Goal: Task Accomplishment & Management: Complete application form

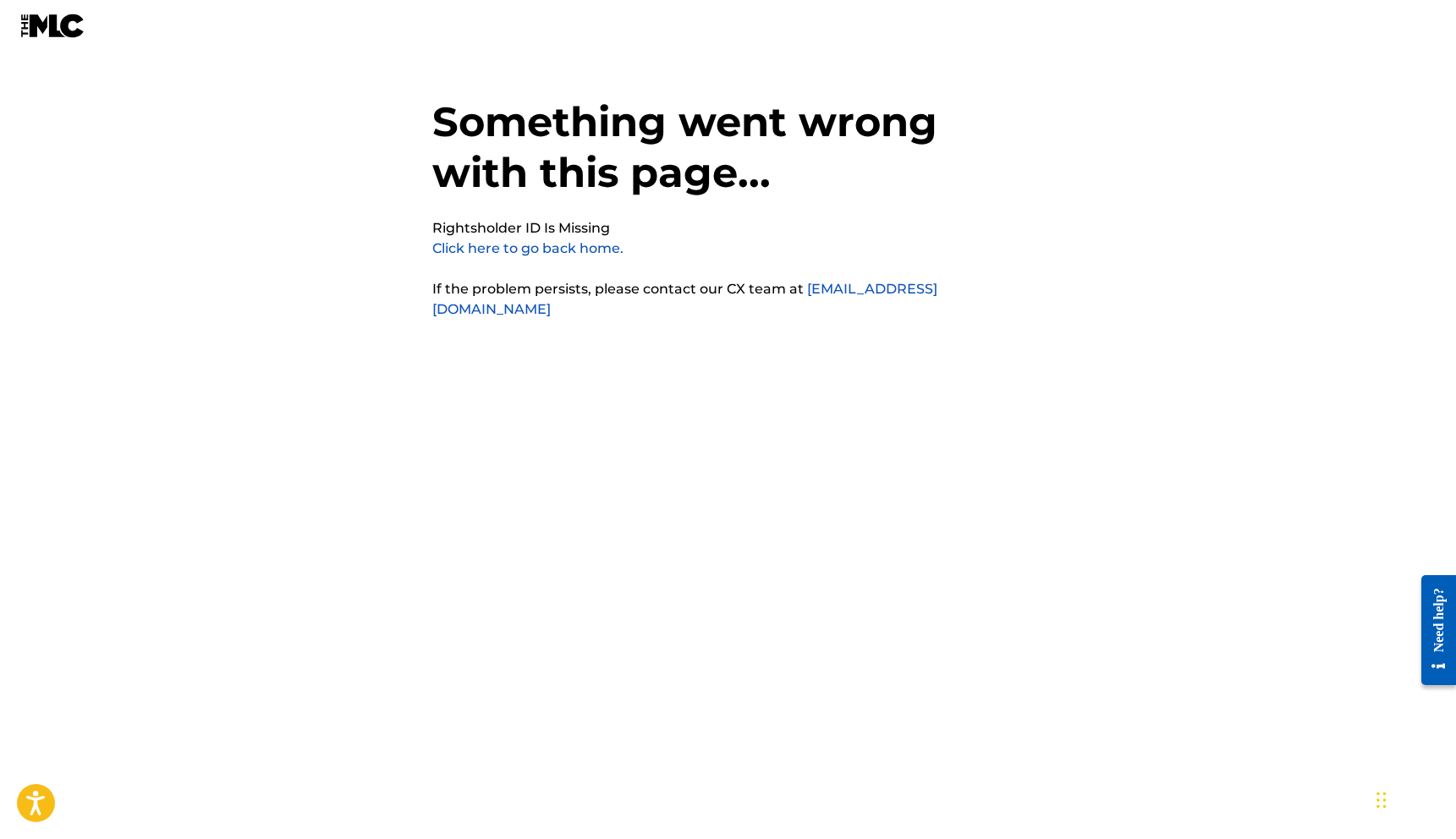
click at [35, 21] on img at bounding box center [52, 26] width 65 height 25
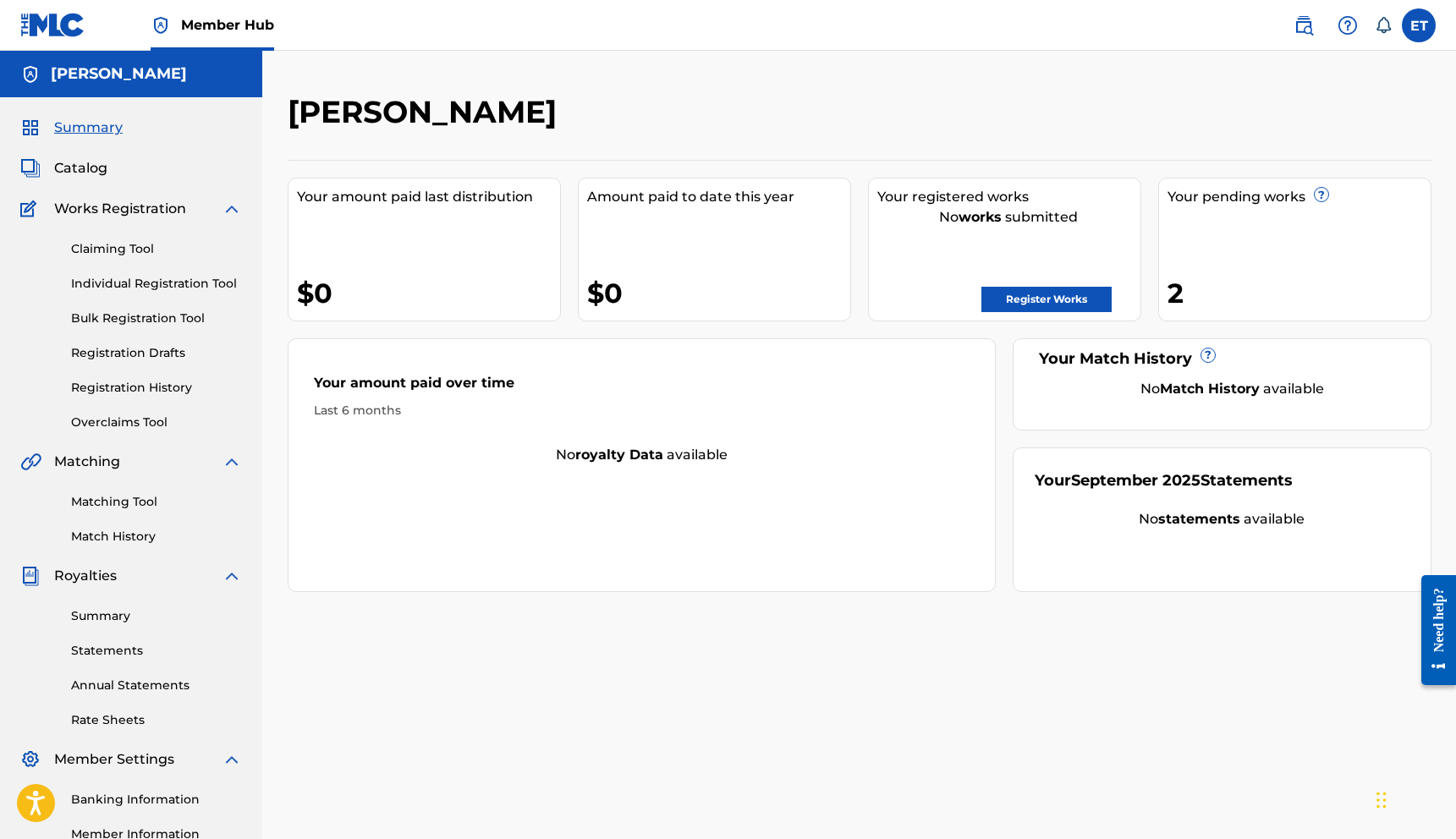
click at [1196, 292] on div "2" at bounding box center [1299, 293] width 263 height 38
click at [1159, 284] on div "Your pending works ? 2" at bounding box center [1294, 249] width 274 height 144
click at [1224, 196] on div "Your pending works ?" at bounding box center [1299, 196] width 263 height 20
click at [149, 565] on div "Summary Catalog Works Registration Claiming Tool Individual Registration Tool B…" at bounding box center [131, 532] width 262 height 870
click at [152, 214] on span "Works Registration" at bounding box center [120, 208] width 132 height 20
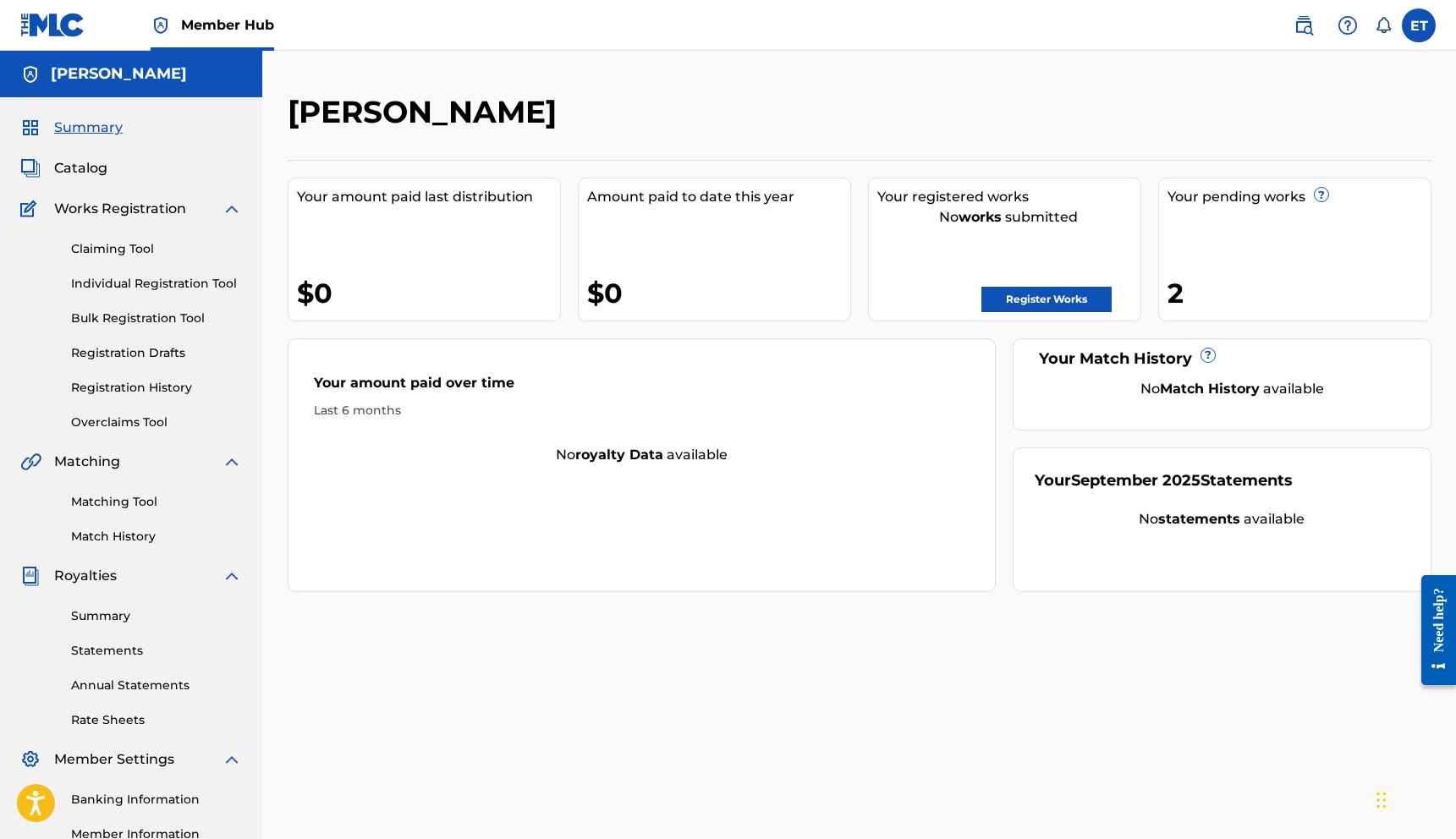
click at [220, 206] on div "Works Registration" at bounding box center [131, 208] width 221 height 20
click at [91, 166] on span "Catalog" at bounding box center [81, 168] width 53 height 20
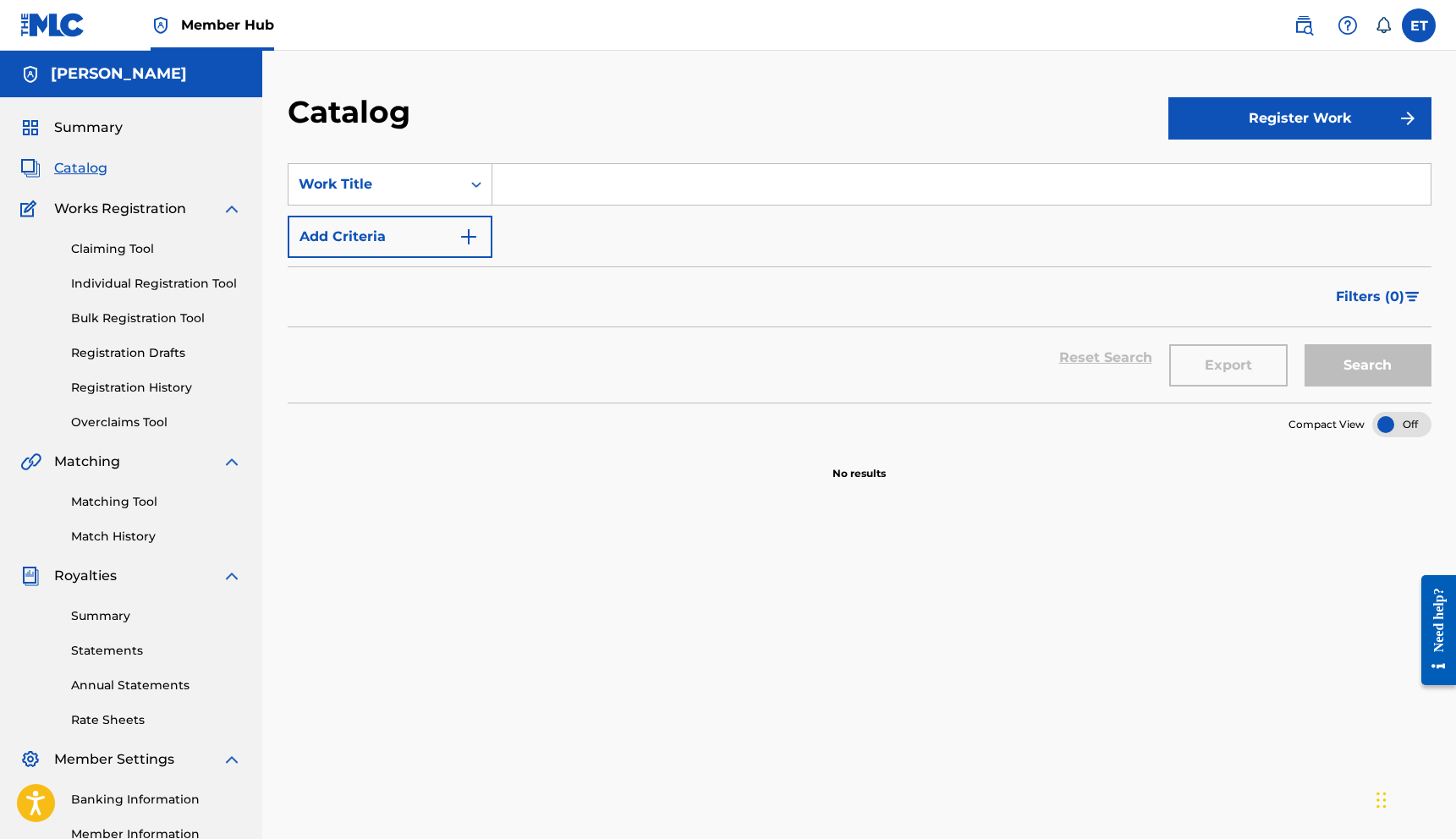
click at [197, 215] on div "Works Registration" at bounding box center [131, 208] width 221 height 20
click at [146, 239] on div "Claiming Tool Individual Registration Tool Bulk Registration Tool Registration …" at bounding box center [131, 325] width 221 height 213
click at [135, 251] on link "Claiming Tool" at bounding box center [156, 249] width 171 height 18
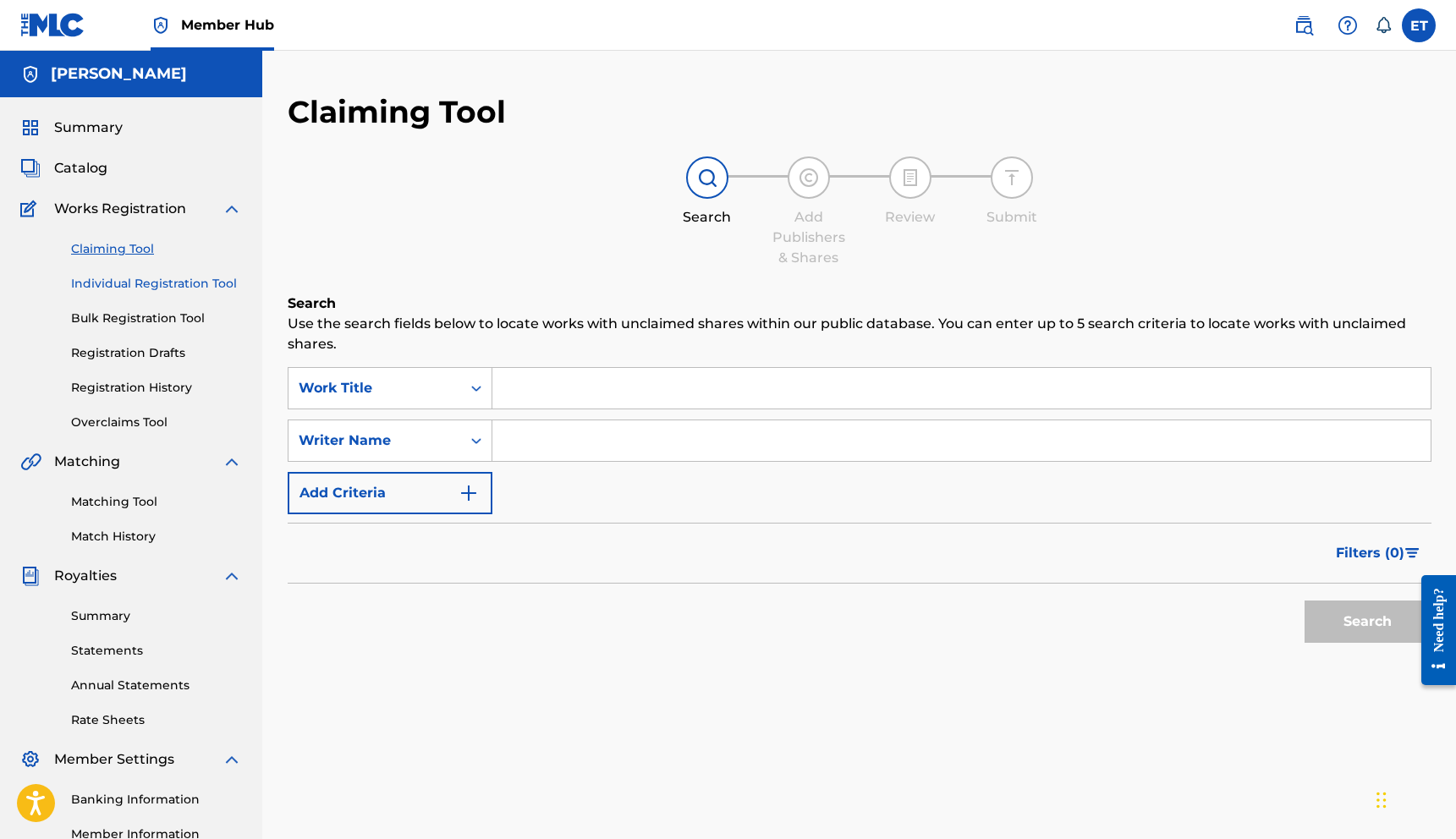
click at [144, 289] on link "Individual Registration Tool" at bounding box center [156, 283] width 171 height 18
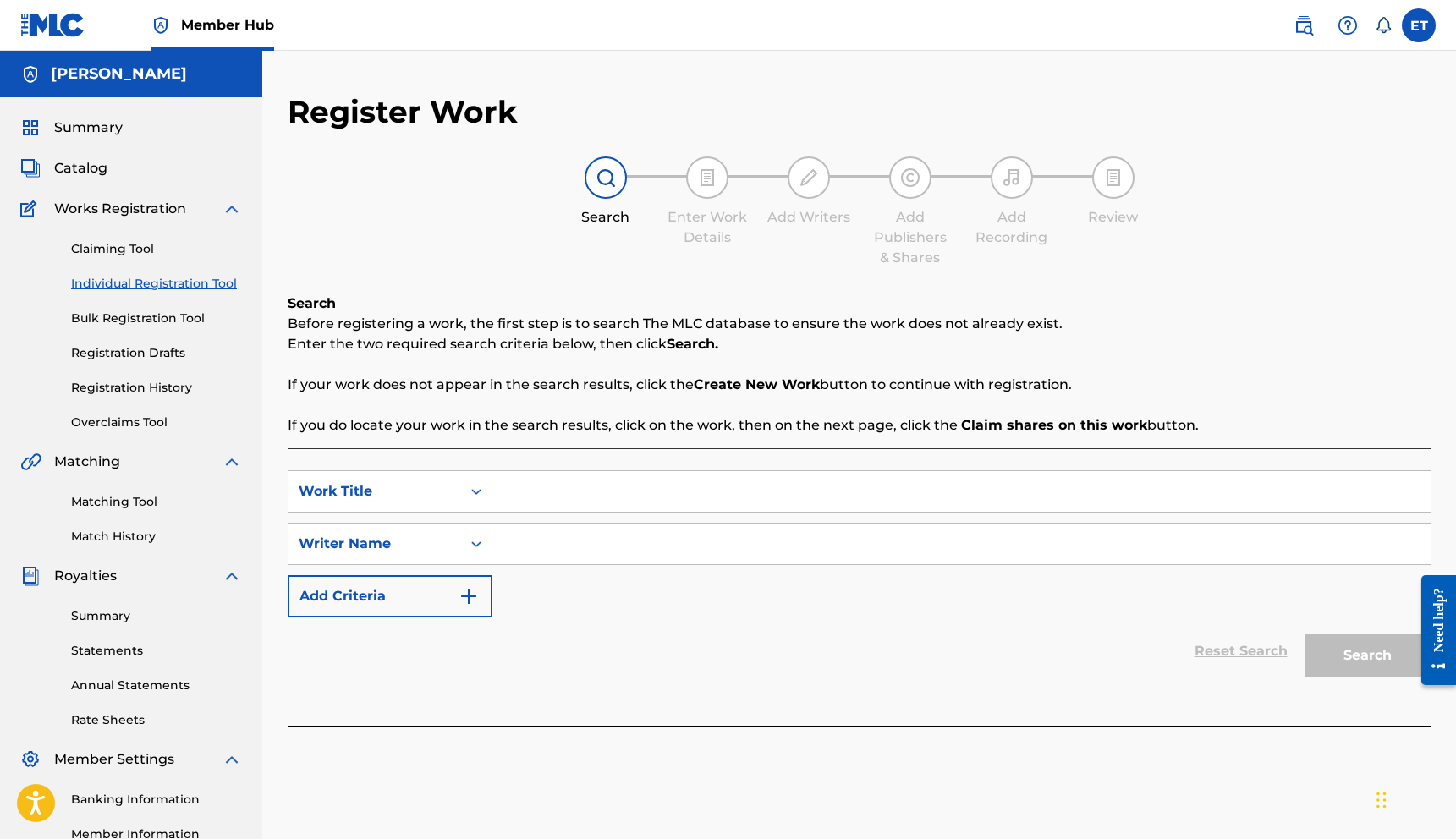
click at [157, 335] on div "Claiming Tool Individual Registration Tool Bulk Registration Tool Registration …" at bounding box center [131, 325] width 221 height 213
click at [123, 251] on link "Claiming Tool" at bounding box center [156, 249] width 171 height 18
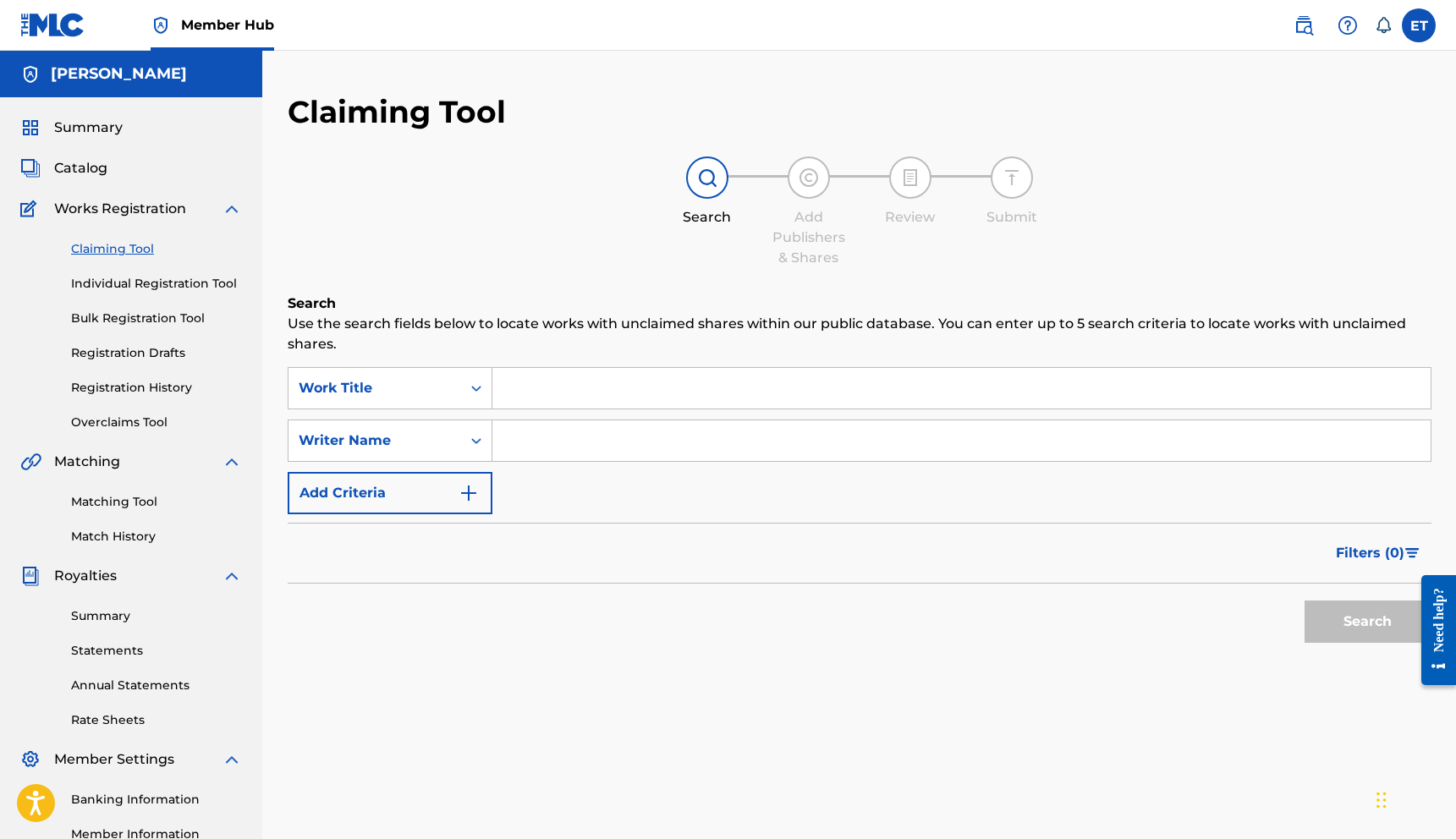
drag, startPoint x: 534, startPoint y: 381, endPoint x: 536, endPoint y: 370, distance: 11.2
click at [533, 382] on input "Search Form" at bounding box center [961, 388] width 938 height 41
type input "[PERSON_NAME] (Take care of me)"
click at [543, 441] on input "Search Form" at bounding box center [961, 440] width 938 height 41
type input "[PERSON_NAME]"
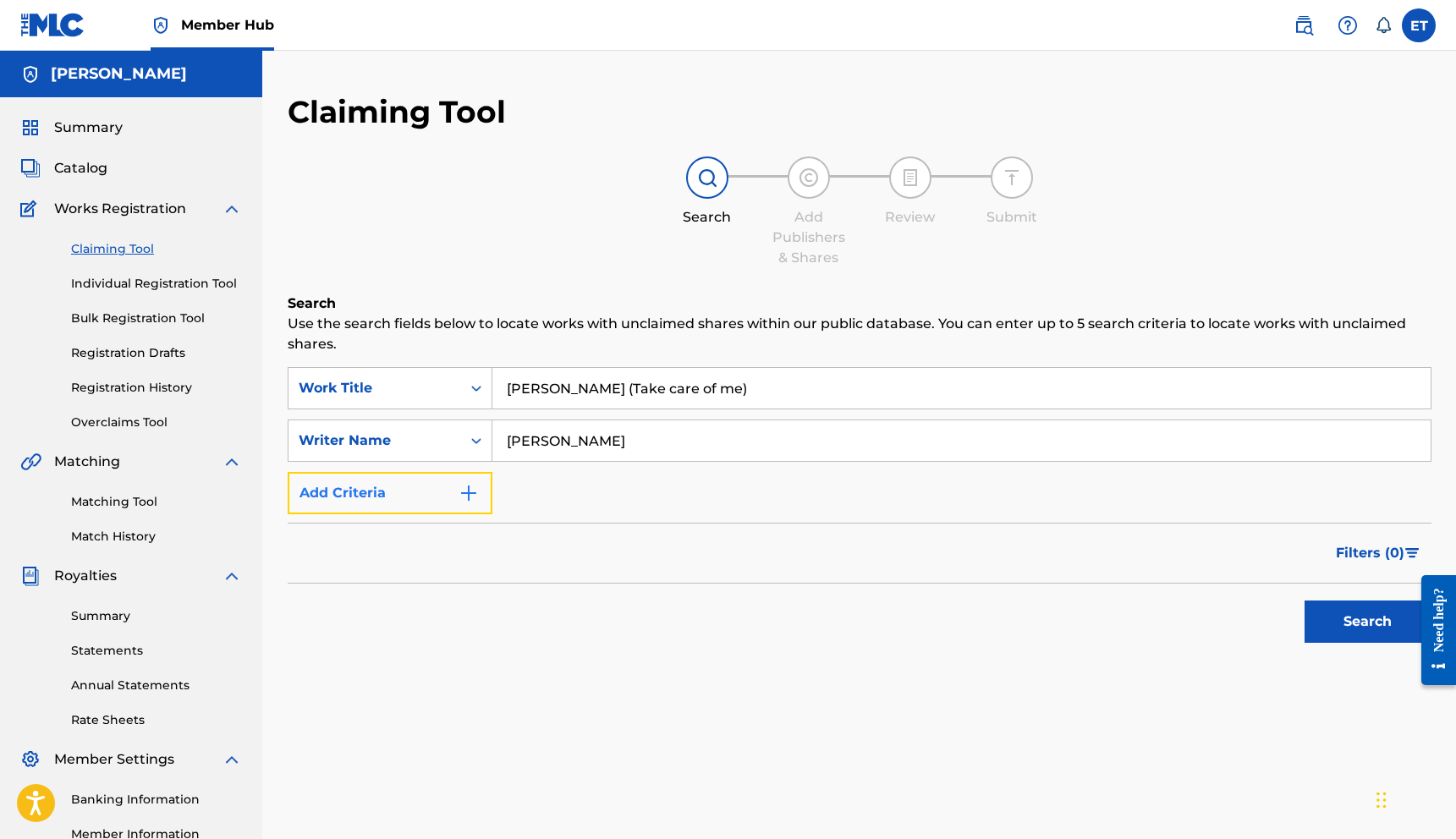
click at [461, 491] on img "Search Form" at bounding box center [468, 493] width 20 height 20
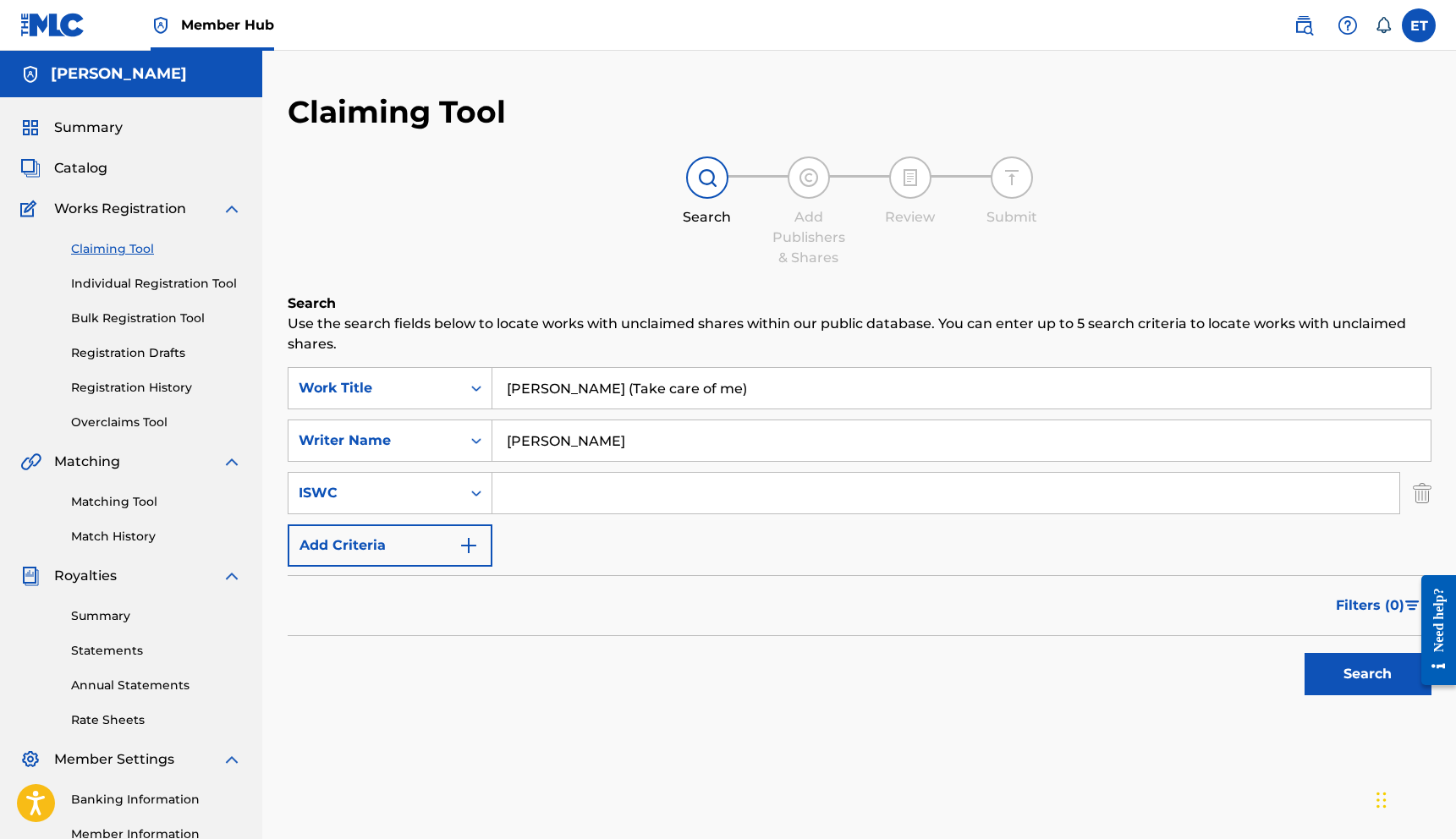
click at [551, 509] on input "Search Form" at bounding box center [945, 493] width 907 height 41
drag, startPoint x: 608, startPoint y: 491, endPoint x: 588, endPoint y: 498, distance: 21.2
click at [606, 492] on input "Search Form" at bounding box center [945, 493] width 907 height 41
paste input "T3349098944"
type input "T3349098944"
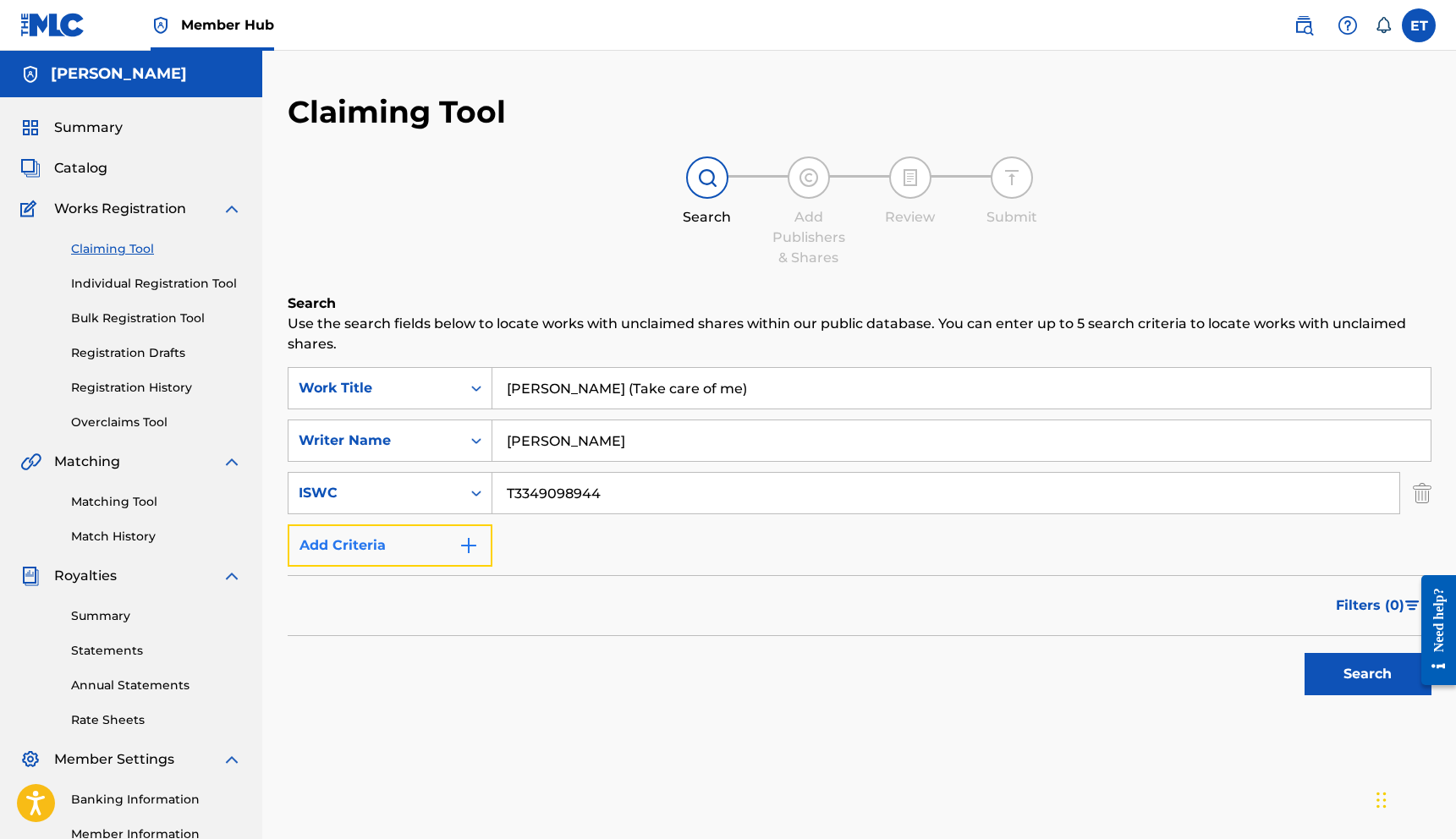
click at [439, 536] on button "Add Criteria" at bounding box center [390, 545] width 205 height 42
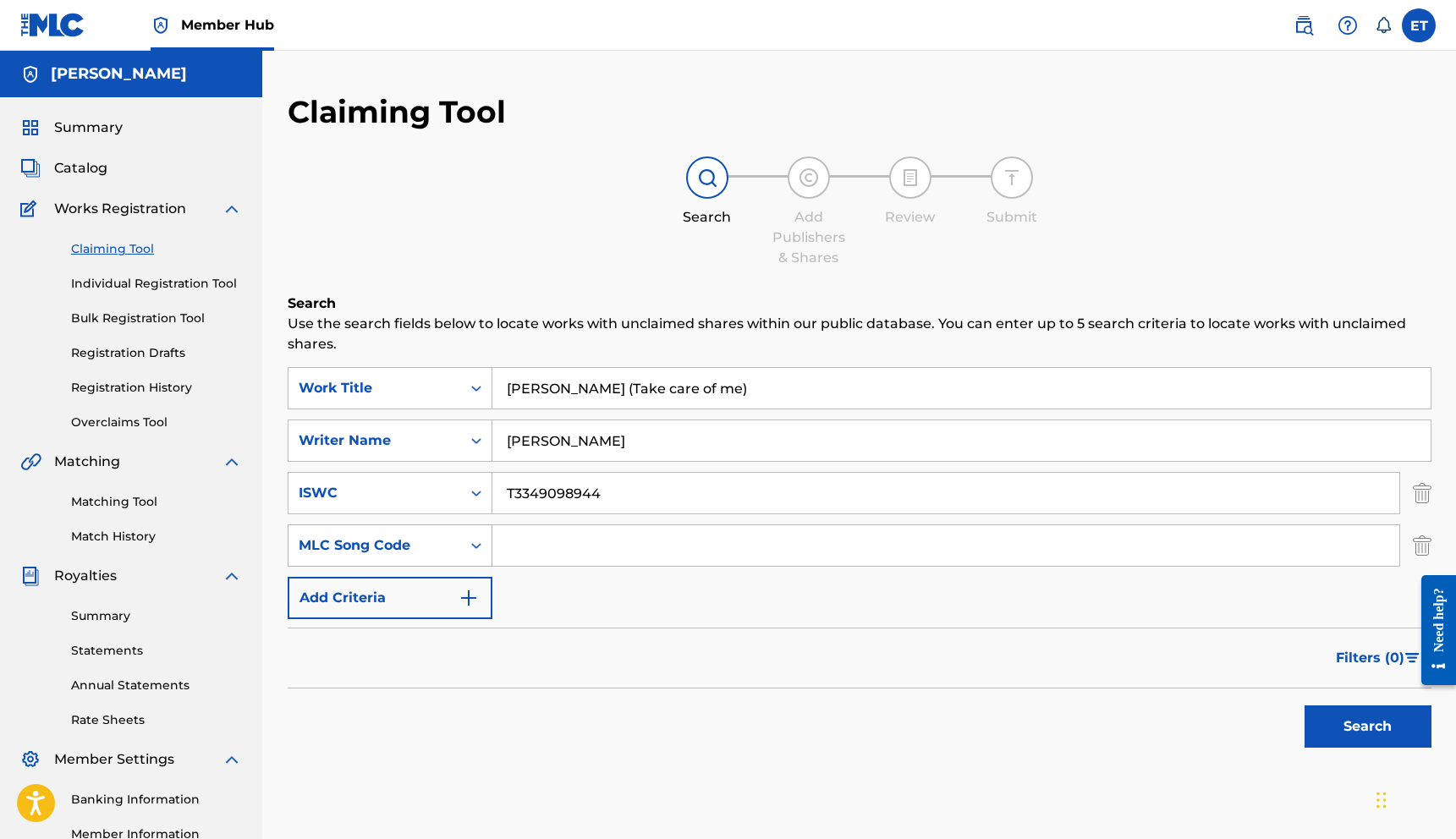
click at [454, 557] on div "MLC Song Code" at bounding box center [374, 545] width 173 height 32
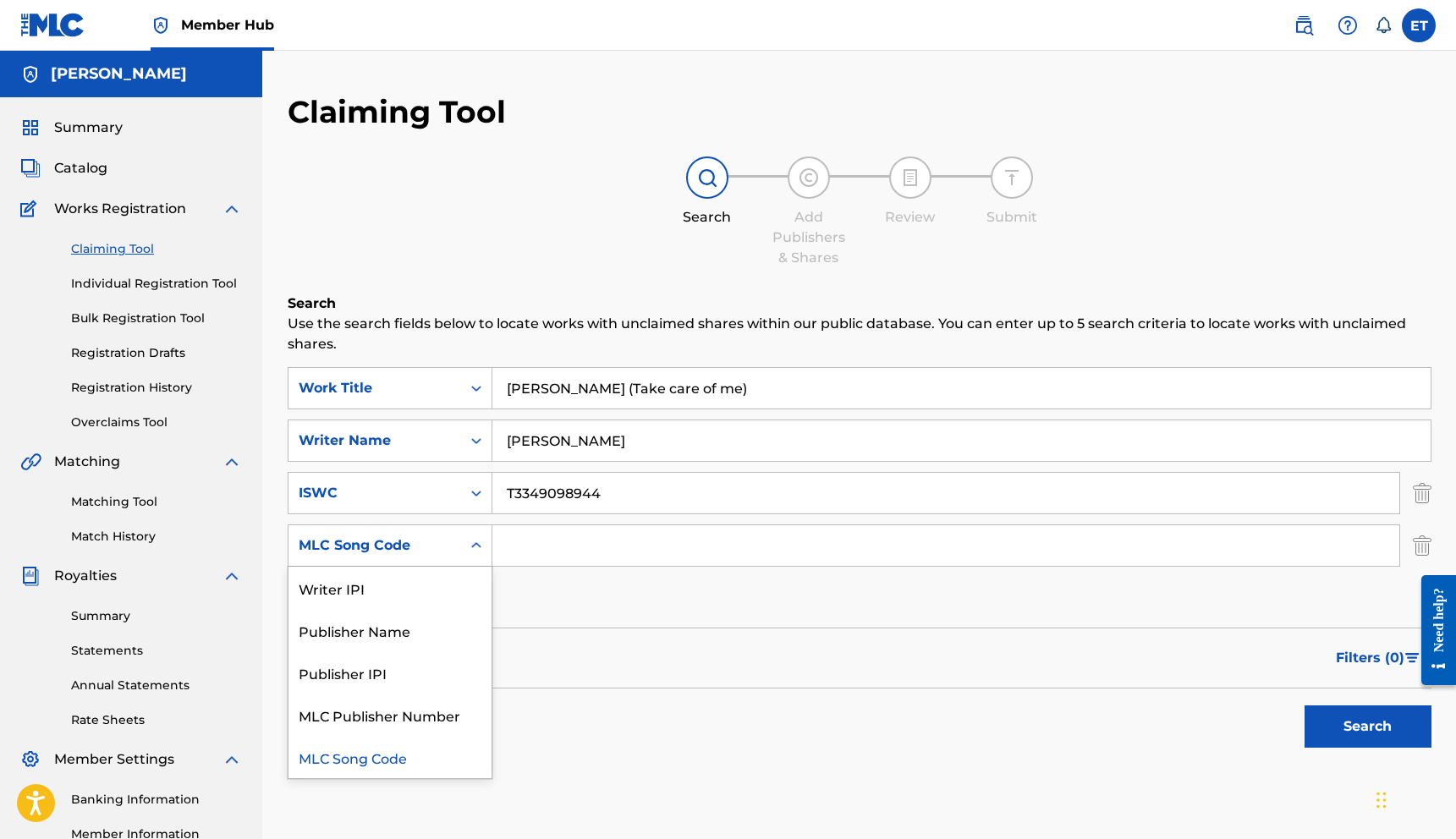
click at [455, 555] on div "MLC Song Code" at bounding box center [374, 545] width 173 height 32
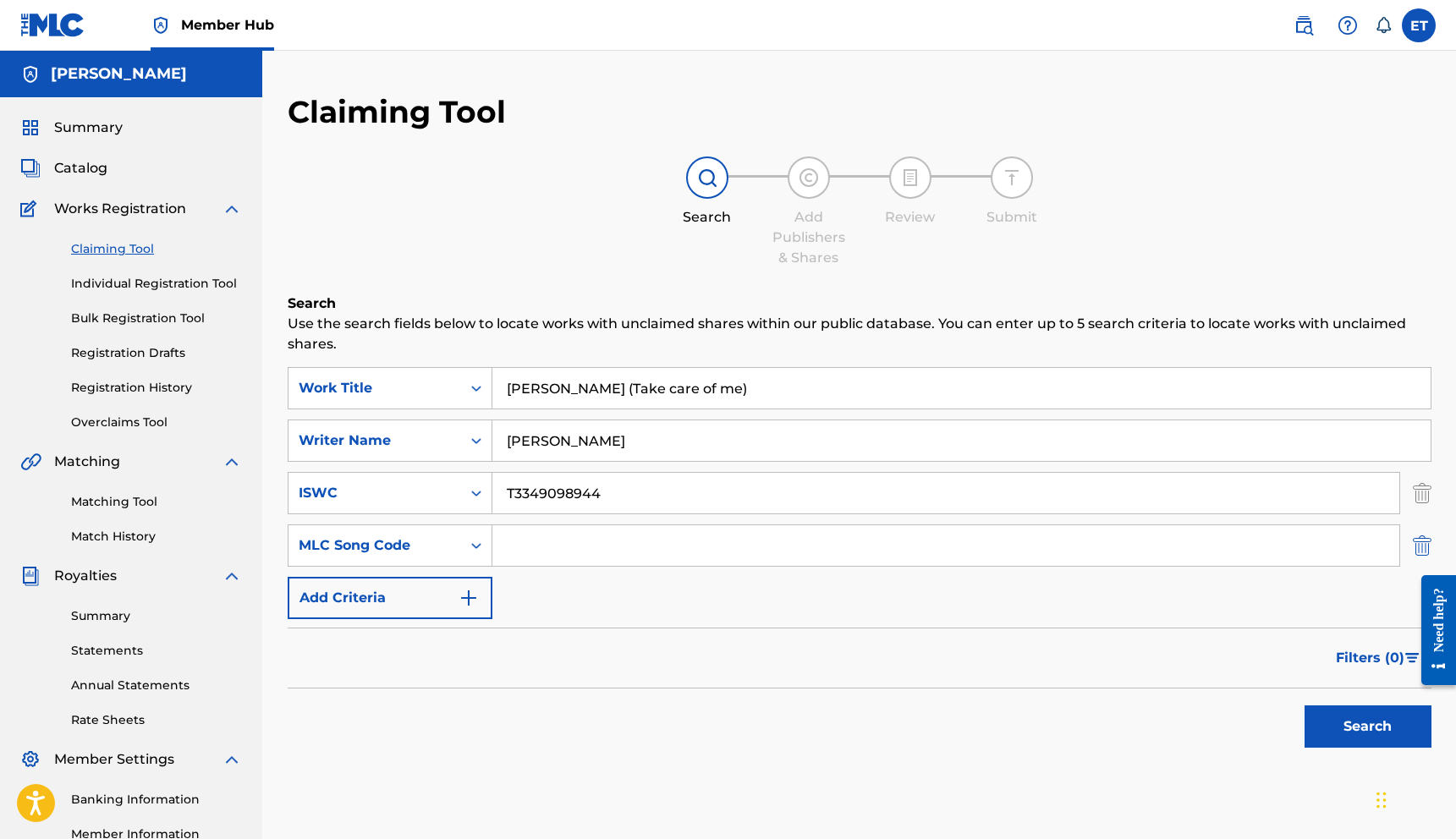
click at [1420, 551] on img "Search Form" at bounding box center [1422, 545] width 19 height 42
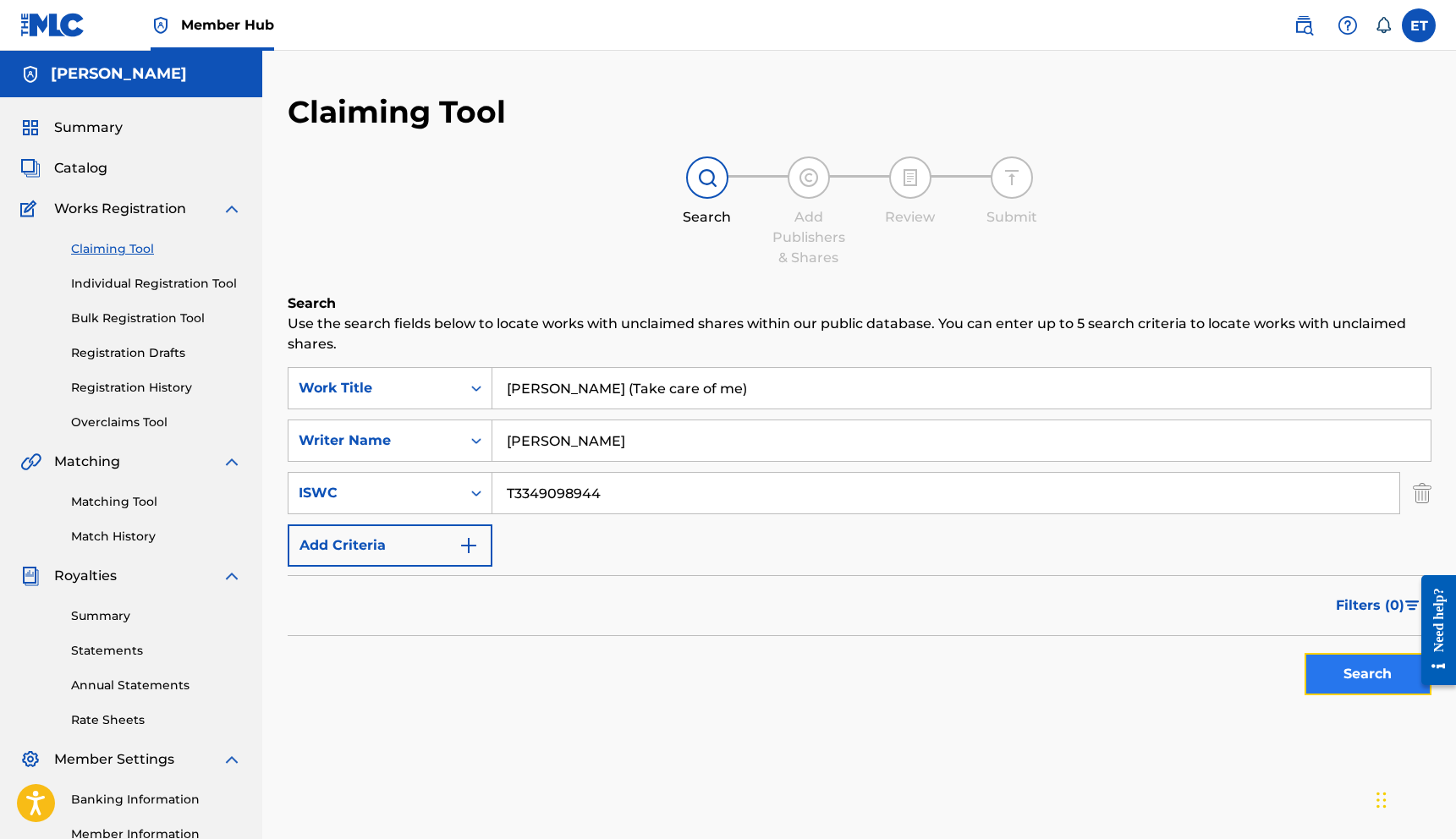
click at [1367, 667] on button "Search" at bounding box center [1367, 674] width 127 height 42
click at [712, 183] on img at bounding box center [707, 177] width 20 height 20
click at [87, 124] on span "Summary" at bounding box center [89, 127] width 69 height 20
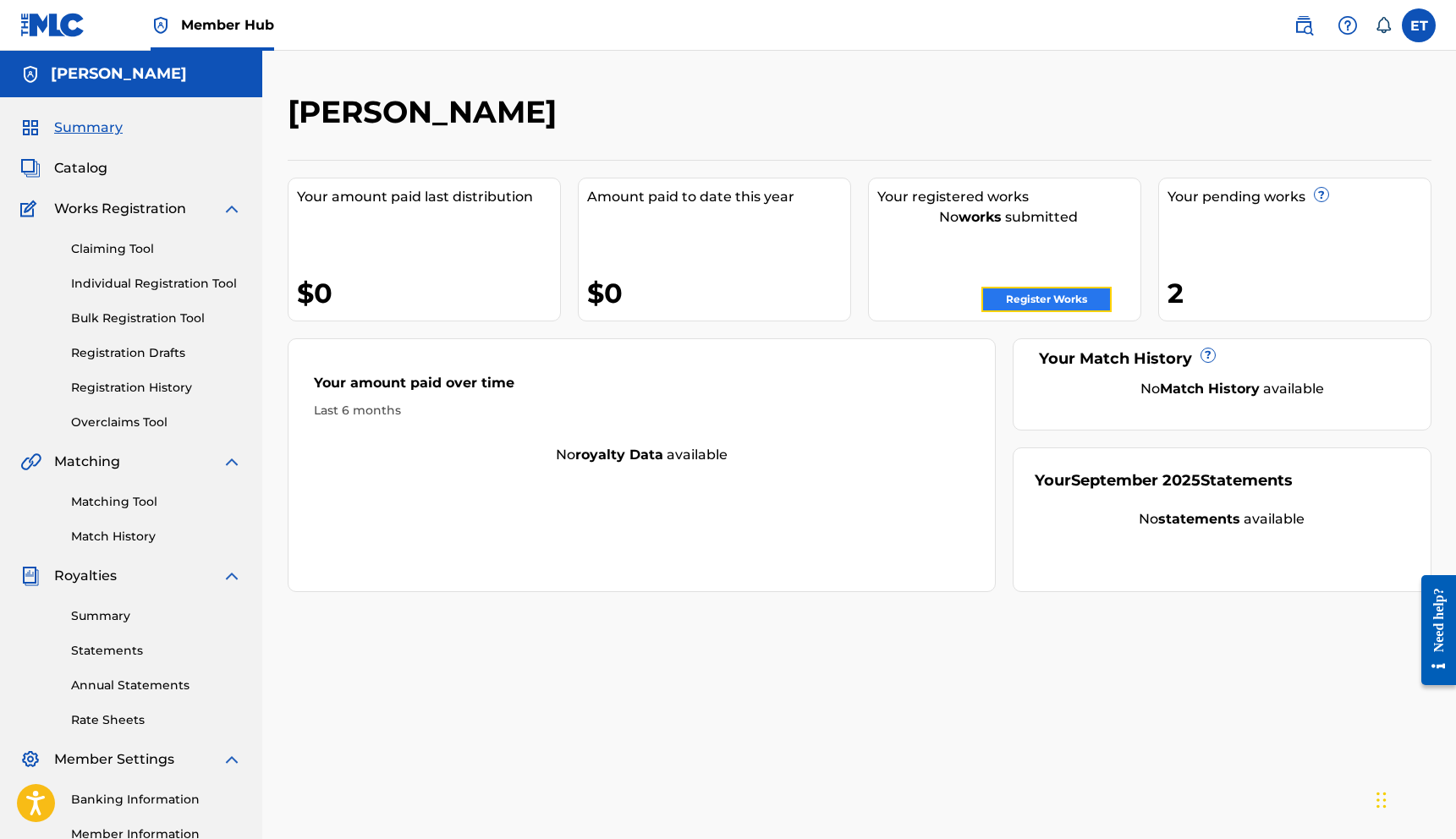
click at [1047, 308] on link "Register Works" at bounding box center [1046, 299] width 131 height 26
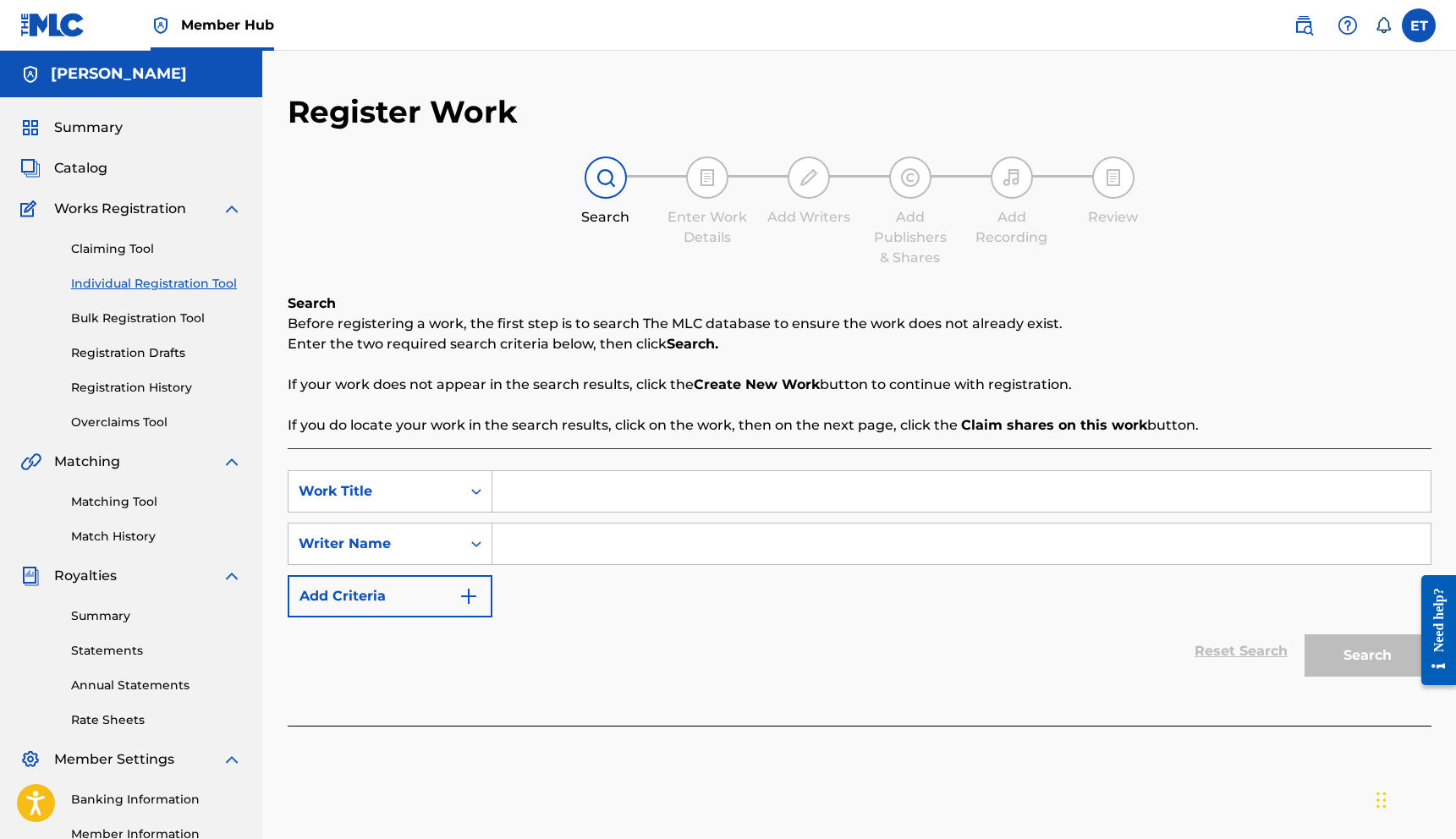
click at [603, 481] on input "Search Form" at bounding box center [961, 491] width 938 height 41
click at [776, 502] on input "[PERSON_NAME] (Take care of me0" at bounding box center [961, 491] width 938 height 41
type input "[PERSON_NAME] (Take care of me)"
click at [705, 538] on input "Search Form" at bounding box center [961, 543] width 938 height 41
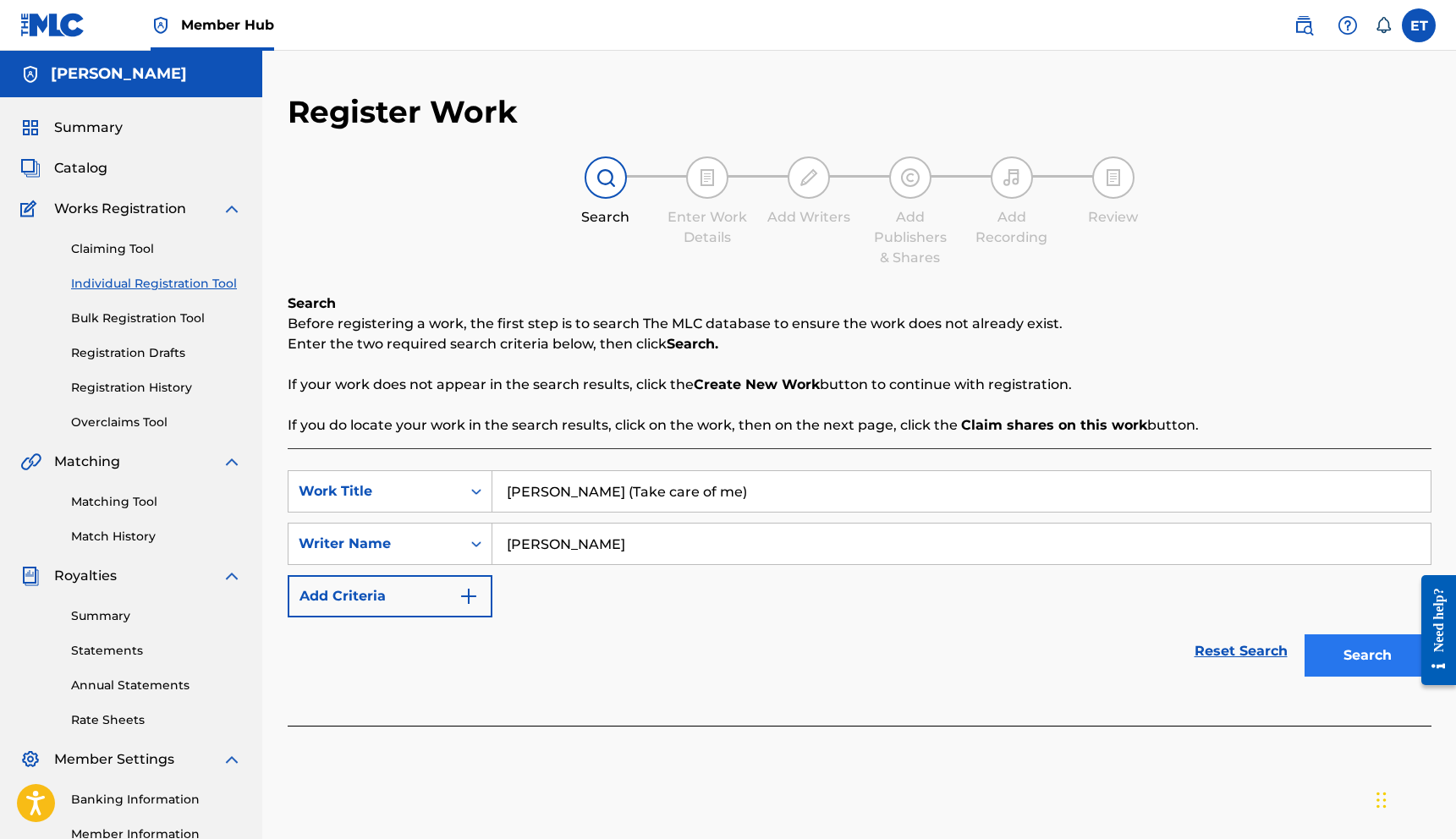
type input "[PERSON_NAME]"
click at [1327, 666] on button "Search" at bounding box center [1367, 655] width 127 height 42
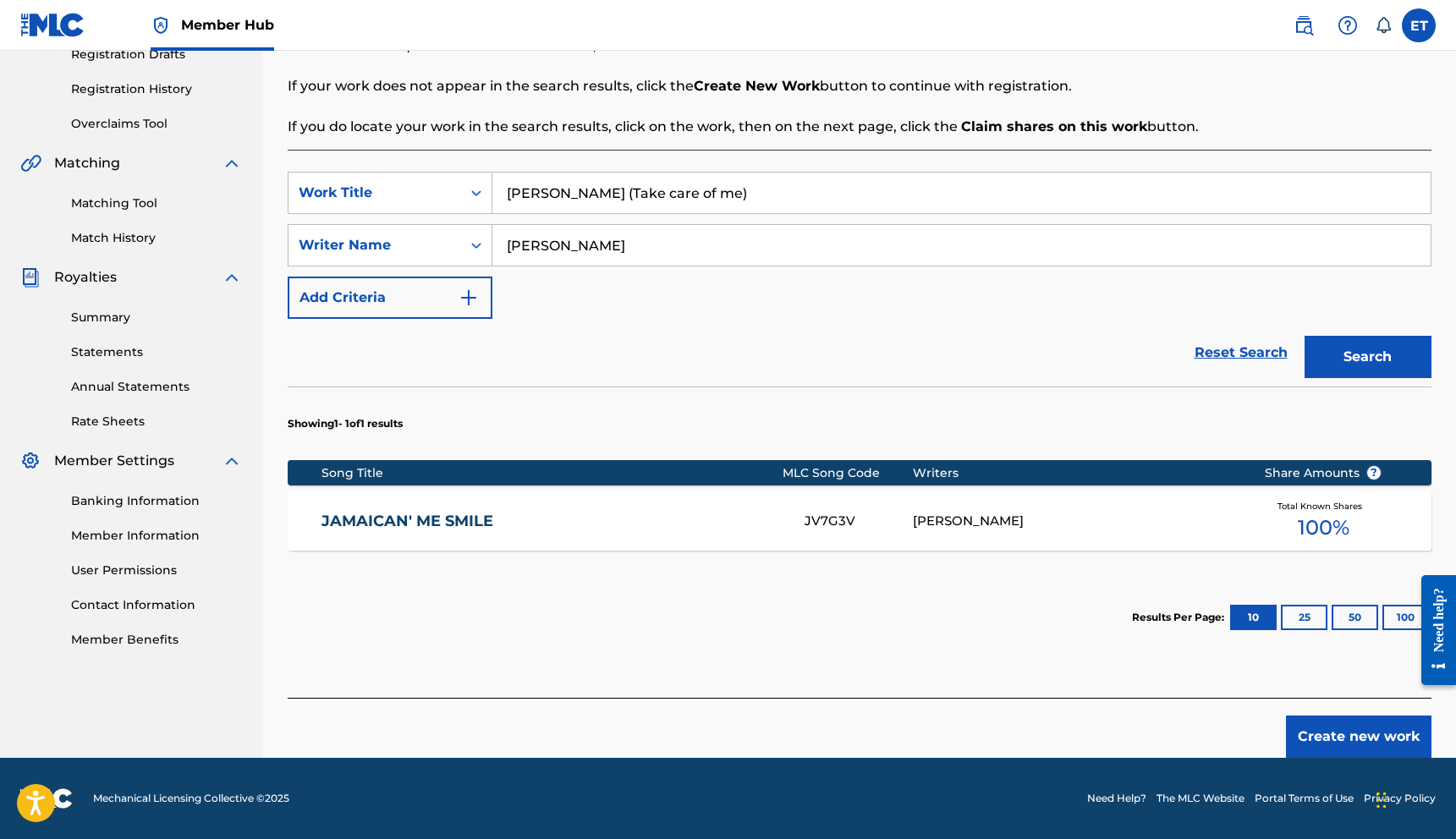
click at [1329, 758] on footer "Mechanical Licensing Collective © 2025 Need Help? The MLC Website Portal Terms …" at bounding box center [728, 798] width 1456 height 81
click at [1334, 745] on button "Create new work" at bounding box center [1358, 736] width 146 height 42
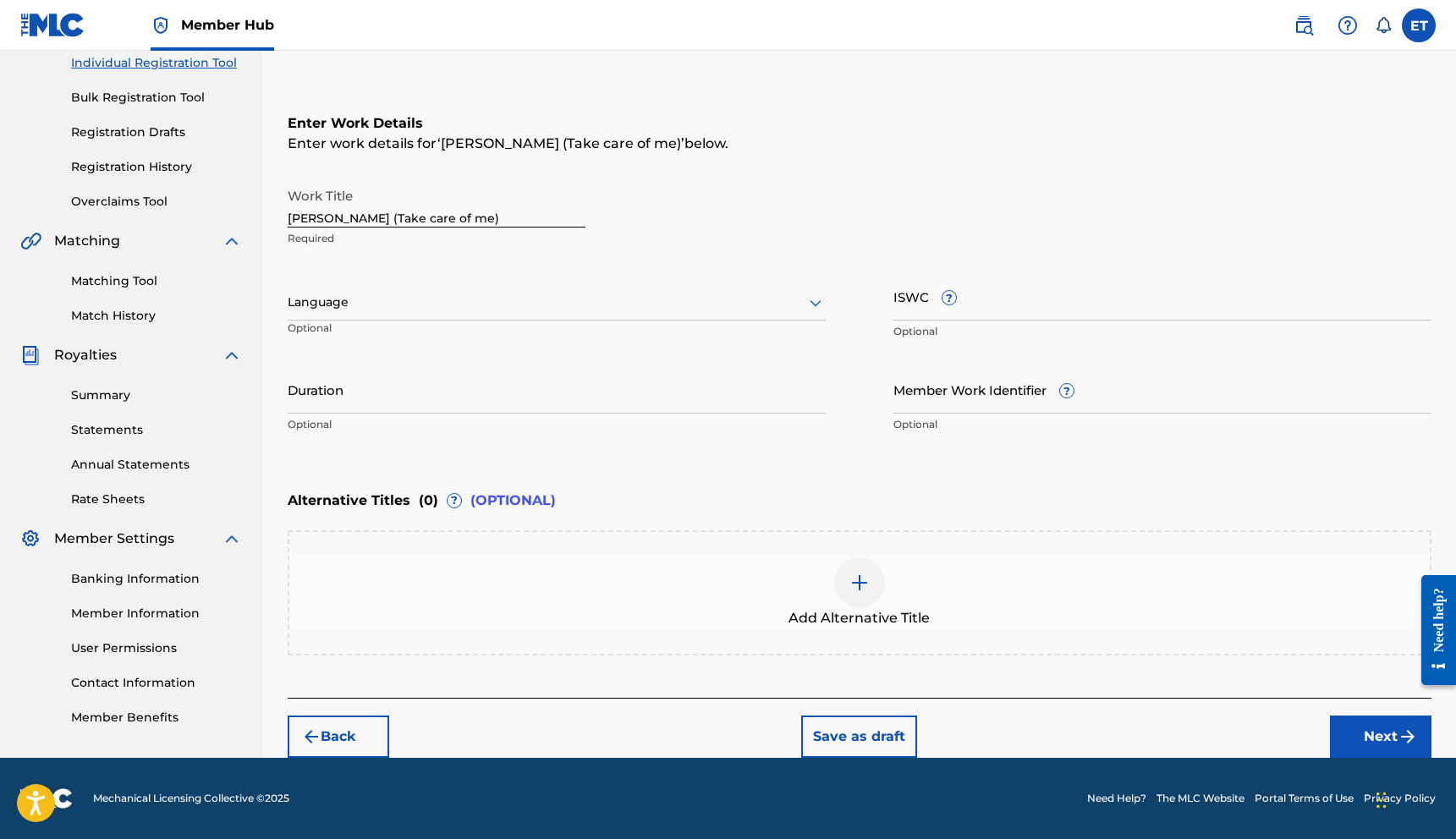
scroll to position [220, 0]
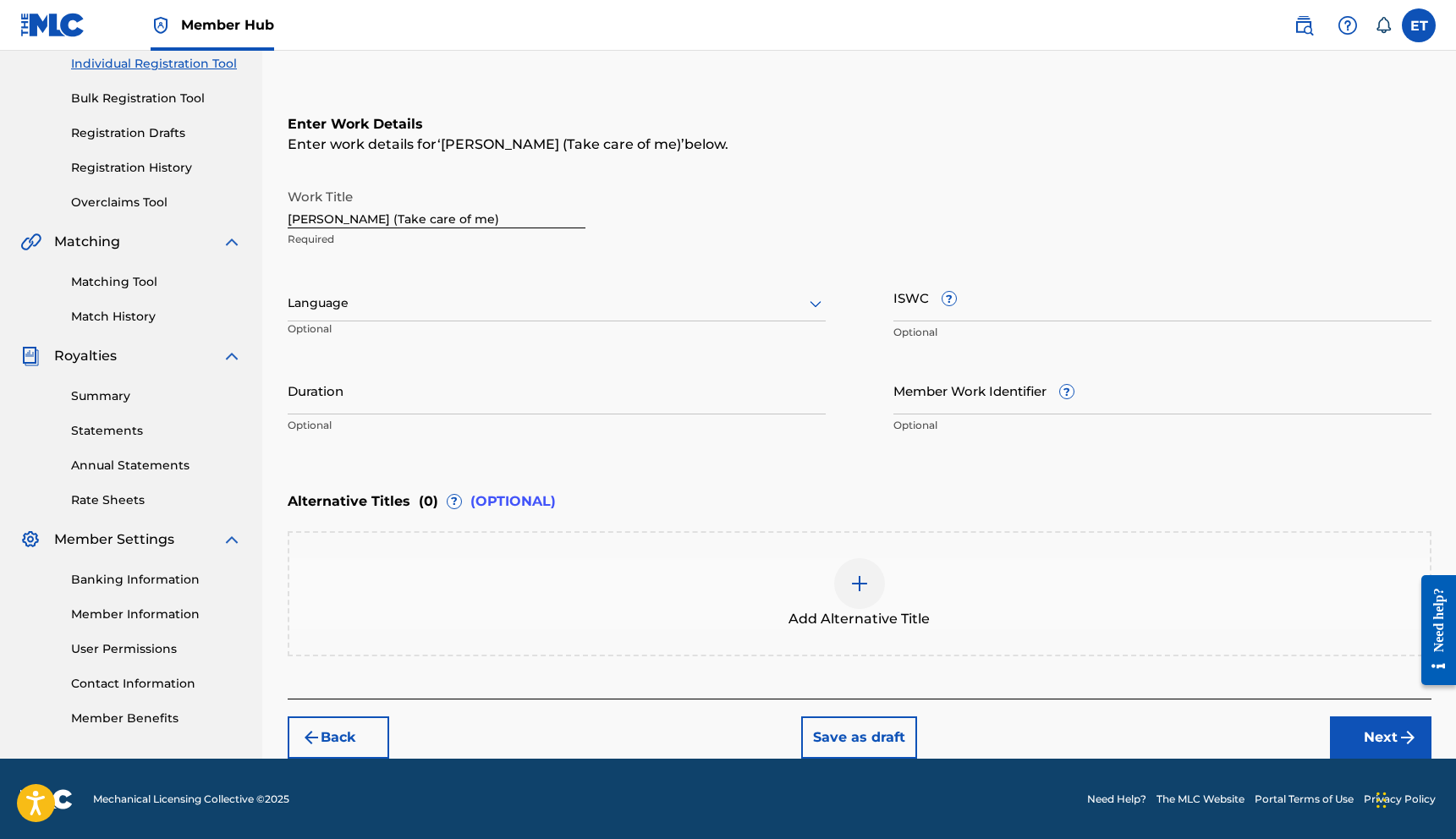
click at [464, 309] on div at bounding box center [557, 303] width 538 height 21
click at [443, 346] on div "English" at bounding box center [556, 340] width 536 height 38
click at [1034, 296] on input "ISWC ?" at bounding box center [1162, 297] width 538 height 49
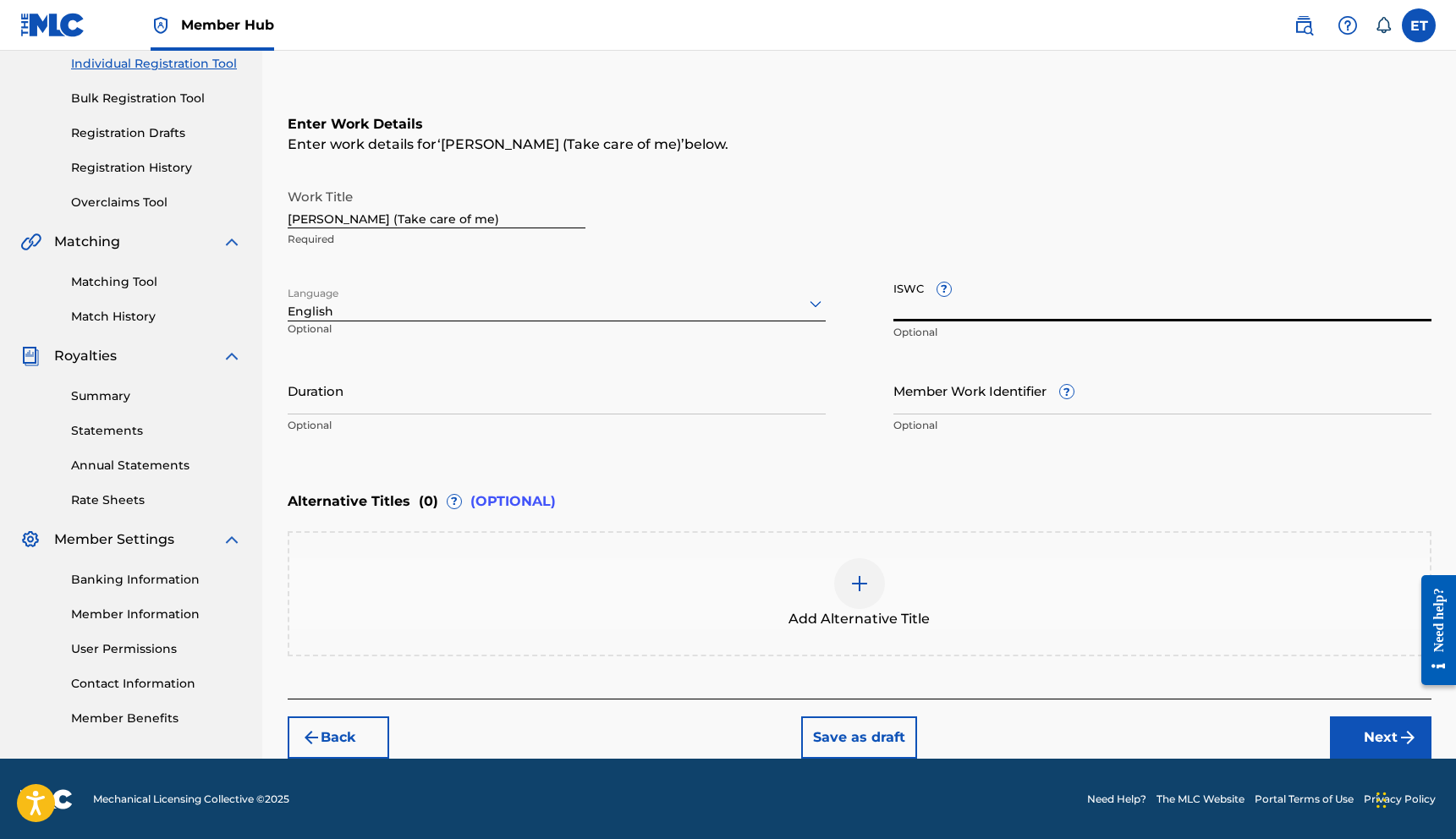
paste input "T3349098944"
type input "T3349098944"
click at [497, 408] on input "Duration" at bounding box center [557, 390] width 538 height 49
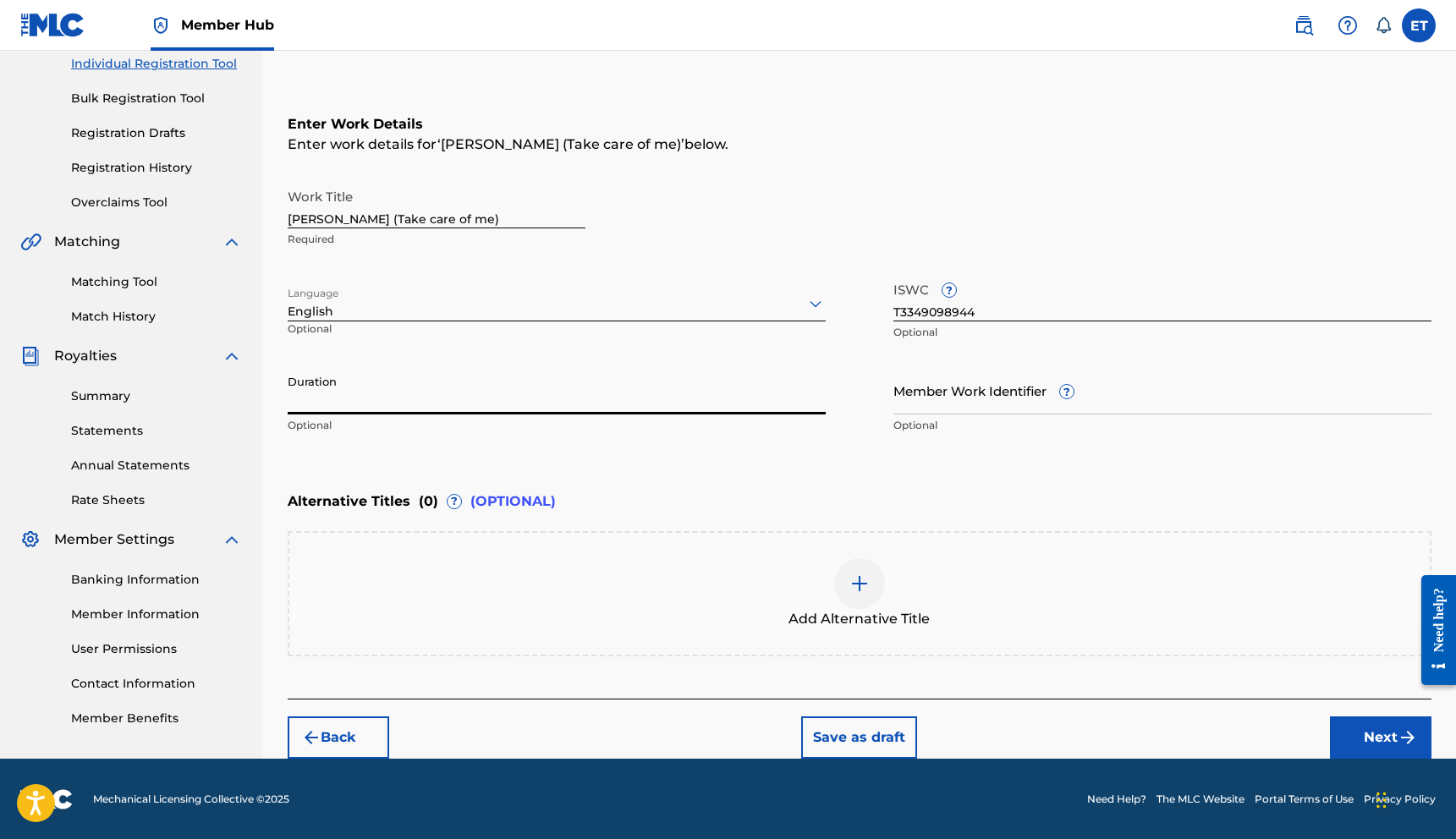
click at [497, 397] on input "Duration" at bounding box center [557, 390] width 538 height 49
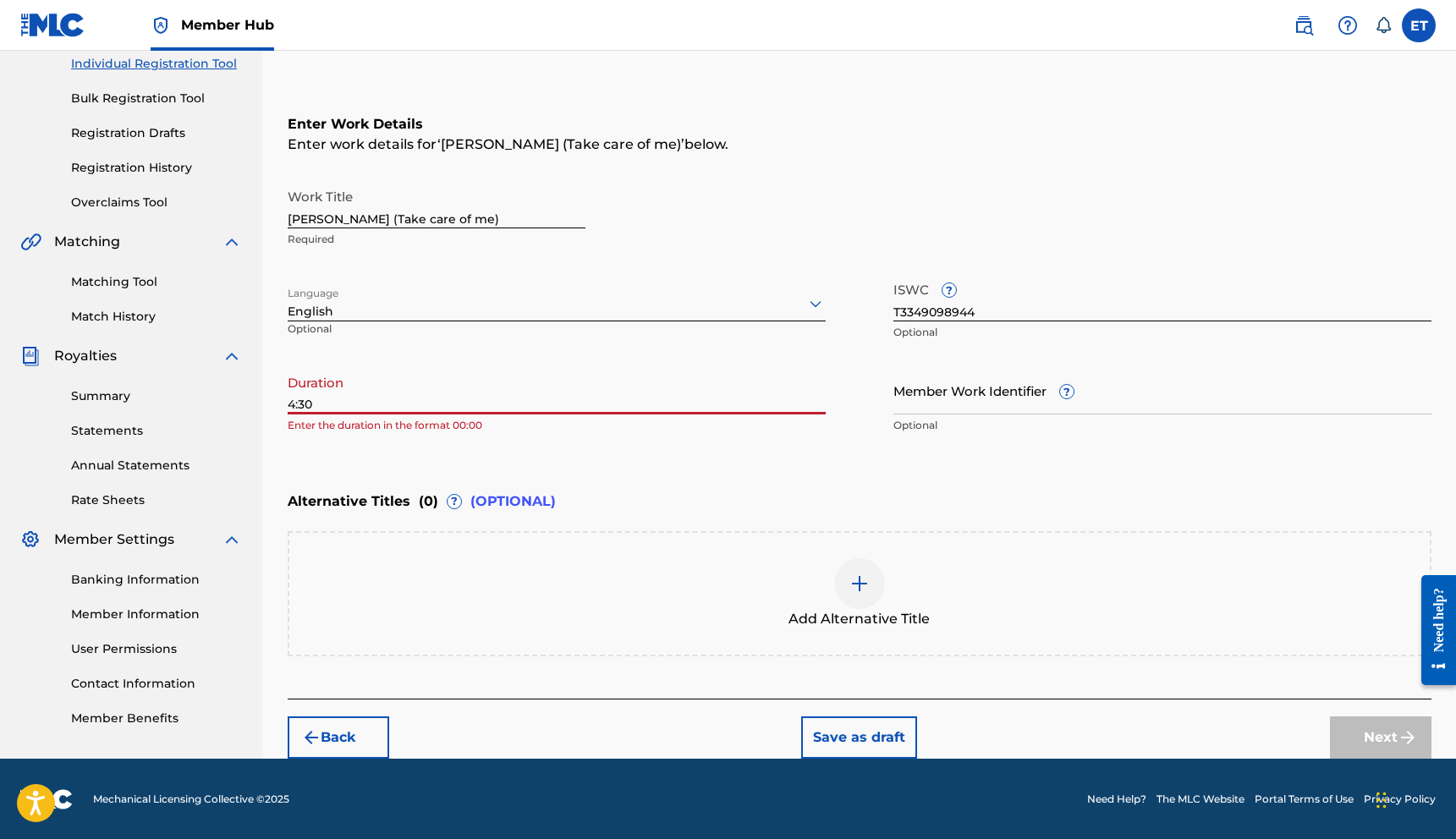
click at [289, 404] on input "4:30" at bounding box center [557, 390] width 538 height 49
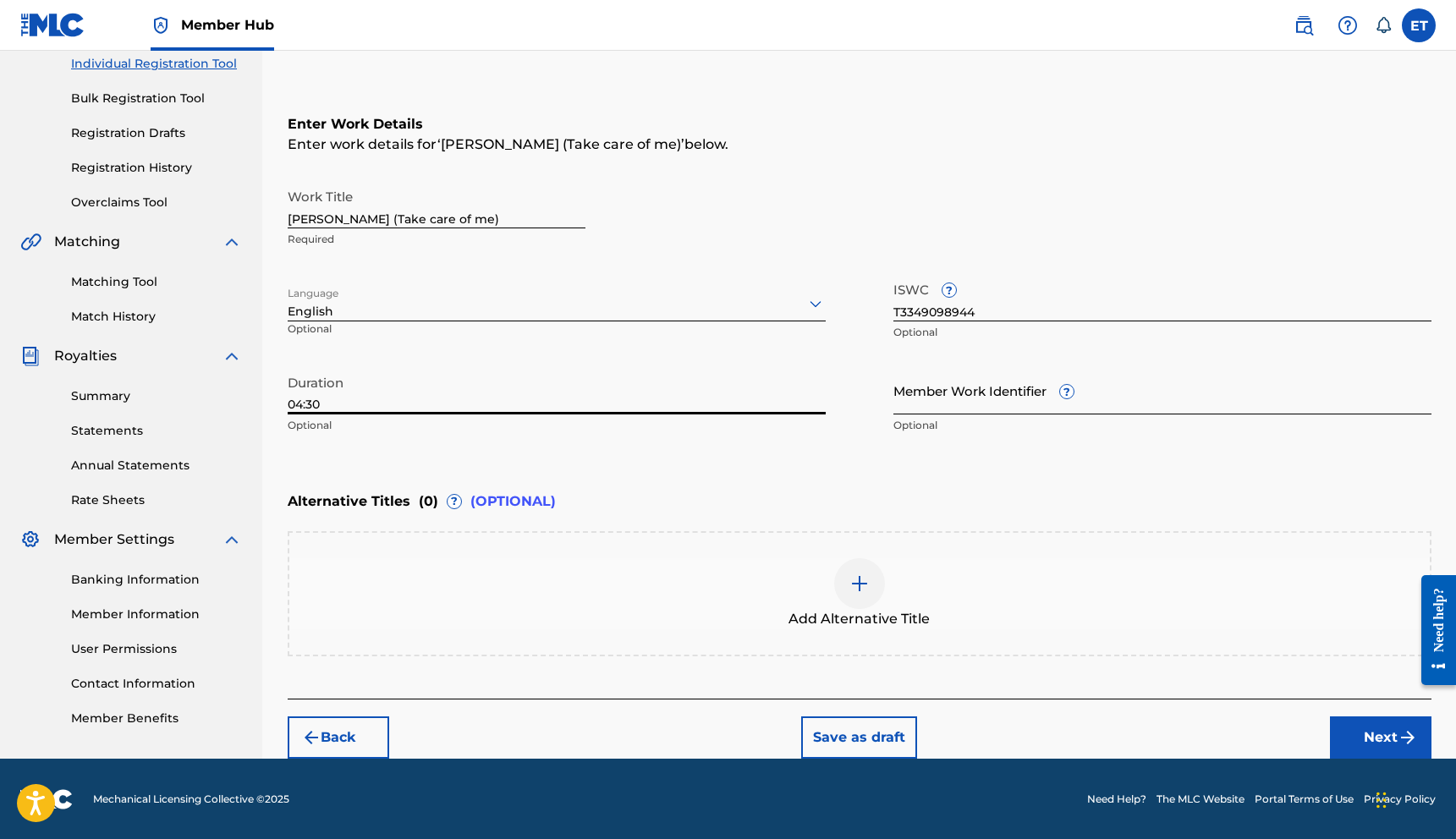
type input "04:30"
click at [968, 393] on input "Member Work Identifier ?" at bounding box center [1162, 390] width 538 height 49
click at [865, 417] on div "Work Title [PERSON_NAME] (Take care of me) Required Language English Optional I…" at bounding box center [859, 311] width 1143 height 262
click at [558, 542] on div "Add Alternative Title" at bounding box center [859, 593] width 1143 height 125
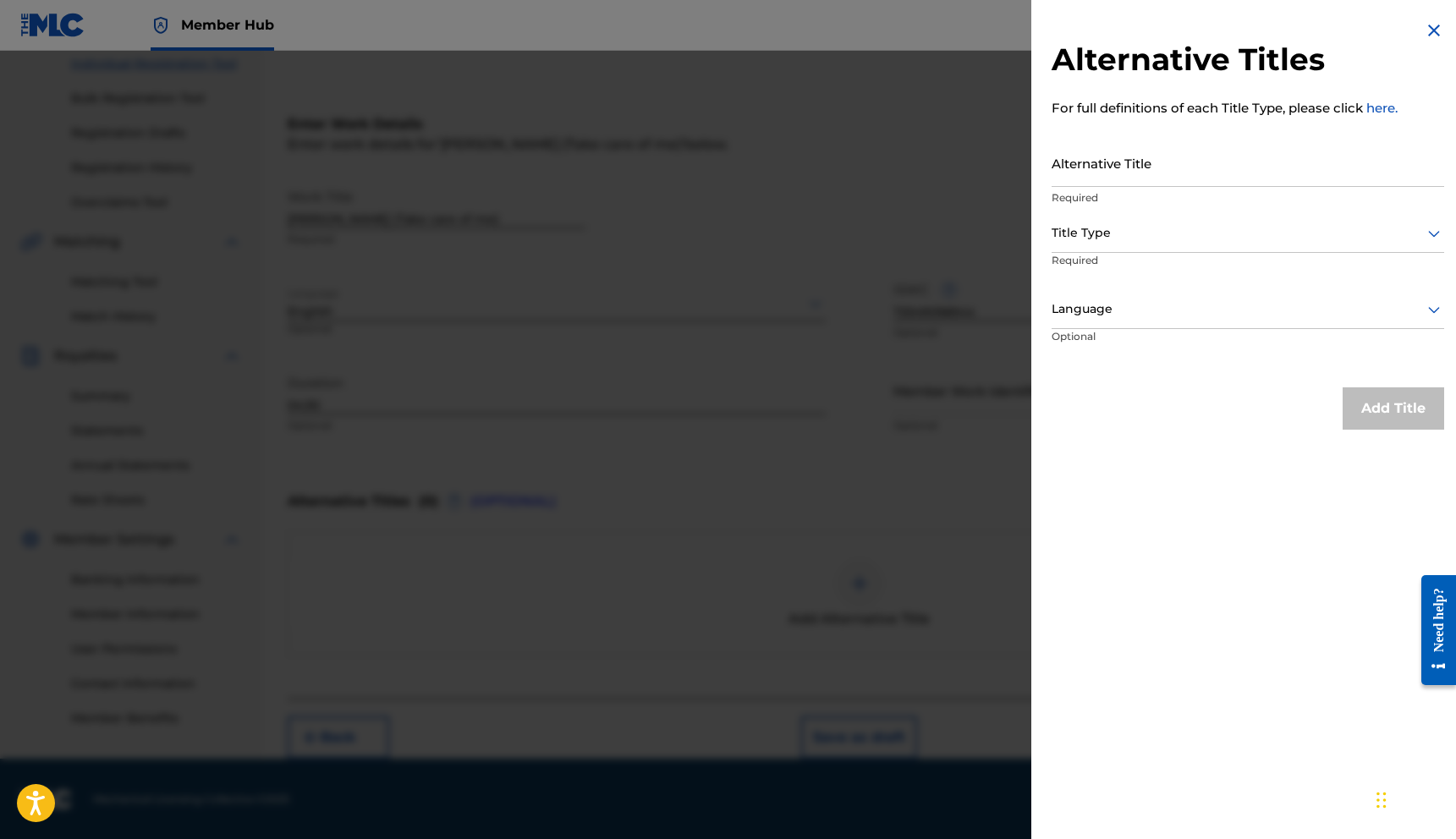
click at [1437, 37] on img at bounding box center [1433, 30] width 20 height 20
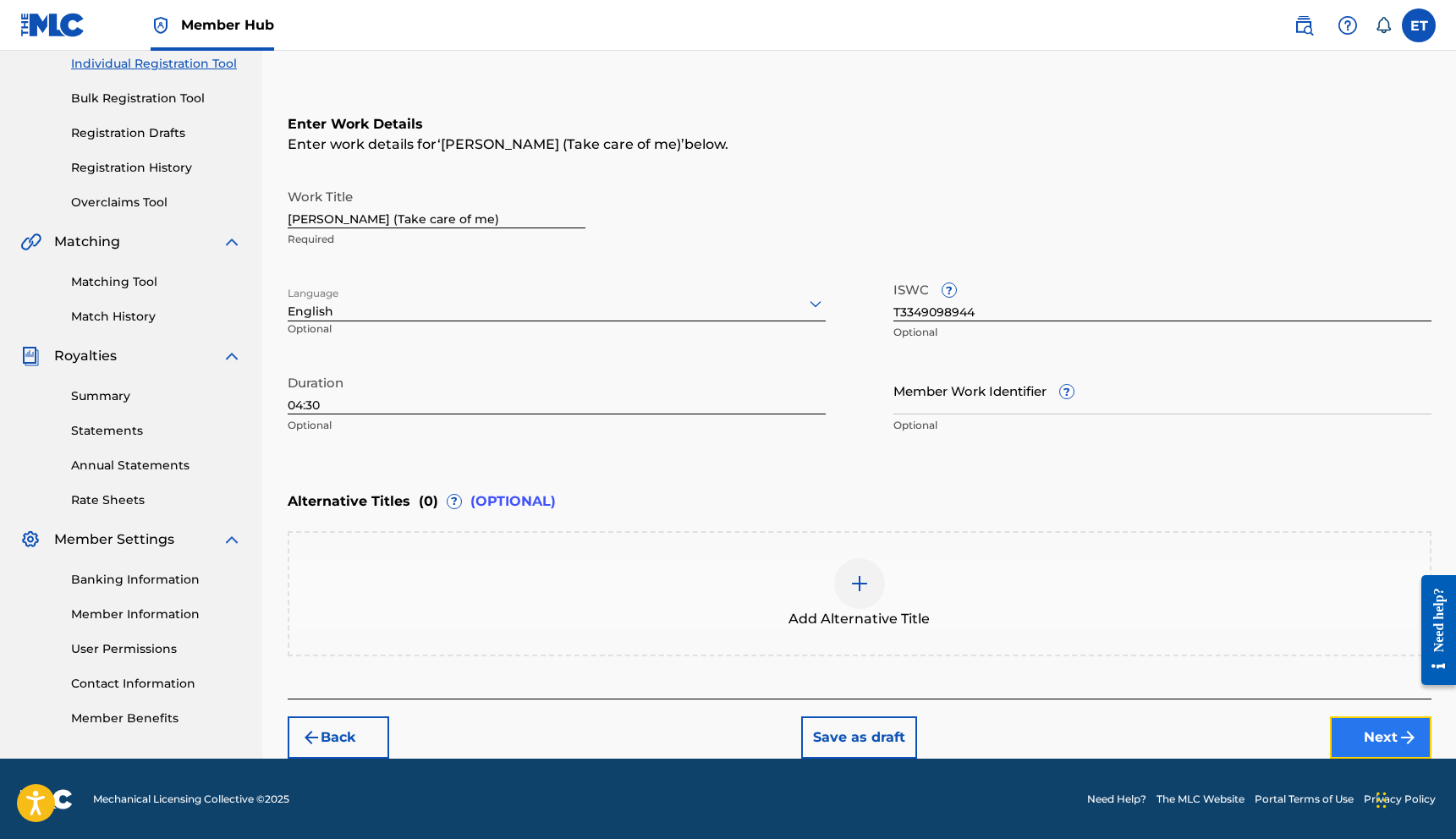
click at [1344, 723] on button "Next" at bounding box center [1380, 737] width 101 height 42
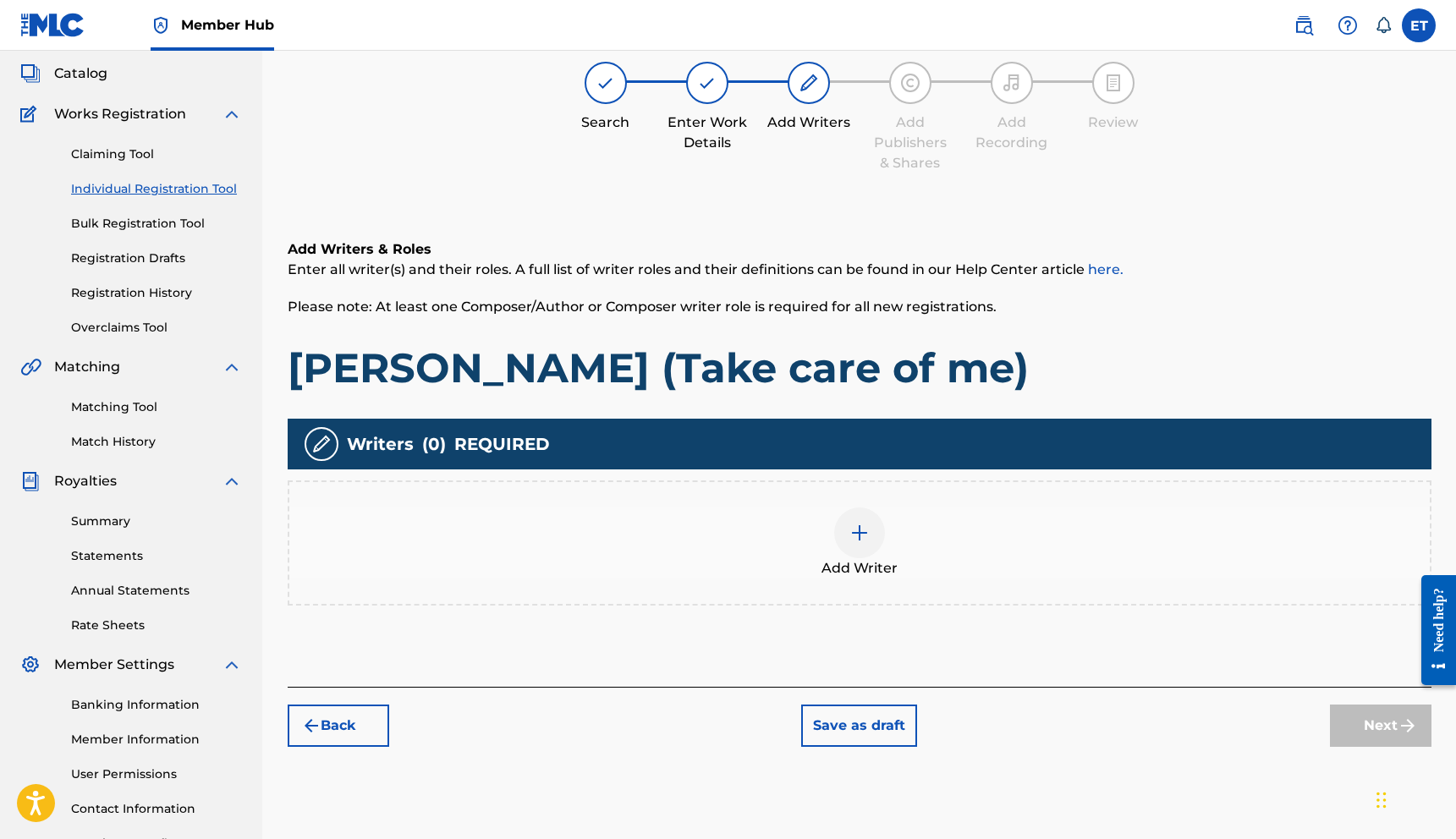
scroll to position [100, 0]
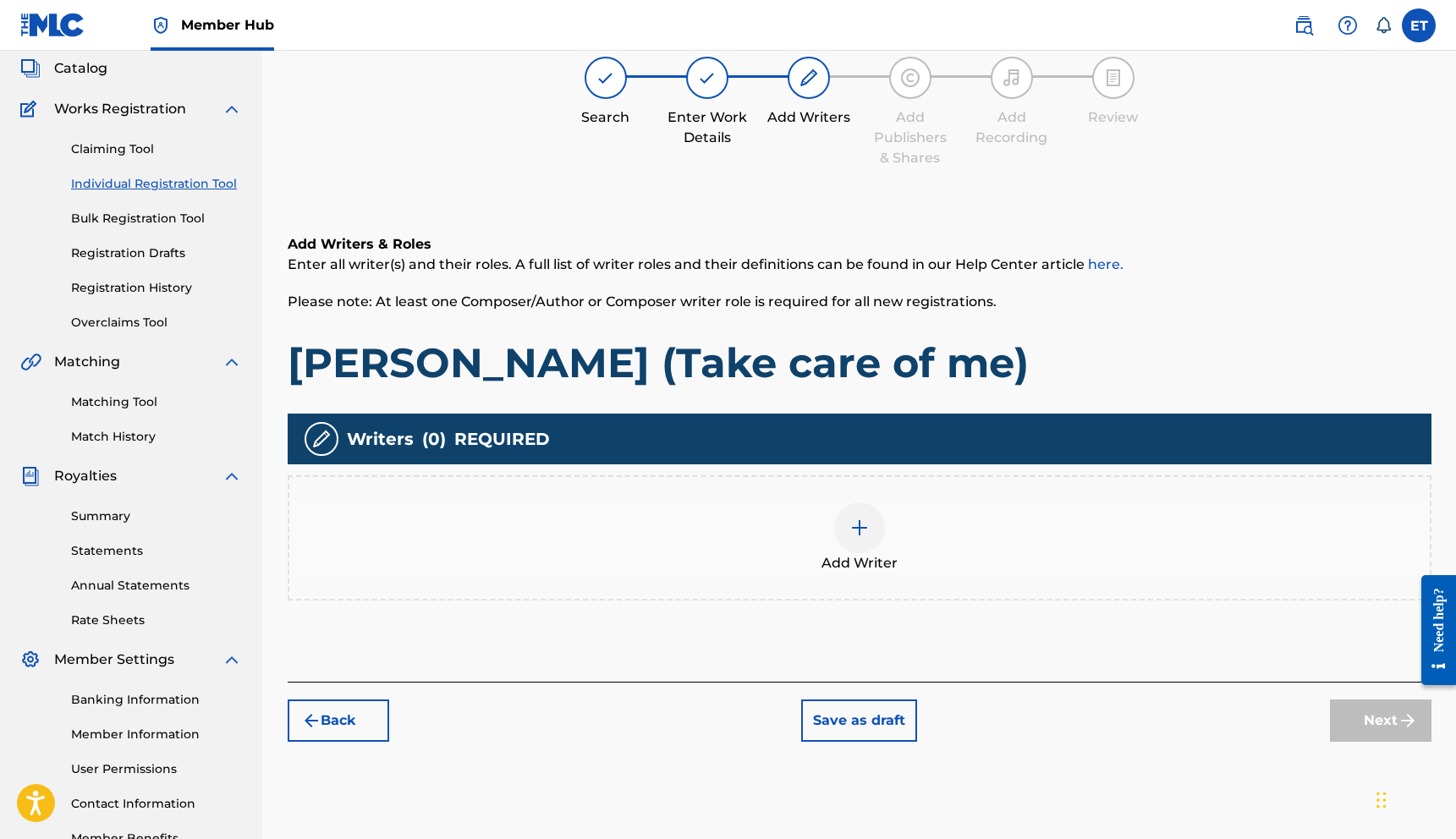
click at [839, 532] on div at bounding box center [859, 527] width 51 height 51
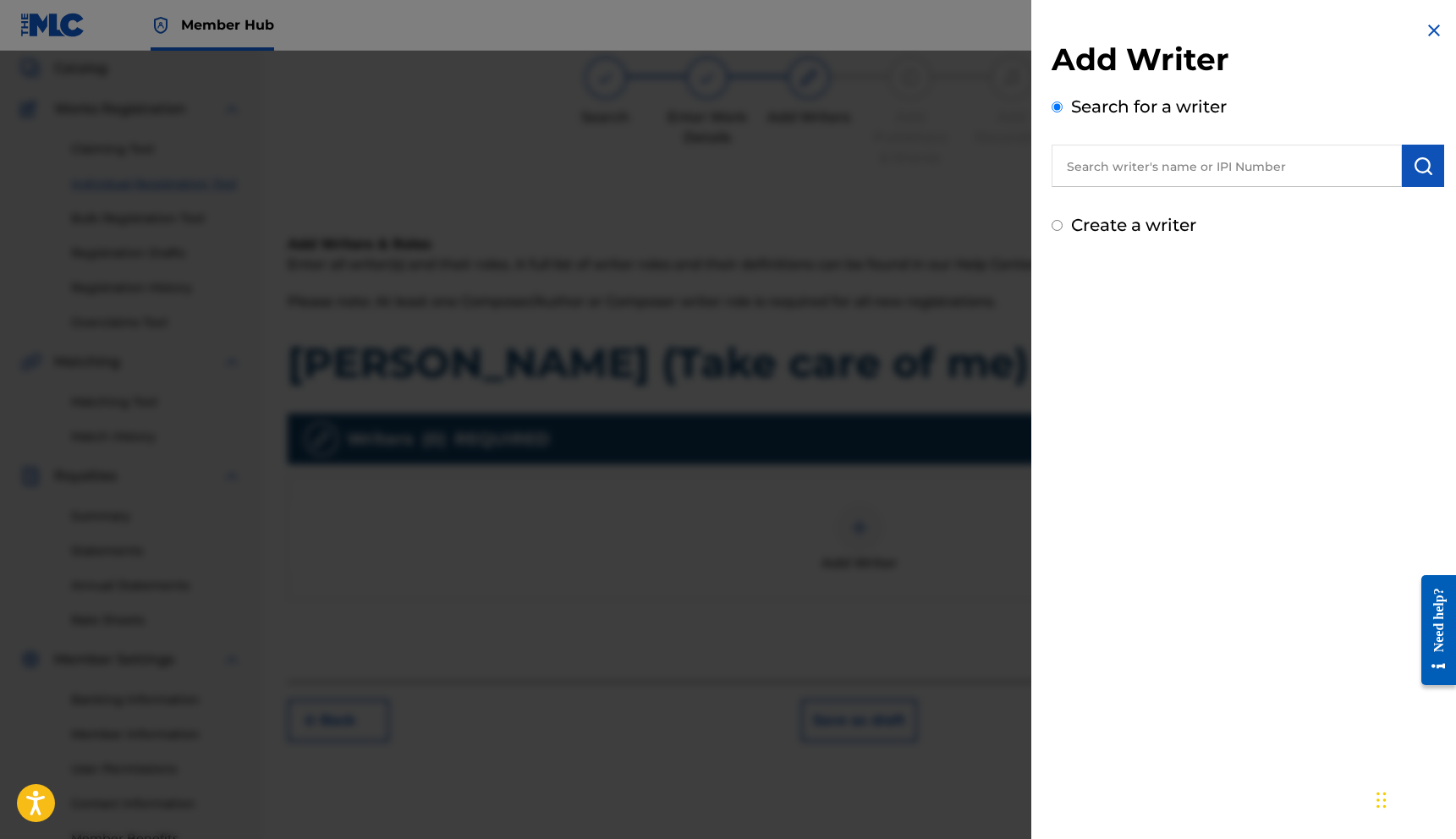
click at [1132, 188] on div "Add Writer Search for a writer Create a writer" at bounding box center [1248, 139] width 393 height 197
click at [1138, 174] on input "text" at bounding box center [1226, 166] width 350 height 42
type input "E"
type input "[PERSON_NAME]"
click at [1374, 166] on img at bounding box center [1381, 164] width 20 height 20
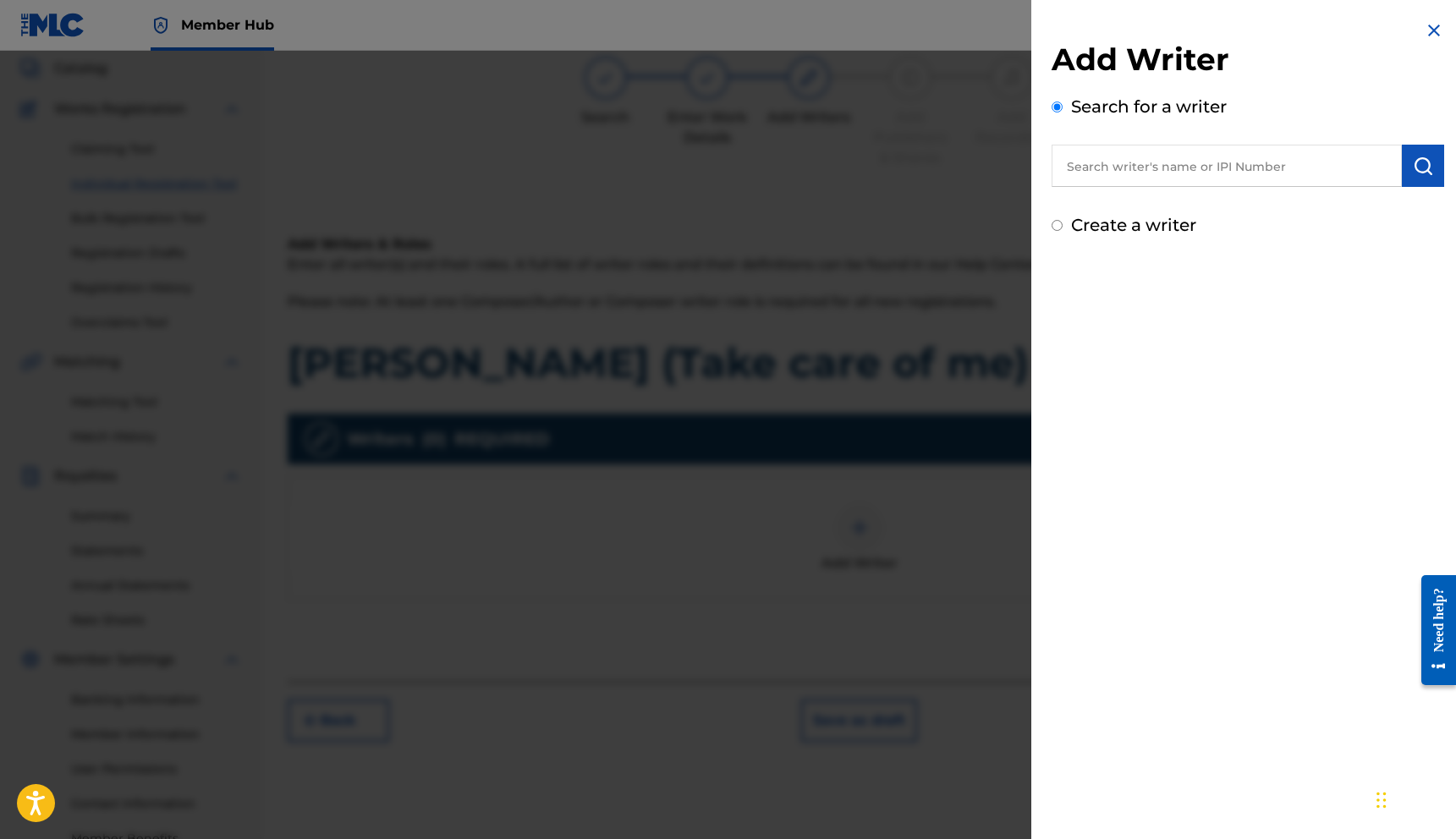
click at [1212, 161] on input "text" at bounding box center [1226, 166] width 350 height 42
paste input "1252123400"
type input "1252123400"
click at [1310, 476] on div "Add Writer Search for a writer 1252123400 Create a writer" at bounding box center [1247, 420] width 433 height 839
click at [1412, 163] on img "submit" at bounding box center [1422, 165] width 20 height 20
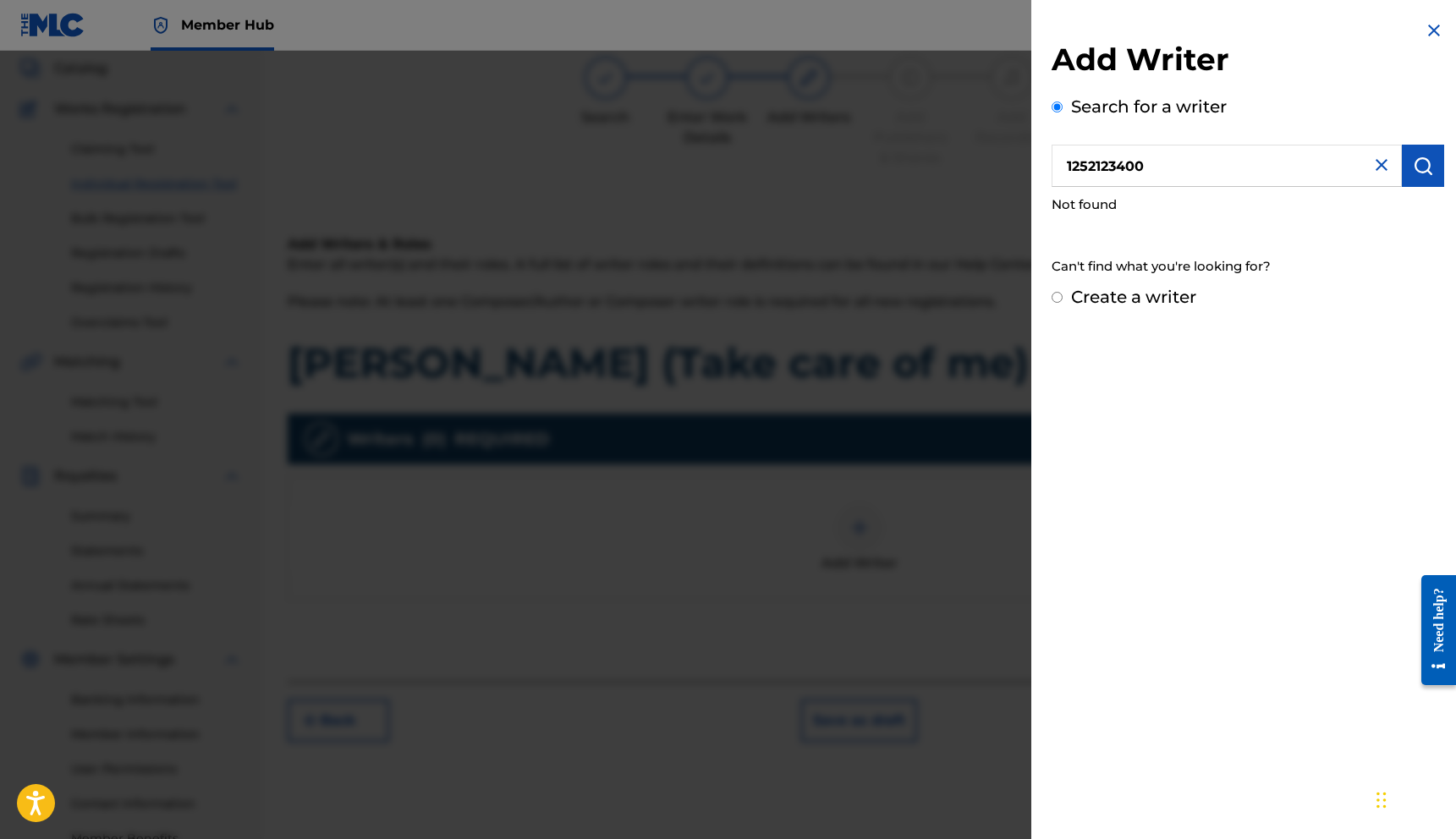
click at [1075, 300] on label "Create a writer" at bounding box center [1133, 297] width 125 height 20
radio input "true"
click at [1062, 300] on input "Create a writer" at bounding box center [1057, 297] width 11 height 11
radio input "false"
radio input "true"
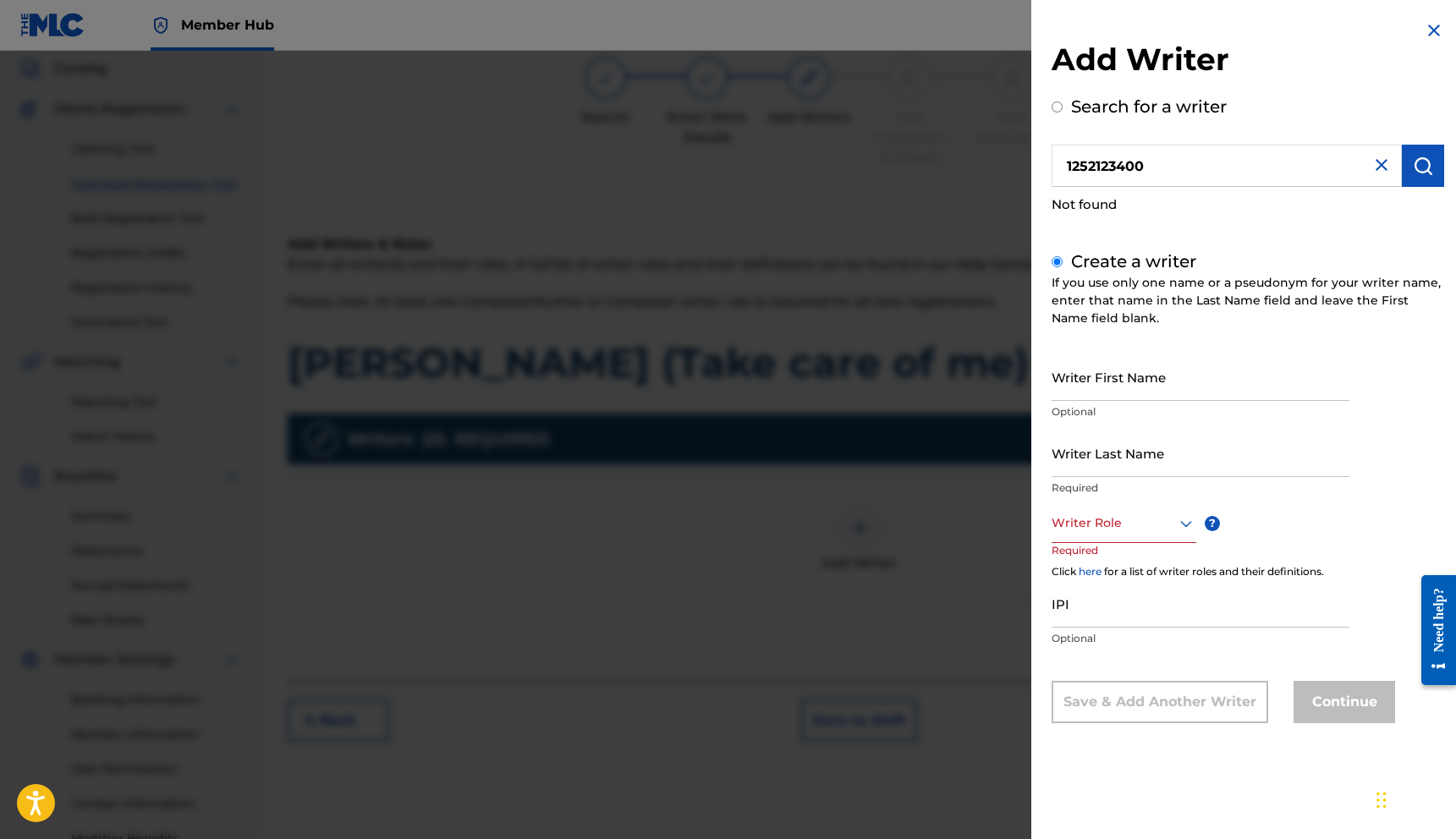
click at [1066, 161] on input "1252123400" at bounding box center [1226, 166] width 350 height 42
radio input "true"
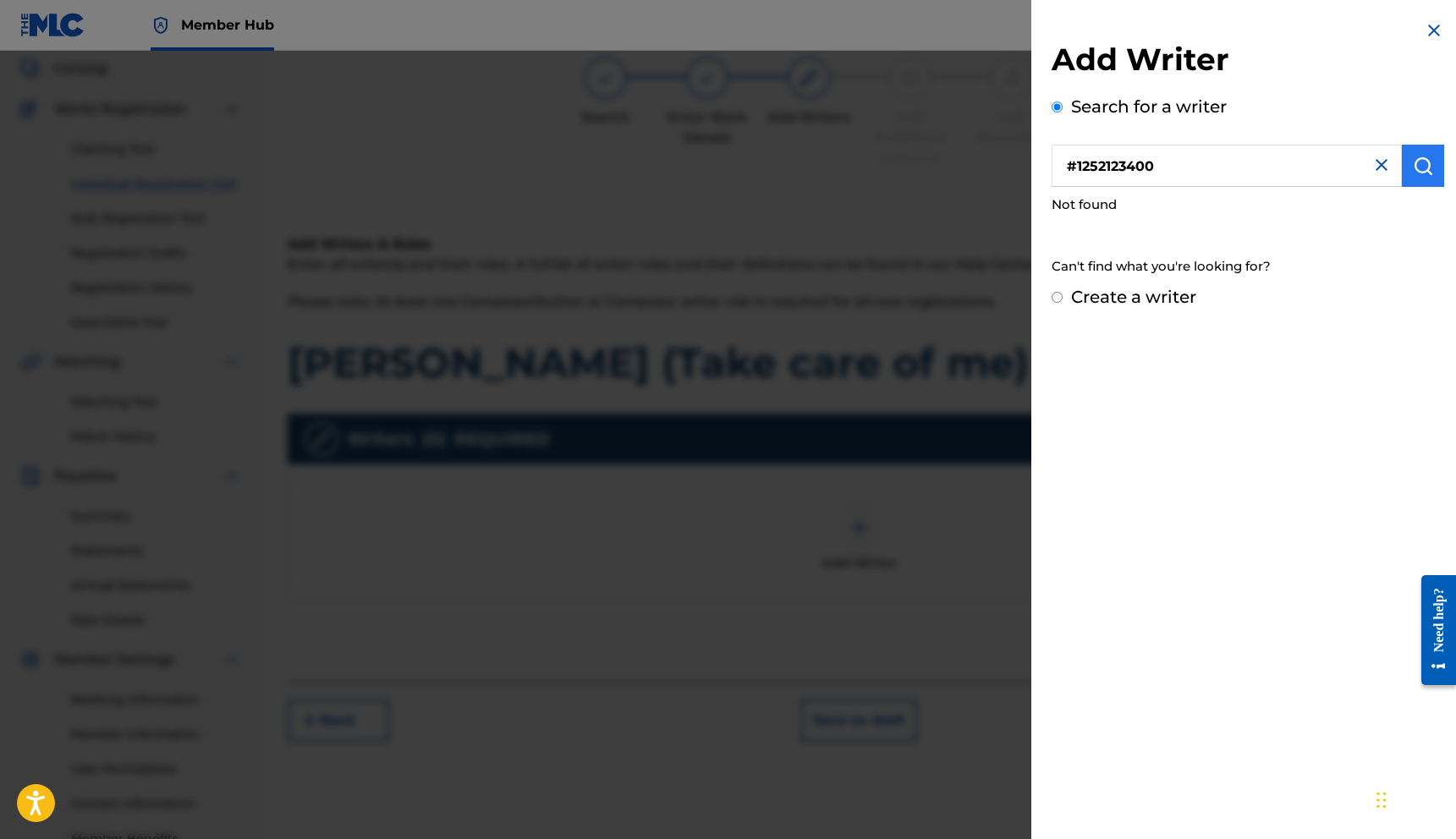
type input "#1252123400"
click at [1427, 172] on button "submit" at bounding box center [1423, 166] width 42 height 42
click at [1372, 164] on img at bounding box center [1381, 164] width 20 height 20
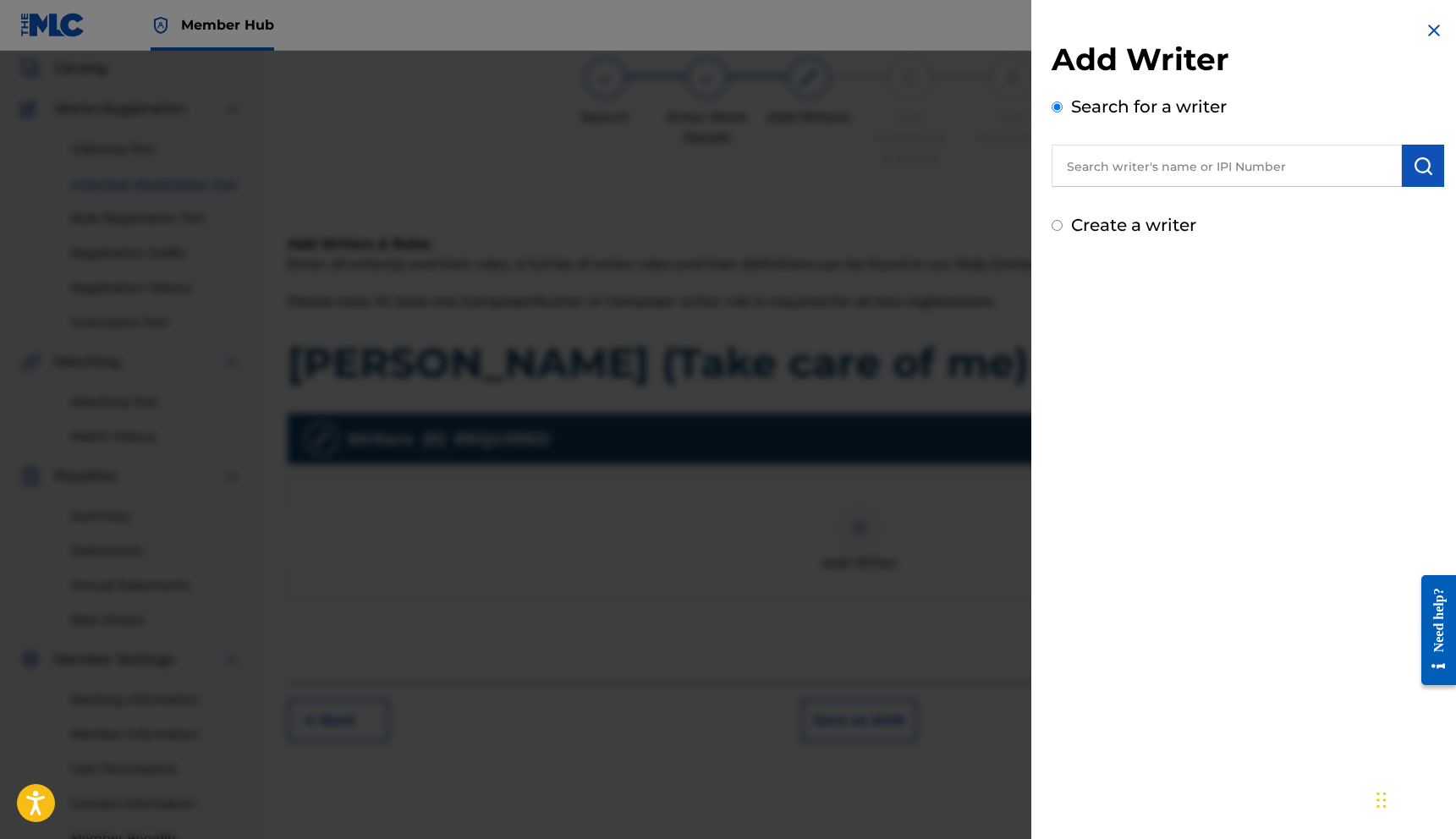
click at [1150, 164] on input "text" at bounding box center [1226, 166] width 350 height 42
click at [1121, 226] on label "Create a writer" at bounding box center [1133, 224] width 125 height 20
radio input "true"
click at [1062, 226] on input "Create a writer" at bounding box center [1057, 226] width 11 height 11
radio input "false"
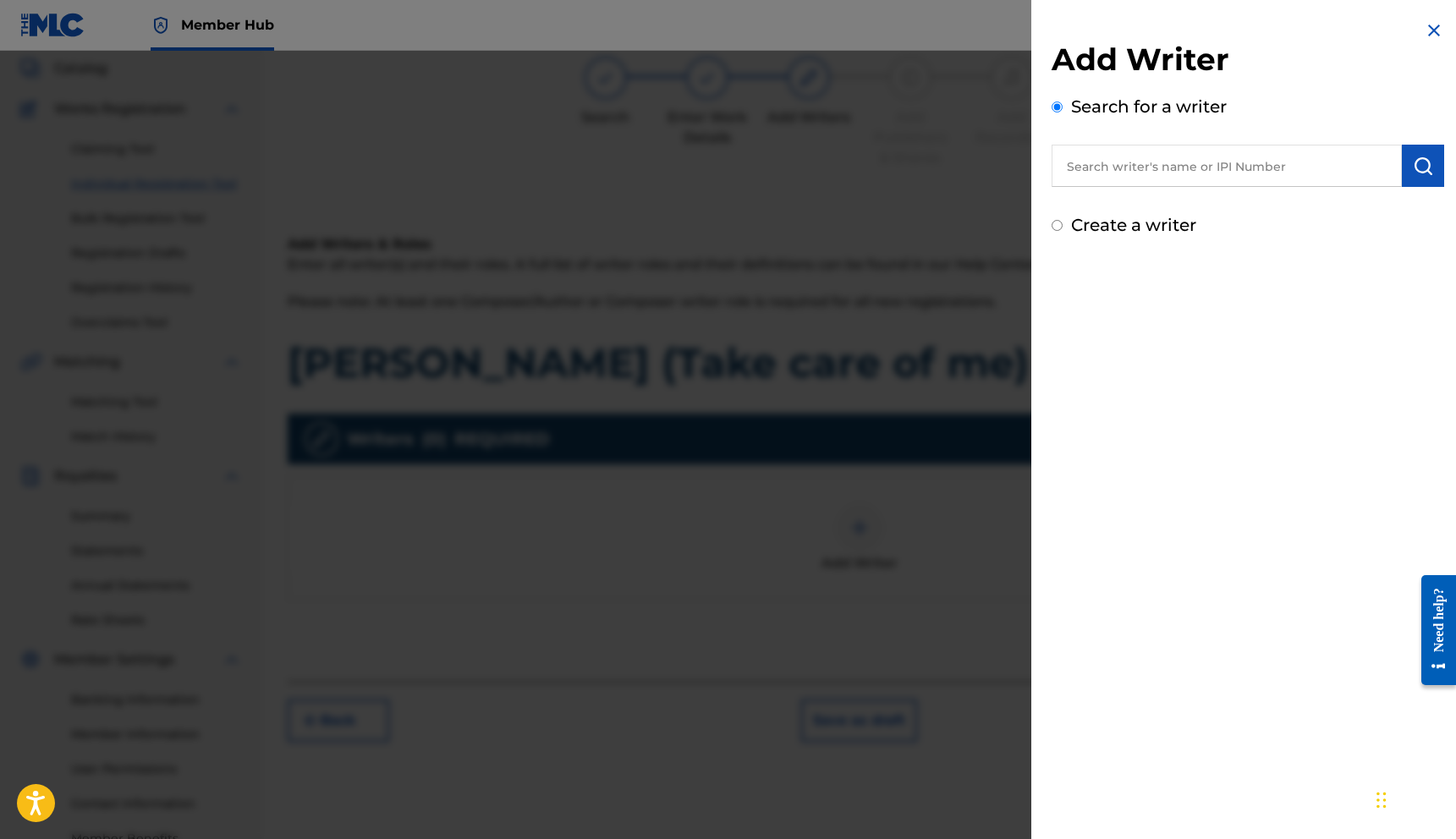
radio input "true"
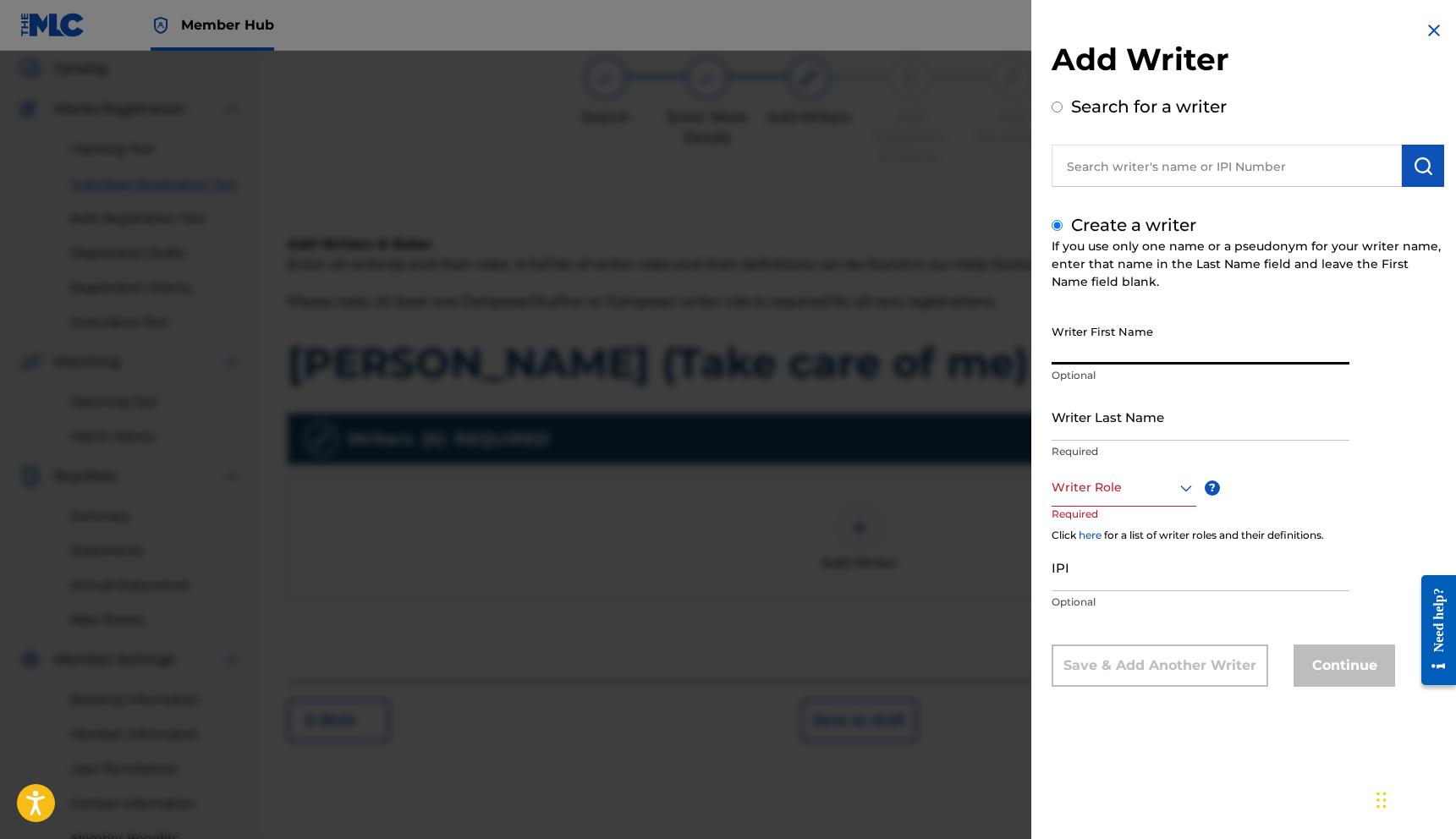
click at [1120, 340] on input "Writer First Name" at bounding box center [1200, 340] width 297 height 49
type input "[PERSON_NAME]"
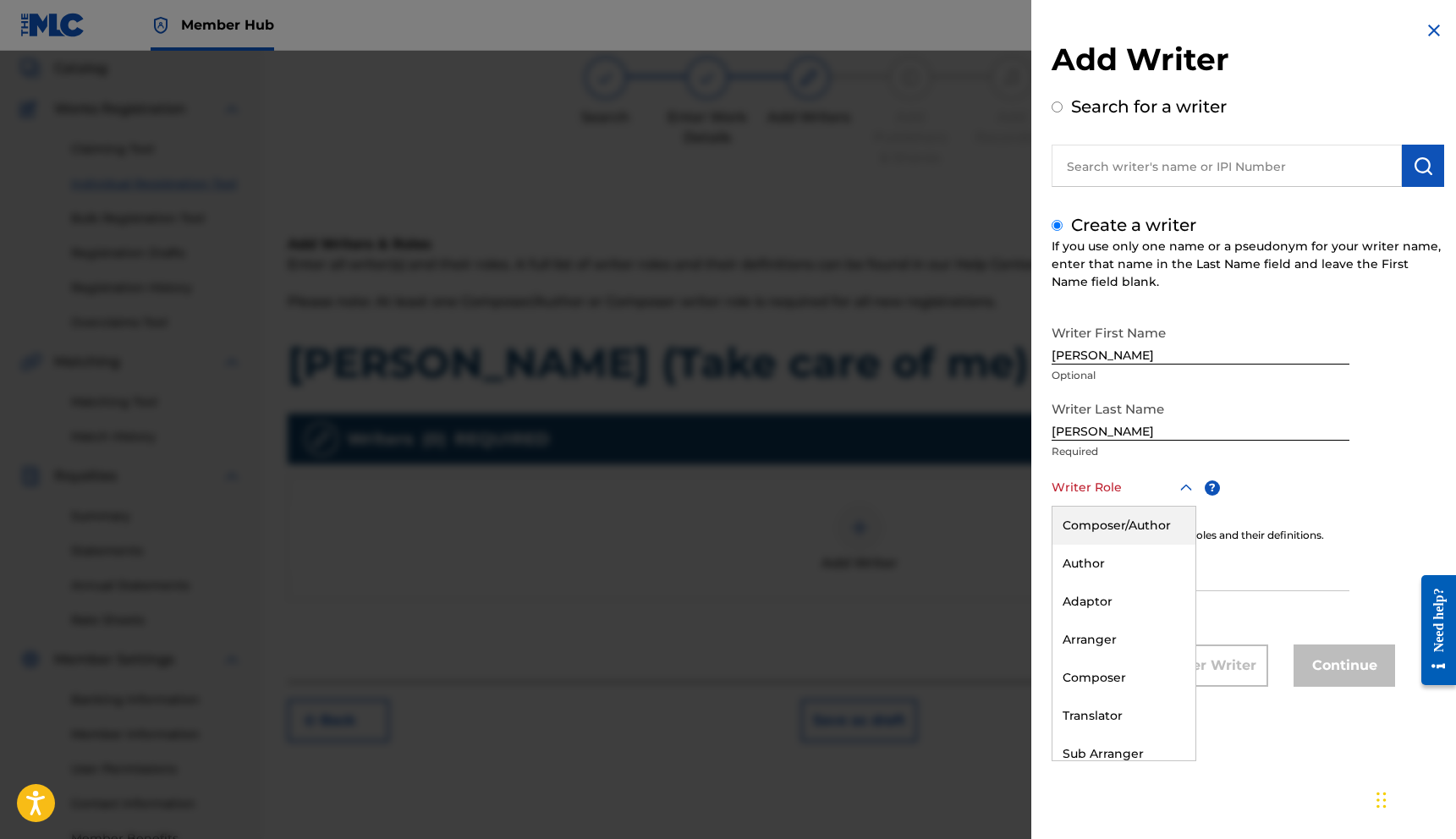
click at [1094, 485] on div at bounding box center [1124, 487] width 145 height 21
click at [1109, 528] on div "Composer/Author" at bounding box center [1124, 525] width 143 height 38
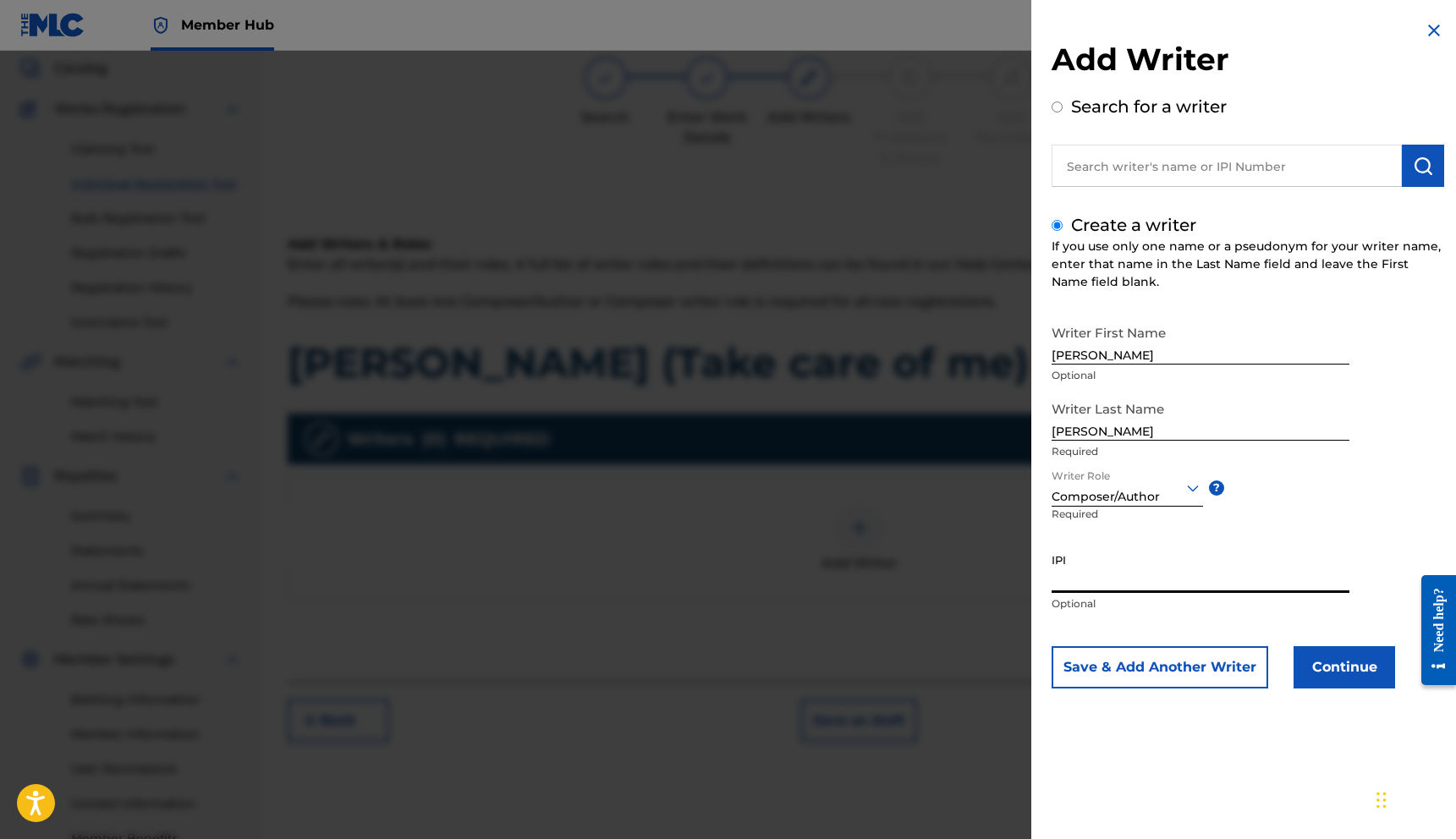
click at [1114, 574] on input "IPI" at bounding box center [1200, 568] width 297 height 49
paste input "1252123400"
drag, startPoint x: 1170, startPoint y: 552, endPoint x: 1197, endPoint y: 568, distance: 31.4
click at [1170, 553] on input "1252123400" at bounding box center [1200, 568] width 297 height 49
type input "1252123400"
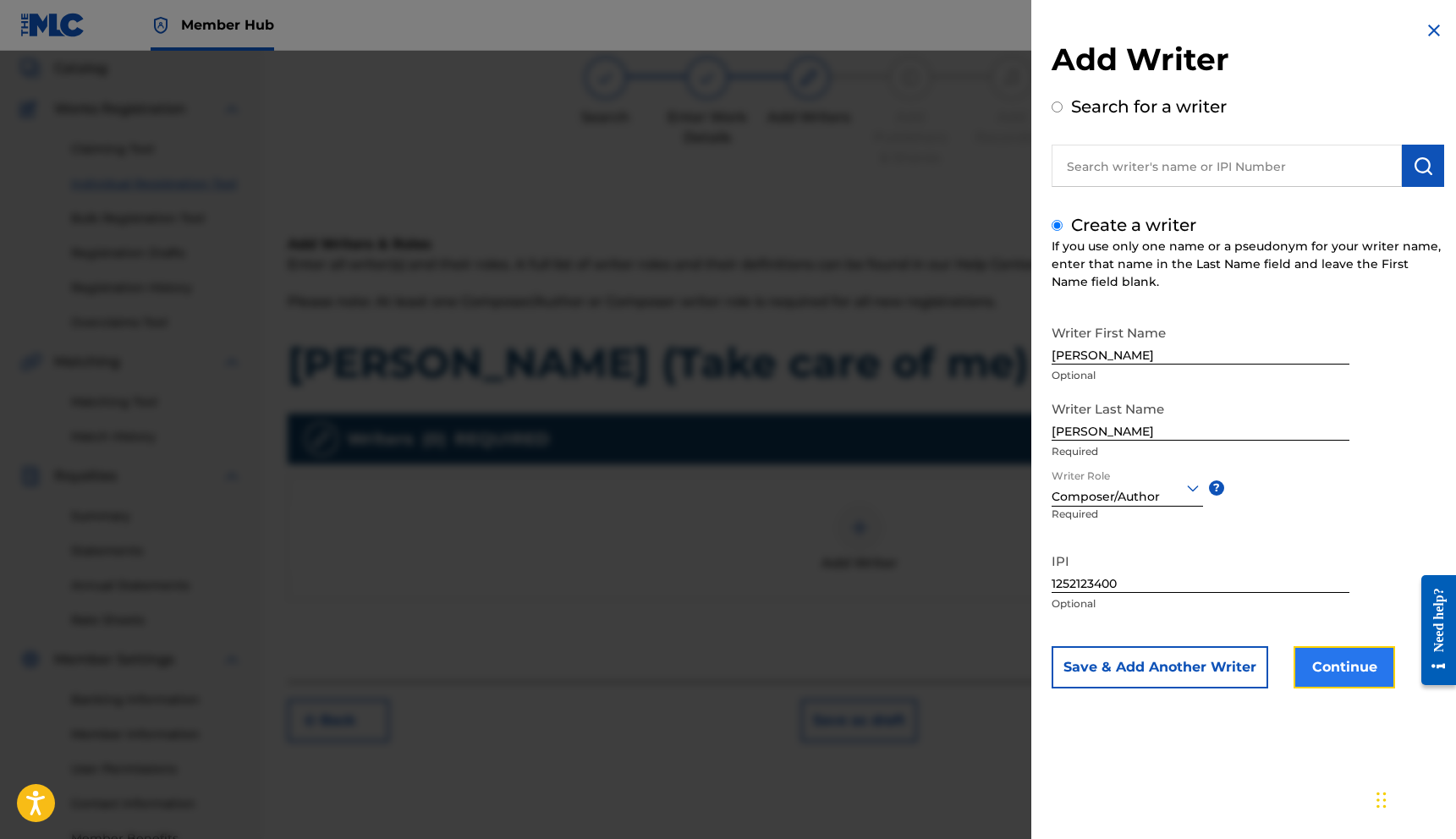
click at [1309, 663] on button "Continue" at bounding box center [1343, 667] width 101 height 42
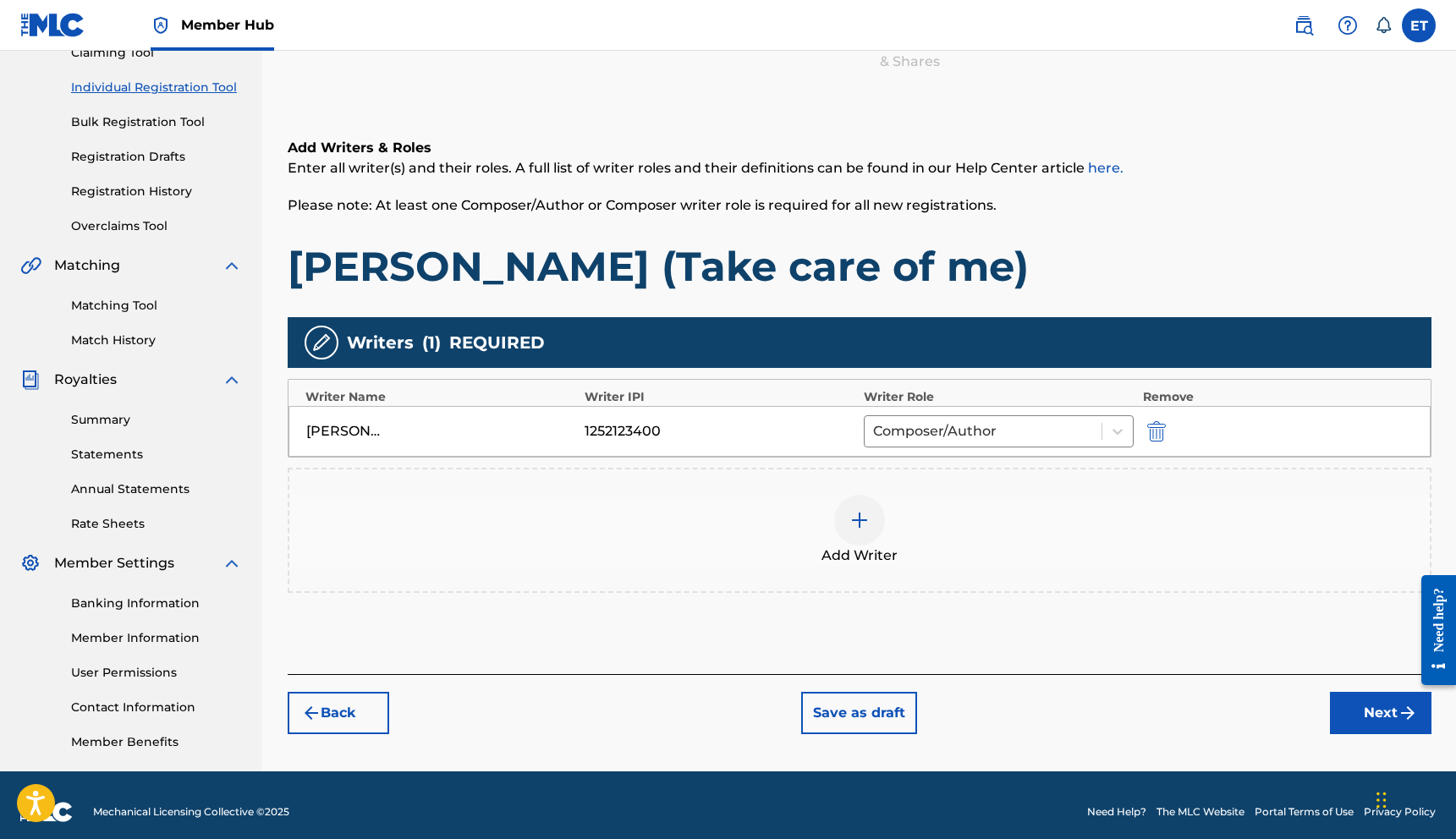
scroll to position [210, 0]
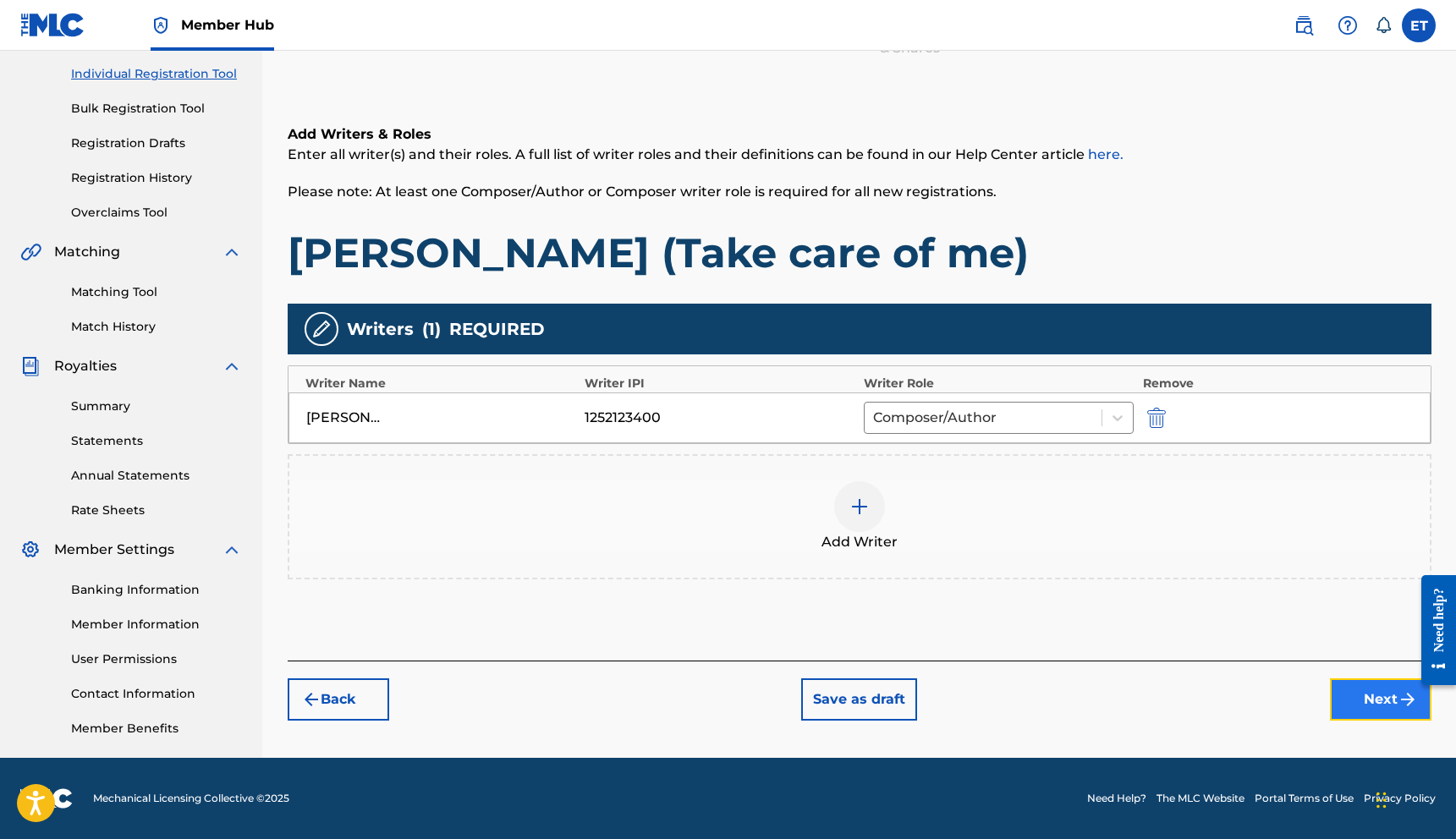
click at [1337, 705] on button "Next" at bounding box center [1380, 699] width 101 height 42
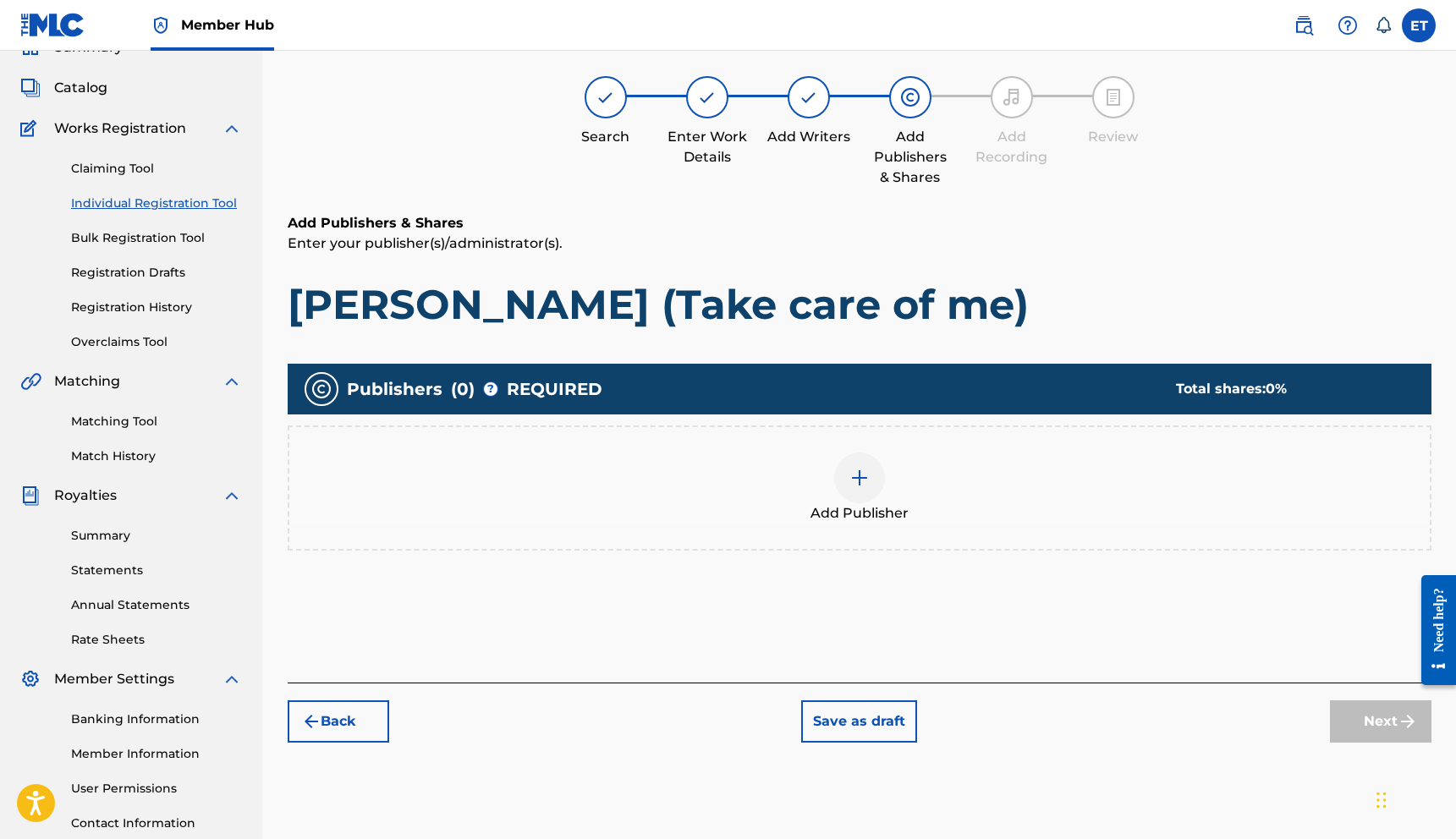
scroll to position [76, 0]
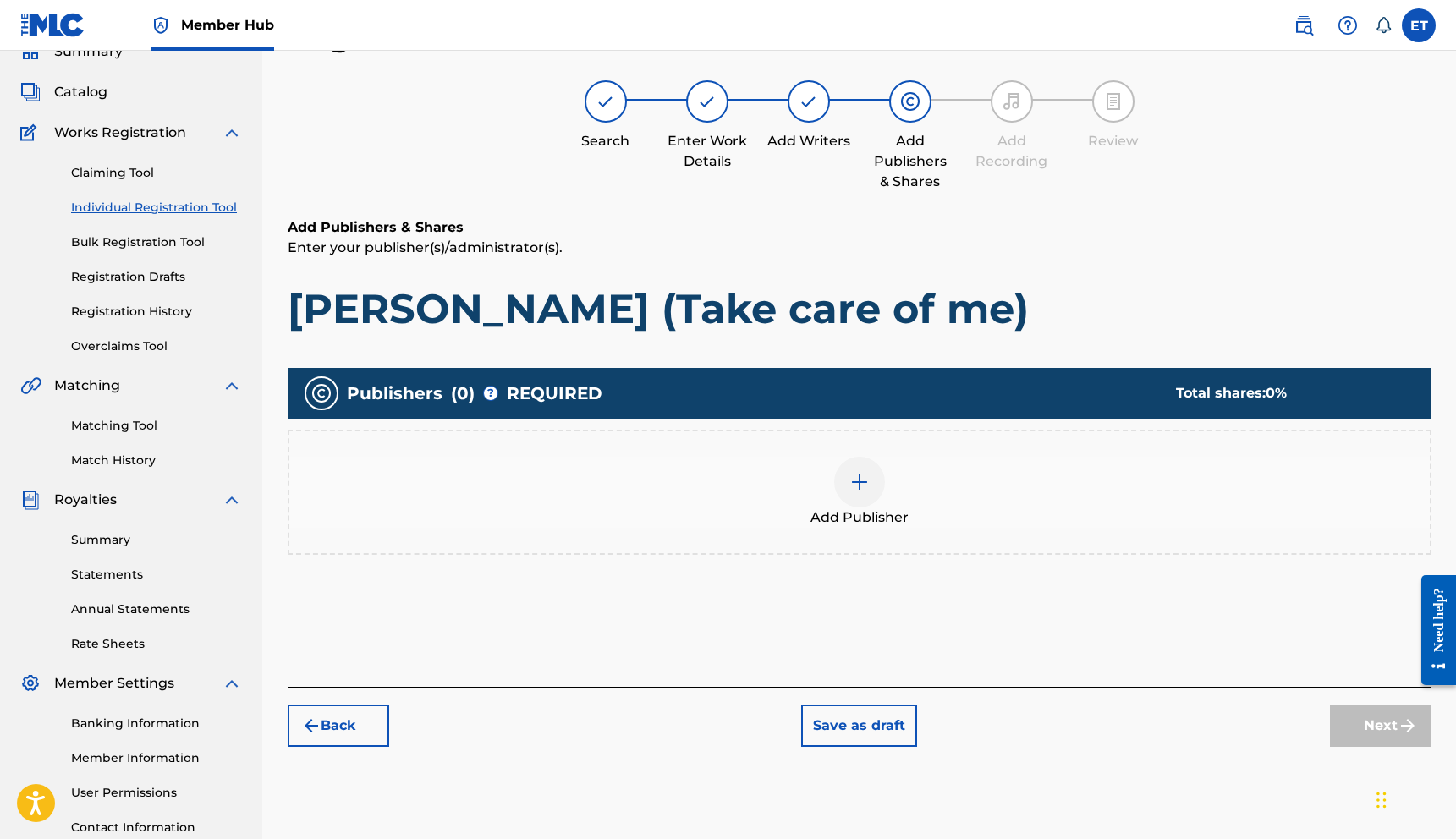
click at [852, 483] on img at bounding box center [859, 481] width 20 height 20
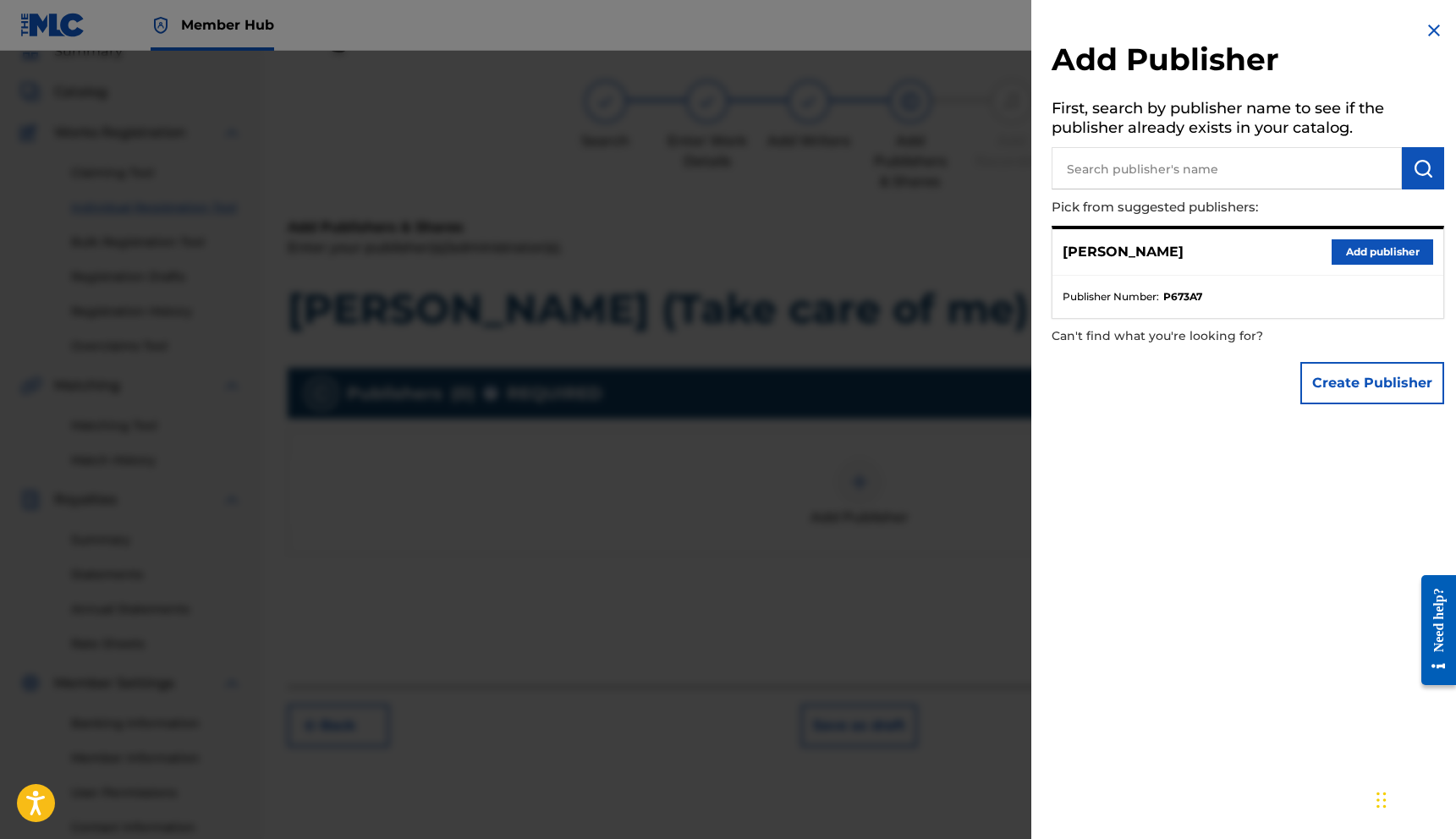
click at [1138, 176] on input "text" at bounding box center [1226, 168] width 350 height 42
click at [1376, 254] on button "Add publisher" at bounding box center [1382, 252] width 101 height 26
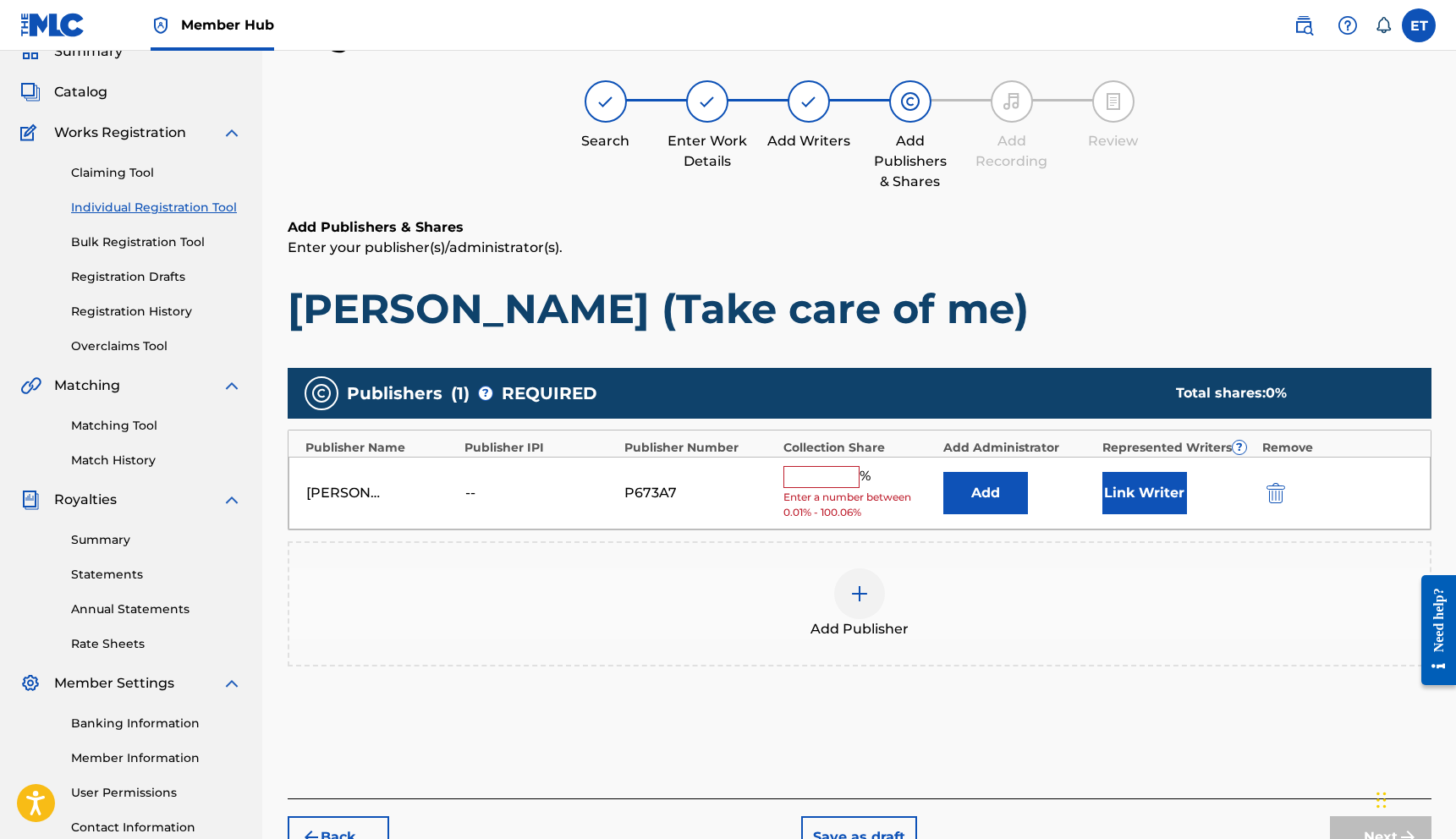
click at [820, 476] on input "text" at bounding box center [821, 477] width 76 height 22
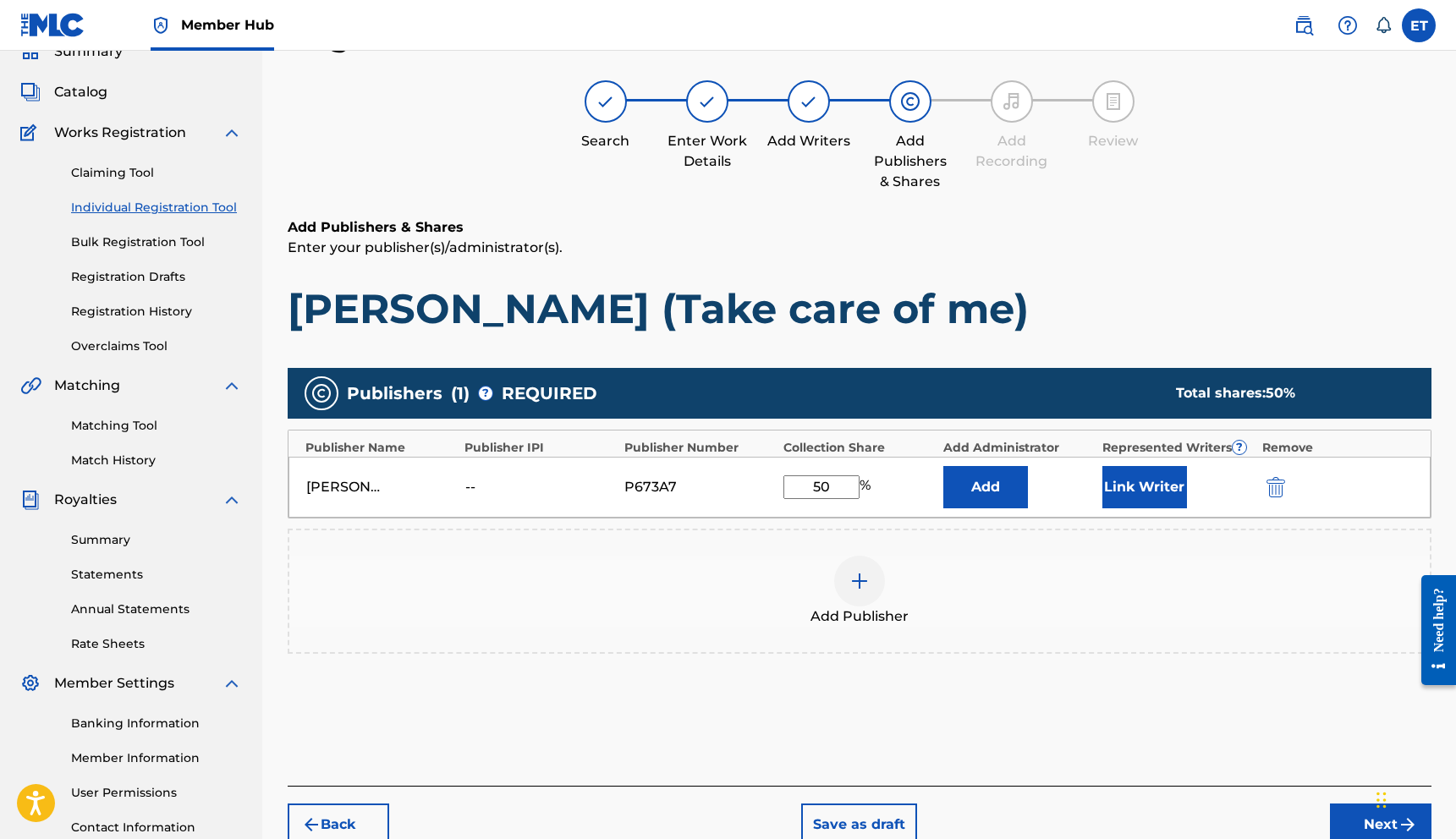
type input "50"
click at [1134, 538] on div "Add Publisher" at bounding box center [859, 590] width 1143 height 125
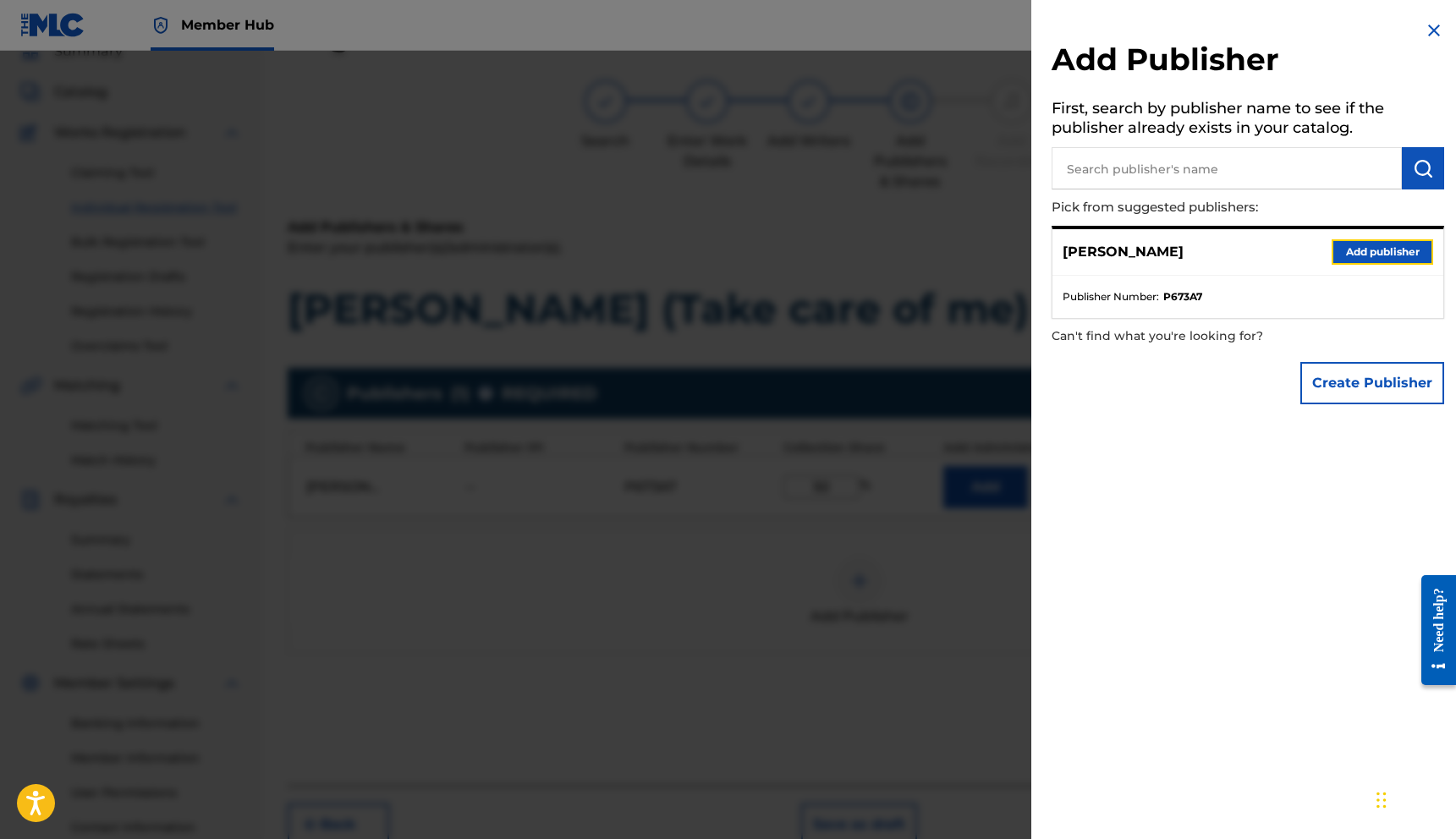
click at [1352, 252] on button "Add publisher" at bounding box center [1382, 252] width 101 height 26
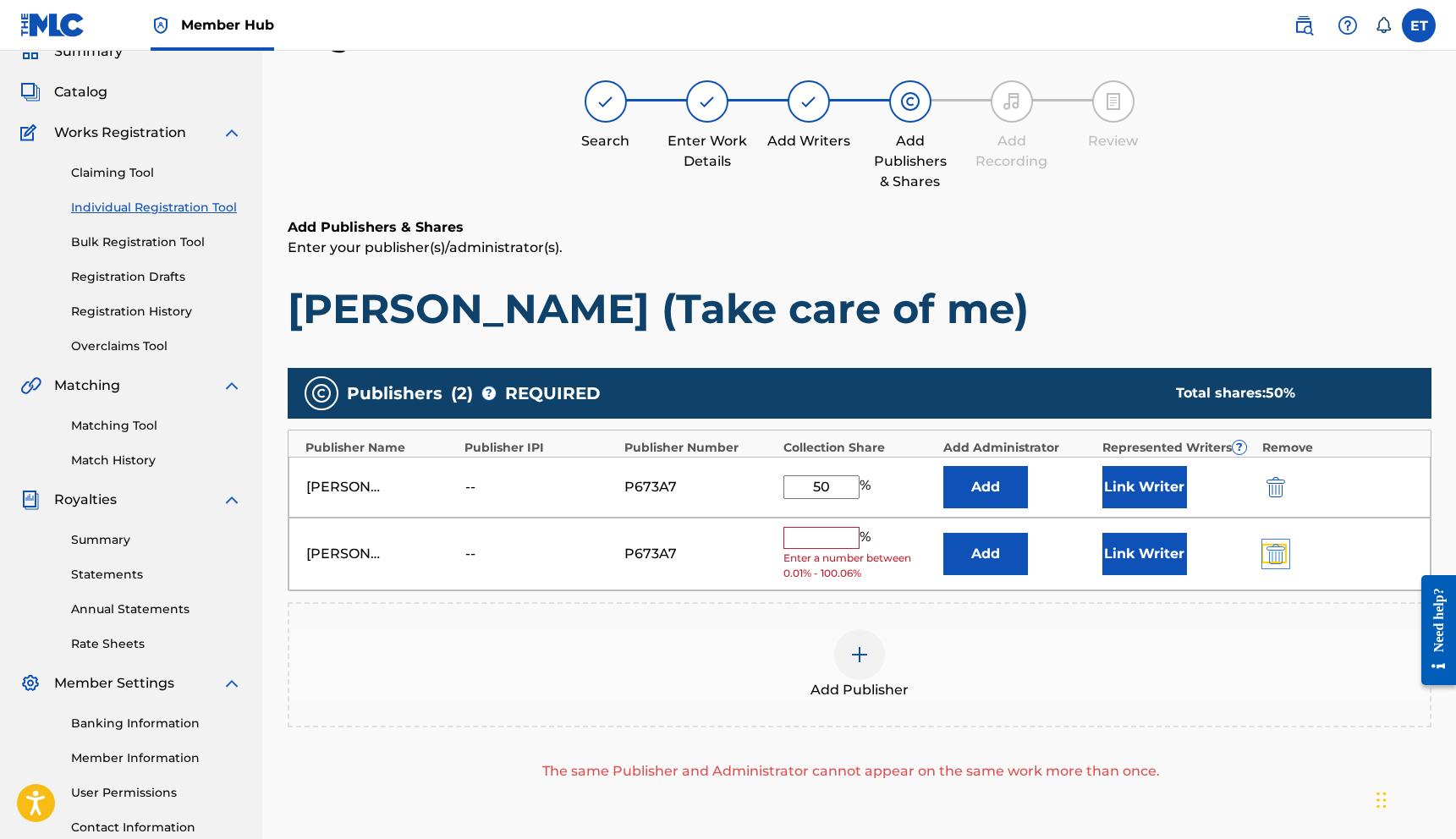
click at [1277, 548] on img "submit" at bounding box center [1276, 553] width 19 height 20
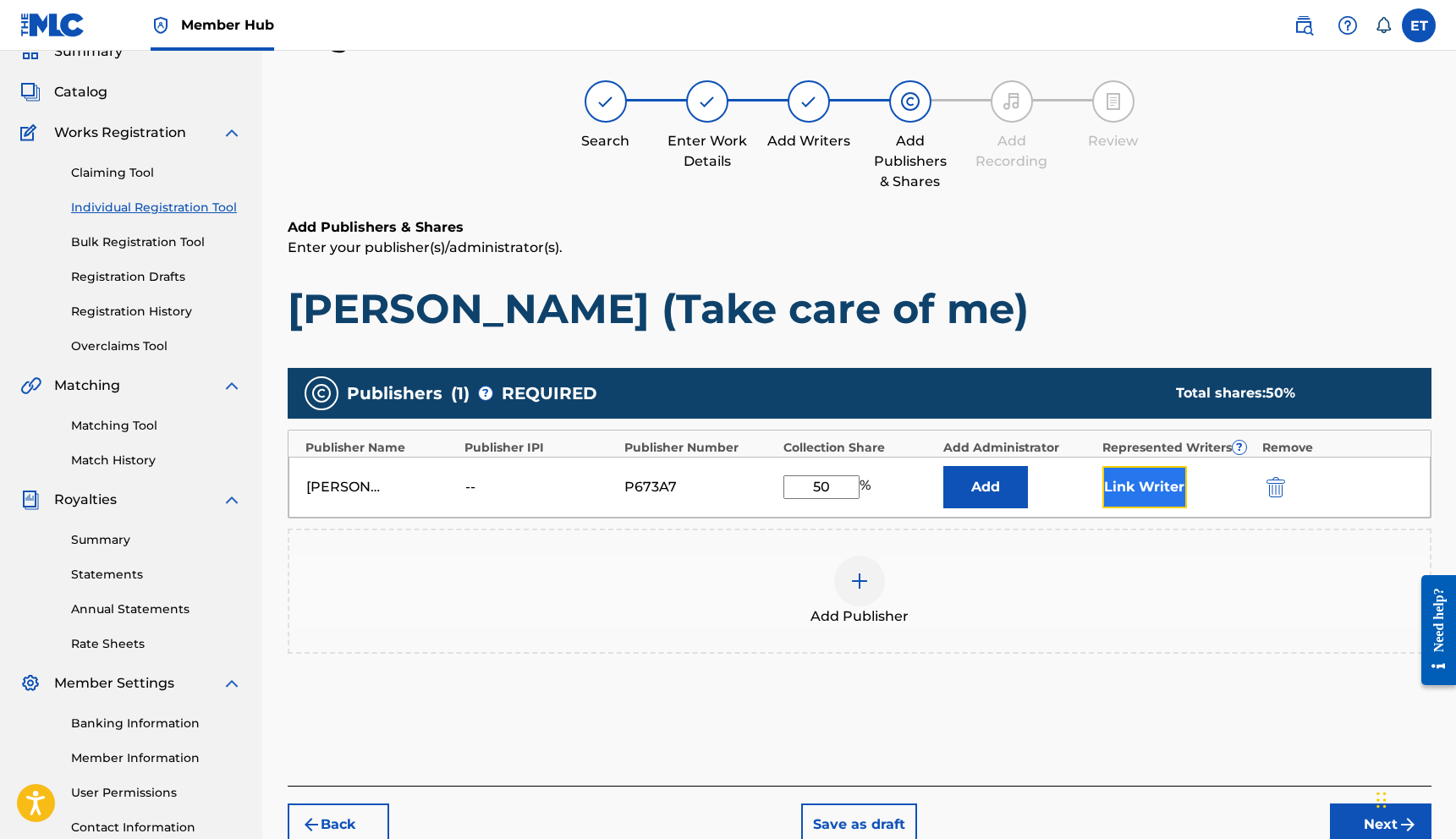
click at [1117, 494] on button "Link Writer" at bounding box center [1144, 487] width 85 height 42
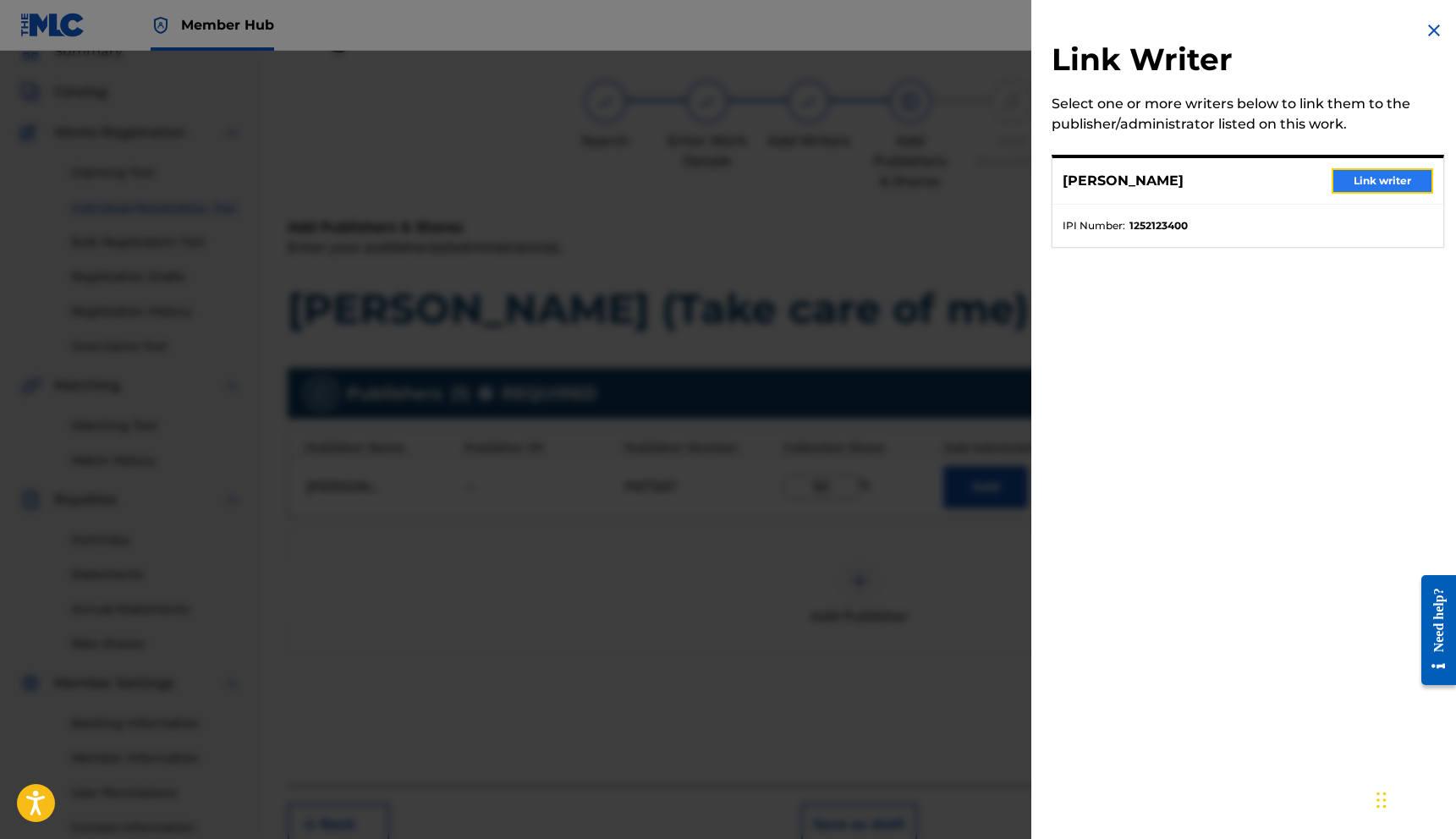
click at [1343, 183] on button "Link writer" at bounding box center [1382, 181] width 101 height 26
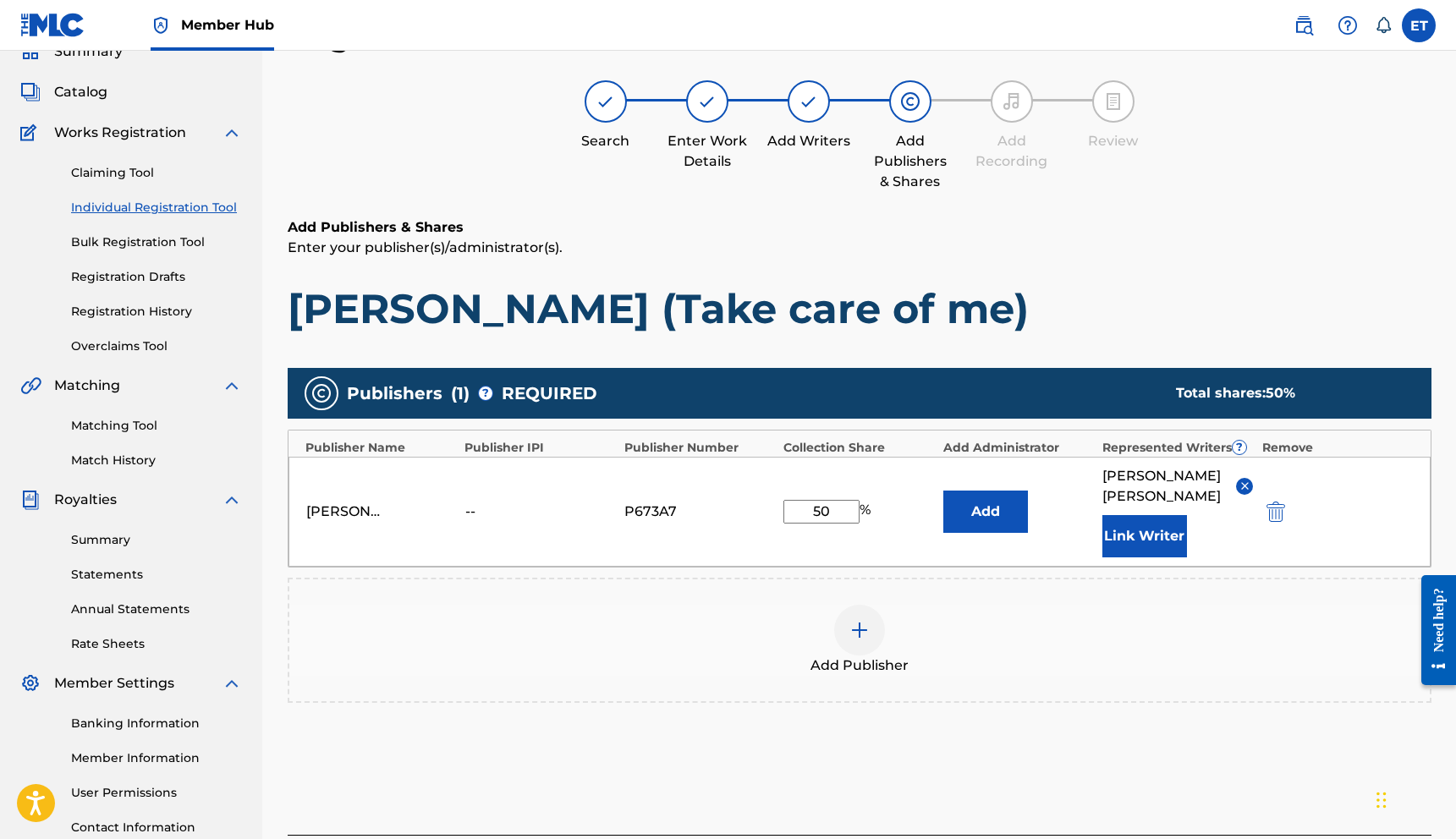
click at [1077, 552] on div "Publishers ( 1 ) ? REQUIRED Total shares: 50 % Publisher Name Publisher IPI Pub…" at bounding box center [859, 535] width 1143 height 335
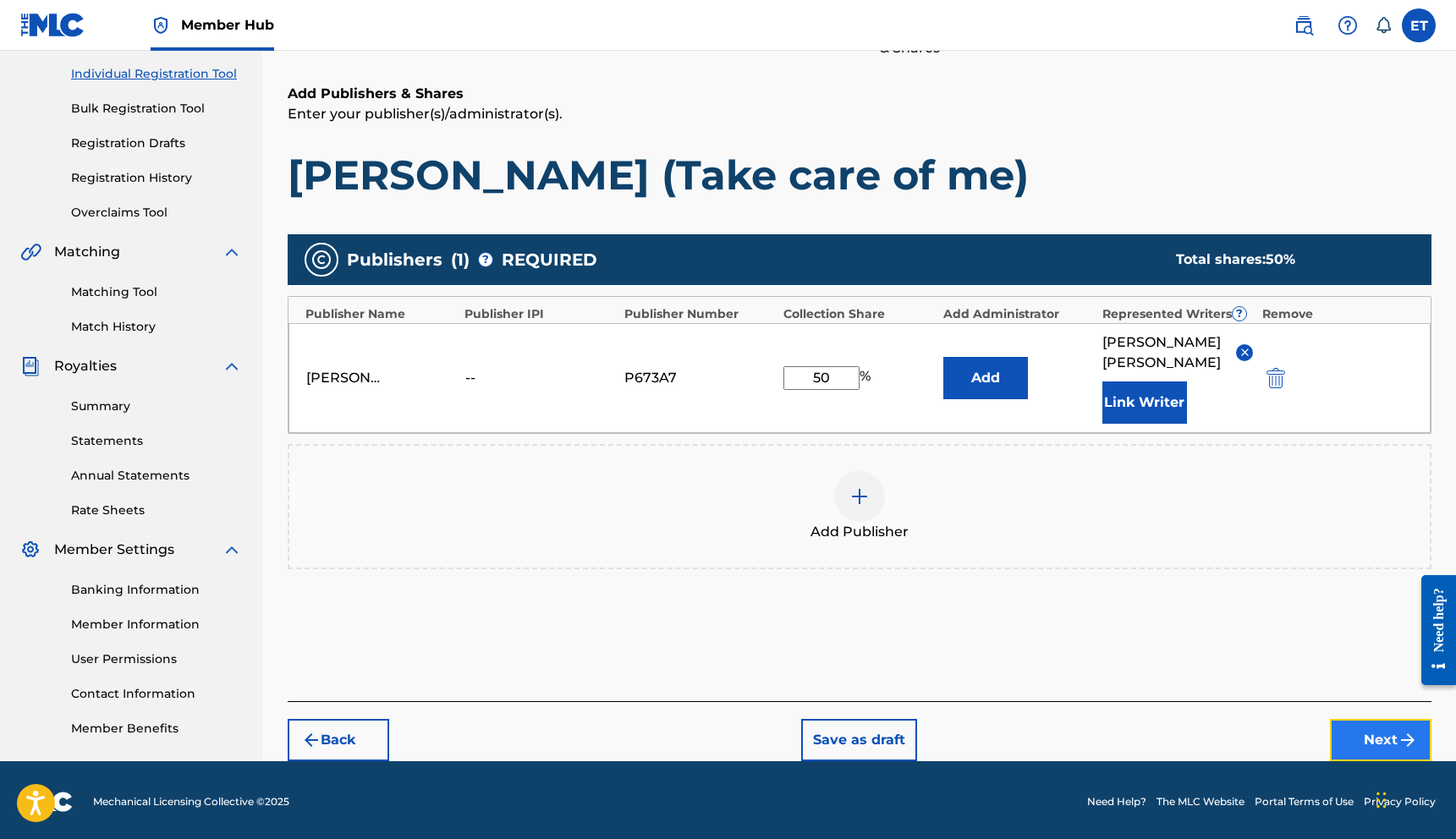
click at [1375, 732] on button "Next" at bounding box center [1380, 740] width 101 height 42
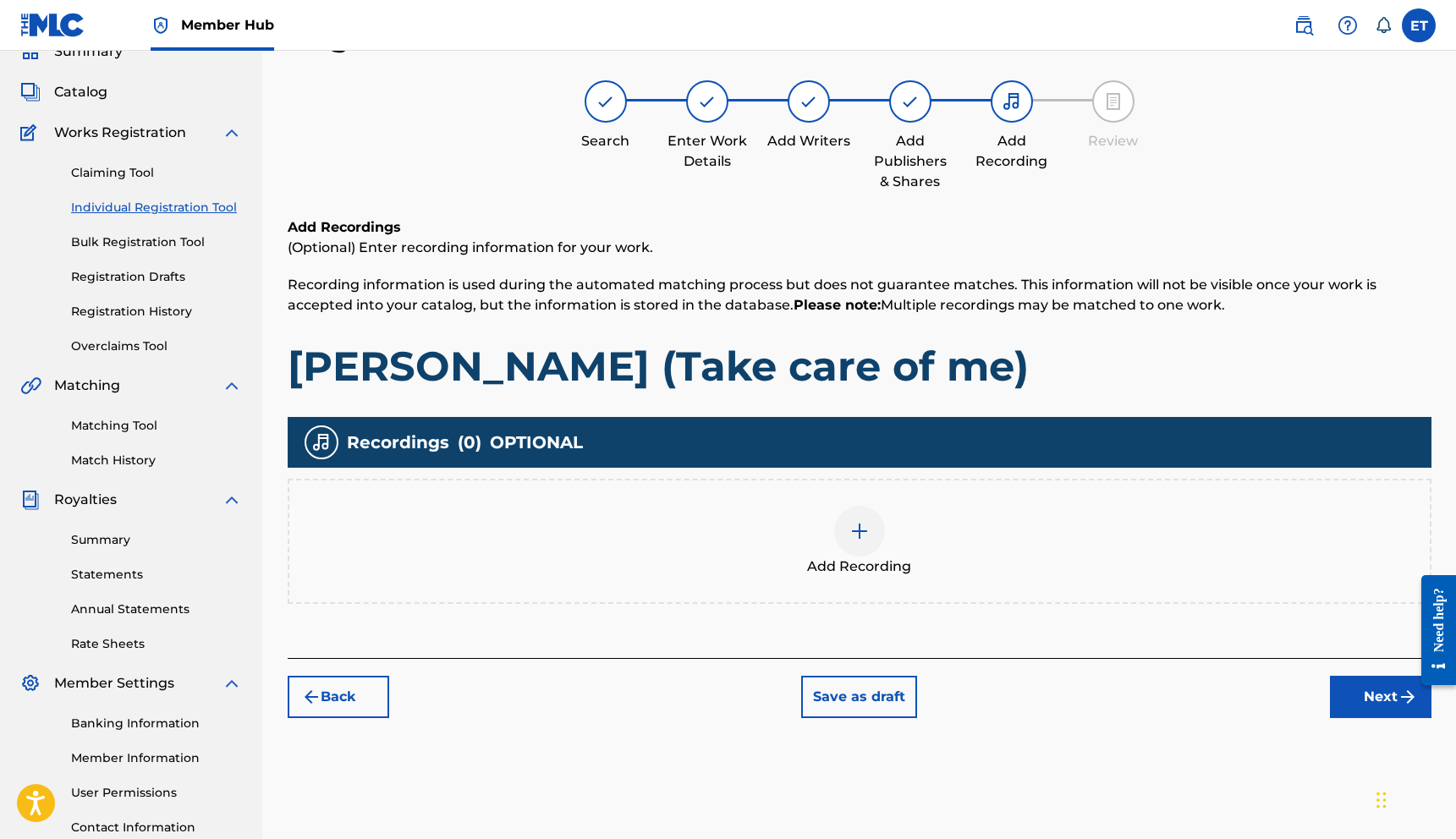
click at [862, 534] on img at bounding box center [859, 530] width 20 height 20
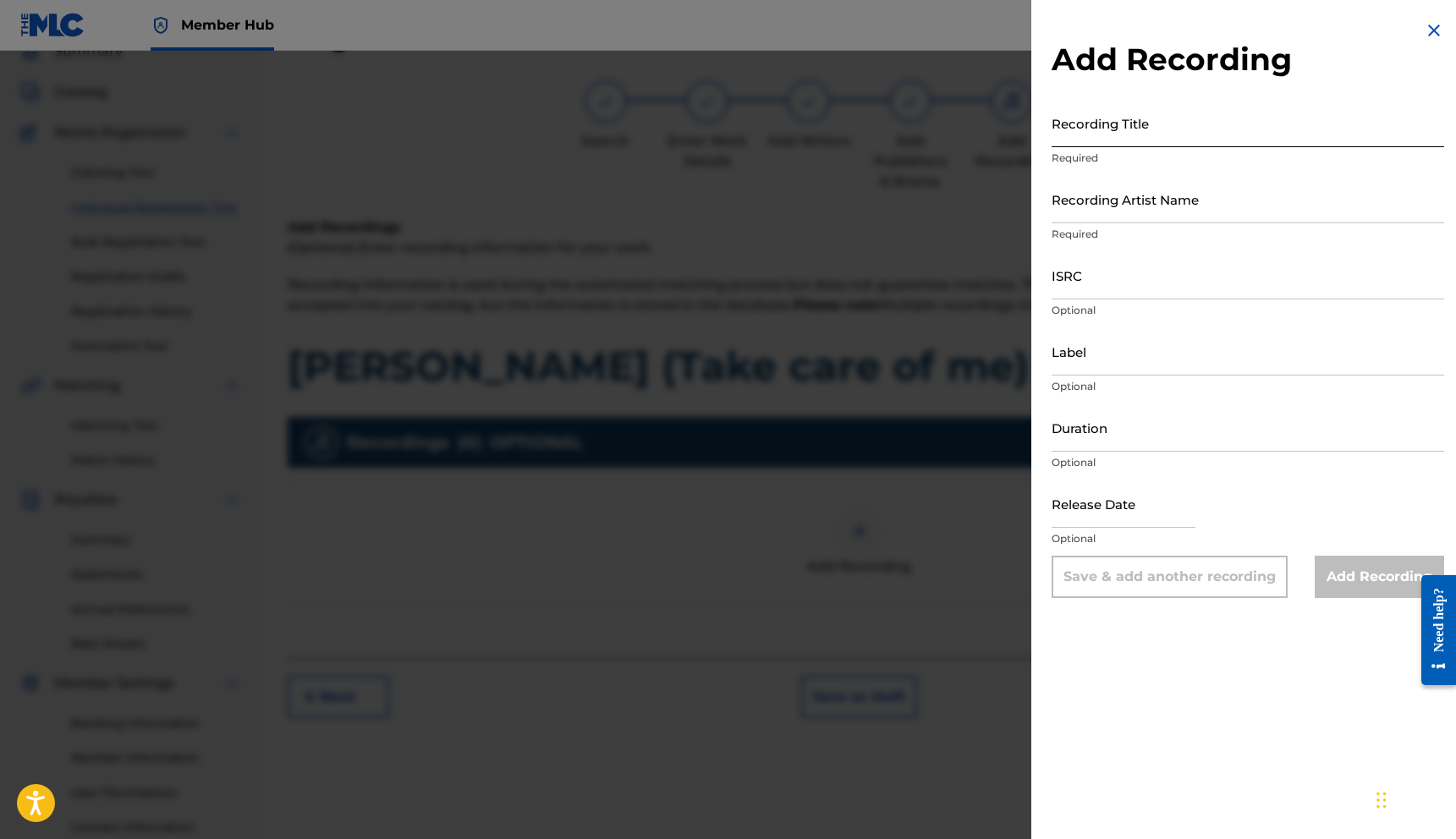
click at [1109, 133] on input "Recording Title" at bounding box center [1248, 123] width 393 height 49
type input "[PERSON_NAME] (Take care of me)"
click at [1305, 213] on input "Recording Artist Name" at bounding box center [1248, 199] width 393 height 49
type input "[PERSON_NAME]"
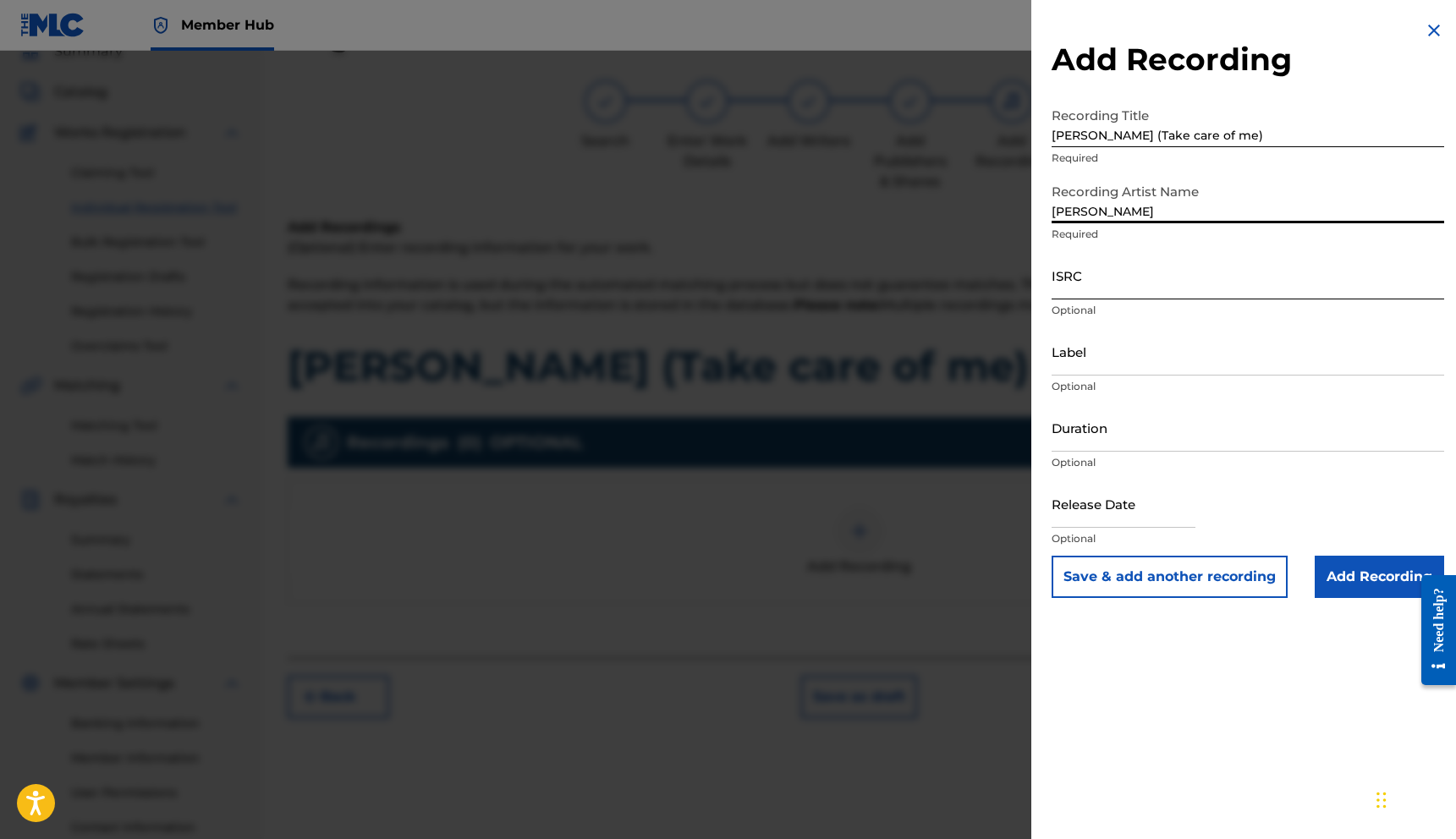
drag, startPoint x: 1159, startPoint y: 282, endPoint x: 1105, endPoint y: 251, distance: 62.3
click at [1158, 283] on input "ISRC" at bounding box center [1248, 275] width 393 height 49
paste input "QZWFL2476452"
type input "QZWFL2476452"
click at [1098, 365] on input "Label" at bounding box center [1248, 351] width 393 height 49
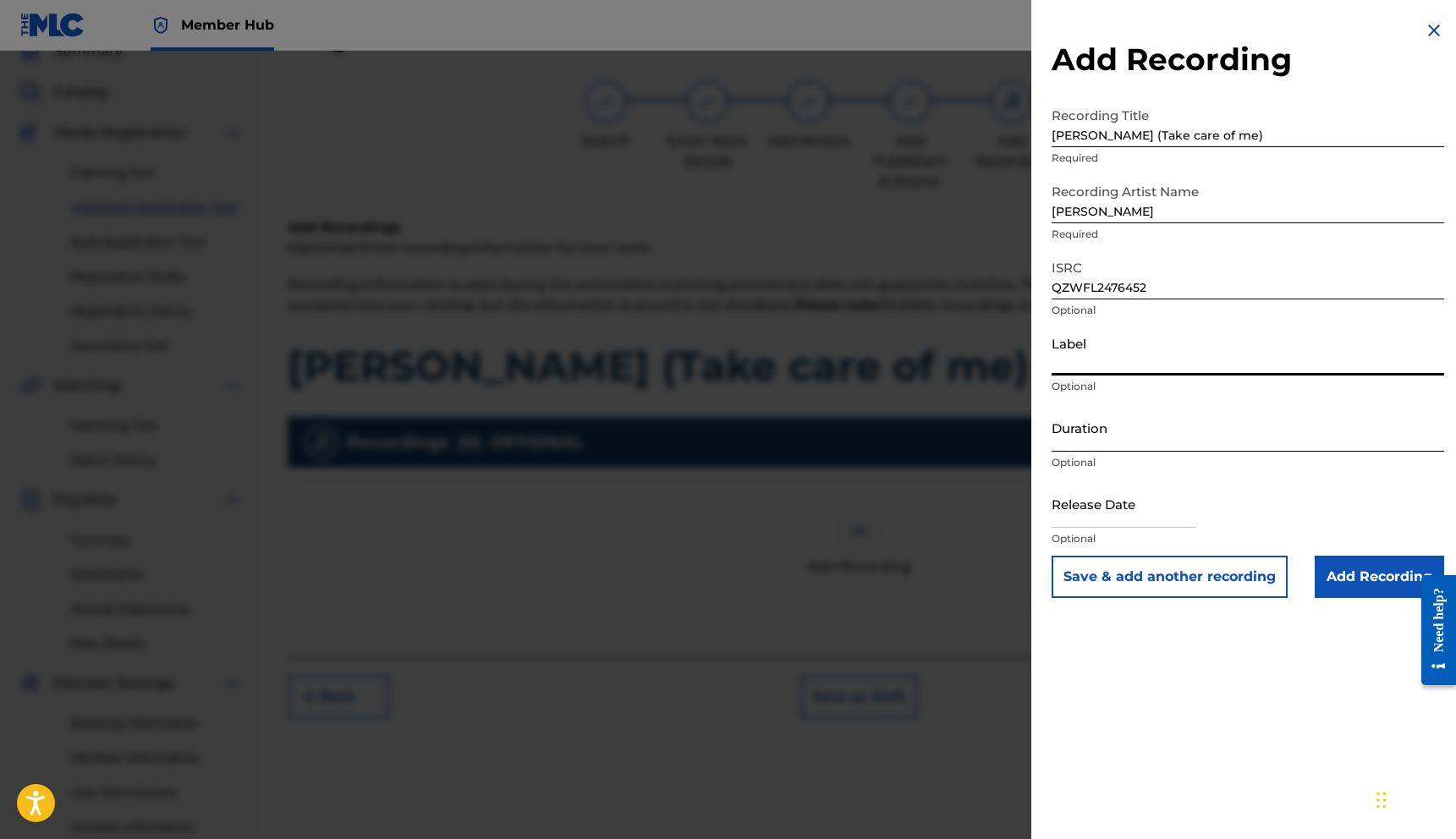
click at [1062, 423] on input "Duration" at bounding box center [1248, 427] width 393 height 49
type input "04:30"
click at [1136, 515] on input "text" at bounding box center [1123, 503] width 144 height 49
select select "8"
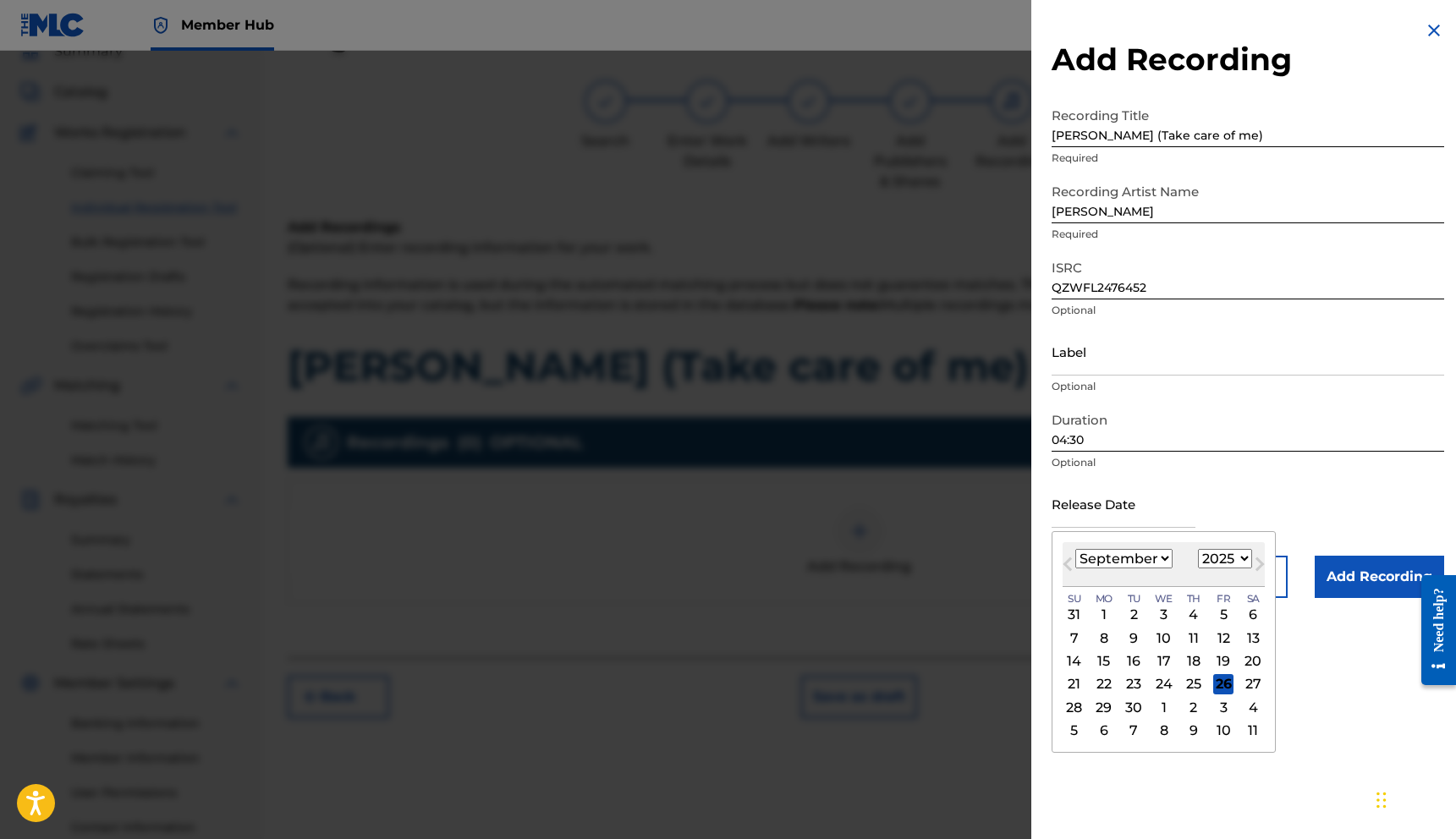
click at [1200, 558] on select "1899 1900 1901 1902 1903 1904 1905 1906 1907 1908 1909 1910 1911 1912 1913 1914…" at bounding box center [1224, 559] width 54 height 19
select select "2024"
click at [1198, 549] on select "1899 1900 1901 1902 1903 1904 1905 1906 1907 1908 1909 1910 1911 1912 1913 1914…" at bounding box center [1224, 559] width 54 height 19
click at [1135, 559] on select "January February March April May June July August September October November De…" at bounding box center [1123, 559] width 97 height 19
select select "9"
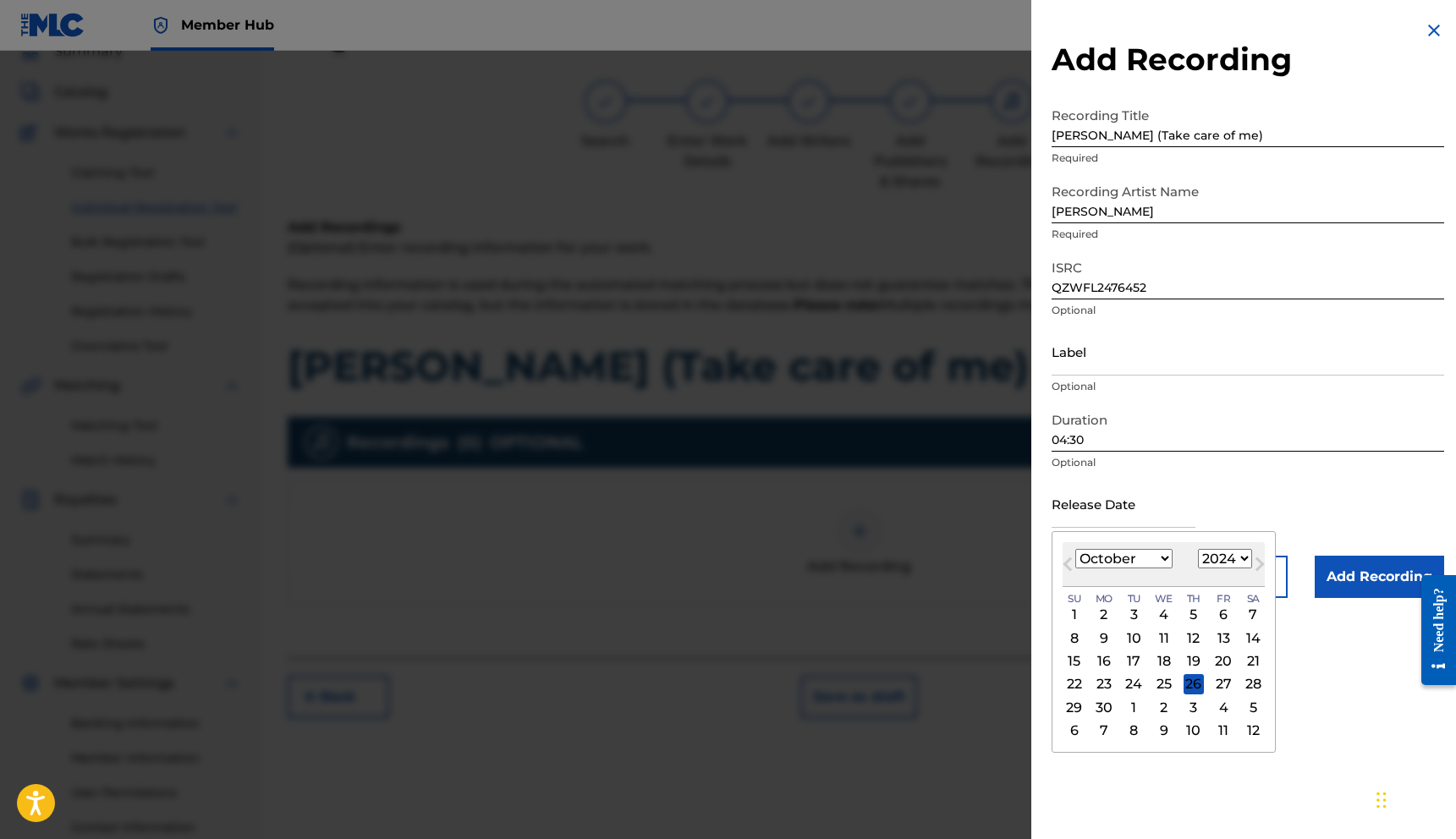
click at [1075, 549] on select "January February March April May June July August September October November De…" at bounding box center [1123, 559] width 97 height 19
click at [1219, 613] on div "4" at bounding box center [1222, 614] width 20 height 20
type input "[DATE]"
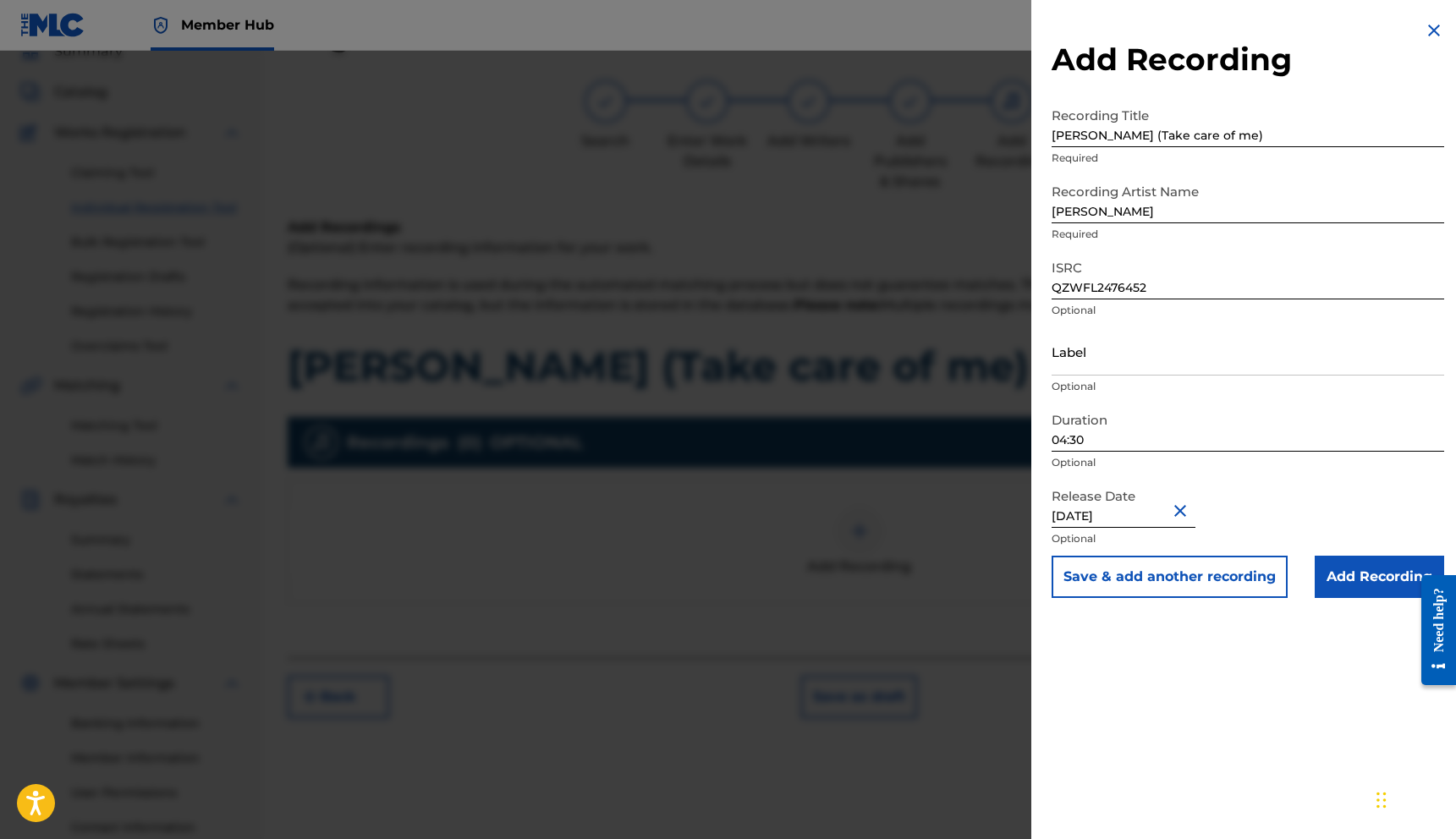
click at [1246, 513] on div "Release Date [DATE] Optional" at bounding box center [1248, 518] width 393 height 76
click at [1332, 567] on input "Add Recording" at bounding box center [1380, 577] width 130 height 42
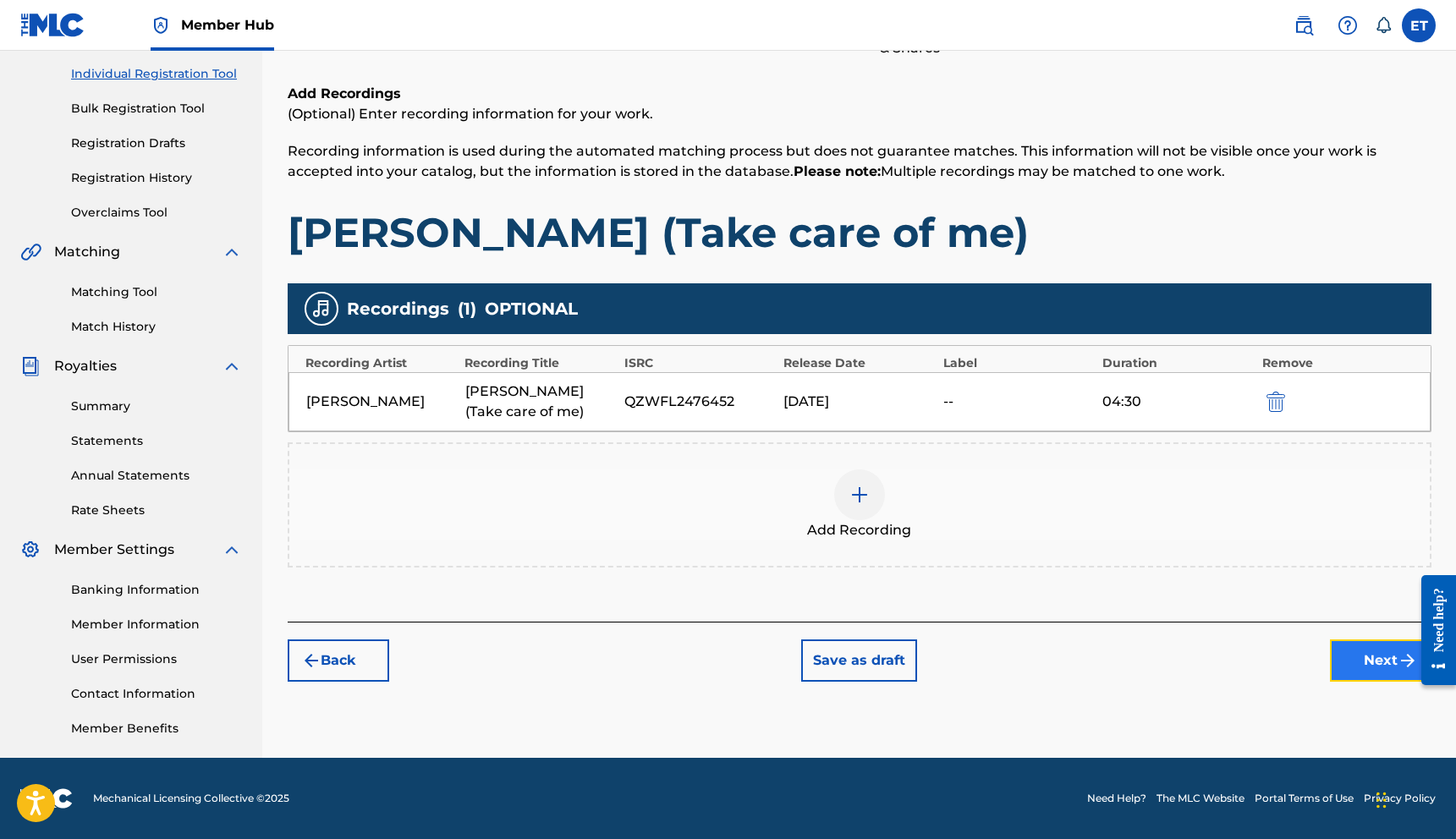
click at [1346, 655] on button "Next" at bounding box center [1380, 661] width 101 height 42
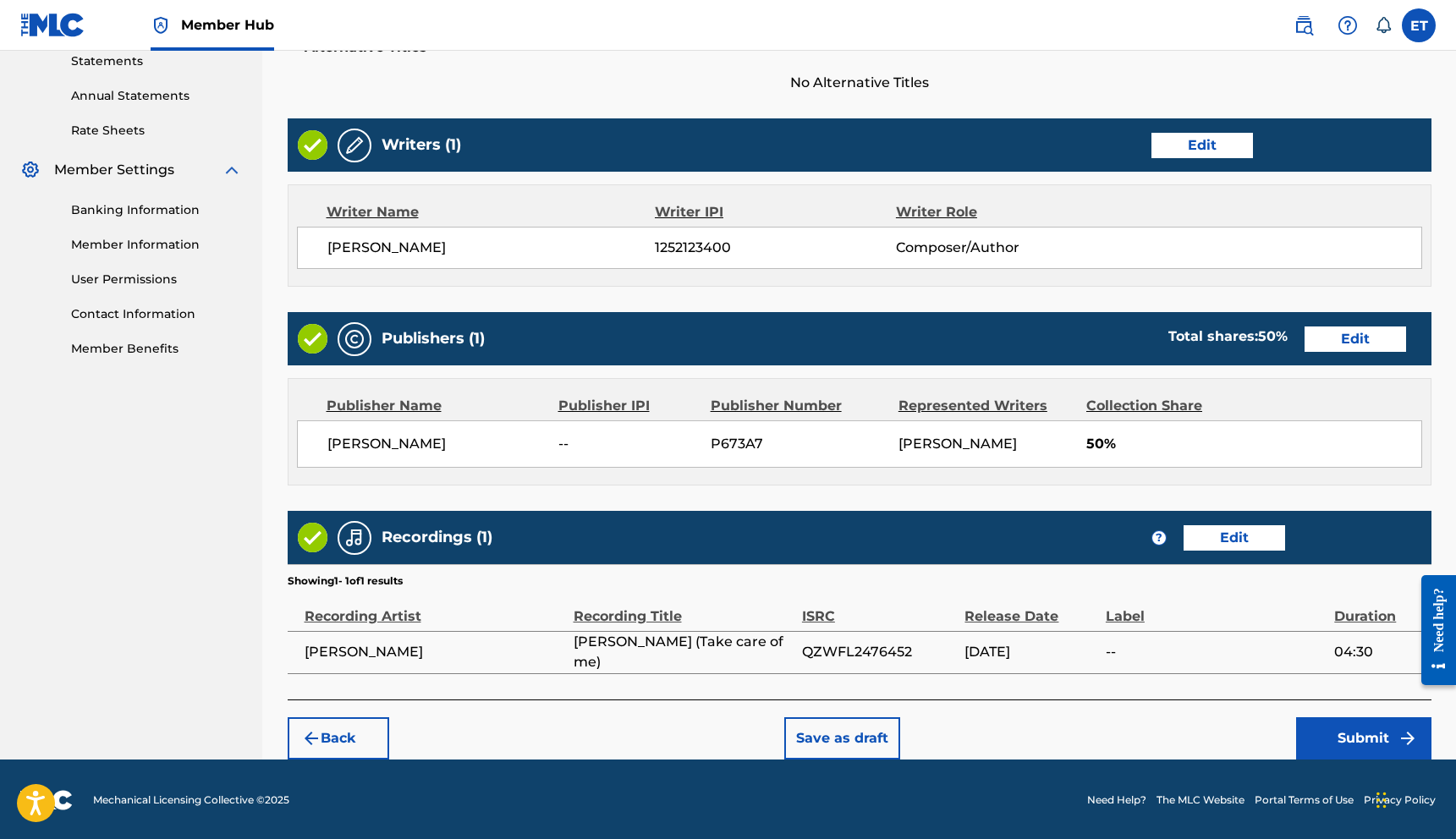
scroll to position [589, 0]
click at [1328, 736] on button "Submit" at bounding box center [1364, 738] width 135 height 42
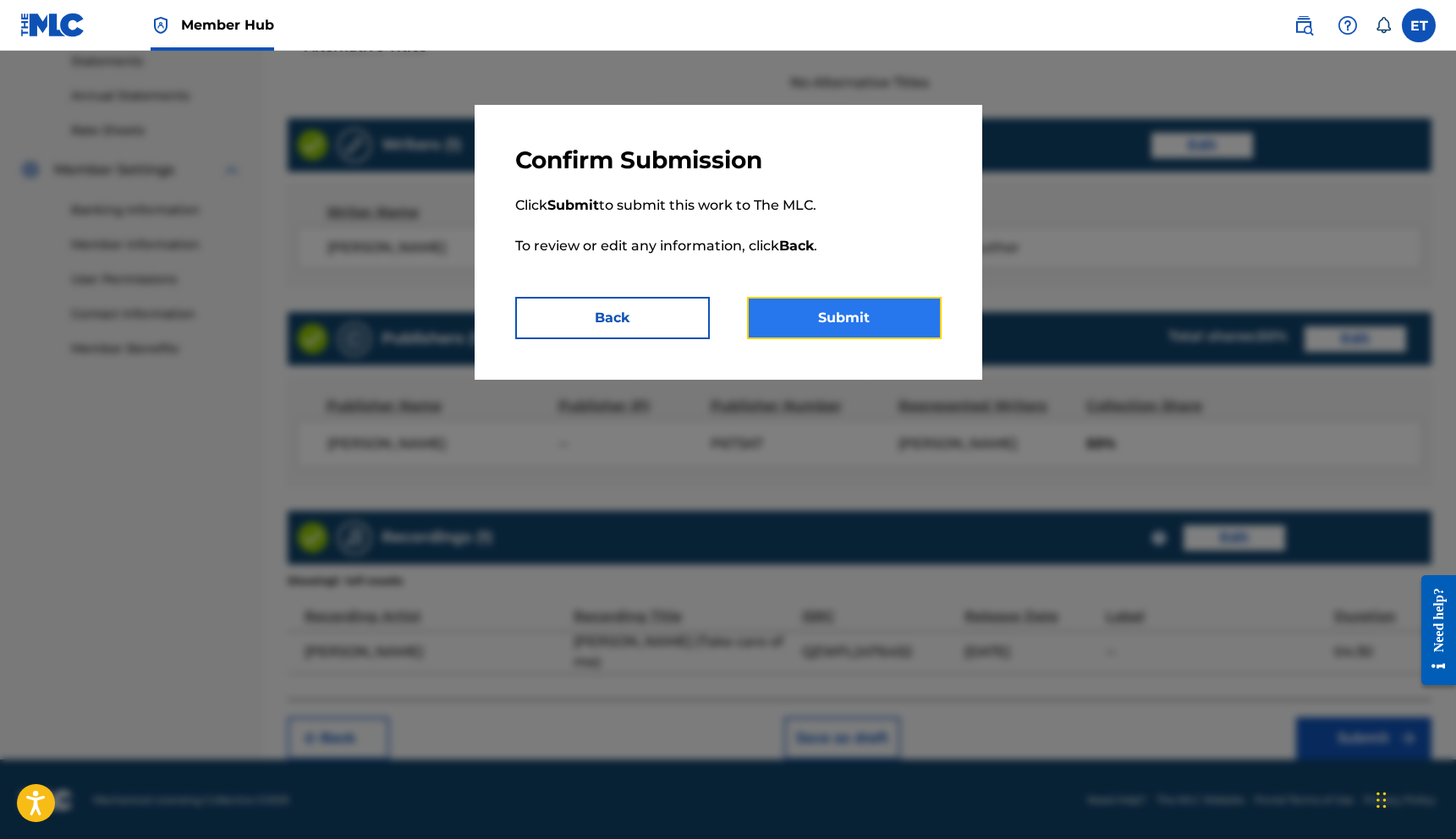
click at [783, 308] on button "Submit" at bounding box center [844, 317] width 195 height 42
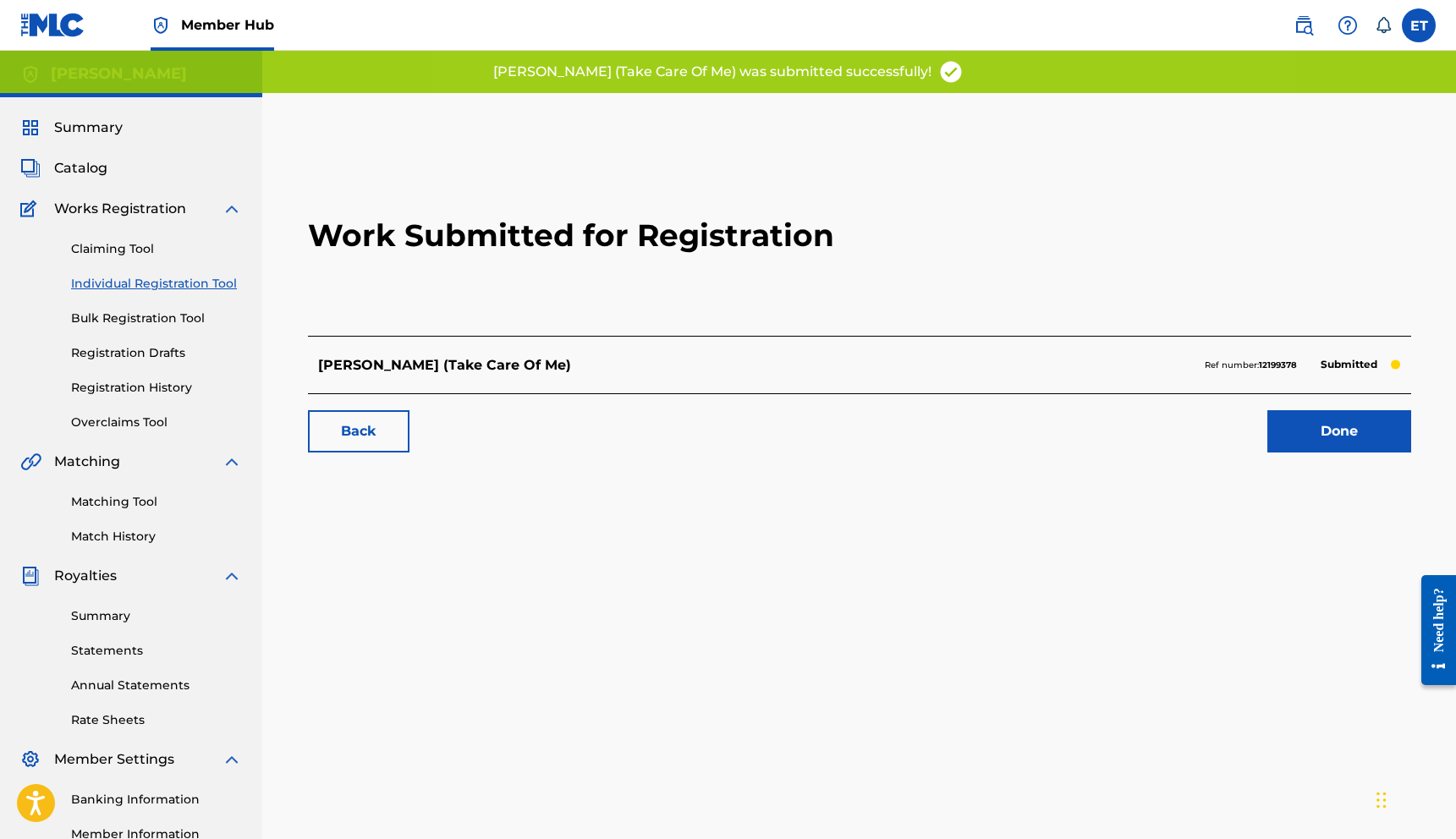
click at [1337, 459] on div "Work Submitted for Registration [PERSON_NAME] (Take Care Of Me) Ref number: 121…" at bounding box center [859, 302] width 1143 height 334
click at [1337, 436] on link "Done" at bounding box center [1339, 431] width 144 height 42
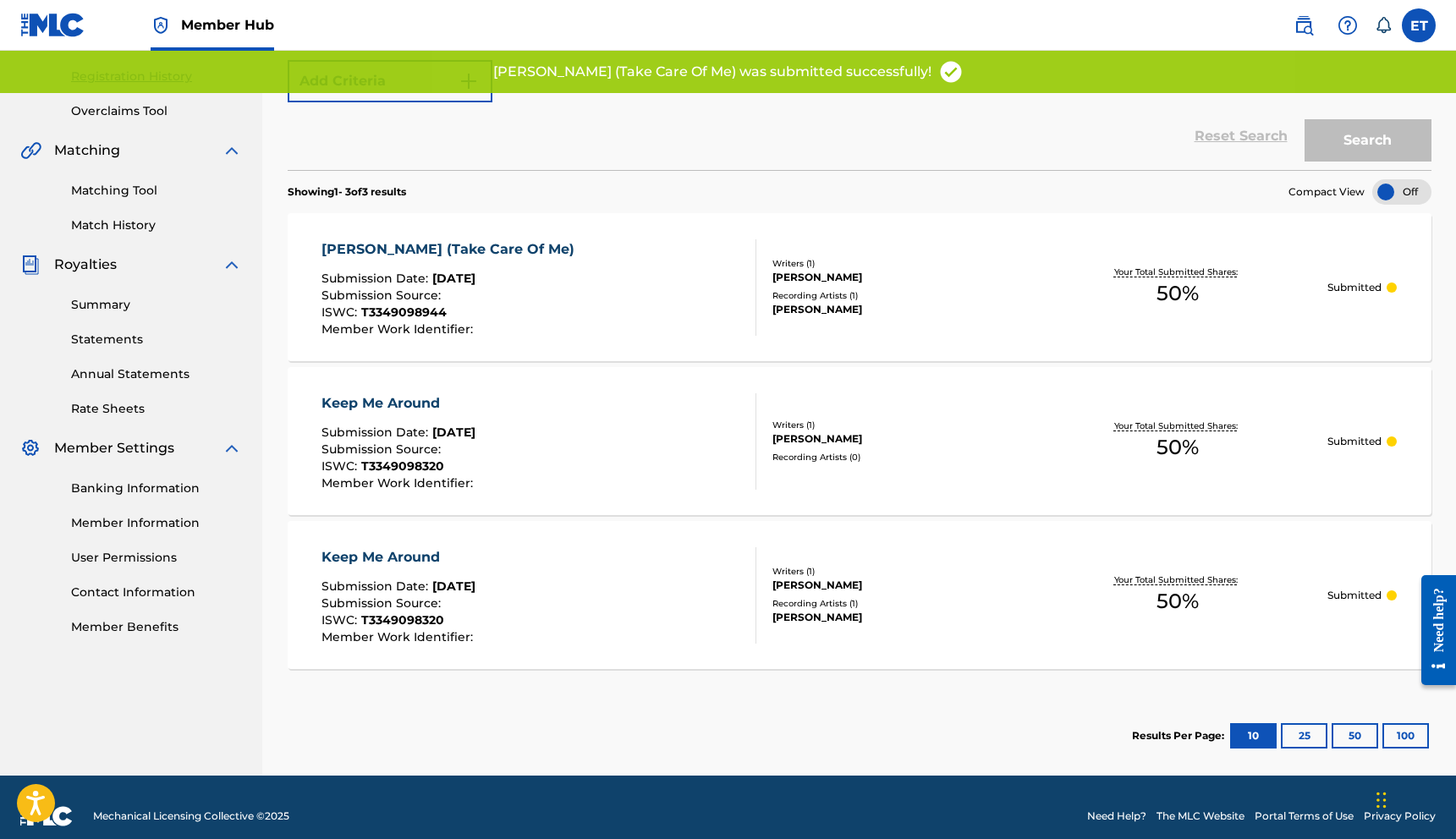
scroll to position [329, 0]
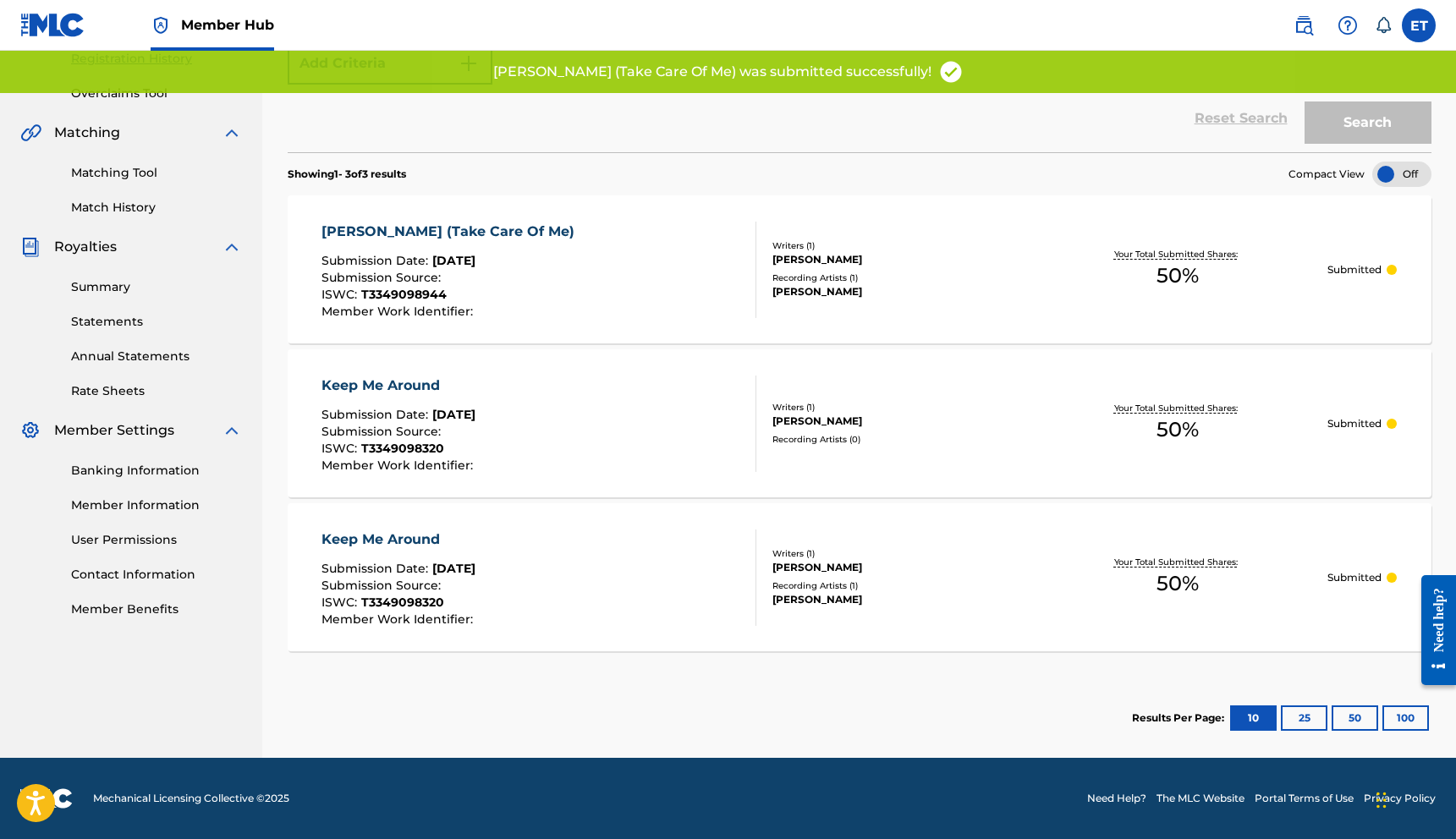
click at [1284, 432] on div "Your Total Submitted Shares: 50 %" at bounding box center [1178, 423] width 300 height 51
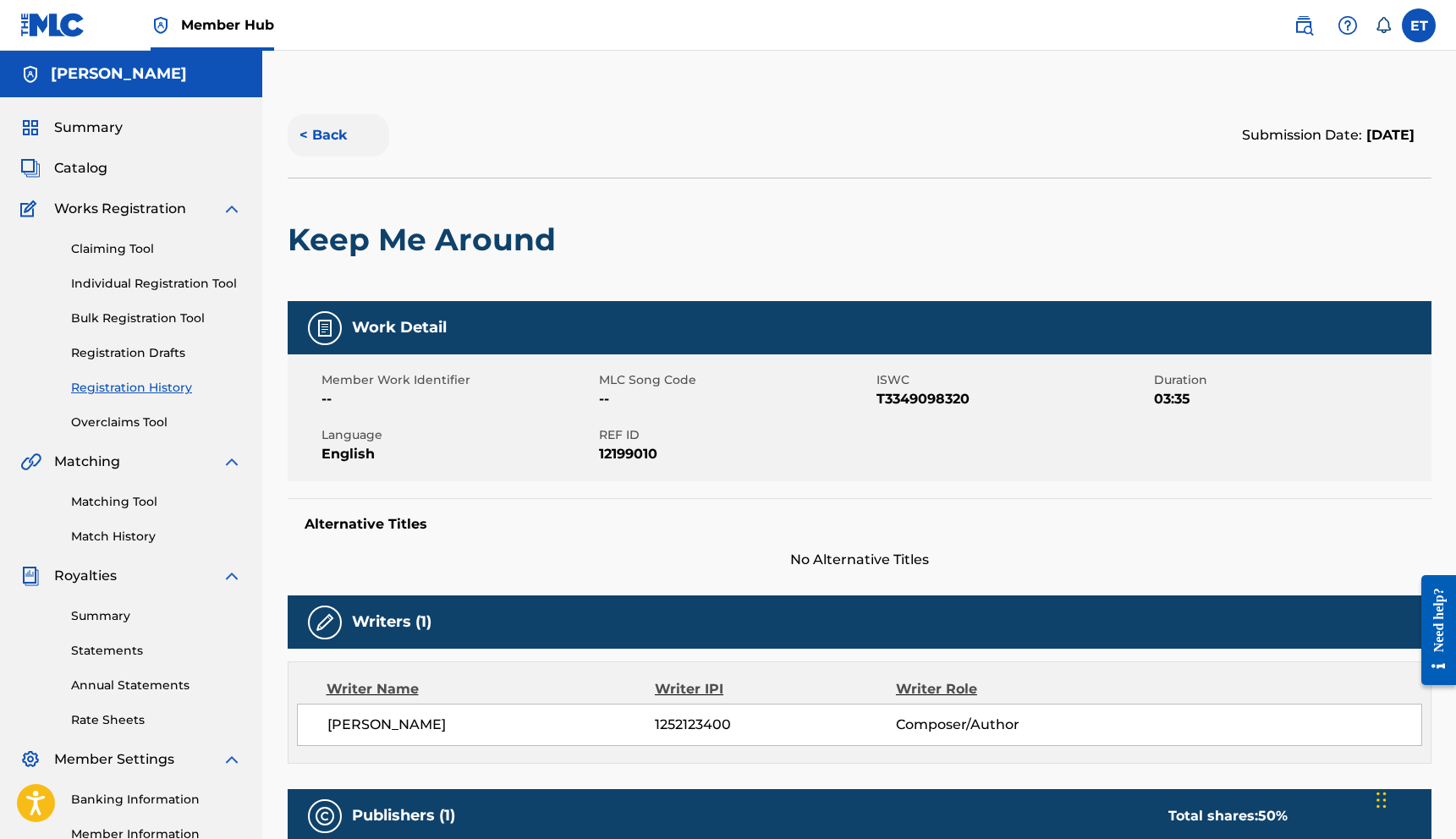
click at [326, 145] on button "< Back" at bounding box center [338, 135] width 101 height 42
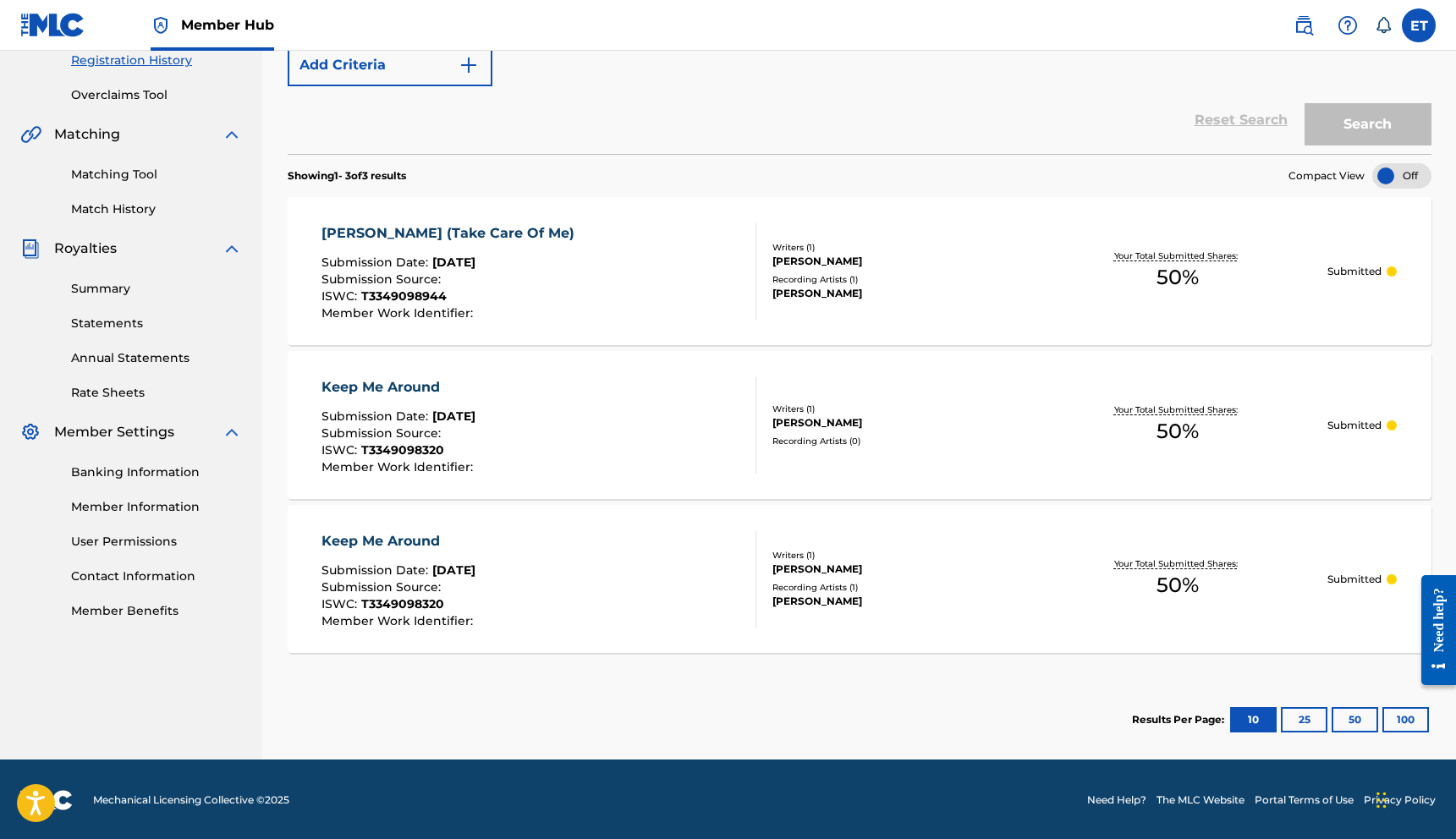
scroll to position [329, 0]
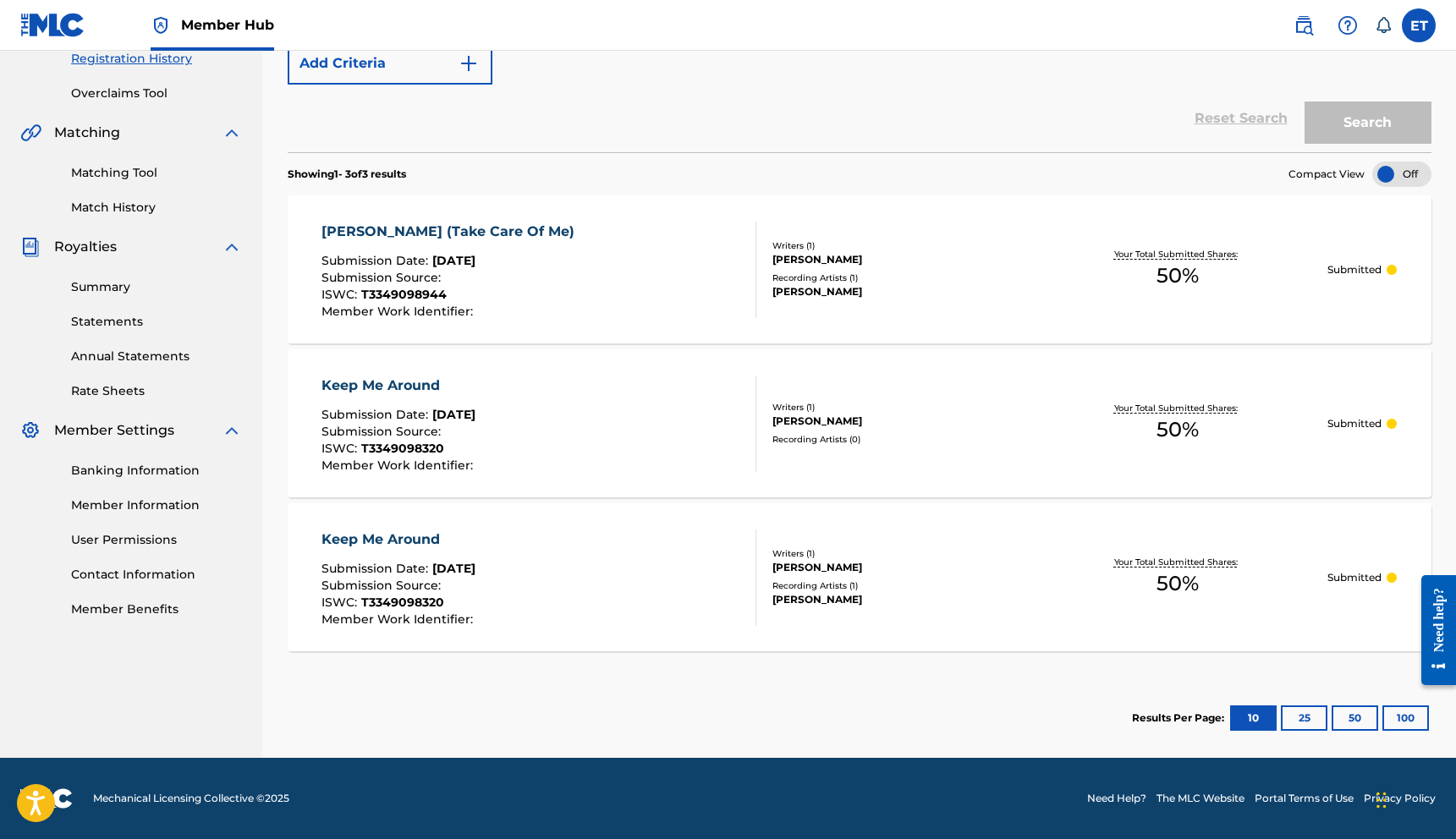
click at [364, 537] on div "Keep Me Around" at bounding box center [399, 539] width 155 height 20
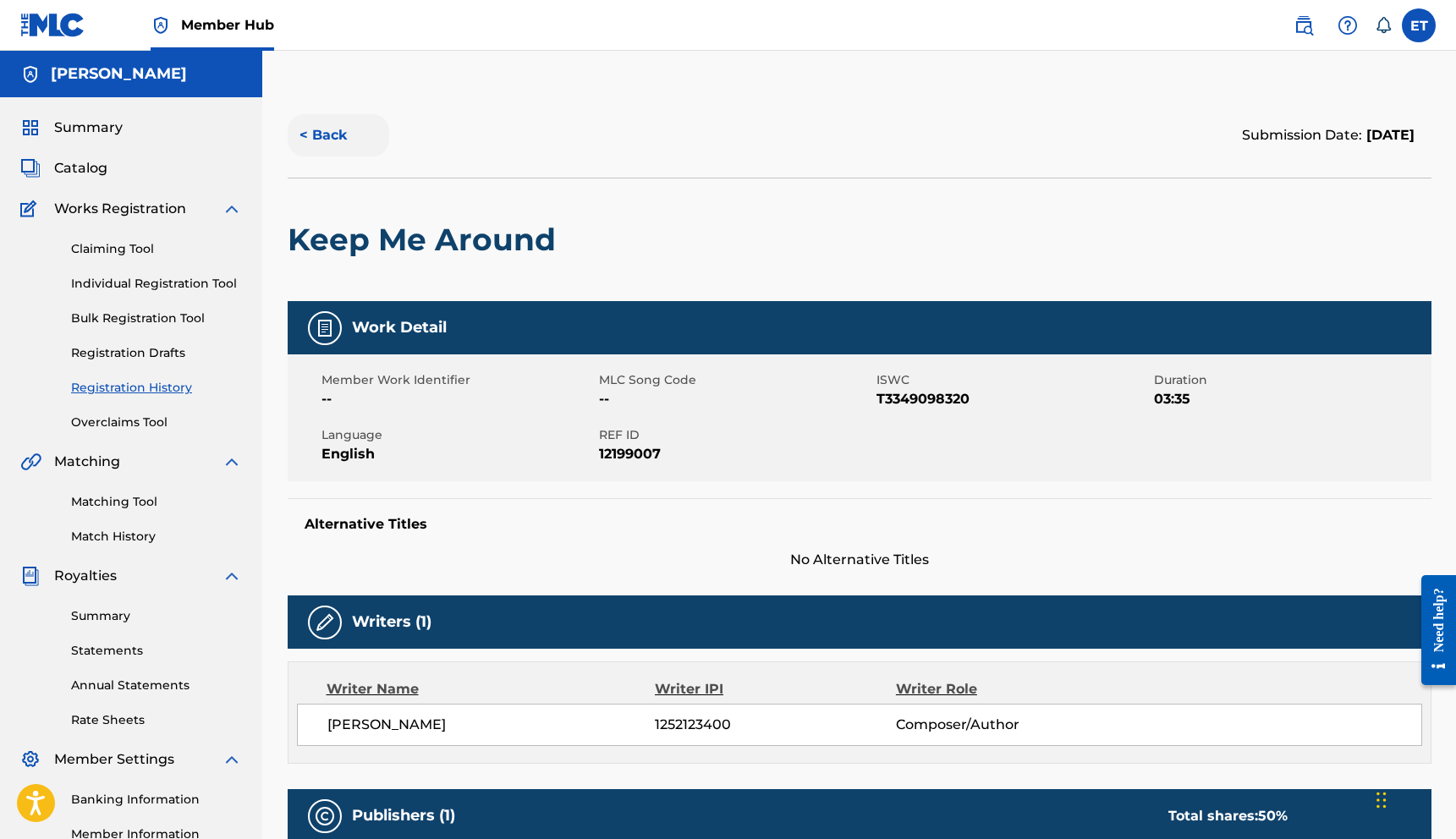
click at [313, 136] on button "< Back" at bounding box center [338, 135] width 101 height 42
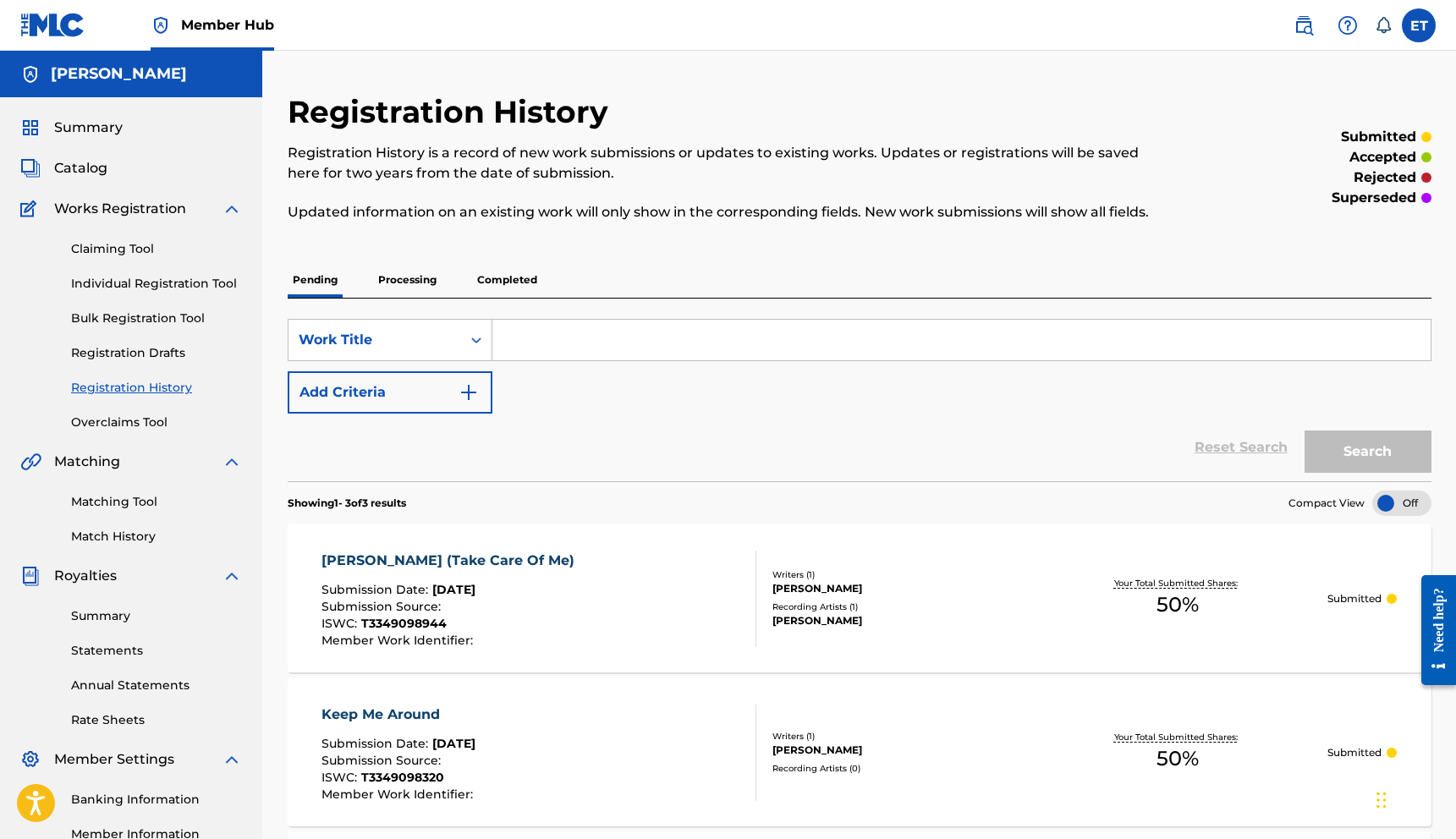
scroll to position [285, 0]
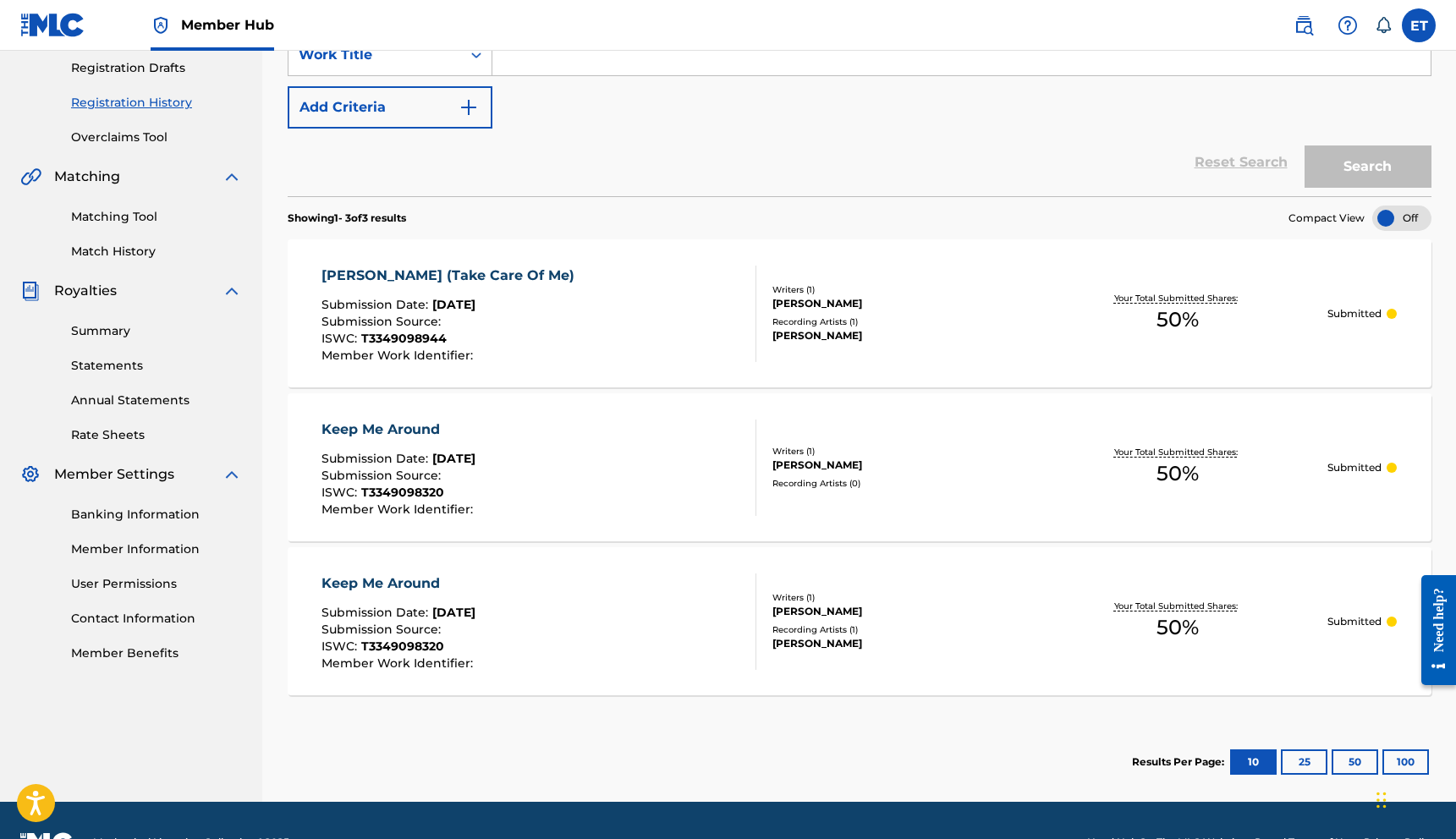
click at [543, 572] on div "Keep Me Around Submission Date : [DATE] Submission Source : ISWC : T3349098320 …" at bounding box center [859, 621] width 1143 height 148
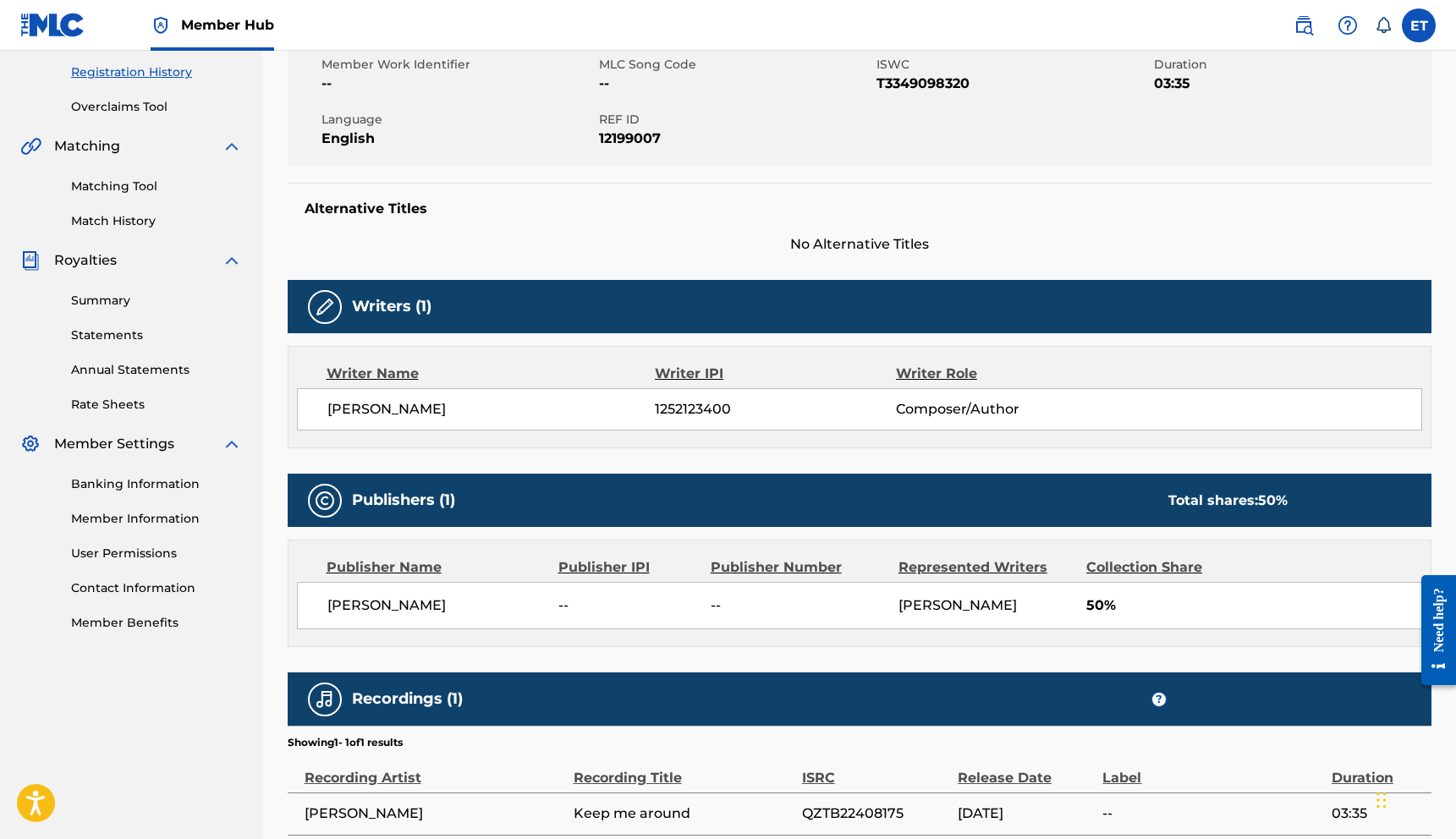
scroll to position [460, 0]
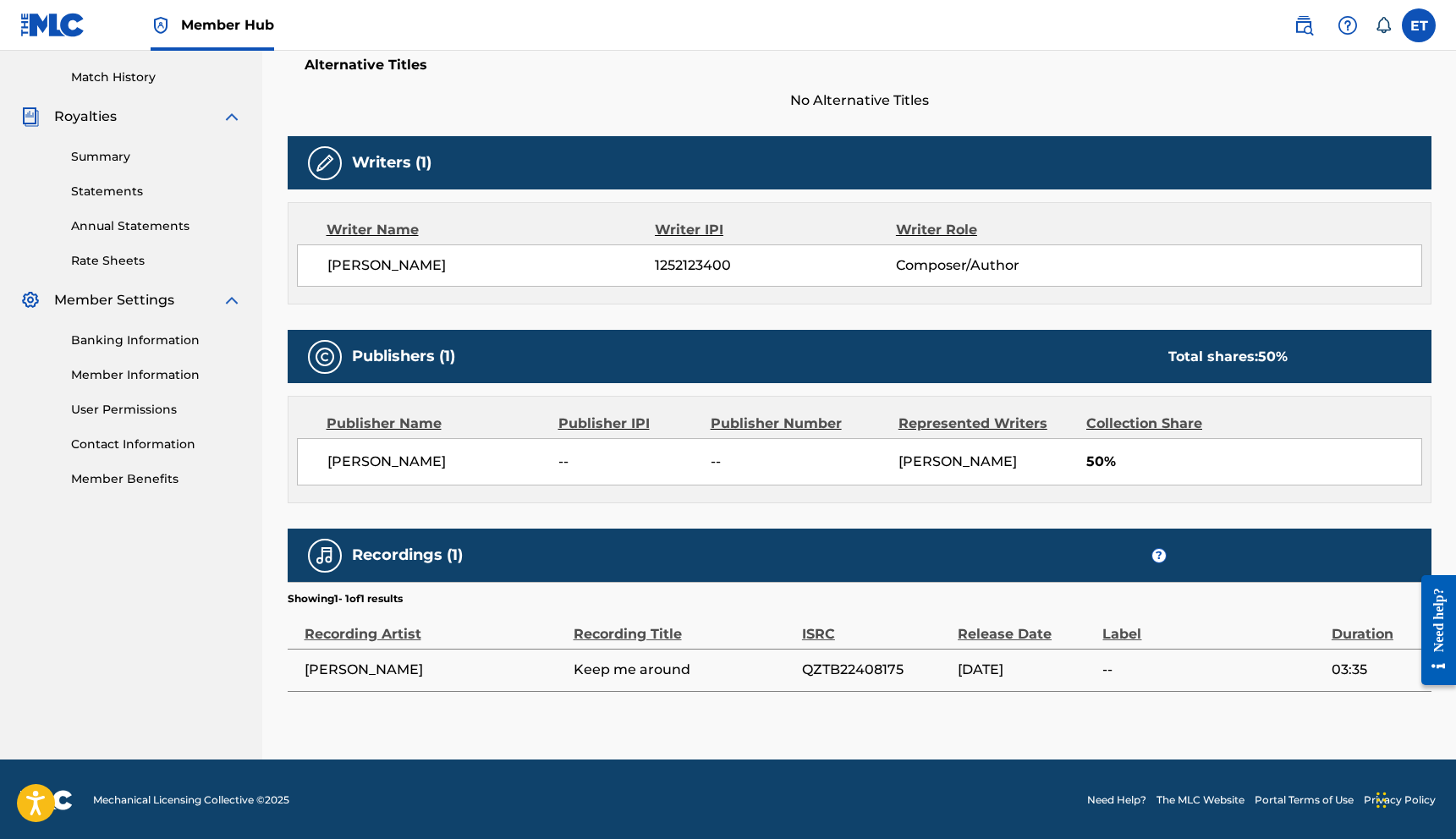
click at [331, 545] on img at bounding box center [324, 555] width 20 height 20
click at [394, 462] on span "[PERSON_NAME]" at bounding box center [437, 461] width 219 height 20
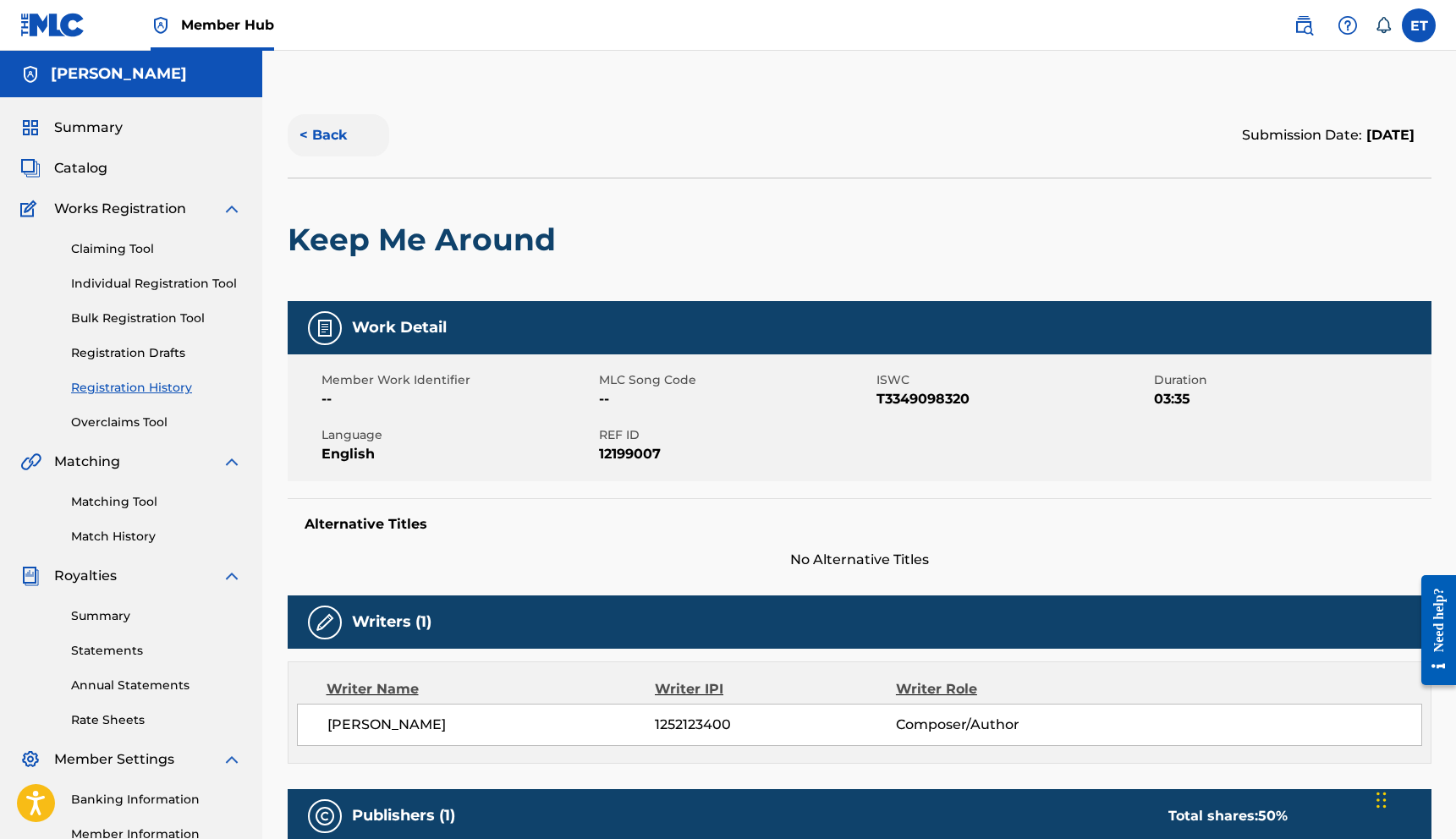
click at [328, 128] on button "< Back" at bounding box center [338, 135] width 101 height 42
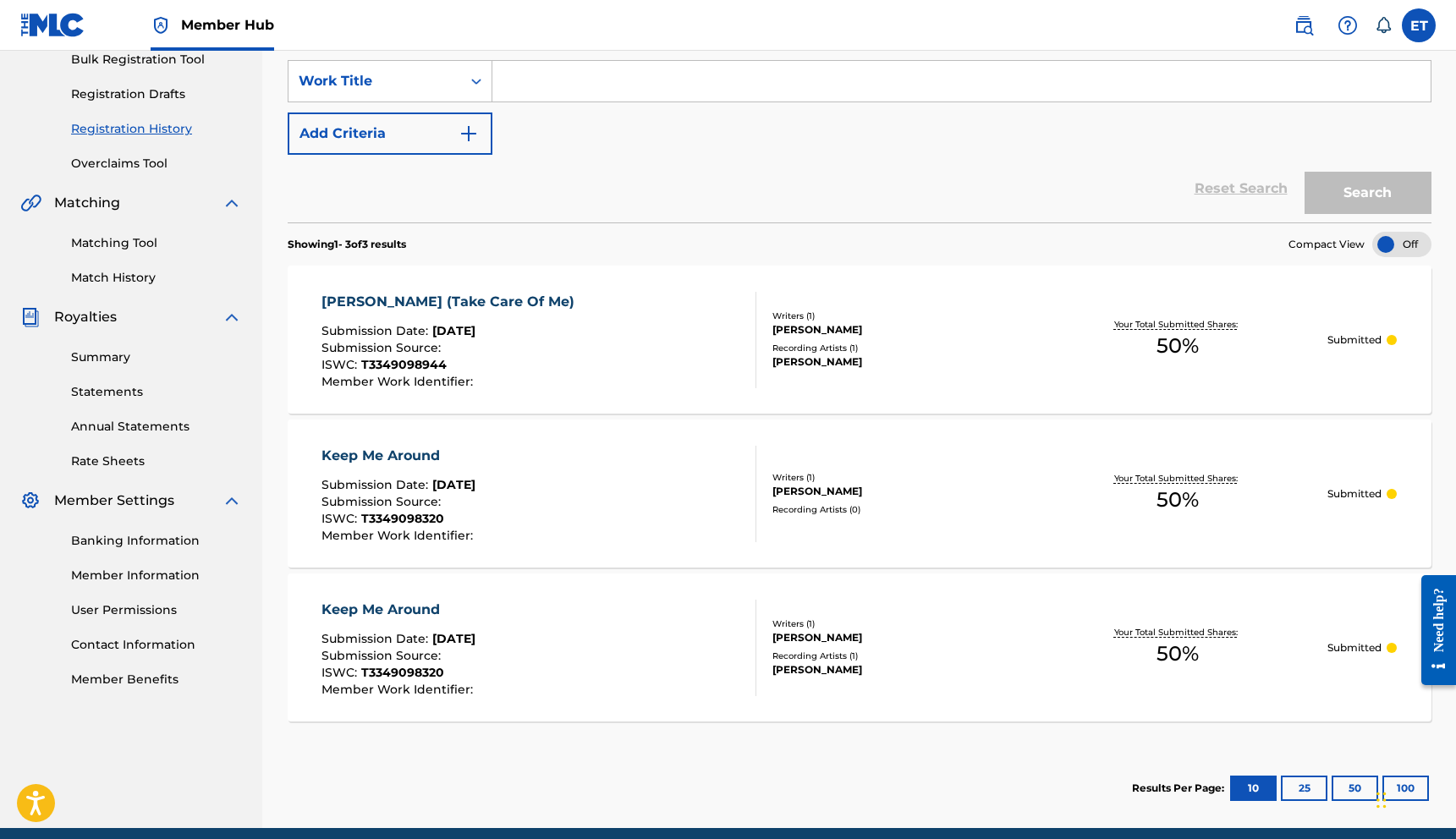
scroll to position [258, 0]
click at [406, 135] on button "Add Criteria" at bounding box center [390, 134] width 205 height 42
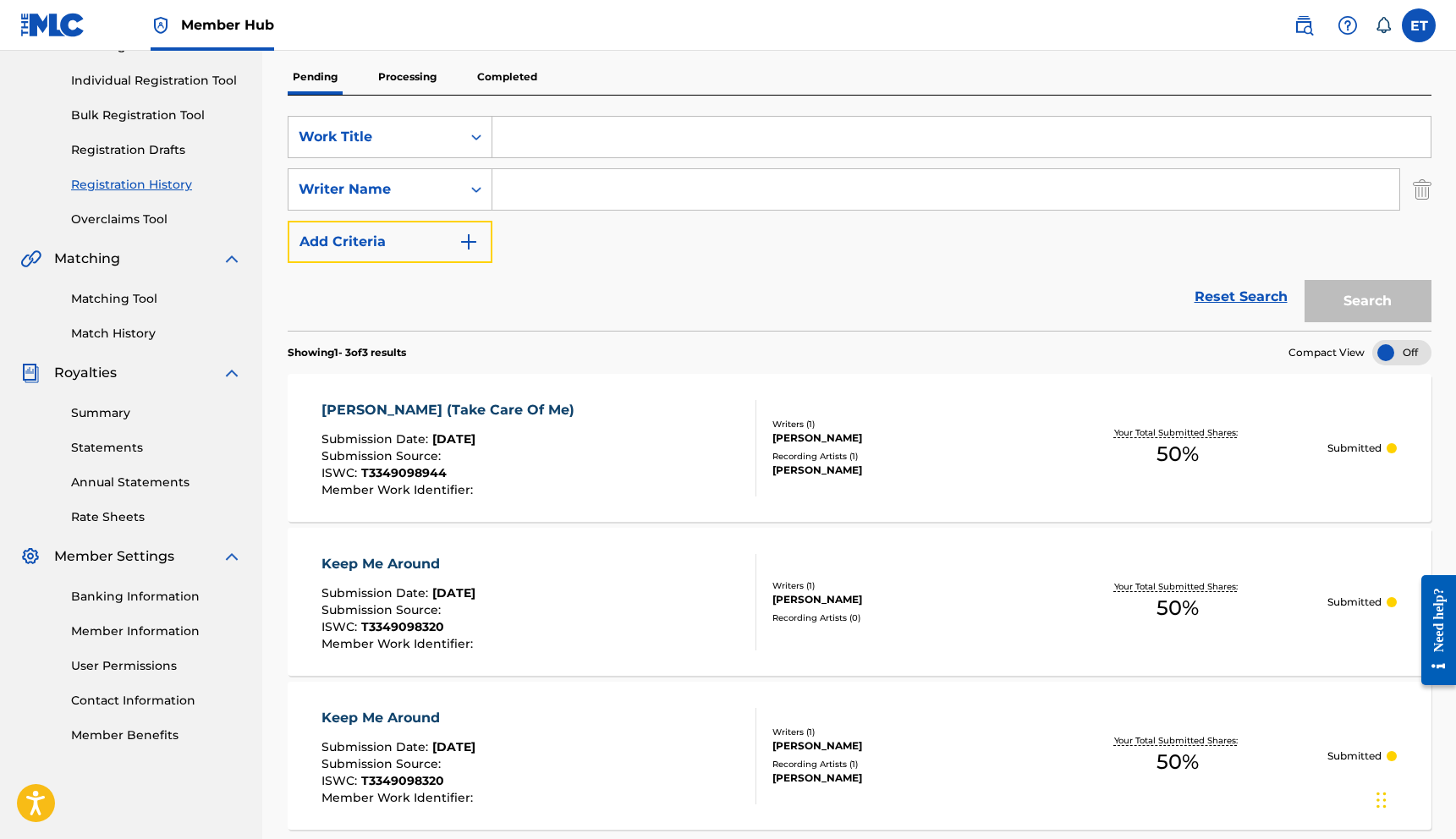
scroll to position [0, 0]
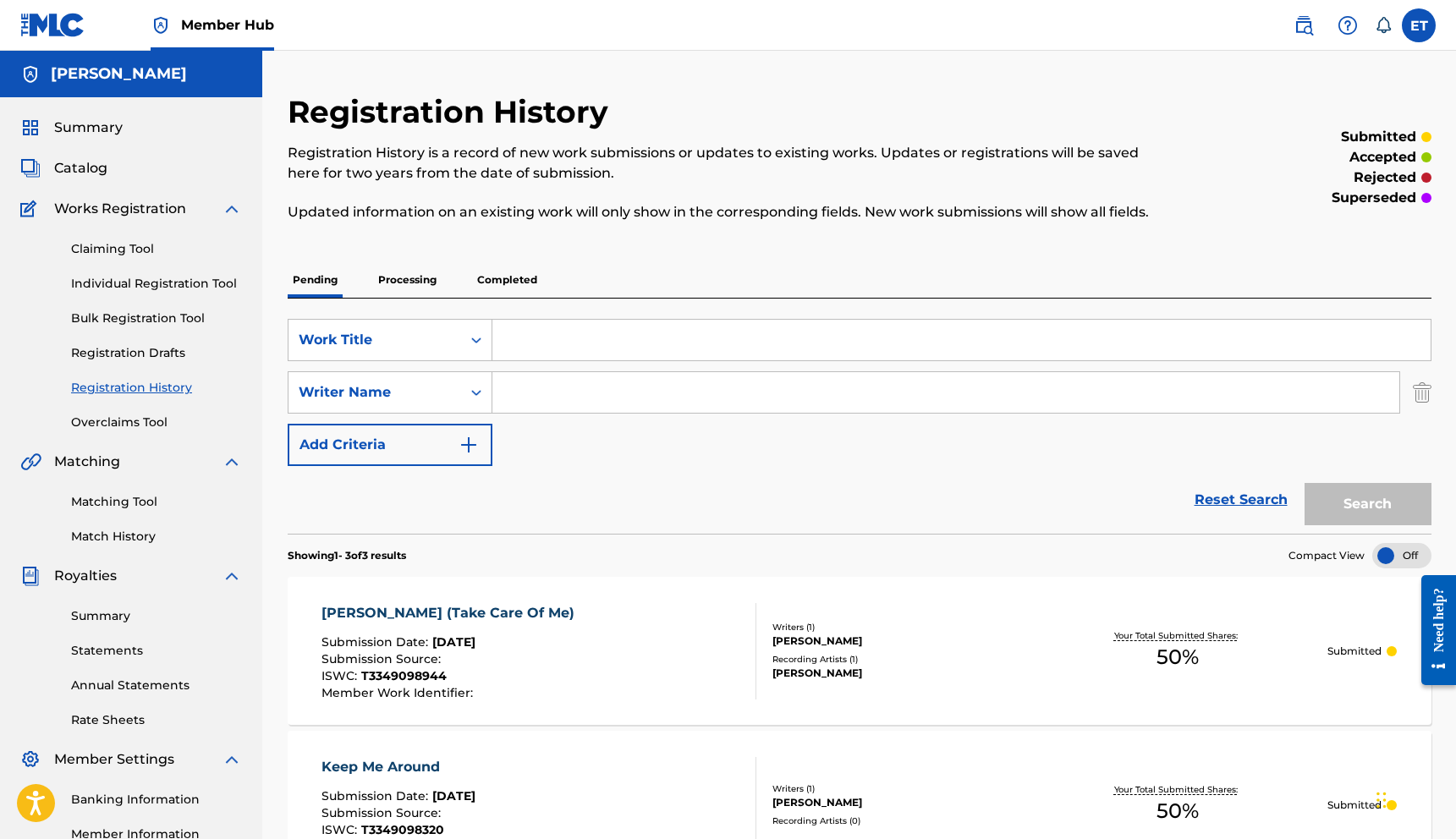
click at [1410, 395] on div "SearchWithCriteria711fb641-d8fe-47bb-bf1c-dff11b9c0620 Writer Name" at bounding box center [859, 392] width 1143 height 42
click at [1423, 395] on img "Search Form" at bounding box center [1422, 392] width 19 height 42
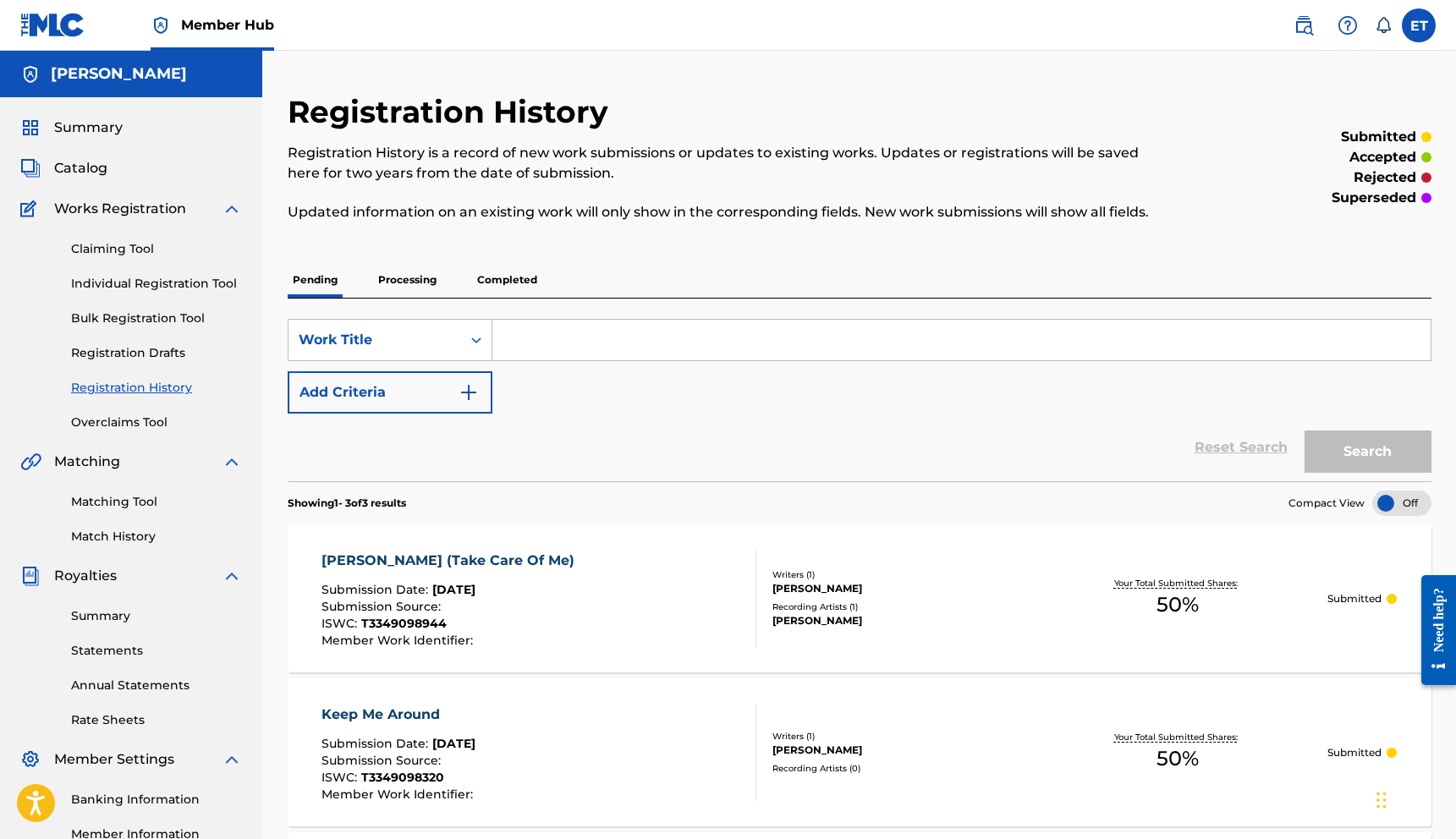
click at [1423, 335] on input "Search Form" at bounding box center [961, 339] width 938 height 41
drag, startPoint x: 524, startPoint y: 409, endPoint x: 421, endPoint y: 290, distance: 157.4
click at [523, 407] on div "SearchWithCriteria855bf7cf-82b4-47b3-a8d4-5d1a261db279 Work Title Add Criteria" at bounding box center [859, 365] width 1143 height 94
click at [92, 126] on span "Summary" at bounding box center [89, 127] width 69 height 20
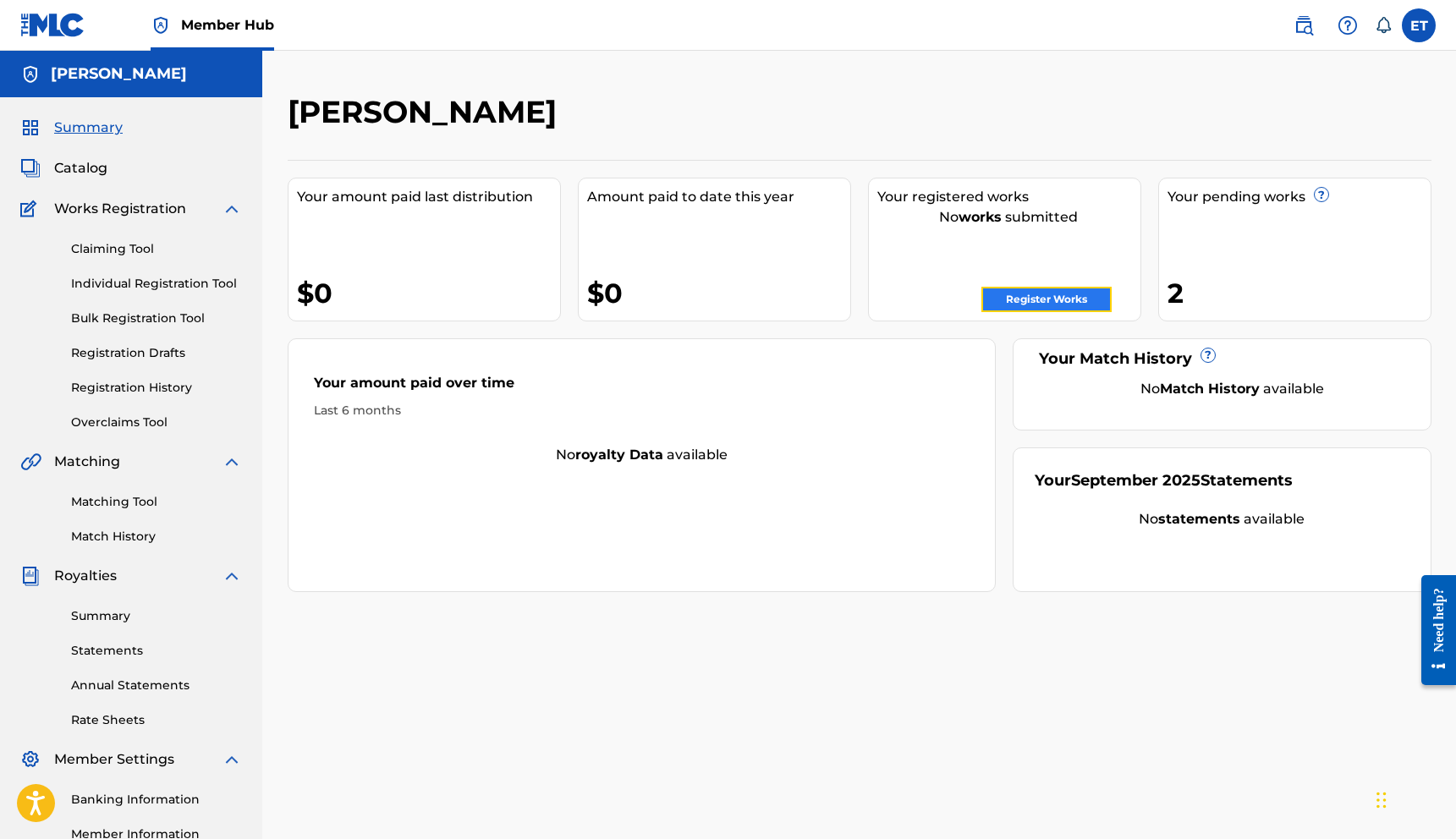
click at [1090, 297] on link "Register Works" at bounding box center [1046, 299] width 131 height 26
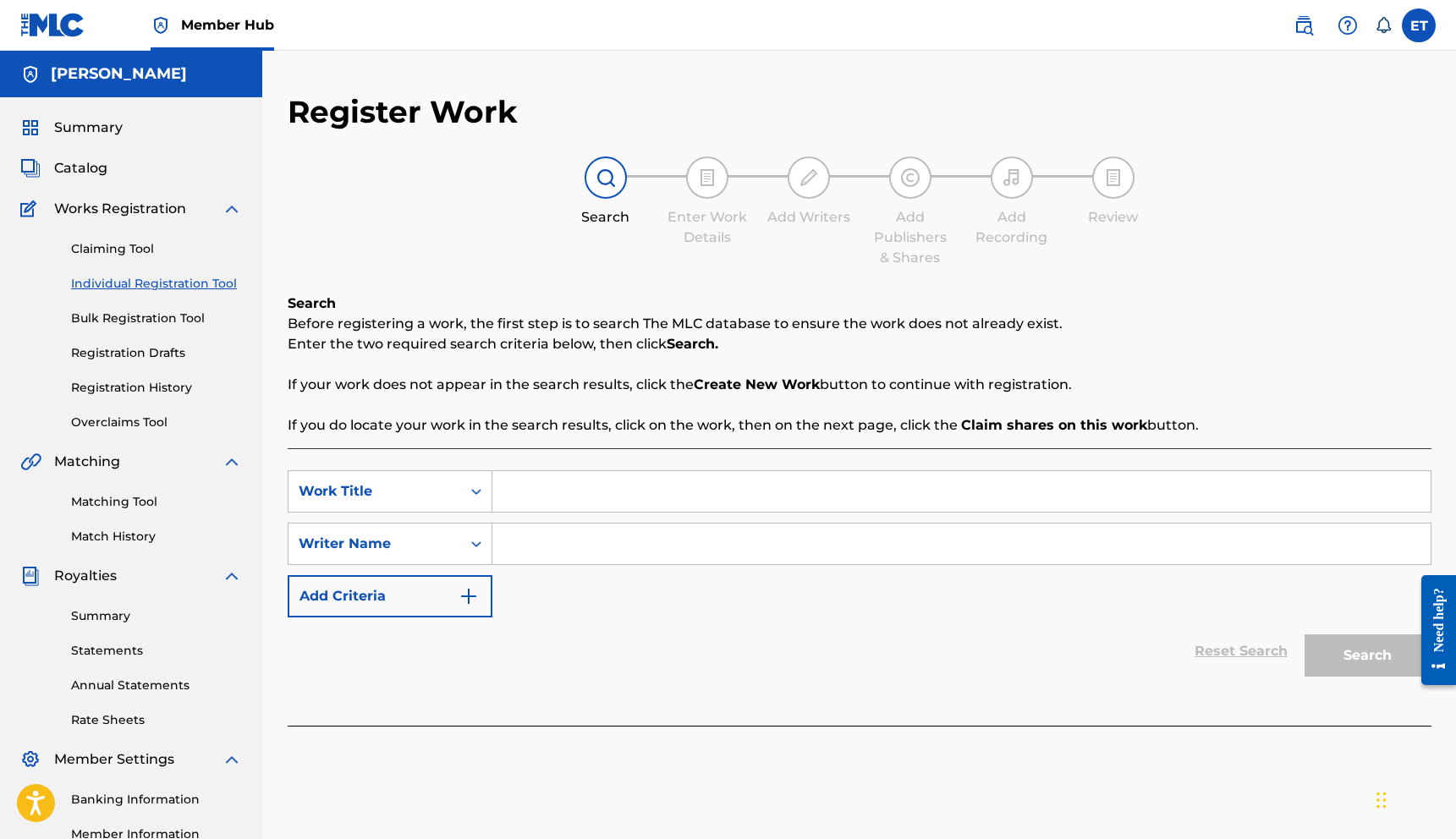
click at [532, 505] on input "Search Form" at bounding box center [961, 491] width 938 height 41
type input "R"
type input "Sunshine (D.T)"
click at [571, 546] on input "Search Form" at bounding box center [961, 543] width 938 height 41
type input "[PERSON_NAME]"
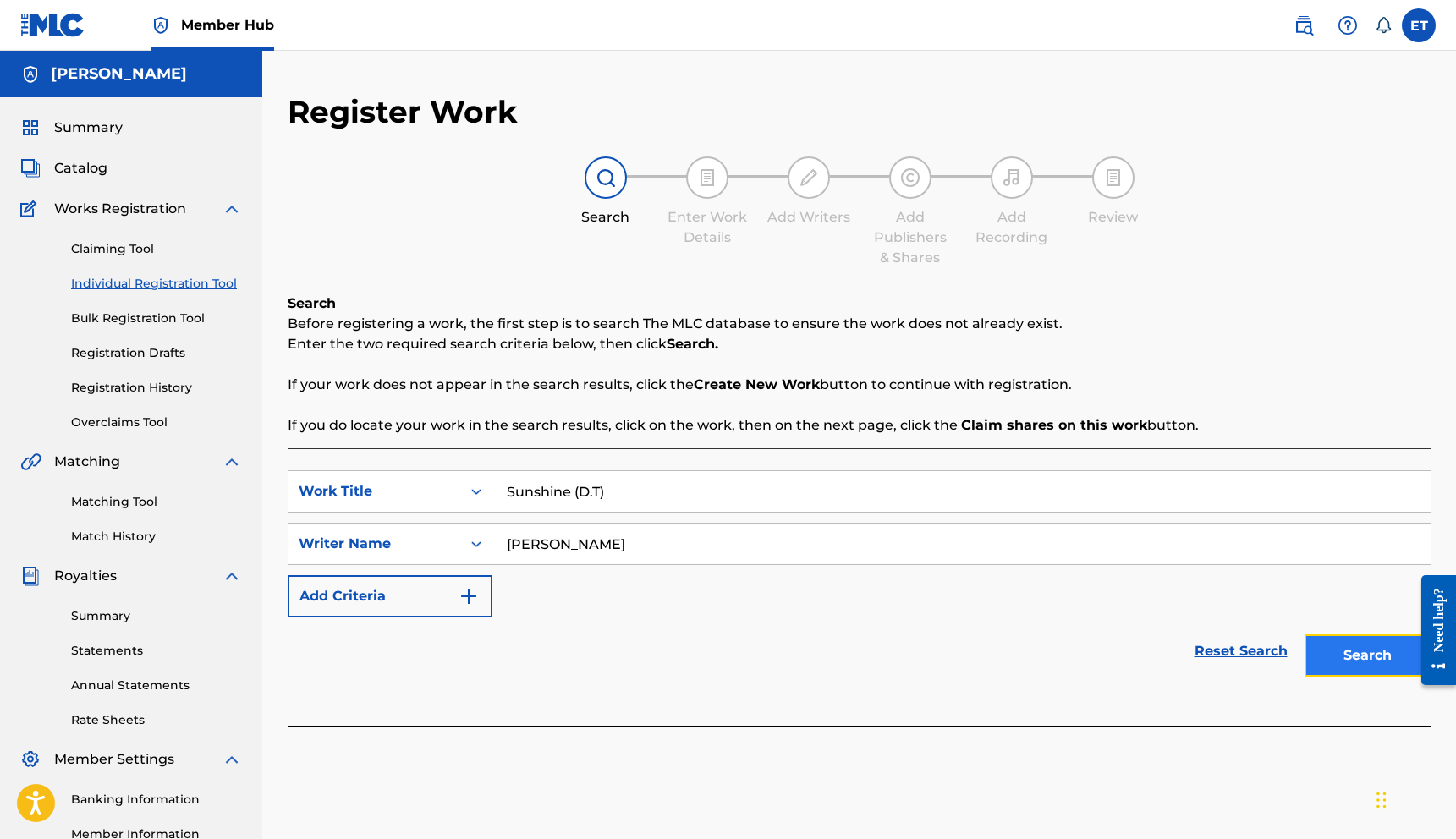
click at [1353, 665] on button "Search" at bounding box center [1367, 655] width 127 height 42
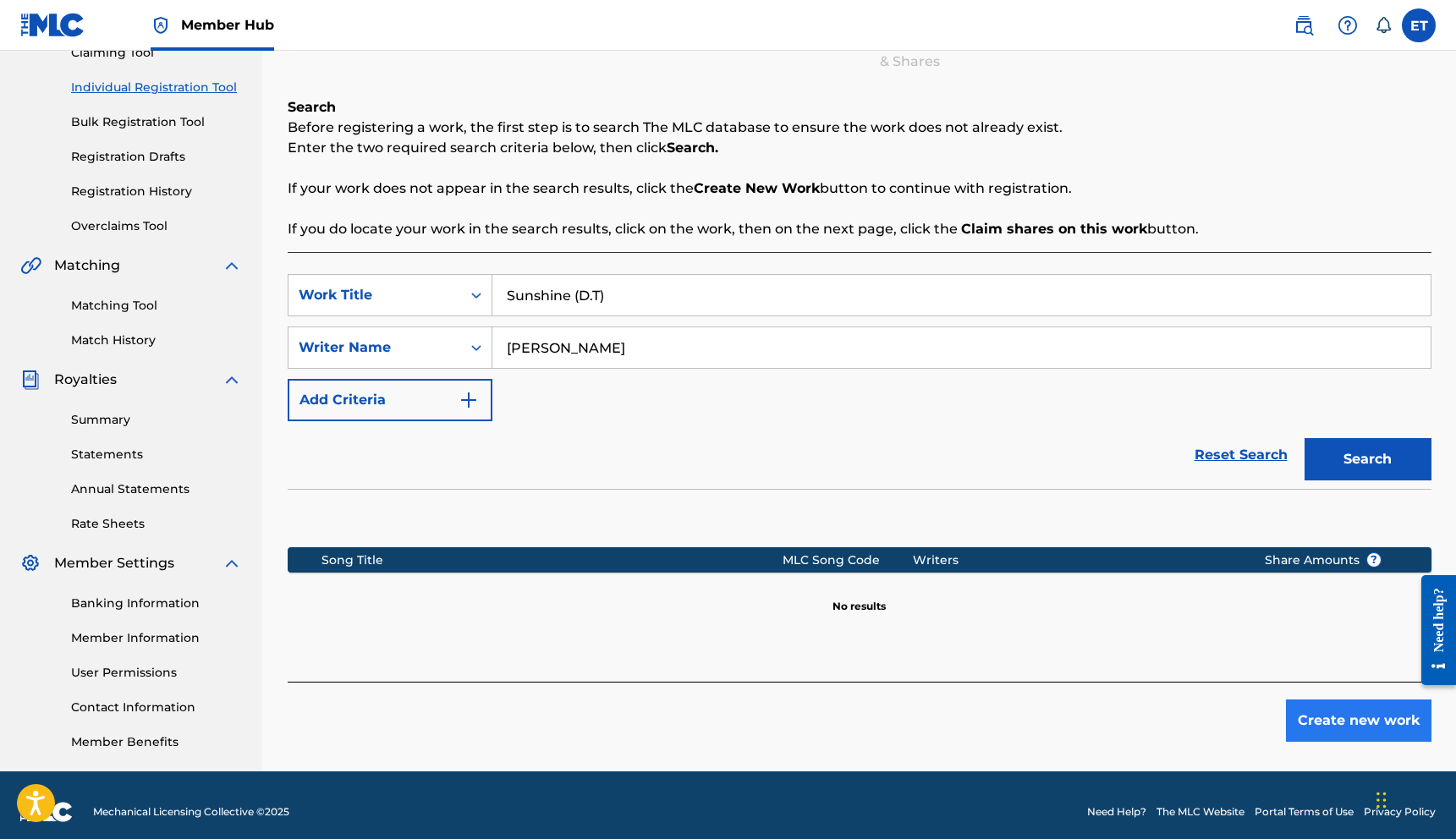
scroll to position [210, 0]
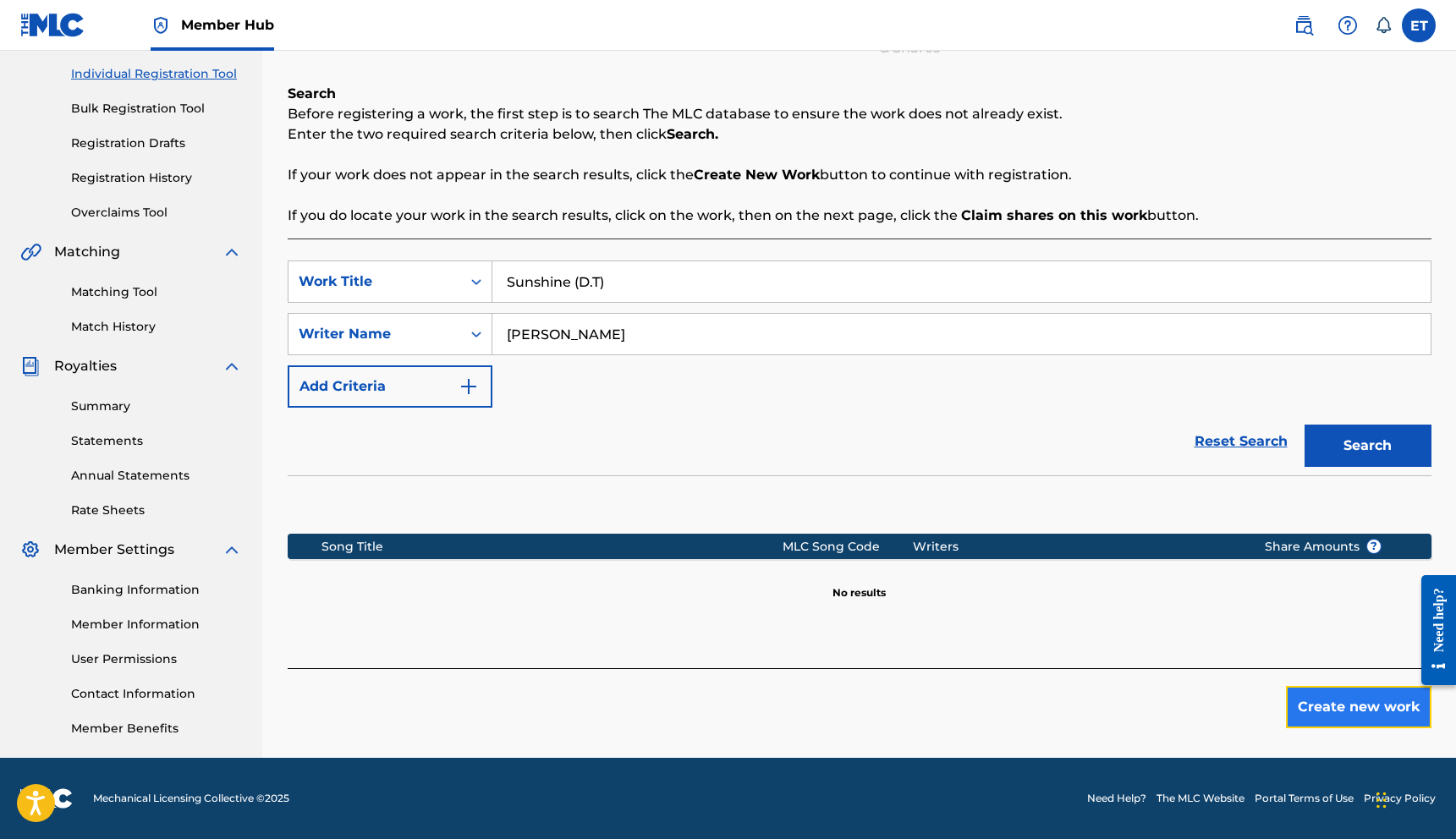
click at [1405, 708] on button "Create new work" at bounding box center [1358, 706] width 146 height 42
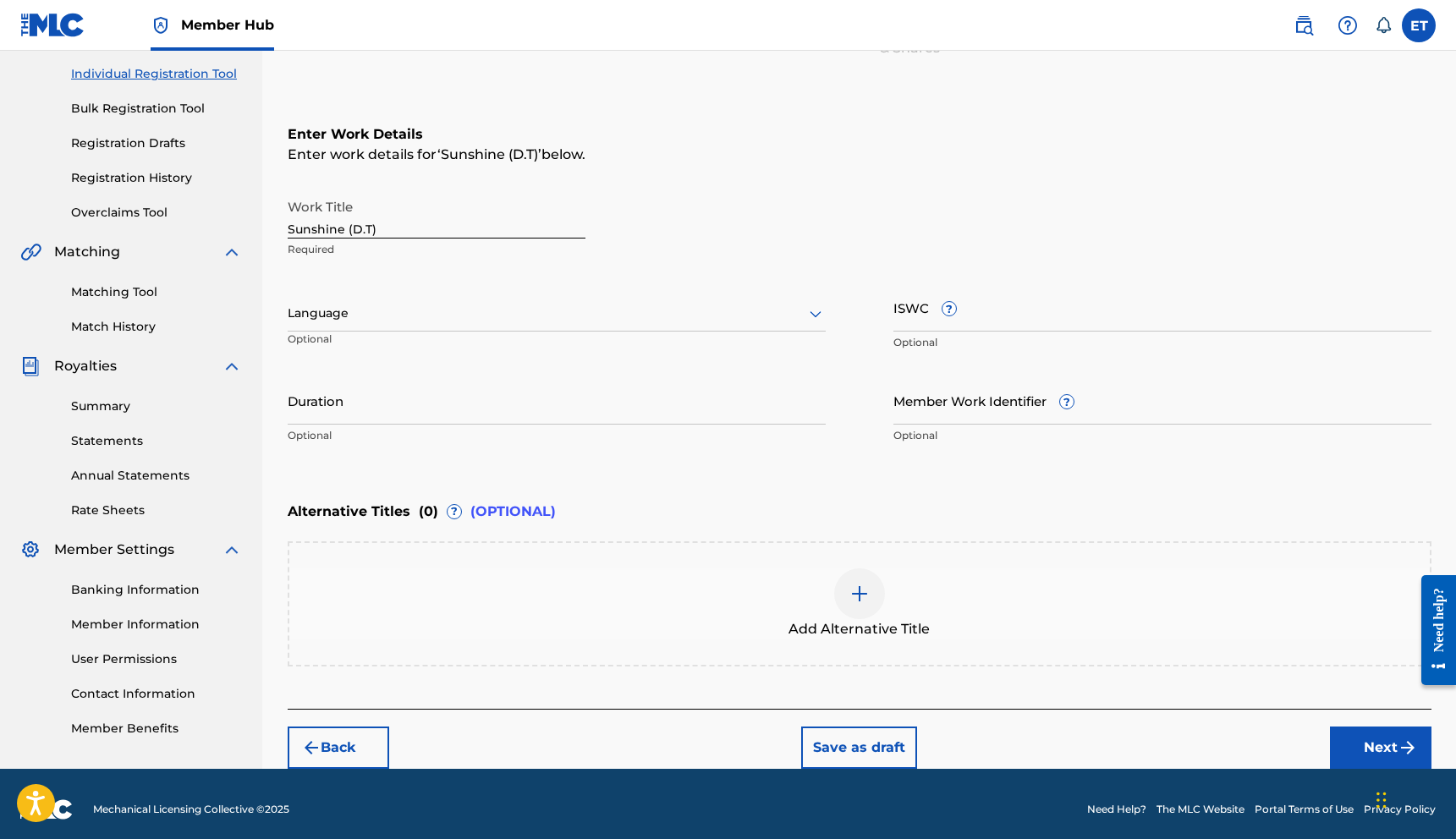
click at [388, 327] on div "Language" at bounding box center [557, 313] width 538 height 35
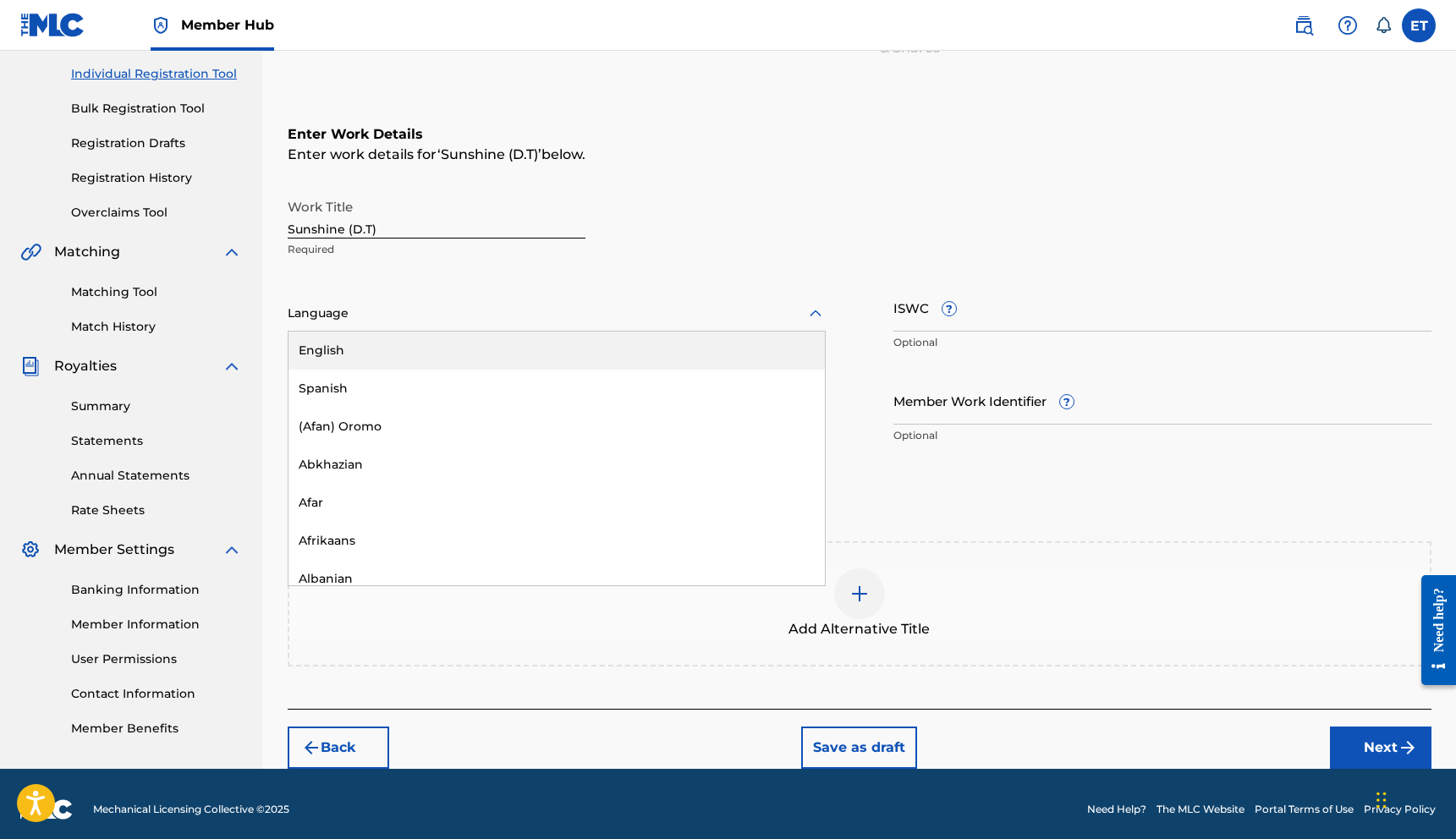
click at [395, 350] on div "English" at bounding box center [556, 351] width 536 height 38
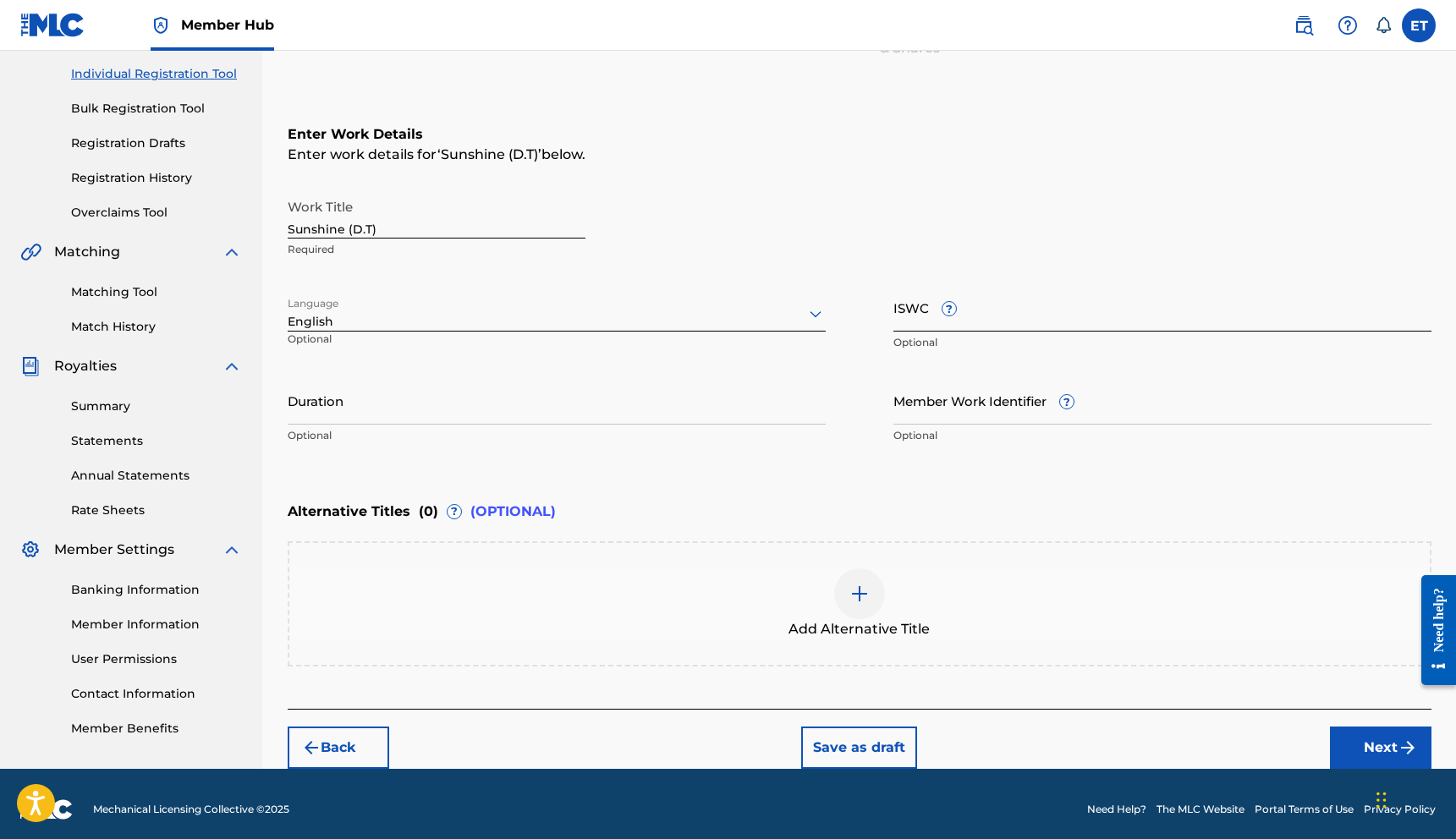
drag, startPoint x: 1009, startPoint y: 323, endPoint x: 998, endPoint y: 317, distance: 12.5
click at [1009, 322] on input "ISWC ?" at bounding box center [1162, 307] width 538 height 49
click at [940, 311] on input "ISWC ?" at bounding box center [1162, 307] width 538 height 49
paste input "T3349085349"
type input "T3349085349"
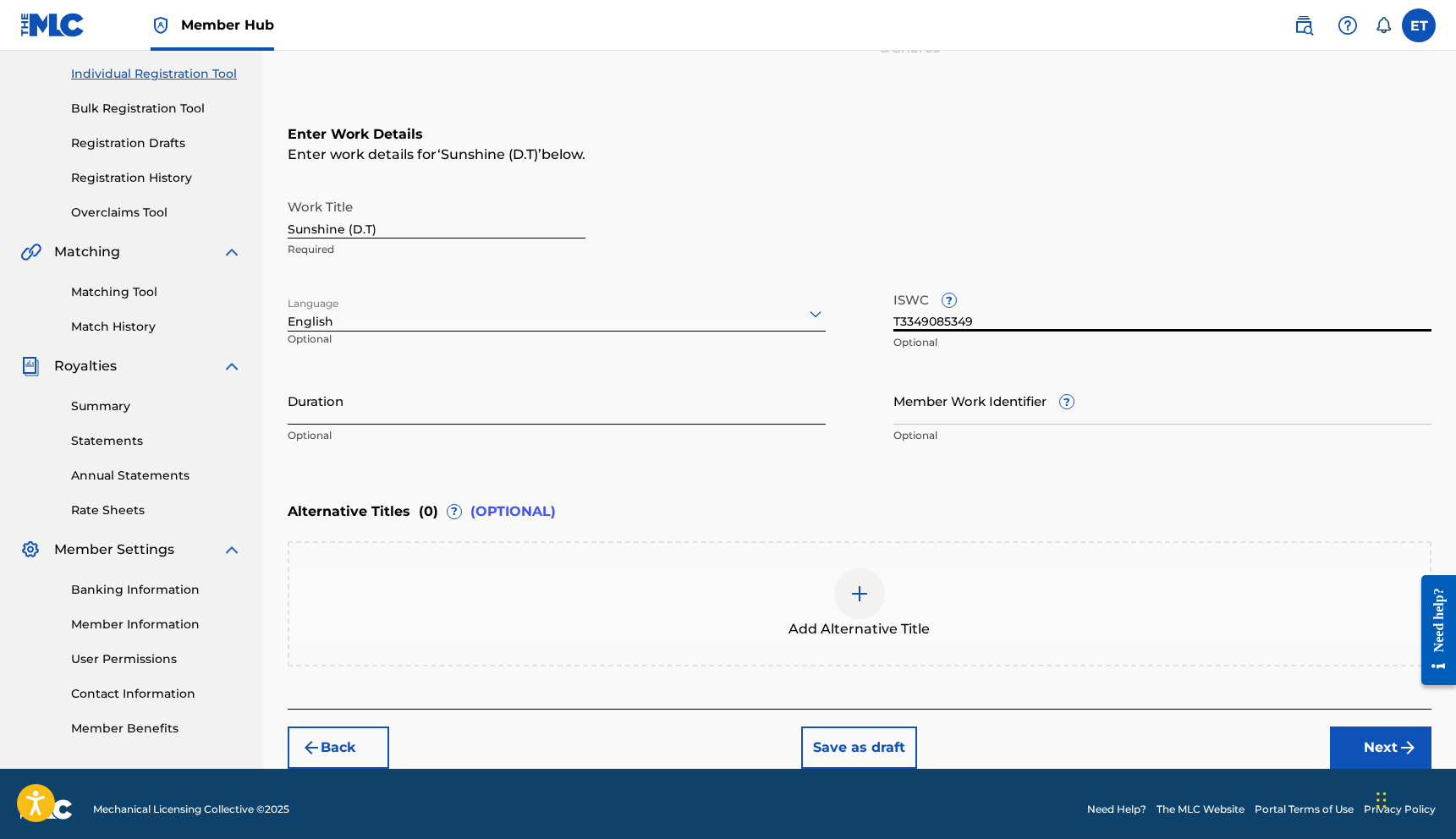
click at [498, 421] on input "Duration" at bounding box center [557, 400] width 538 height 49
type input "04:00"
click at [794, 483] on div "Enter Work Details Enter work details for ‘ Sunshine (D.T) ’ below. Work Title …" at bounding box center [859, 288] width 1143 height 409
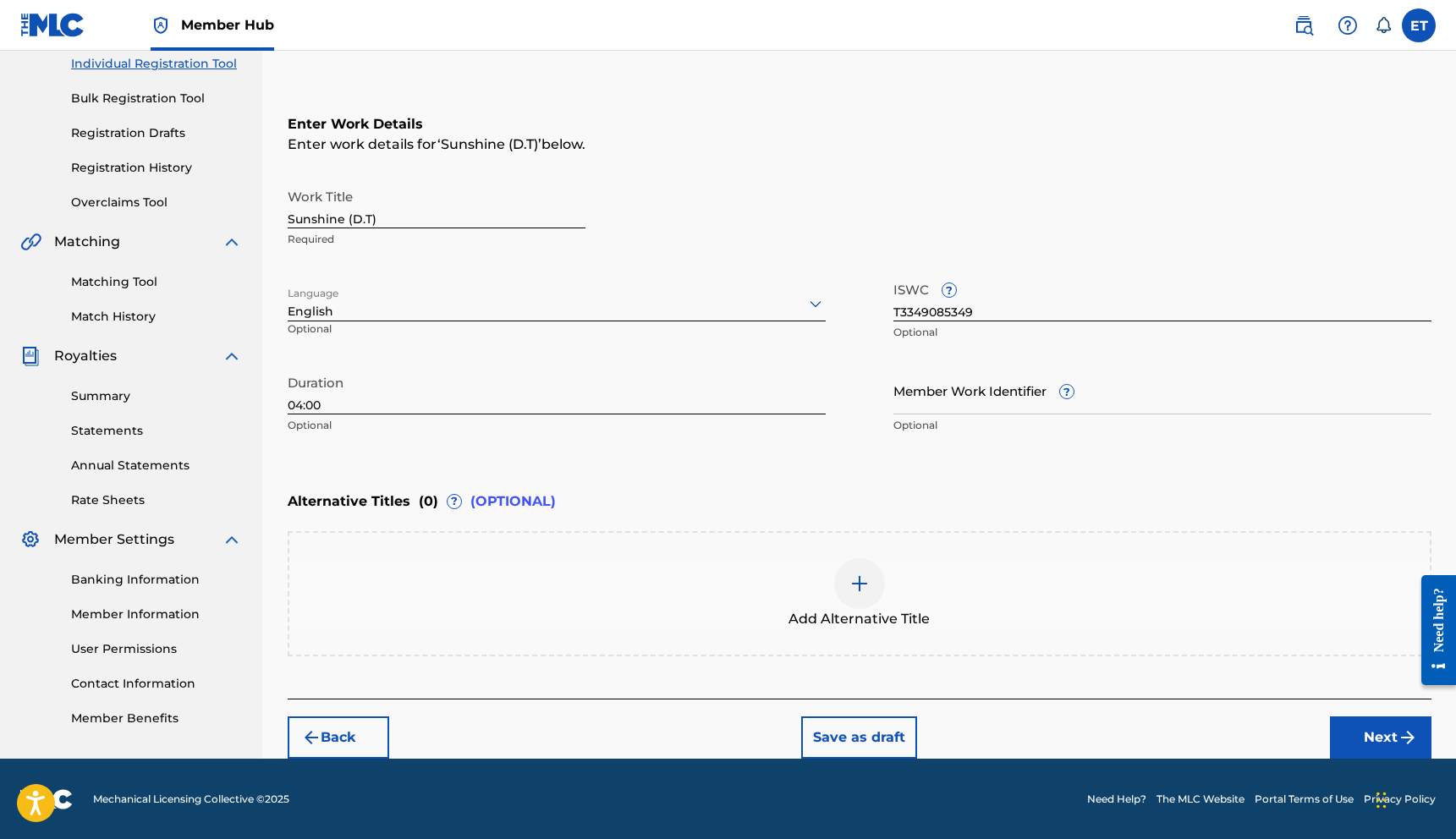
scroll to position [220, 0]
click at [1390, 731] on button "Next" at bounding box center [1380, 737] width 101 height 42
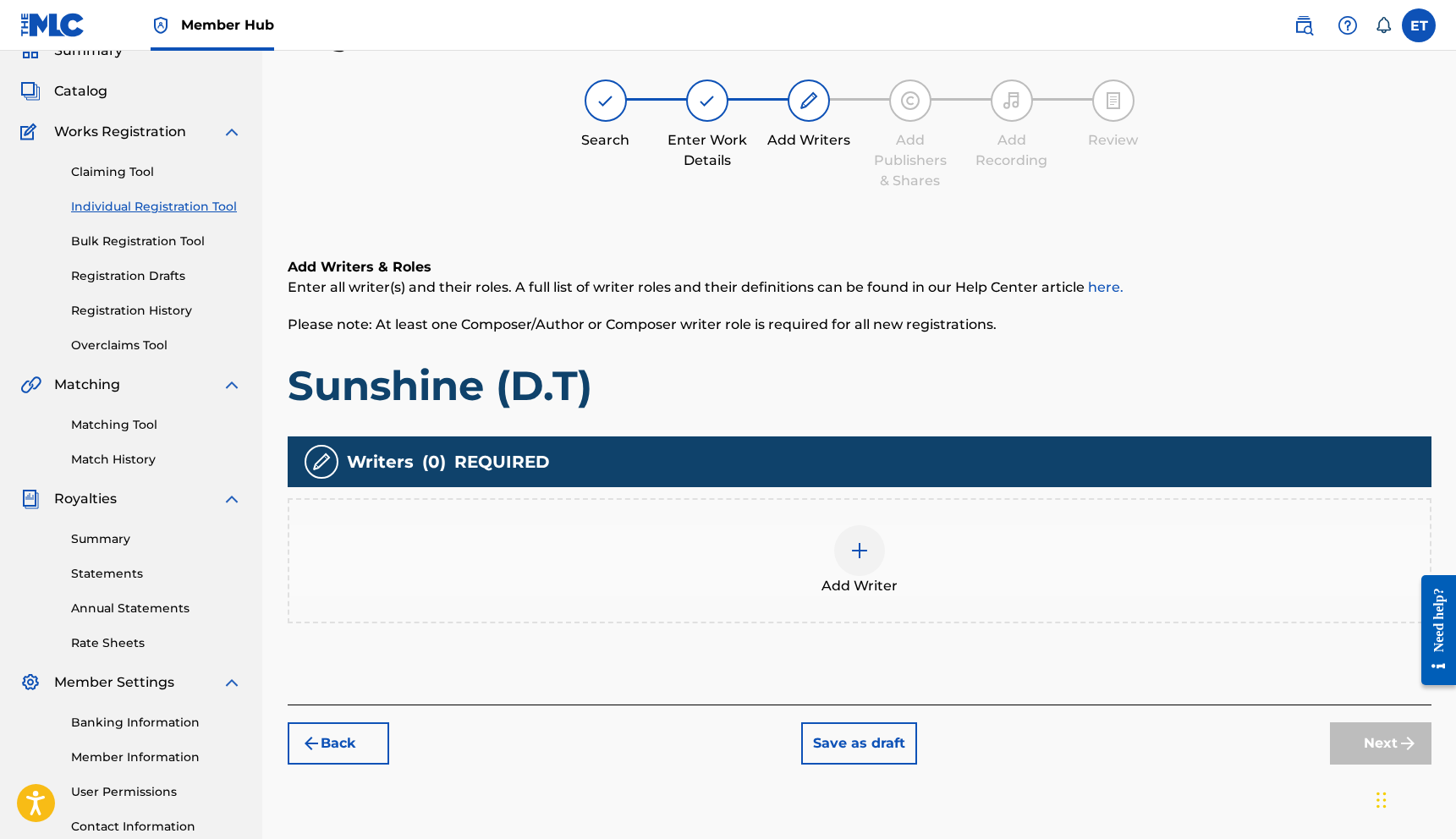
scroll to position [76, 0]
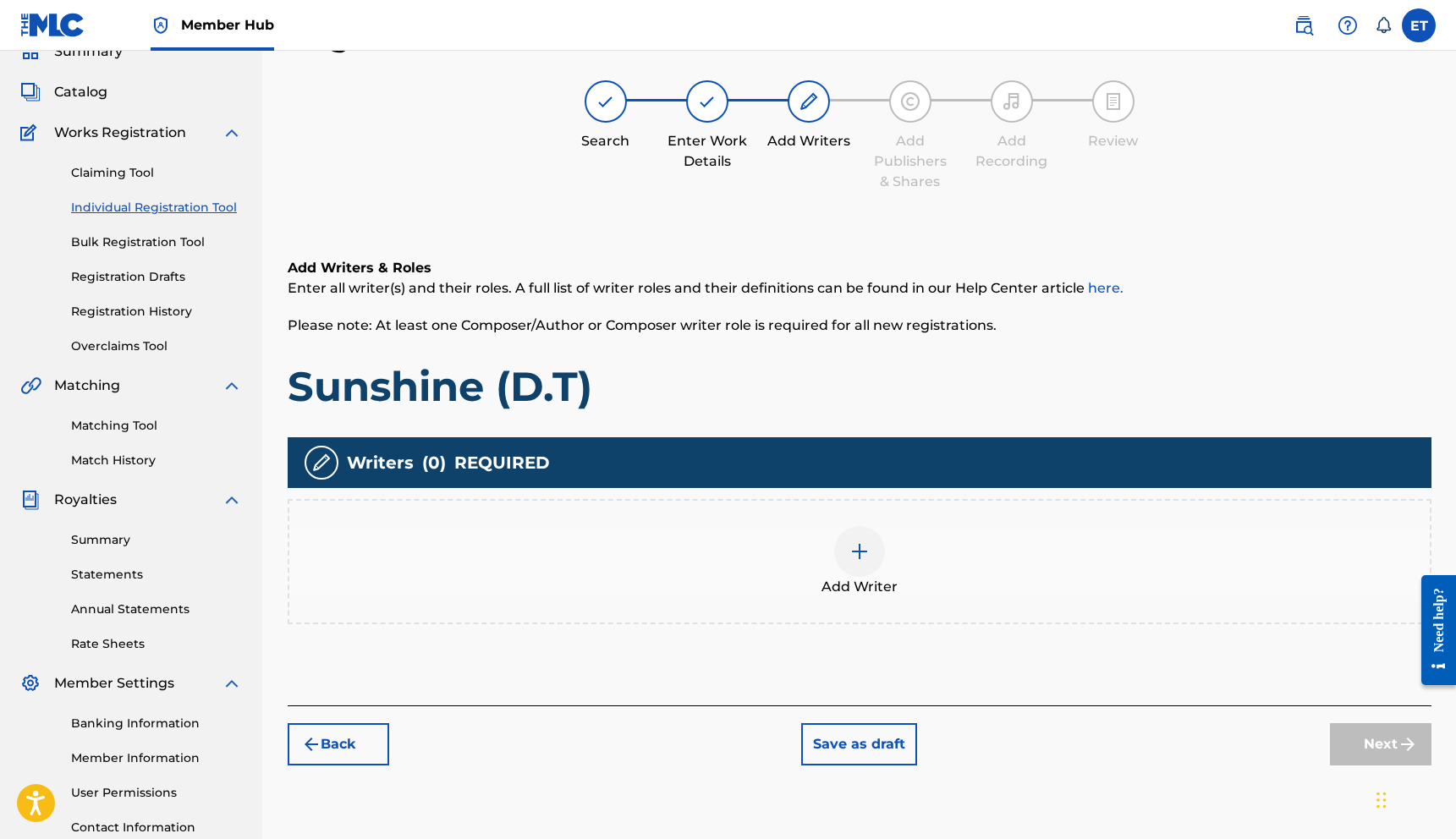
click at [839, 547] on div at bounding box center [859, 551] width 51 height 51
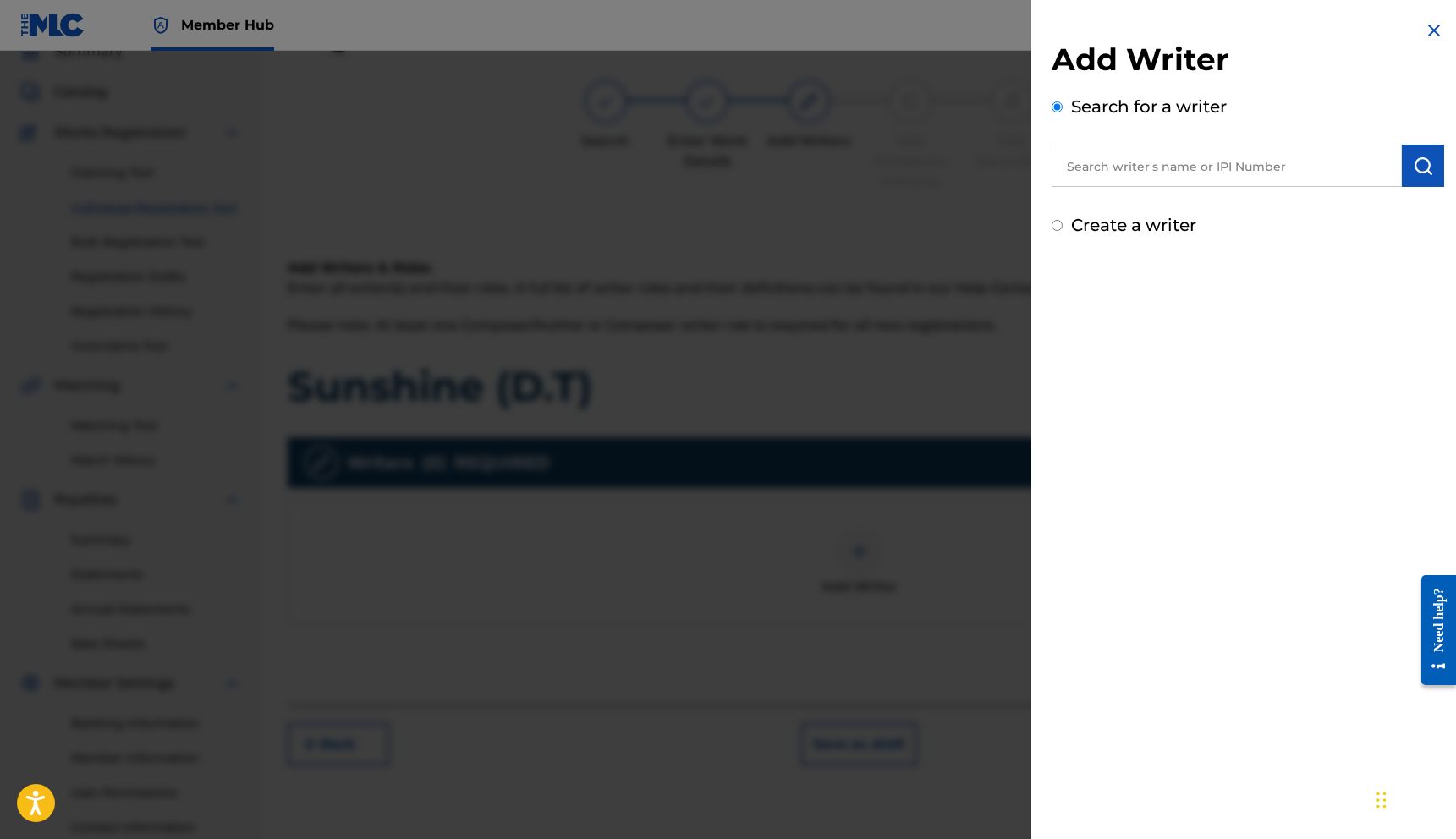
click at [1116, 184] on input "text" at bounding box center [1226, 166] width 350 height 42
click at [1104, 227] on label "Create a writer" at bounding box center [1133, 224] width 125 height 20
radio input "true"
click at [1062, 227] on input "Create a writer" at bounding box center [1057, 226] width 11 height 11
radio input "false"
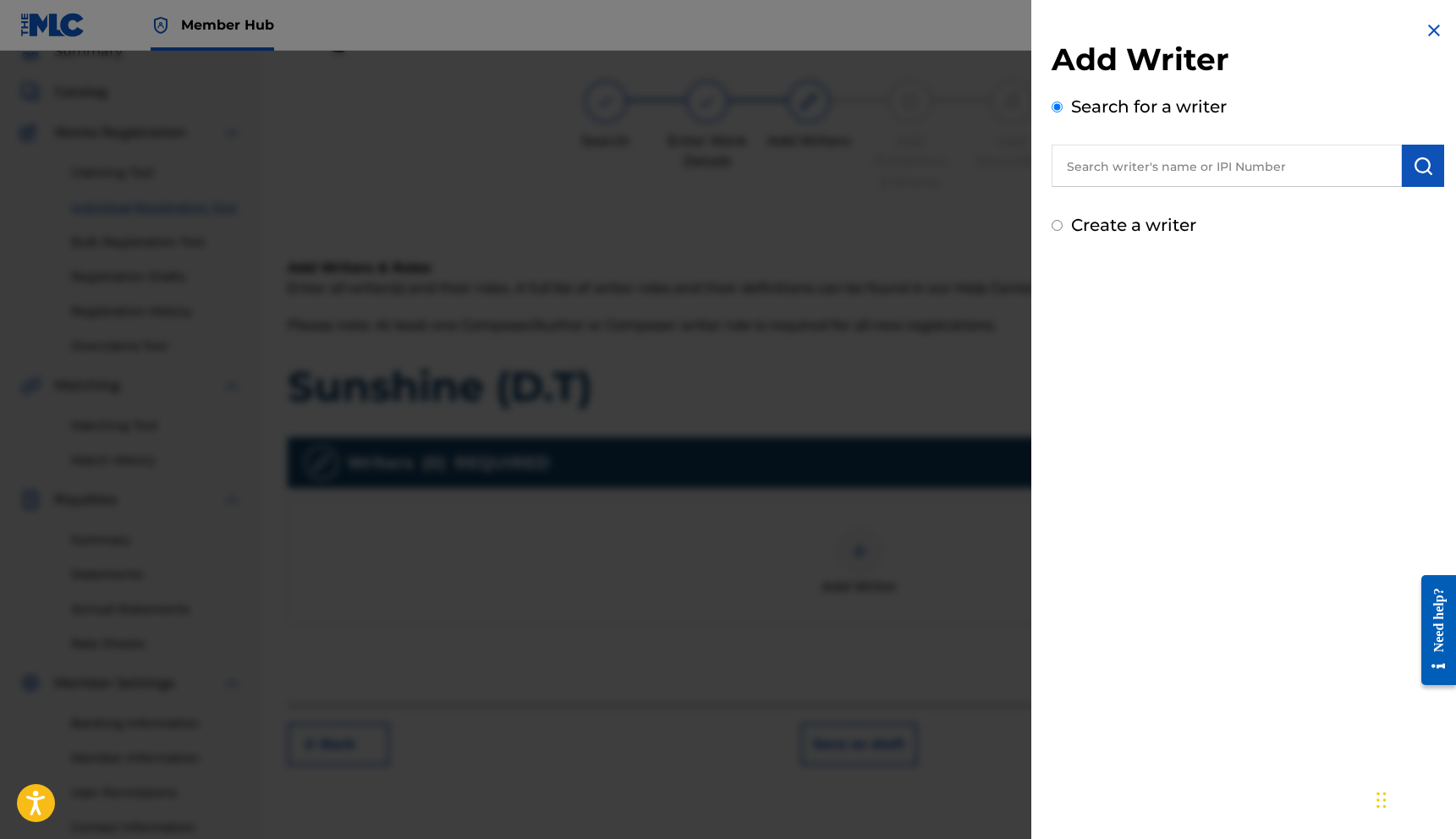
radio input "true"
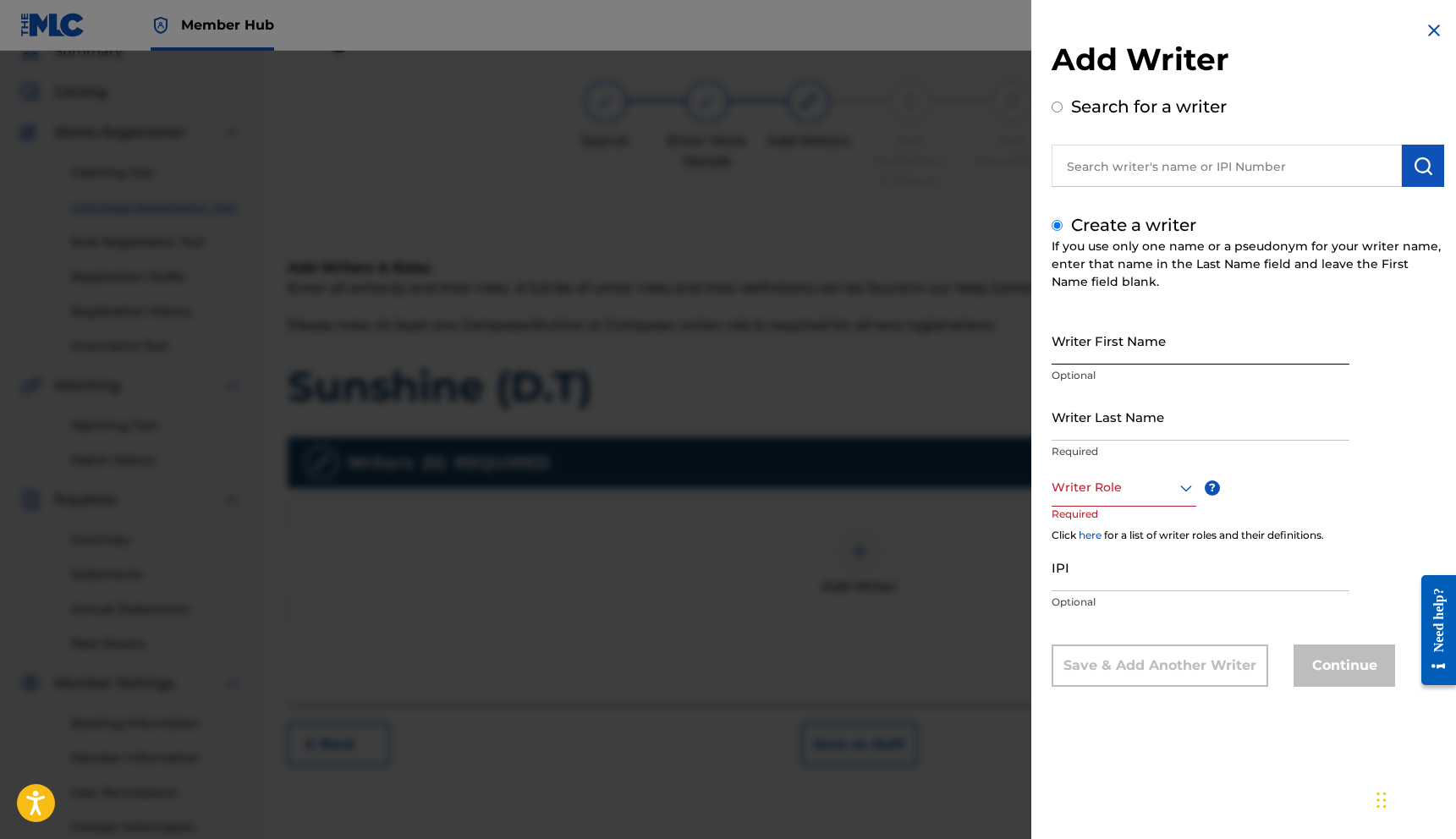
click at [1120, 338] on input "Writer First Name" at bounding box center [1200, 340] width 297 height 49
type input "[PERSON_NAME]"
click at [1088, 499] on div "Writer Role" at bounding box center [1124, 487] width 145 height 38
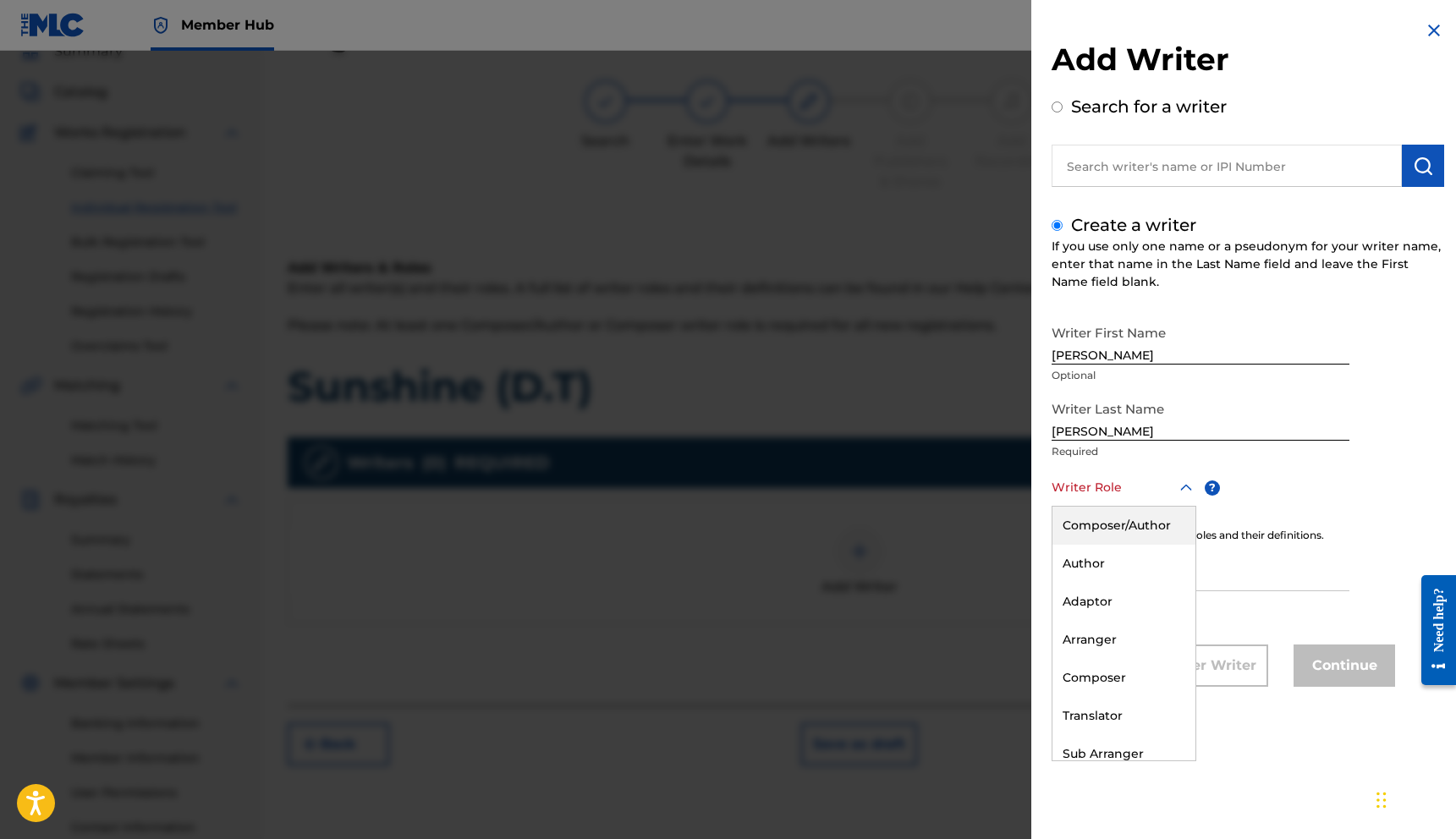
click at [1103, 537] on div "Composer/Author" at bounding box center [1124, 525] width 143 height 38
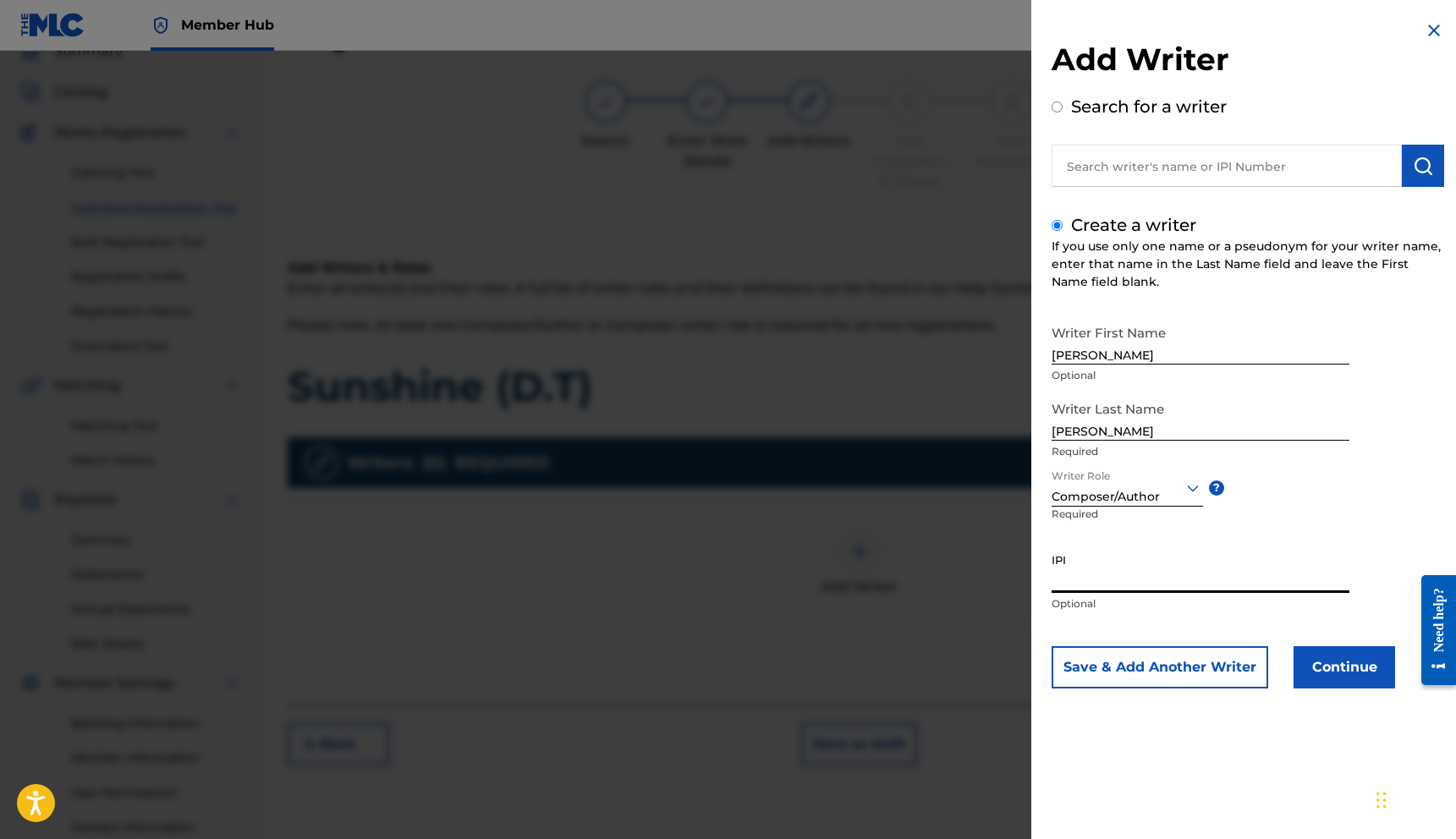
click at [1101, 572] on input "IPI" at bounding box center [1200, 568] width 297 height 49
paste input "1252123400"
type input "1252123400"
click at [1289, 655] on div "Save & Add Another Writer Continue" at bounding box center [1248, 667] width 393 height 42
click at [1301, 659] on button "Continue" at bounding box center [1343, 667] width 101 height 42
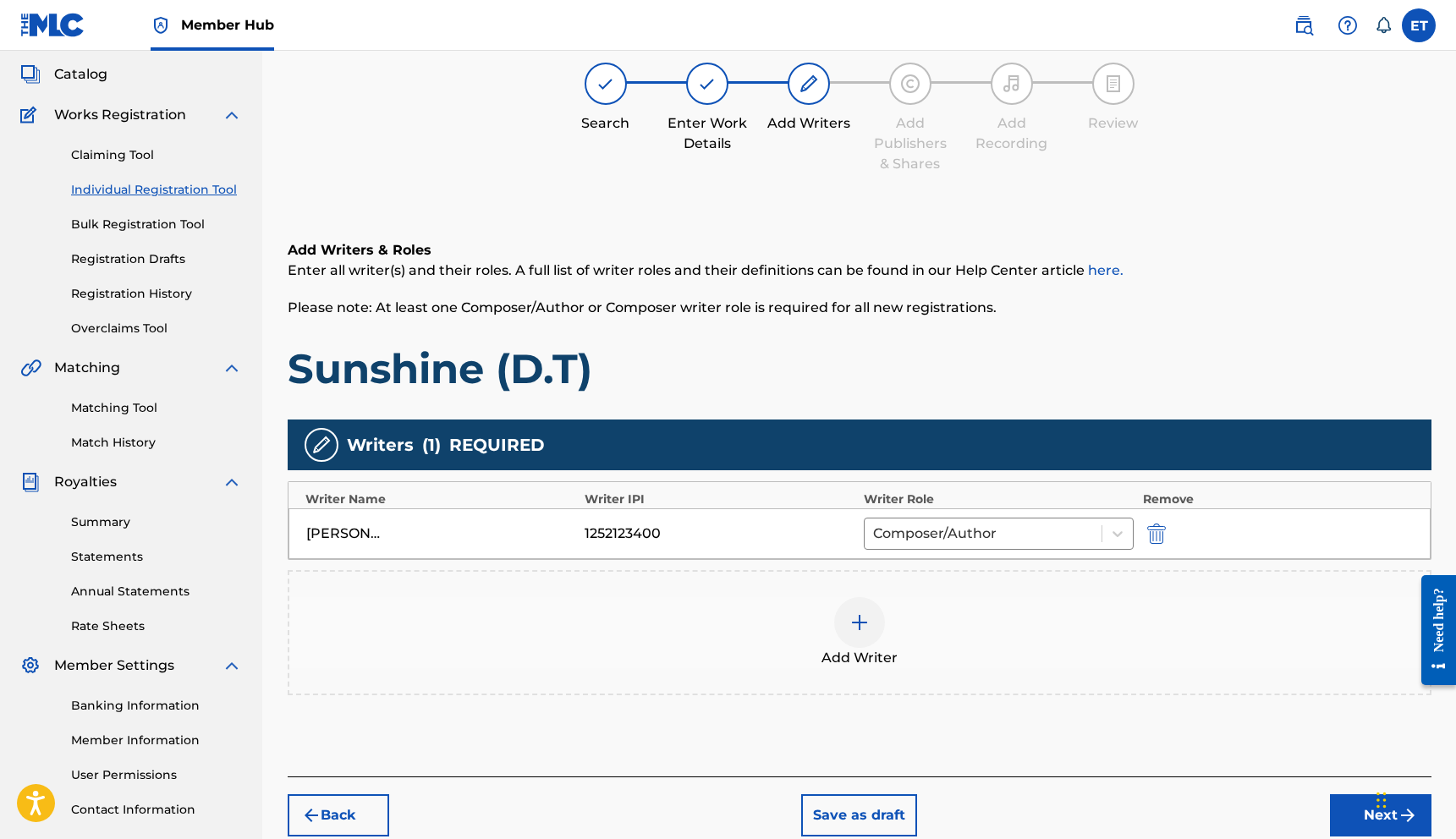
scroll to position [200, 0]
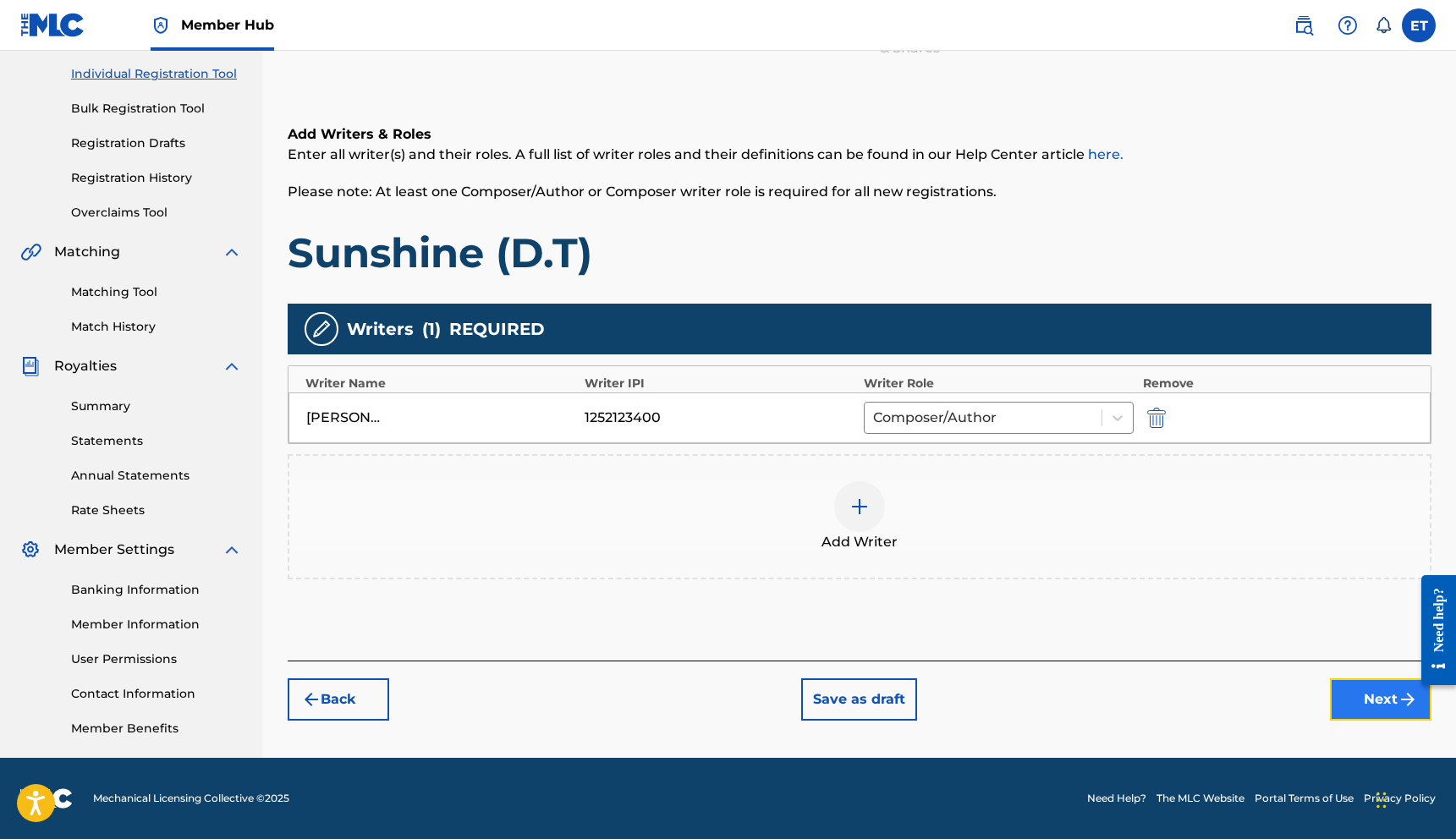
click at [1350, 705] on button "Next" at bounding box center [1380, 699] width 101 height 42
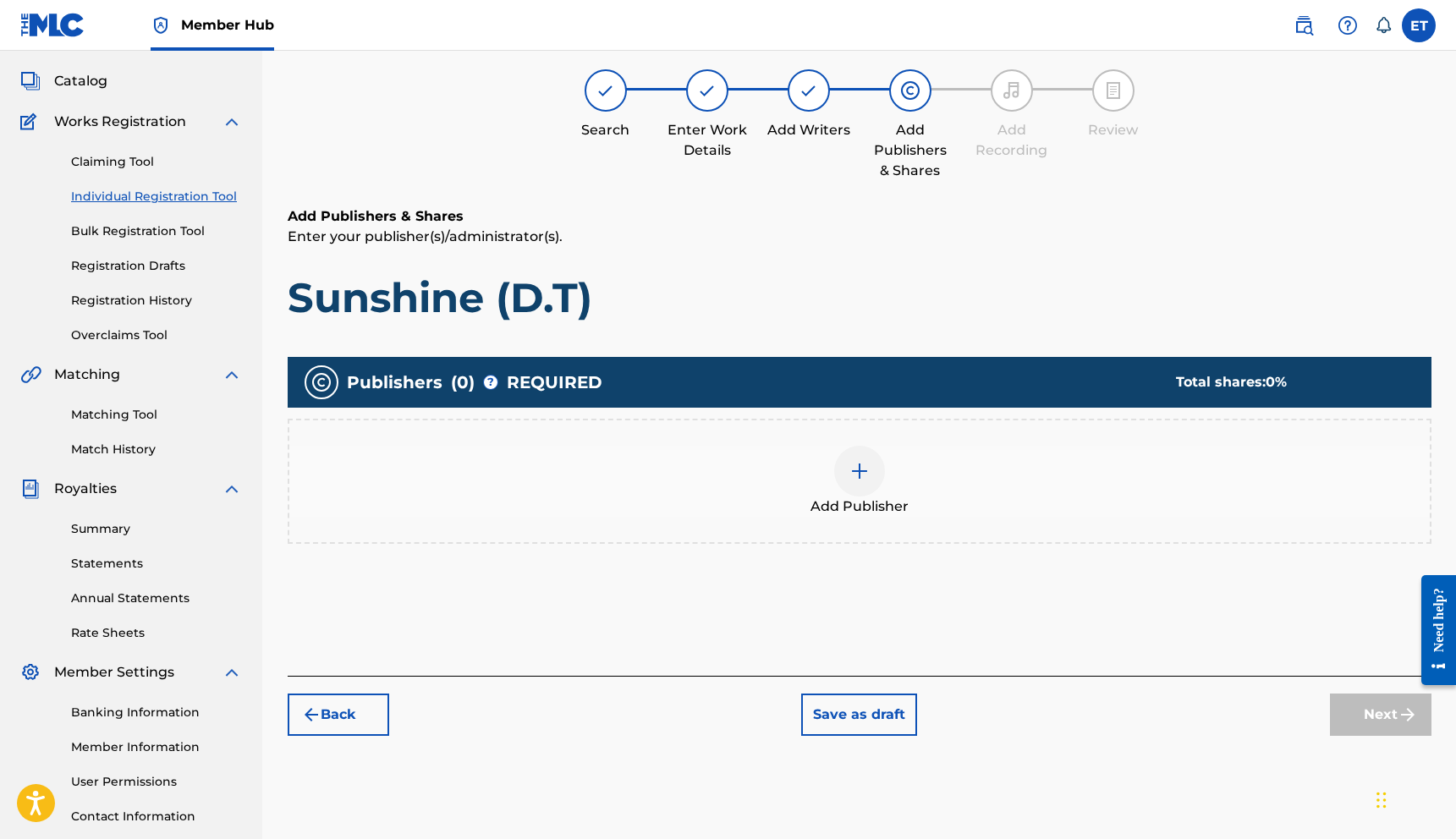
scroll to position [108, 0]
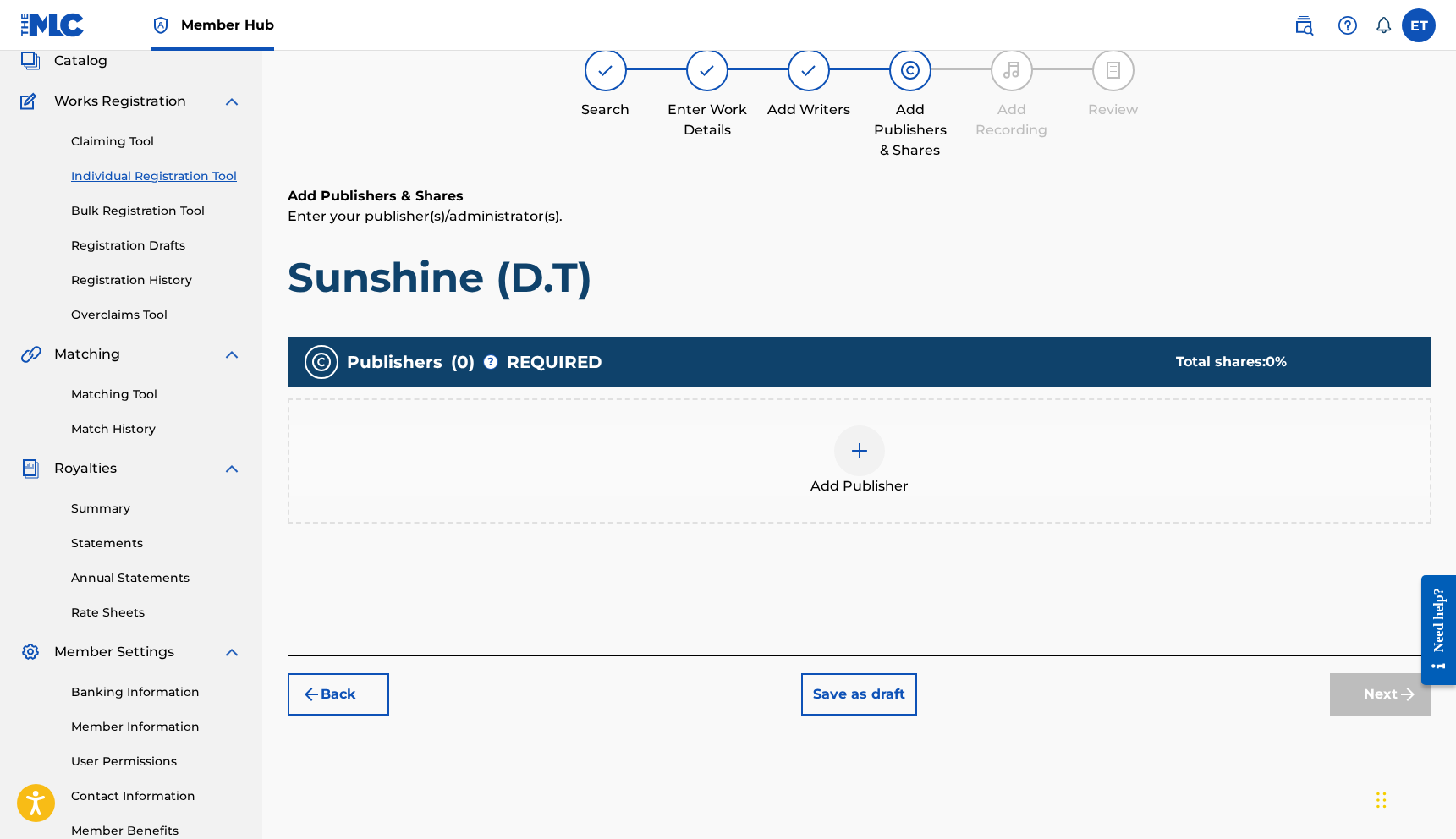
click at [861, 455] on img at bounding box center [859, 450] width 20 height 20
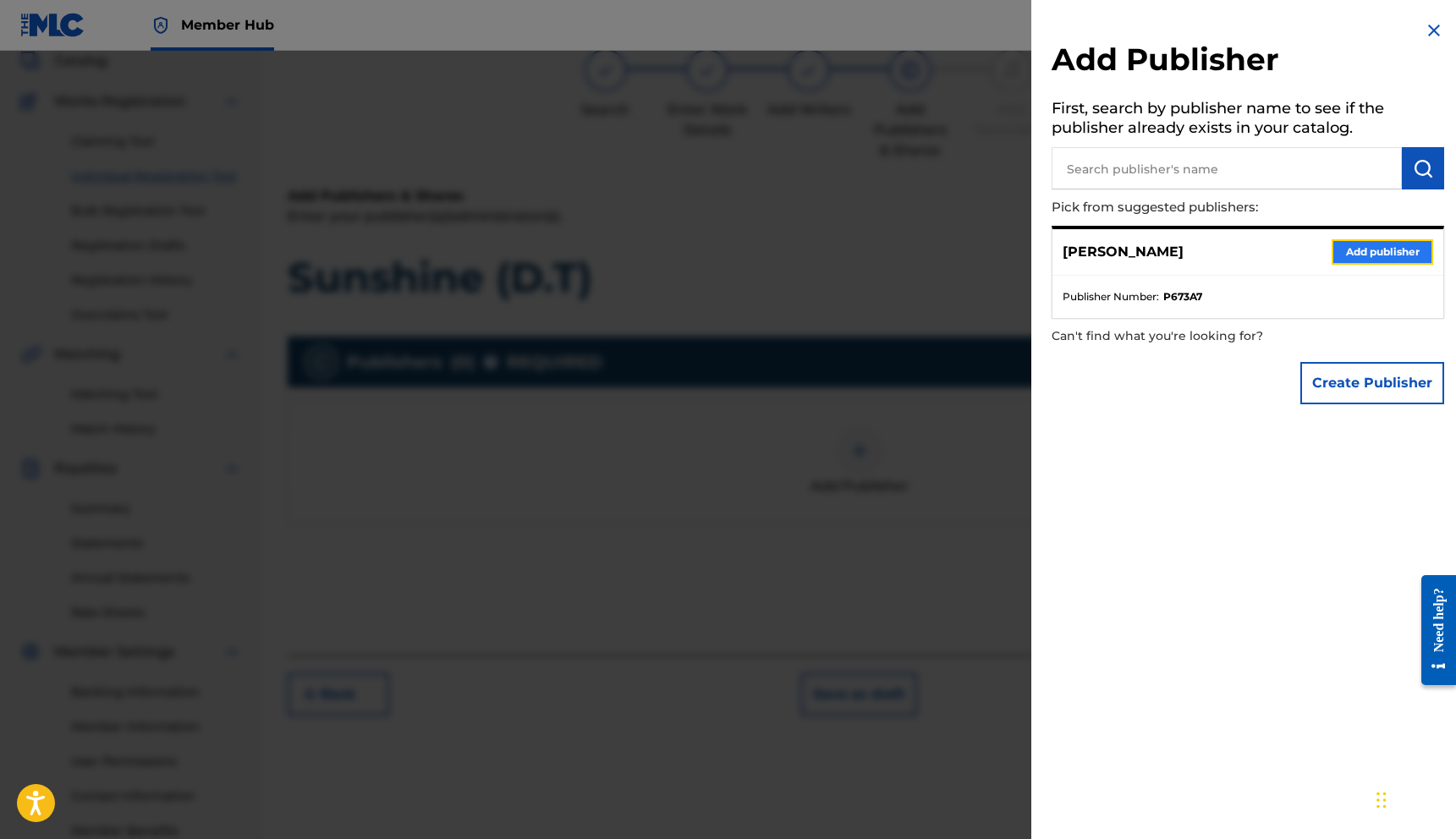
click at [1356, 258] on button "Add publisher" at bounding box center [1382, 252] width 101 height 26
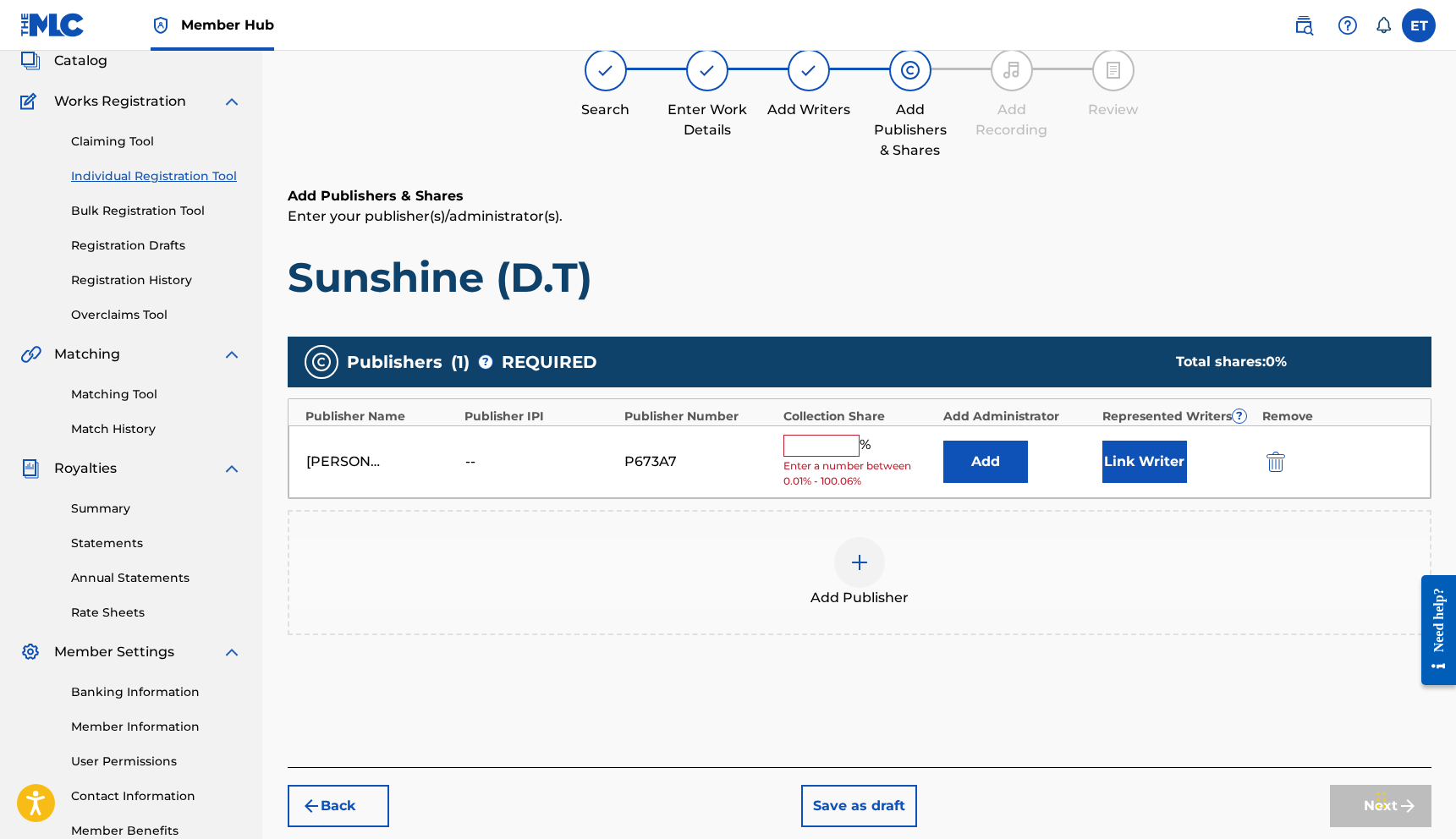
click at [808, 436] on input "text" at bounding box center [821, 445] width 76 height 22
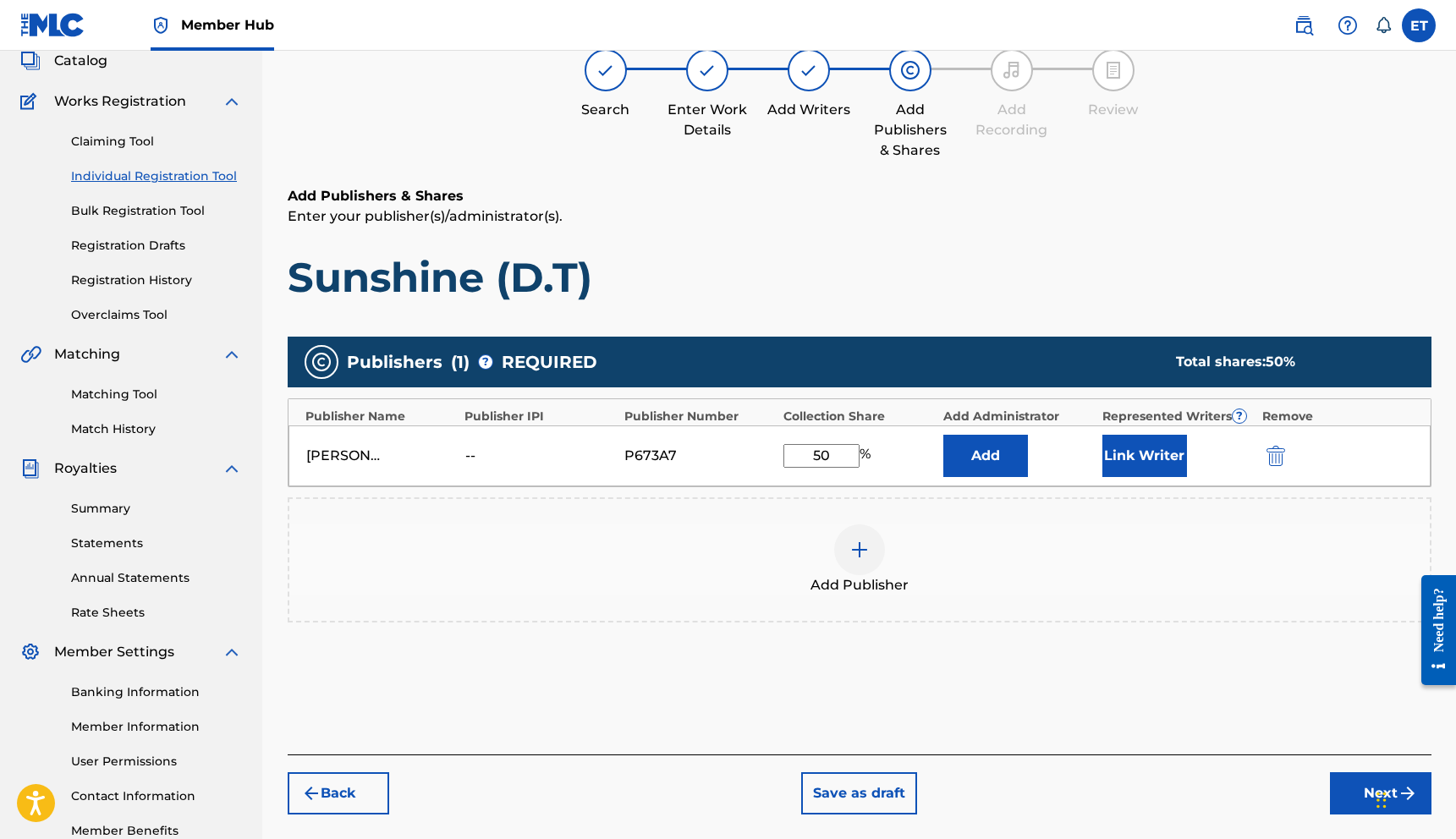
type input "50"
click at [1001, 560] on div "Add Publisher" at bounding box center [859, 560] width 1140 height 72
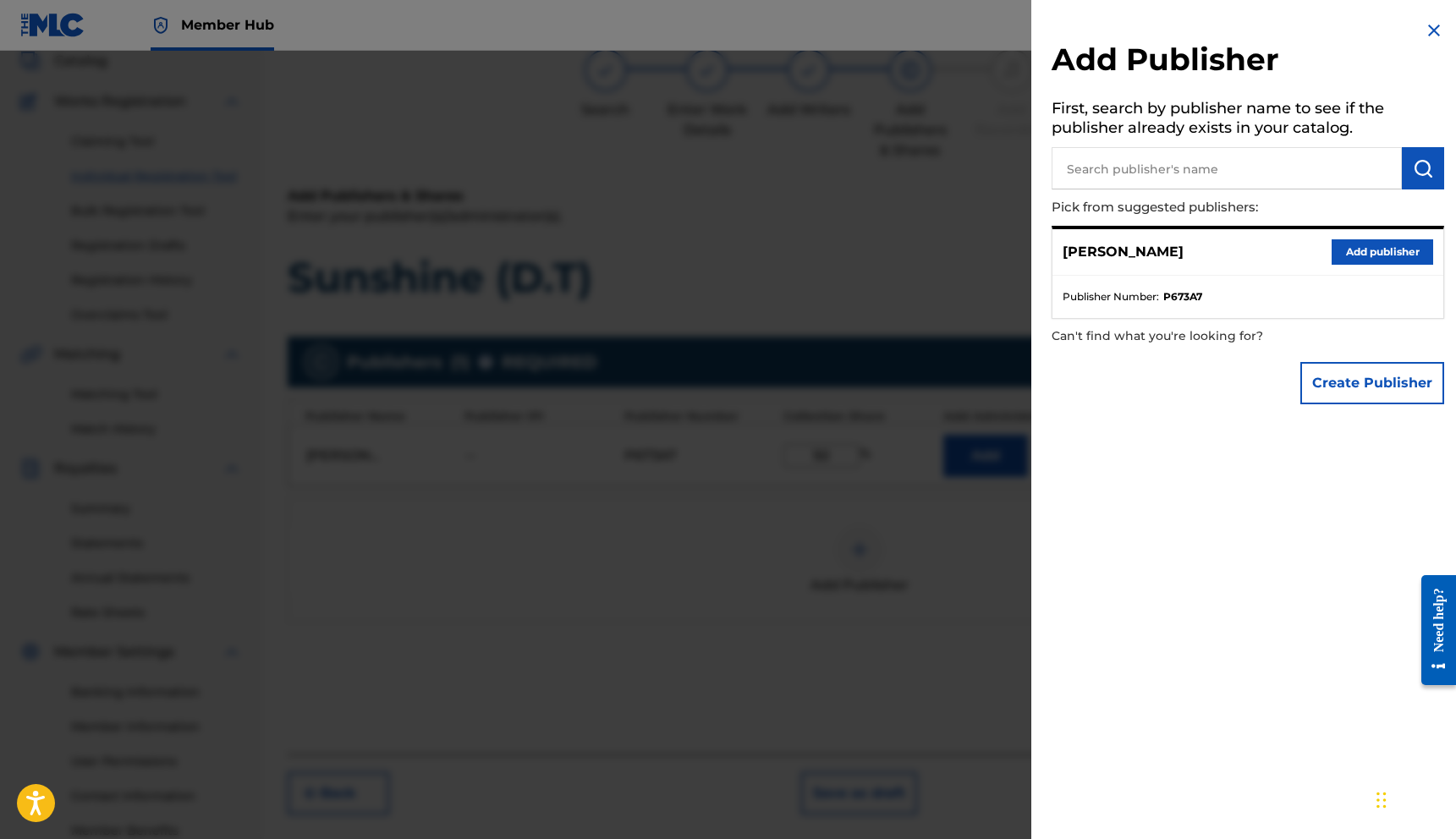
click at [1416, 33] on div "Add Publisher First, search by publisher name to see if the publisher already e…" at bounding box center [1247, 216] width 433 height 433
click at [1430, 28] on img at bounding box center [1433, 30] width 20 height 20
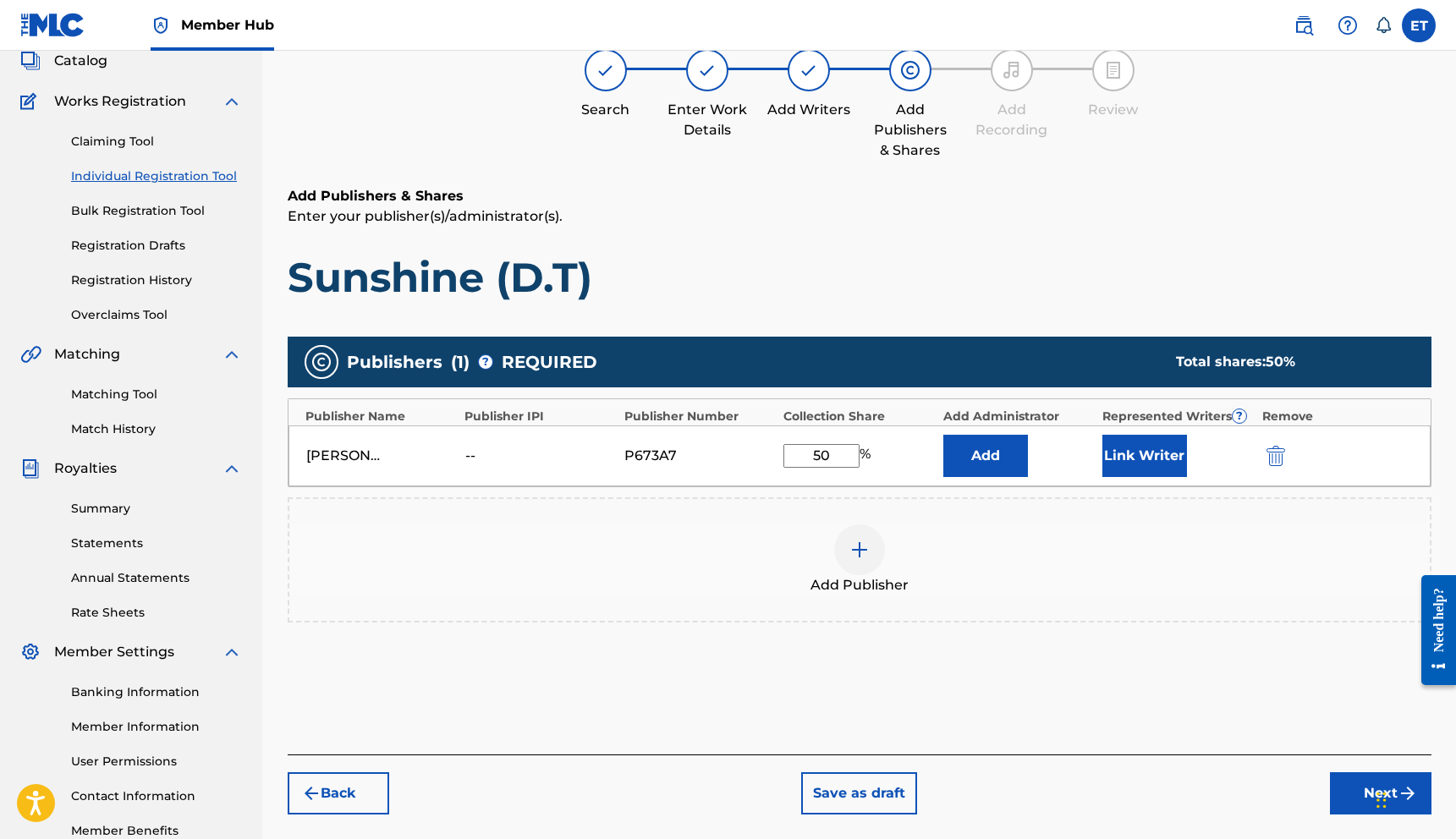
click at [952, 640] on div "Publishers ( 1 ) ? REQUIRED Total shares: 50 % Publisher Name Publisher IPI Pub…" at bounding box center [859, 503] width 1143 height 352
click at [1110, 465] on button "Link Writer" at bounding box center [1144, 456] width 85 height 42
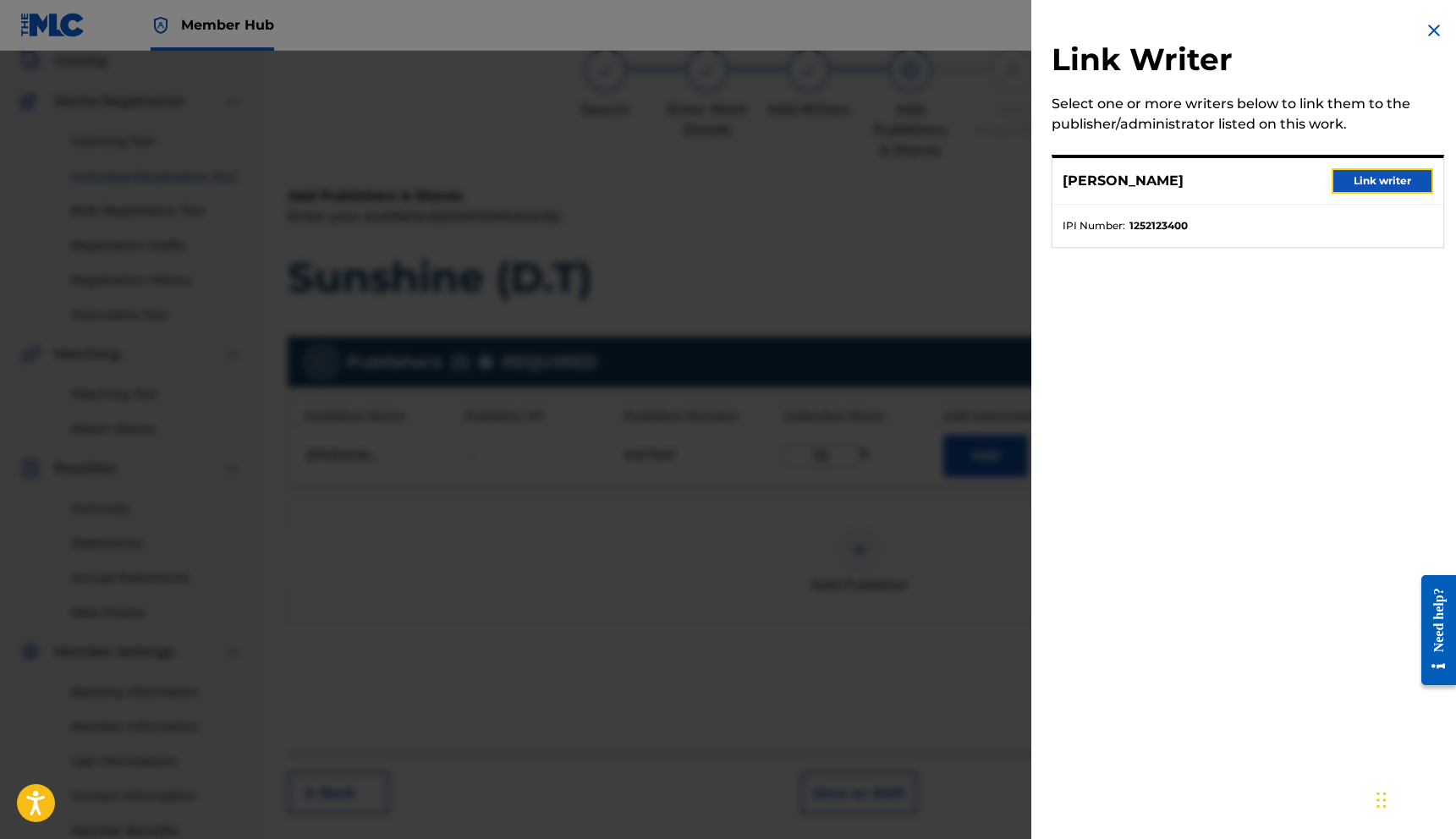
click at [1346, 176] on button "Link writer" at bounding box center [1382, 181] width 101 height 26
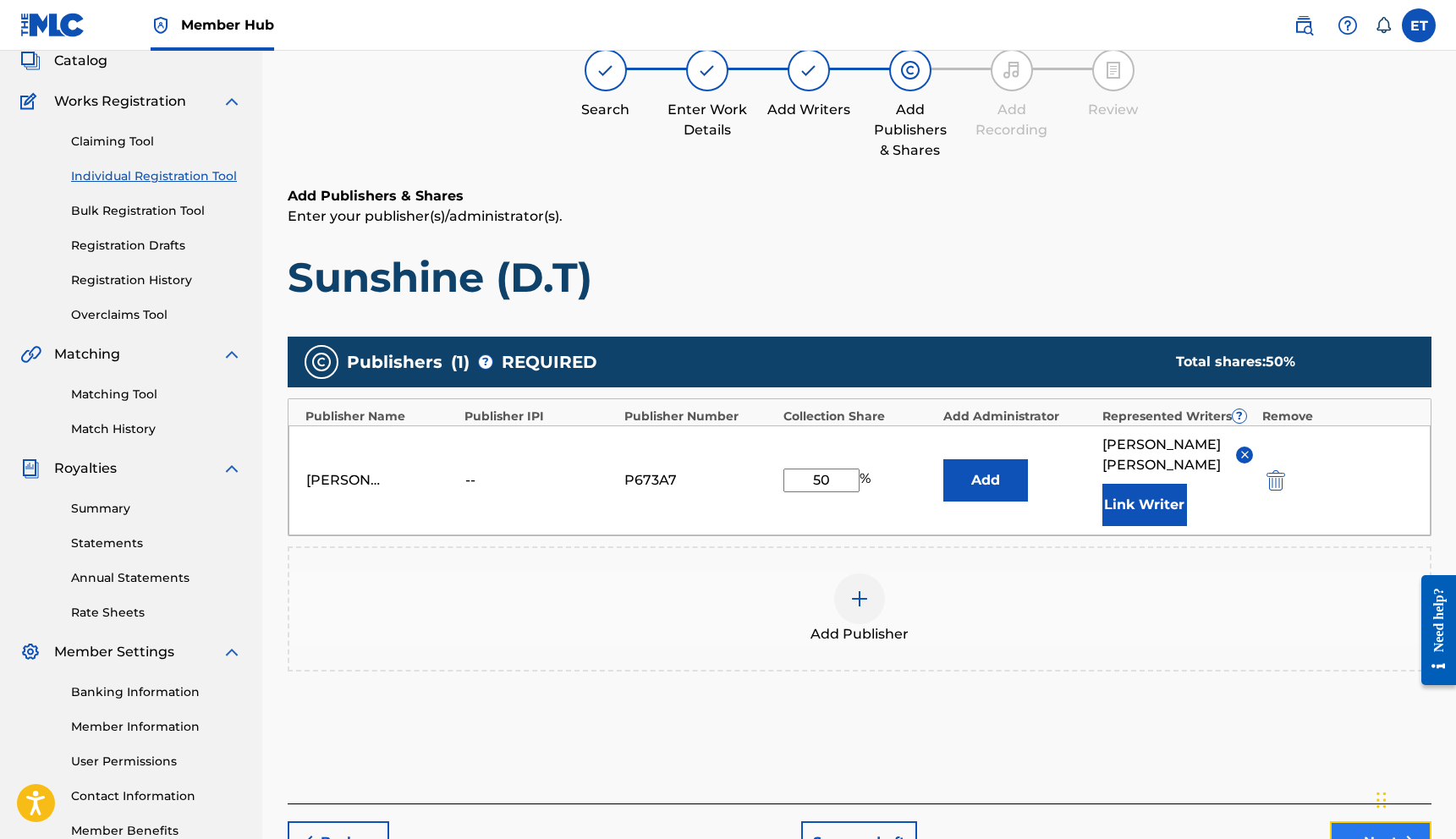
click at [1349, 821] on button "Next" at bounding box center [1380, 842] width 101 height 42
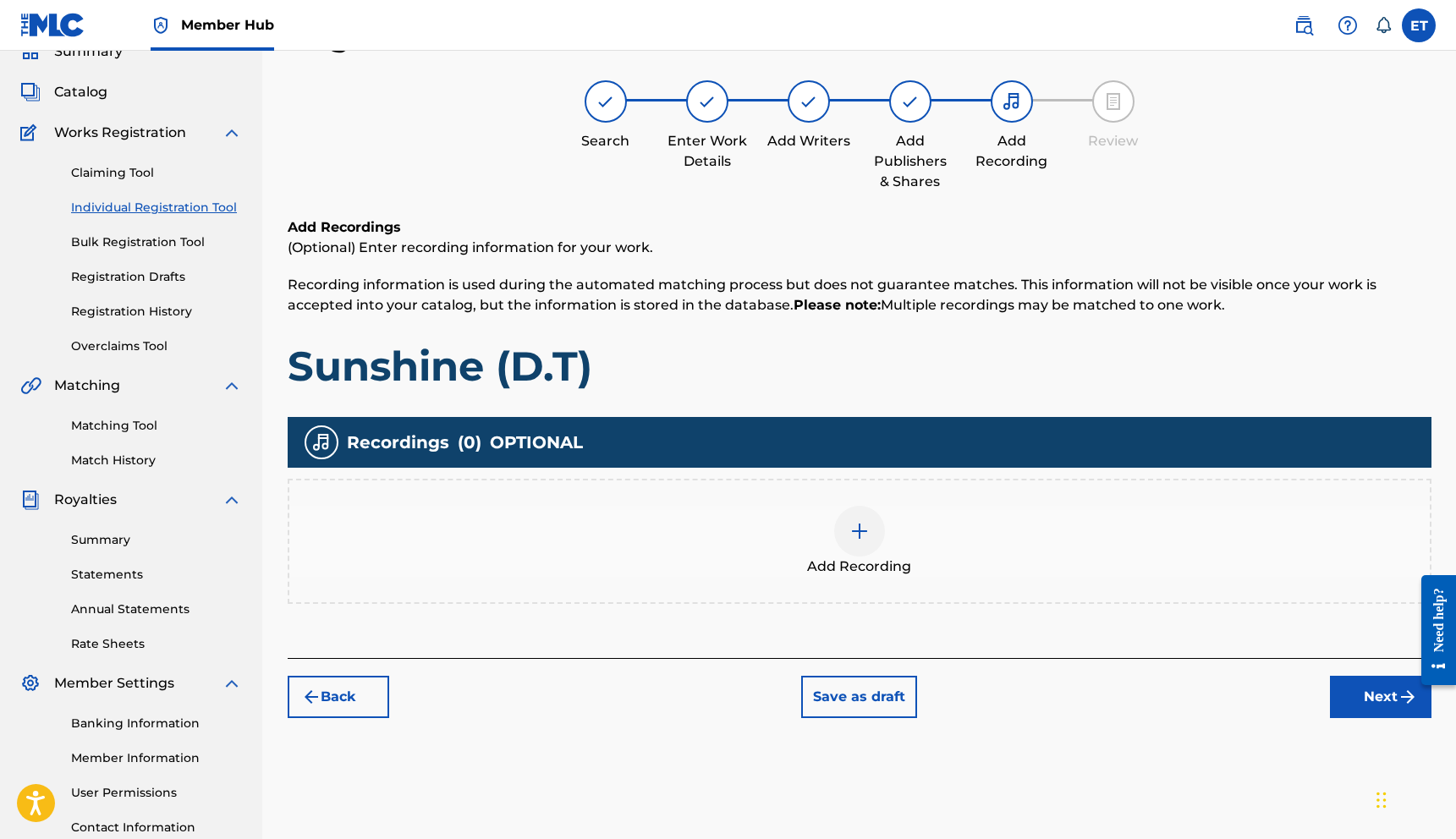
click at [841, 517] on div at bounding box center [859, 530] width 51 height 51
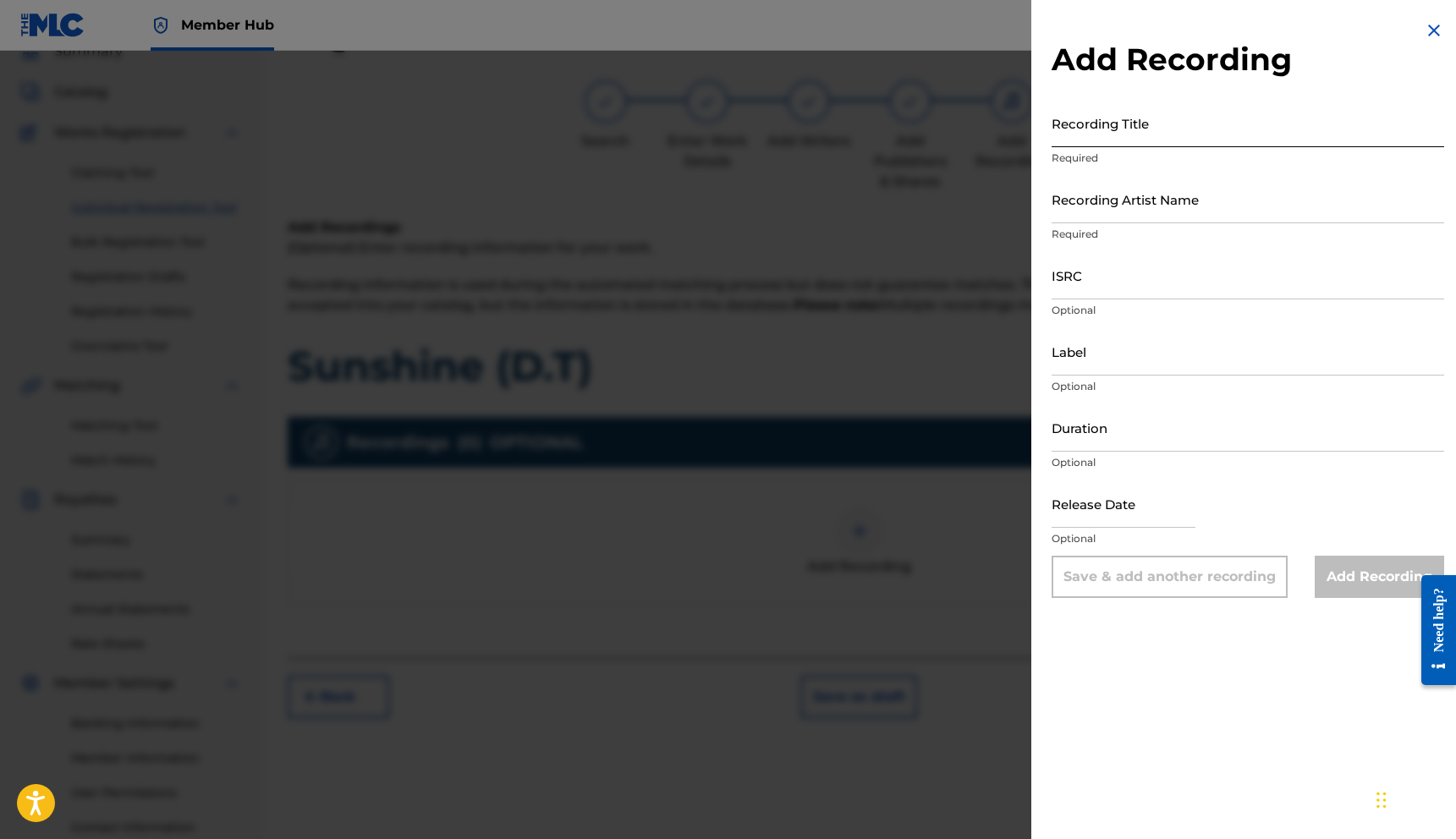
click at [1195, 128] on input "Recording Title" at bounding box center [1248, 123] width 393 height 49
type input "D"
type input "Sunshine (D.T)"
click at [1171, 200] on input "Recording Artist Name" at bounding box center [1248, 199] width 393 height 49
type input "[PERSON_NAME]"
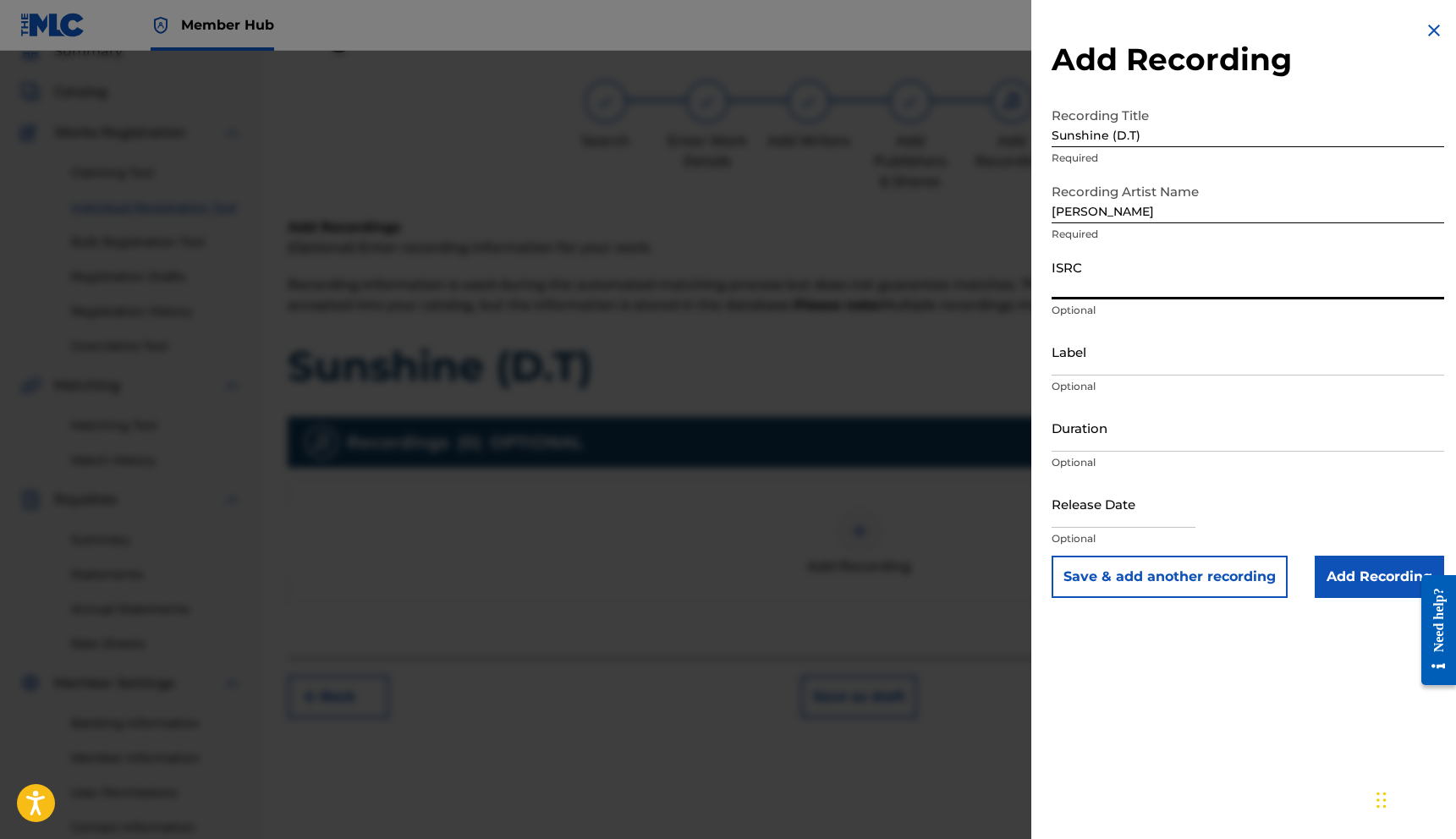
click at [1137, 287] on input "ISRC" at bounding box center [1248, 275] width 393 height 49
paste input "QZNWQ2577237"
type input "QZNWQ2577237"
click at [1136, 366] on input "Label" at bounding box center [1248, 351] width 393 height 49
drag, startPoint x: 1094, startPoint y: 420, endPoint x: 1097, endPoint y: 439, distance: 19.2
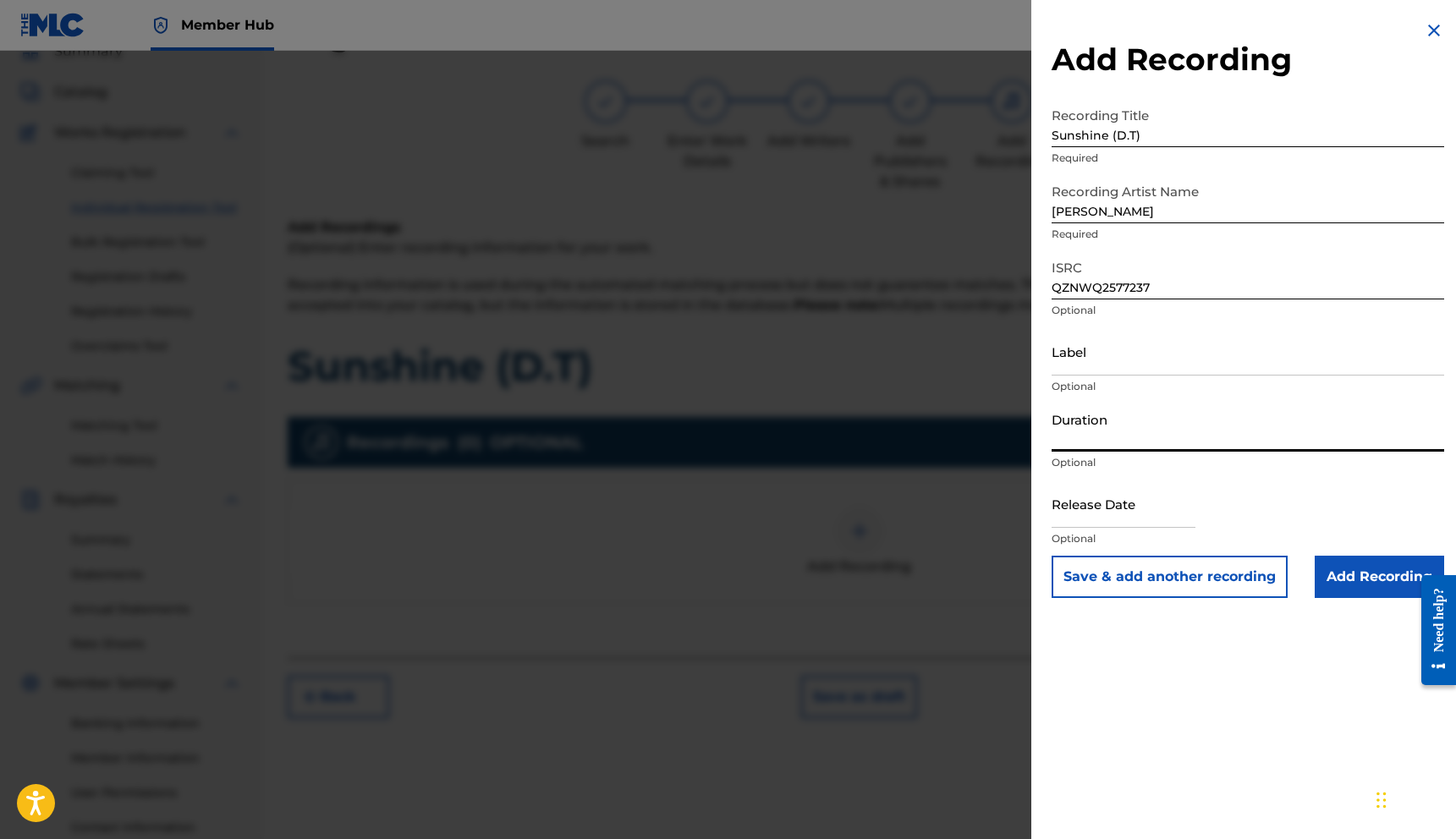
click at [1094, 420] on input "Duration" at bounding box center [1248, 427] width 393 height 49
click at [1166, 442] on input "Duration" at bounding box center [1248, 427] width 393 height 49
click at [1132, 447] on input "Duration" at bounding box center [1248, 427] width 393 height 49
type input "04:00"
click at [1135, 516] on input "text" at bounding box center [1123, 503] width 144 height 49
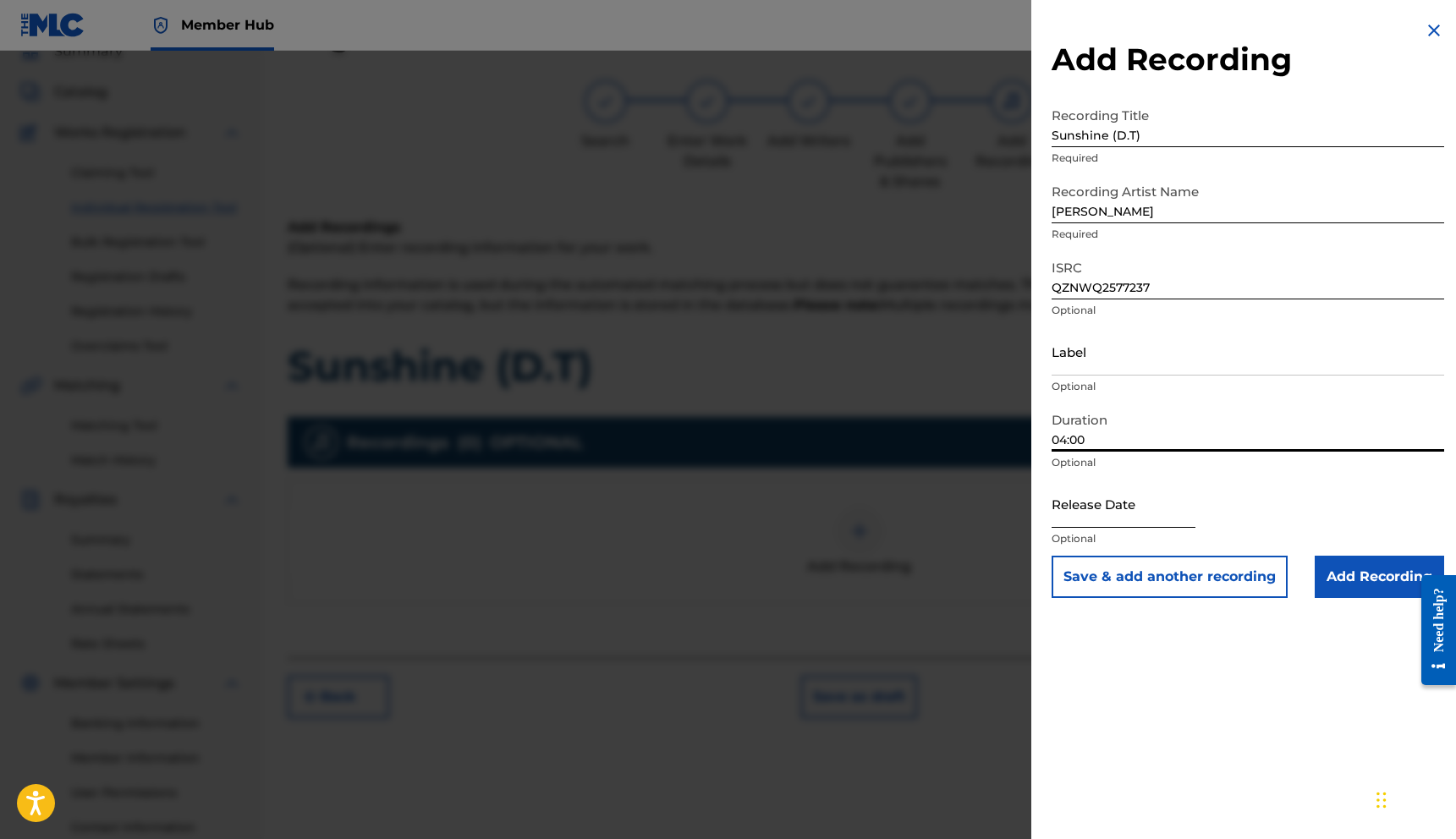
select select "8"
select select "2025"
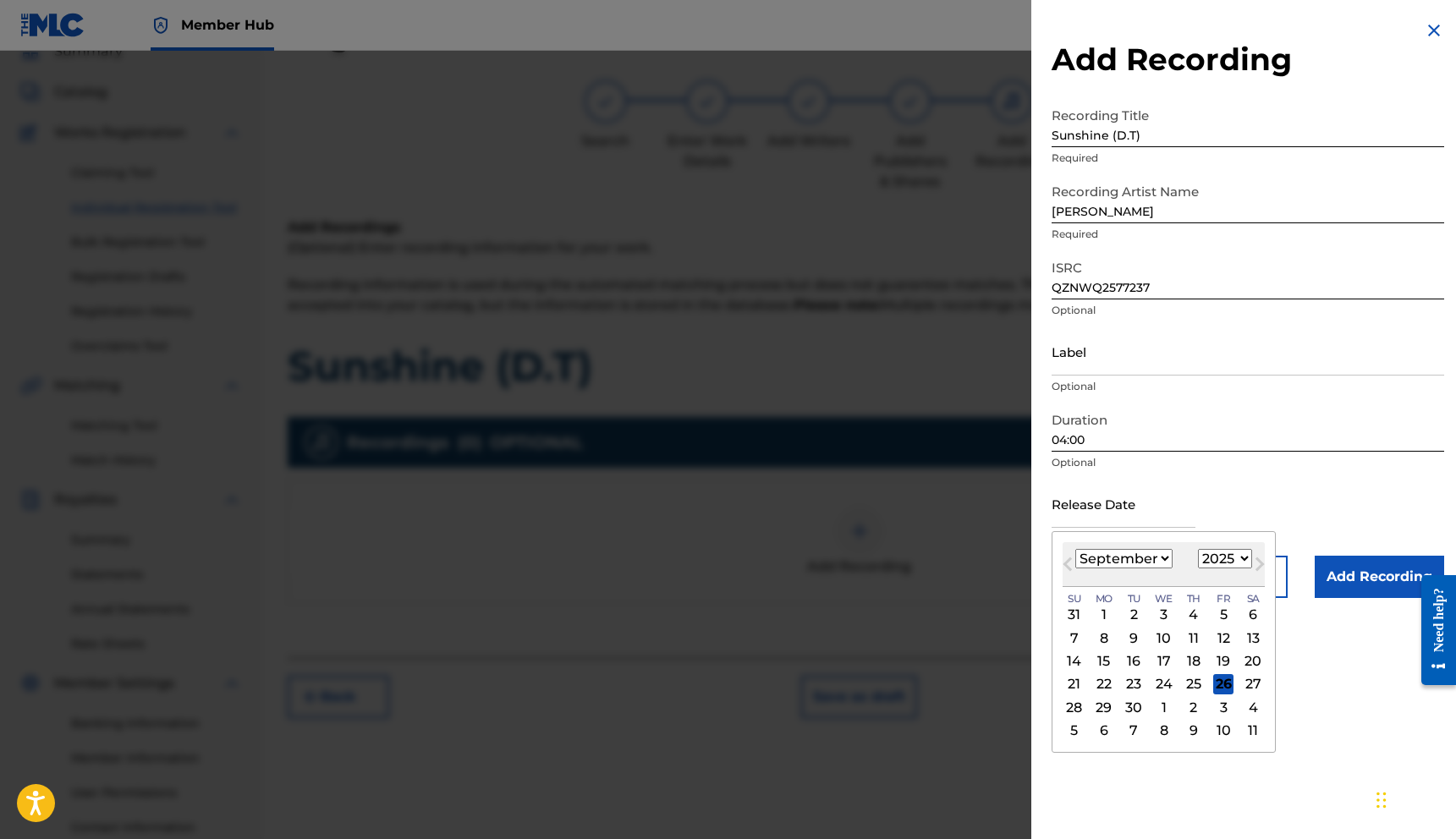
click at [1144, 565] on select "January February March April May June July August September October November De…" at bounding box center [1123, 559] width 97 height 19
select select "3"
click at [1075, 549] on select "January February March April May June July August September October November De…" at bounding box center [1123, 559] width 97 height 19
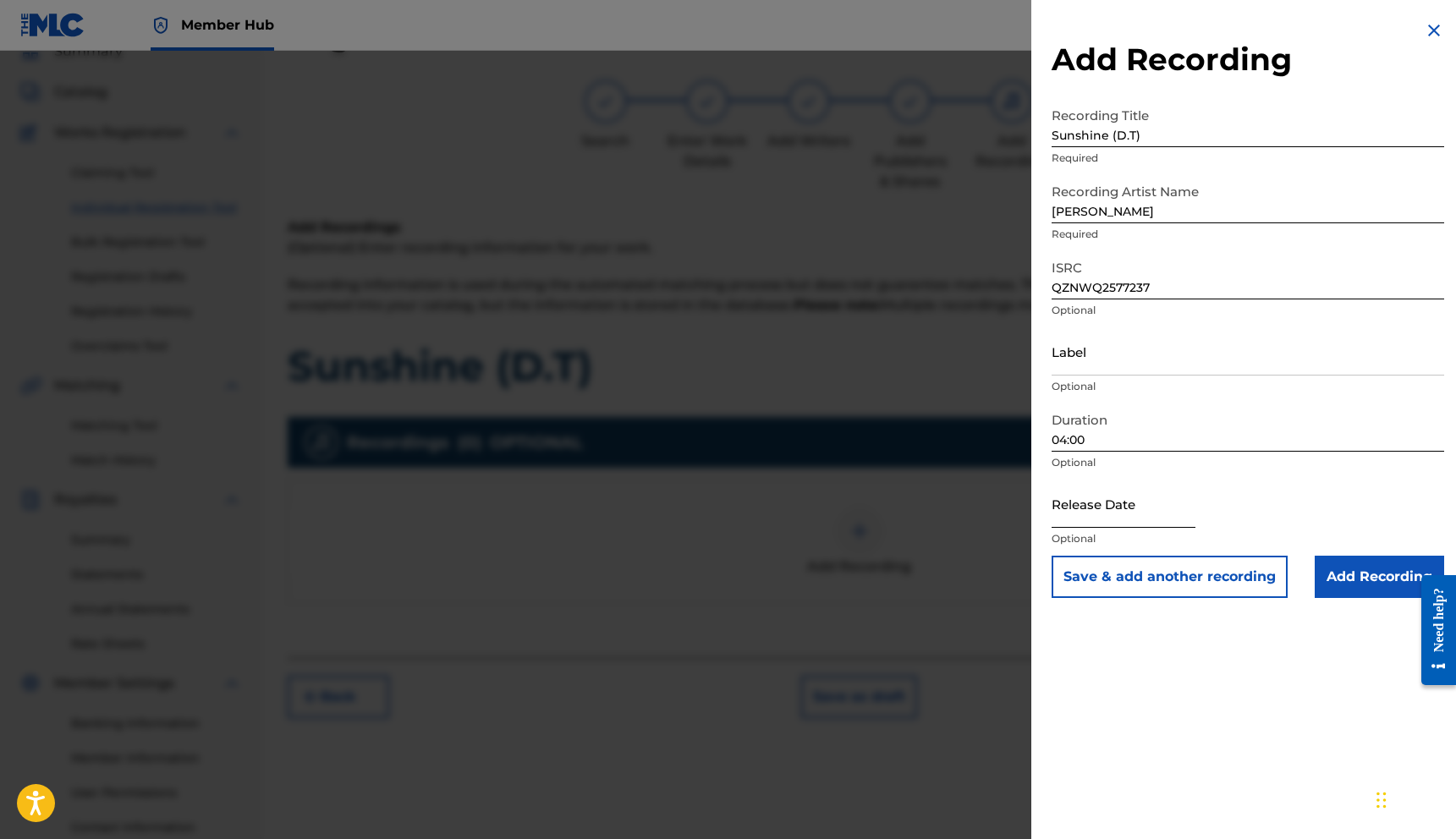
click at [1116, 518] on input "text" at bounding box center [1123, 503] width 144 height 49
select select "8"
select select "2025"
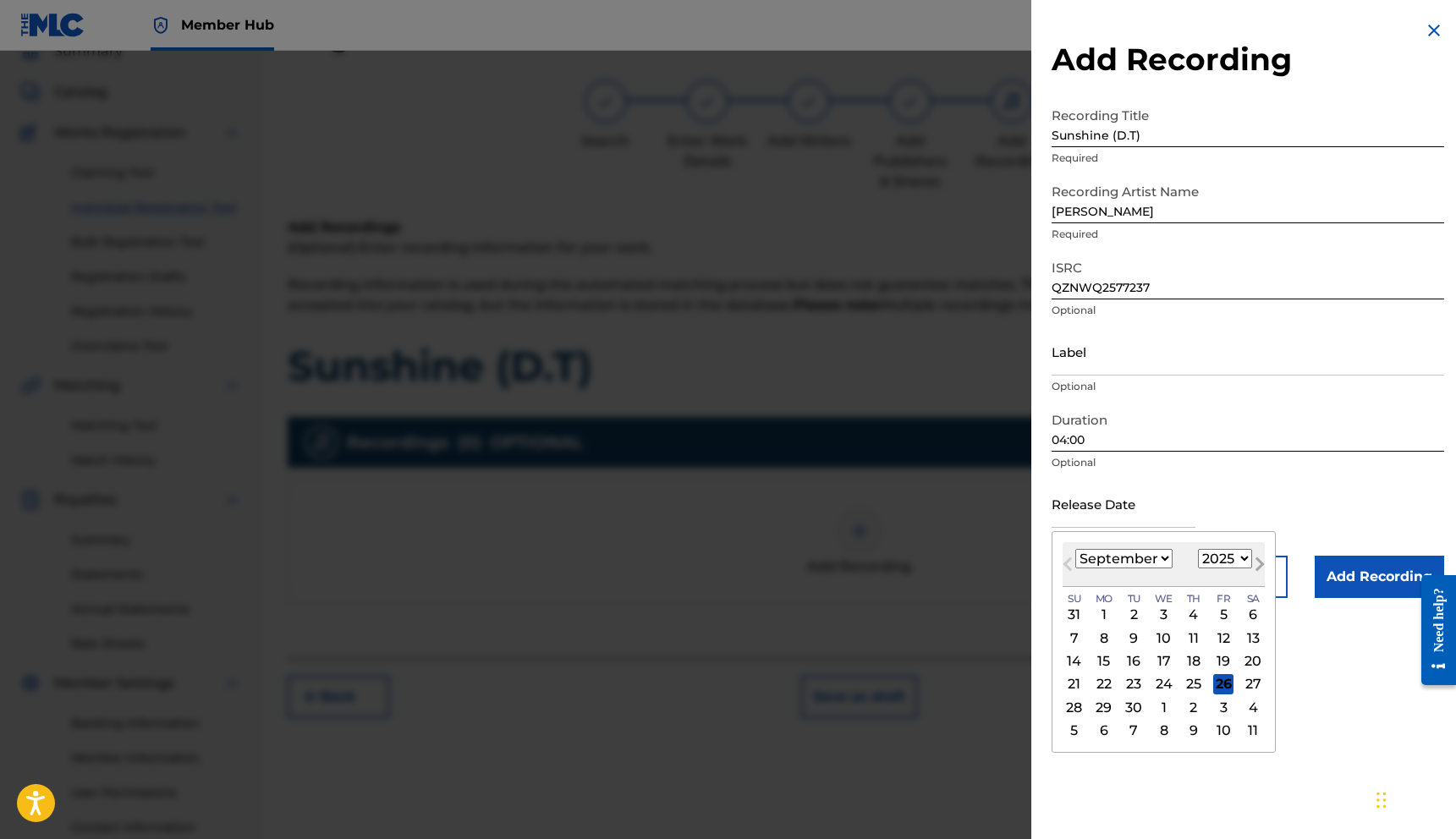
click at [1246, 555] on button "Next Month" at bounding box center [1260, 567] width 27 height 27
click at [1154, 557] on select "January February March April May June July August September October November De…" at bounding box center [1123, 559] width 97 height 19
select select "3"
click at [1075, 549] on select "January February March April May June July August September October November De…" at bounding box center [1123, 559] width 97 height 19
click at [1254, 689] on div "26" at bounding box center [1252, 684] width 20 height 20
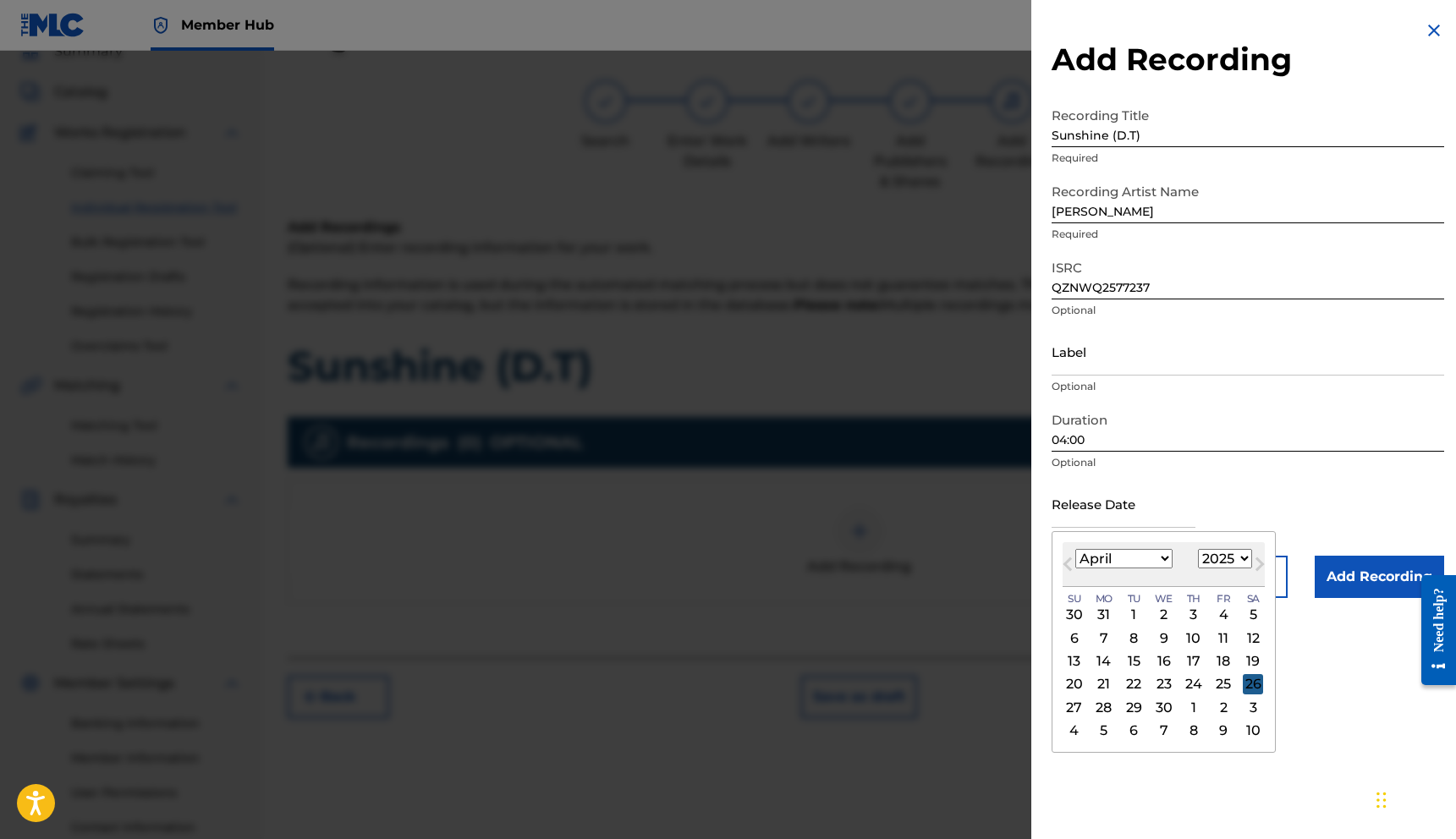
type input "[DATE]"
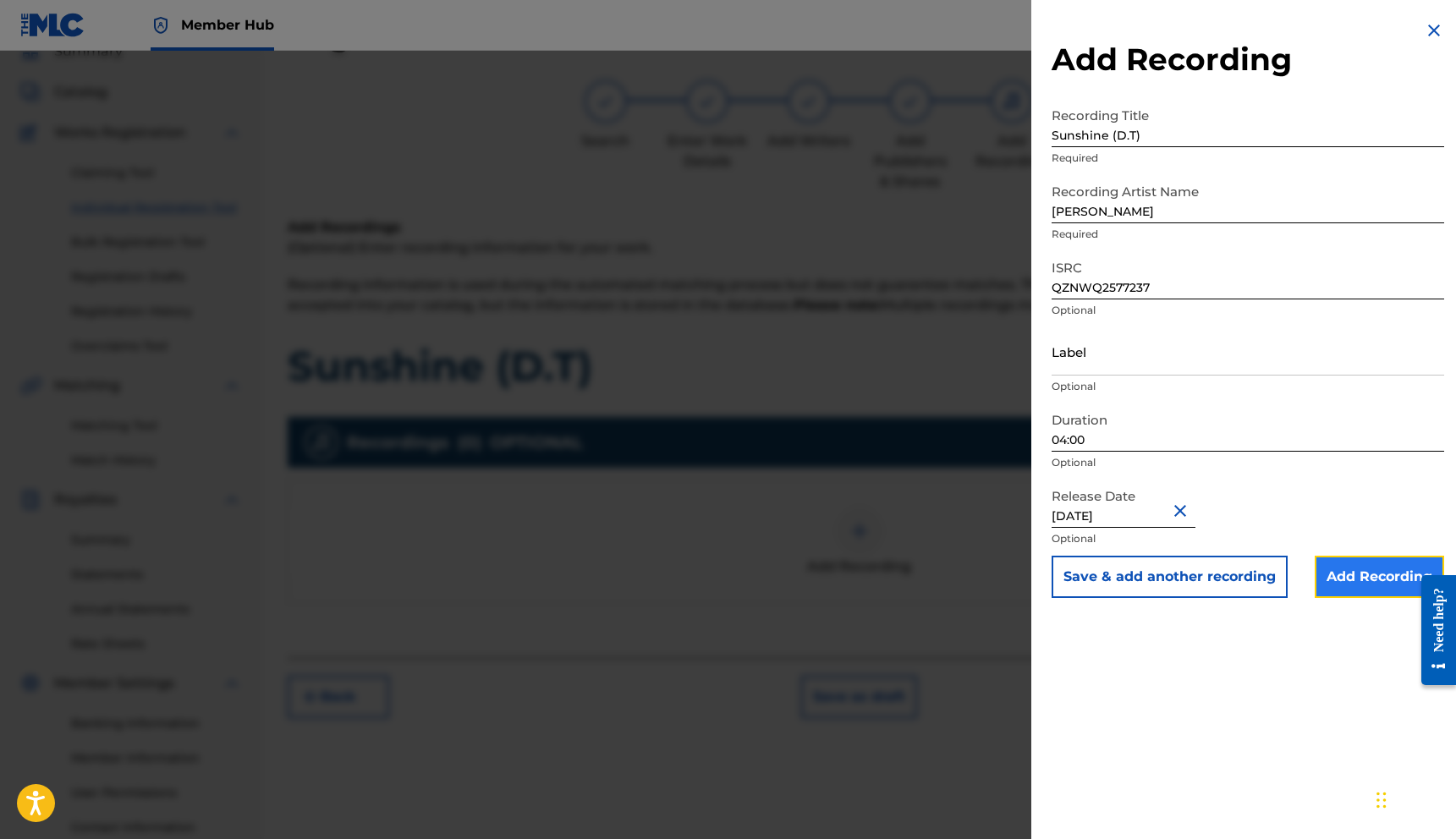
click at [1342, 577] on input "Add Recording" at bounding box center [1380, 577] width 130 height 42
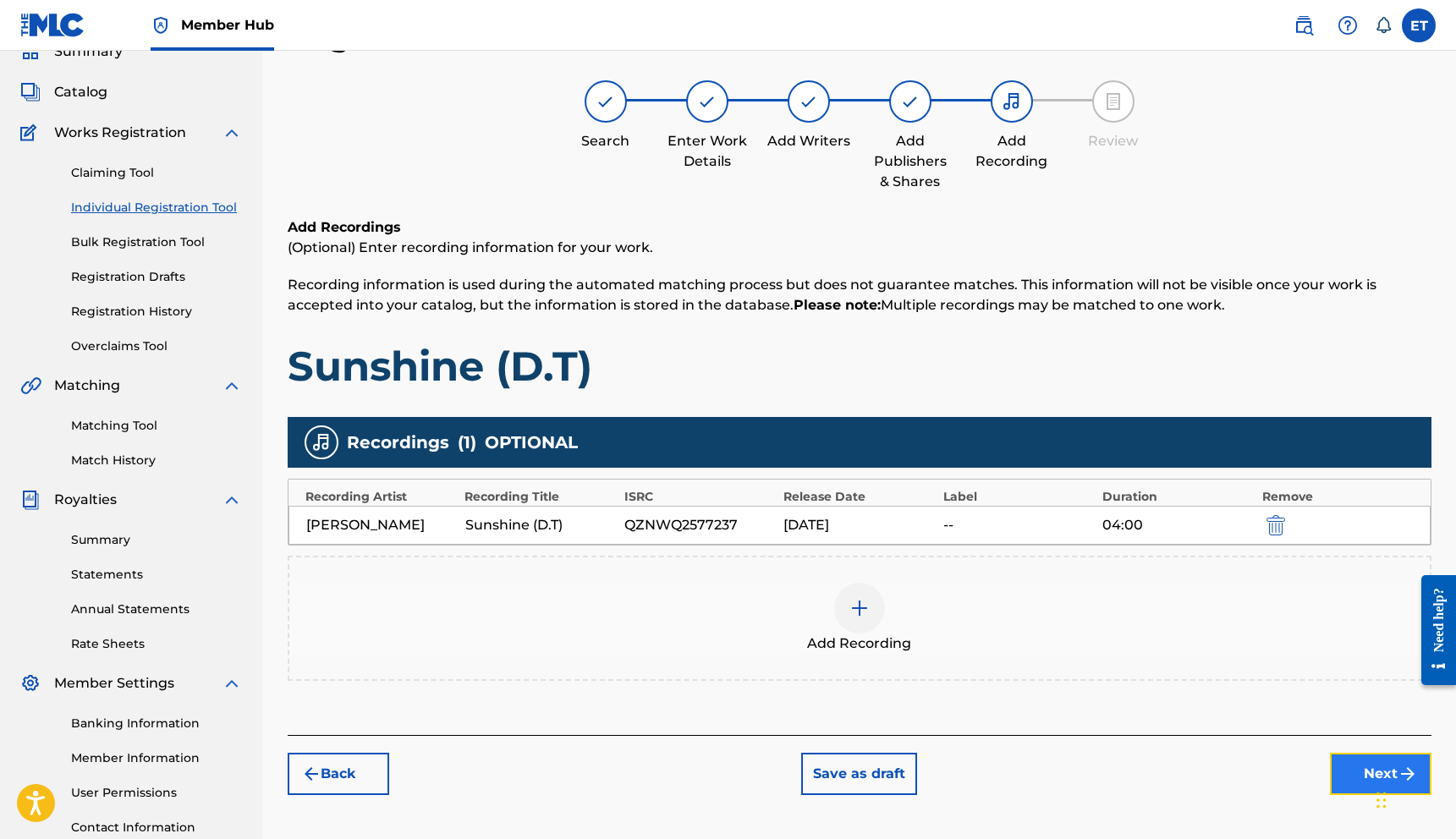
click at [1331, 777] on button "Next" at bounding box center [1380, 774] width 101 height 42
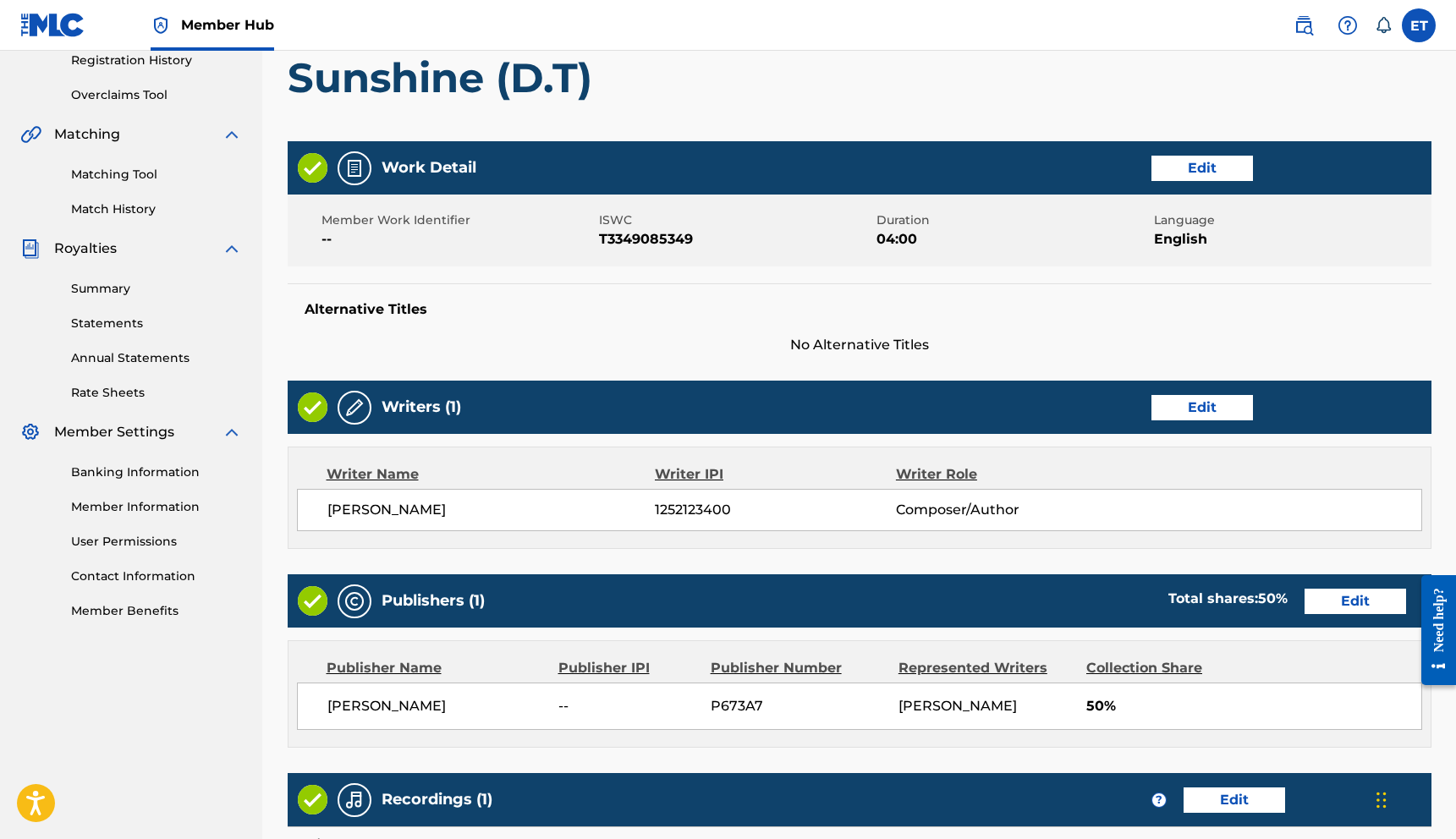
scroll to position [589, 0]
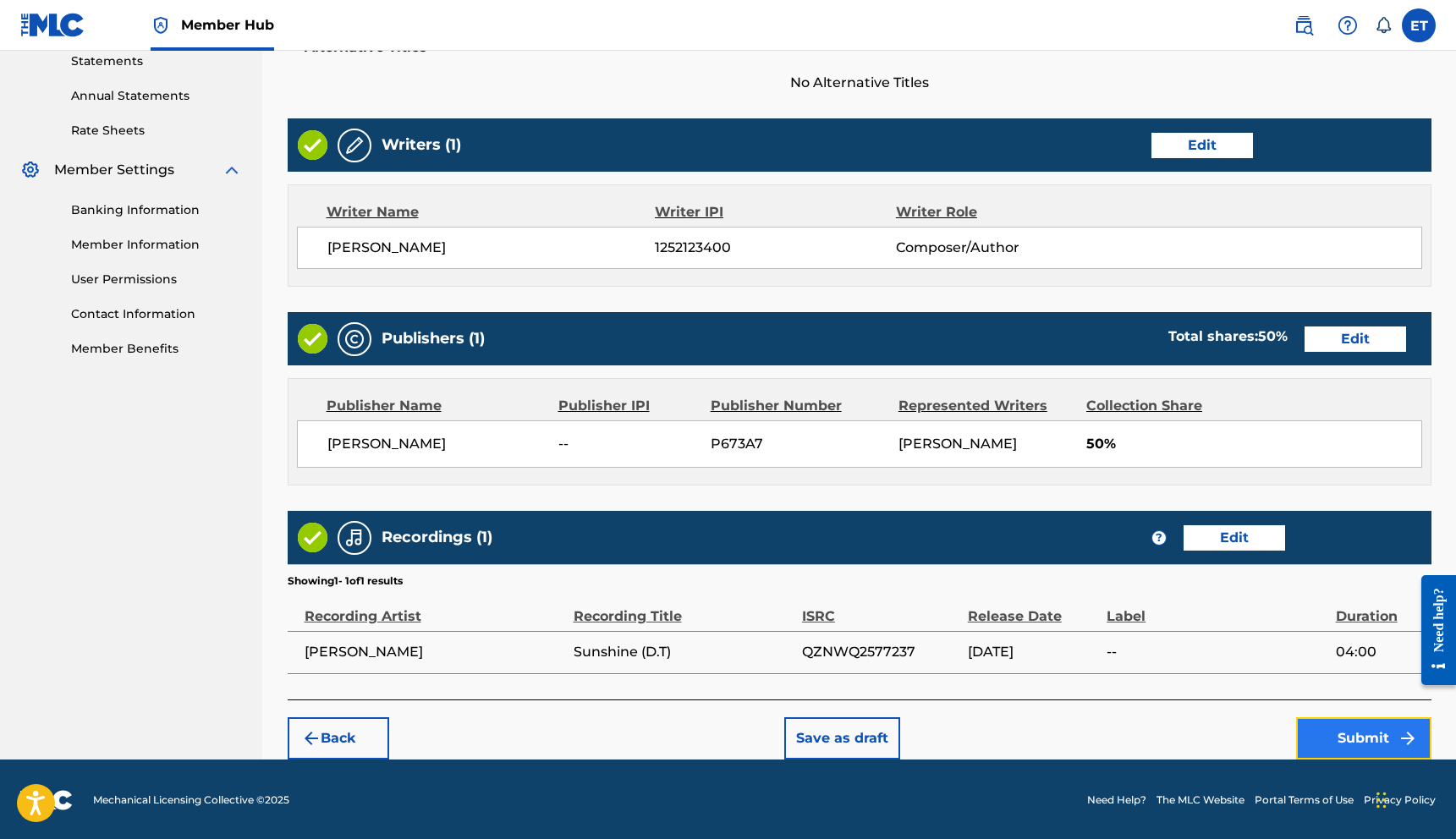
click at [1345, 732] on button "Submit" at bounding box center [1364, 738] width 135 height 42
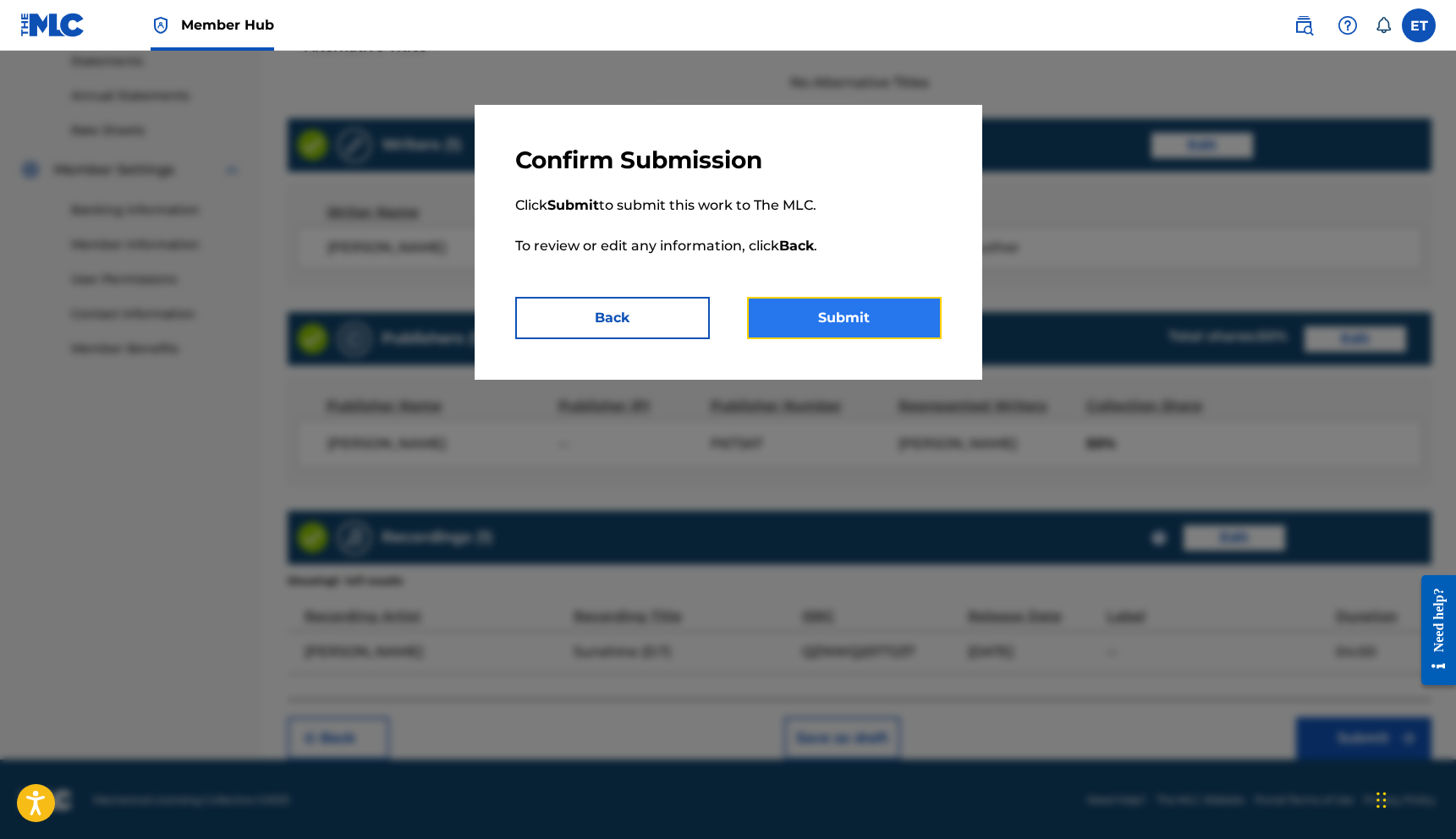
click at [769, 316] on button "Submit" at bounding box center [844, 317] width 195 height 42
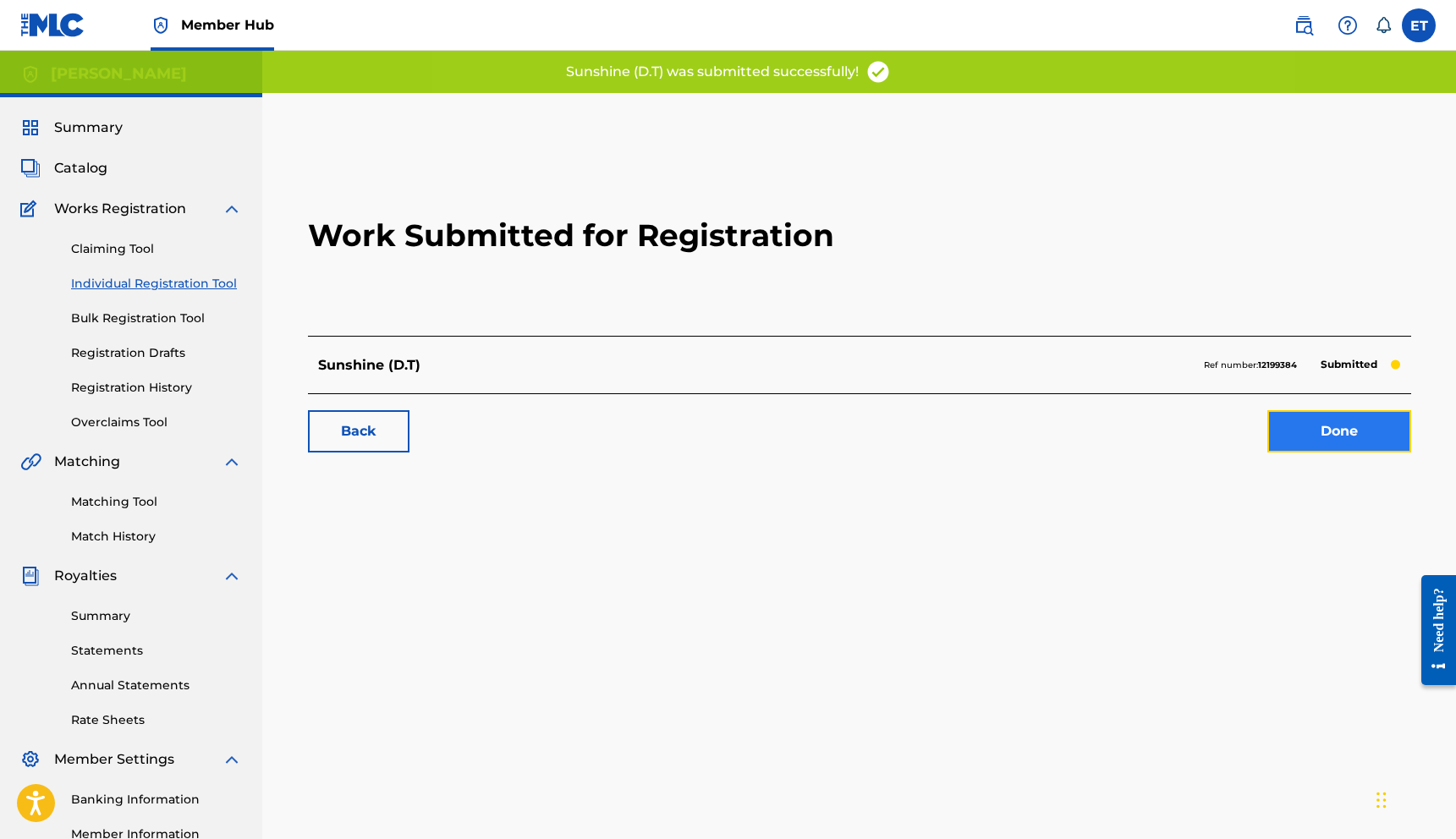
click at [1391, 428] on link "Done" at bounding box center [1339, 431] width 144 height 42
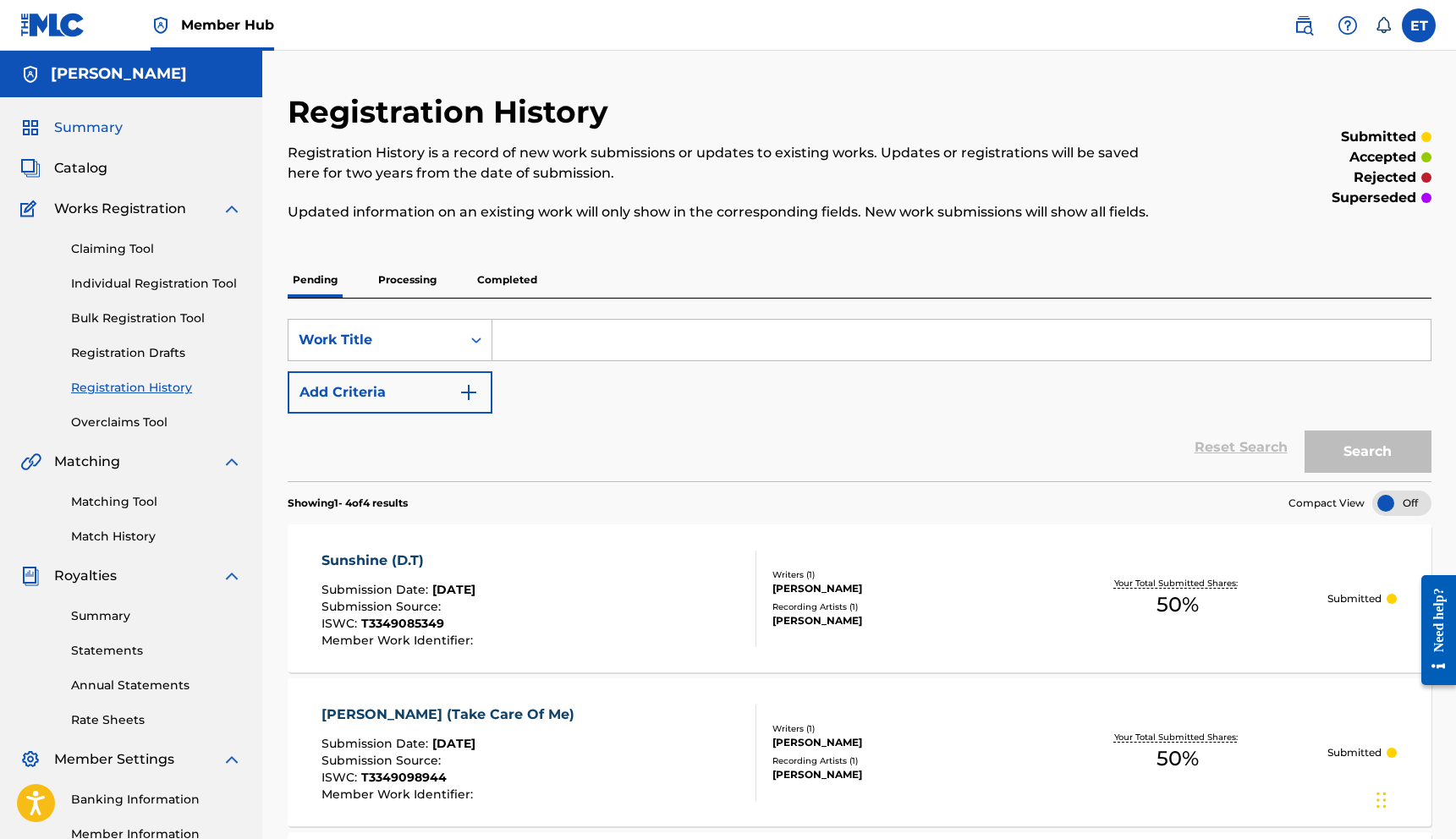
click at [82, 133] on span "Summary" at bounding box center [89, 127] width 69 height 20
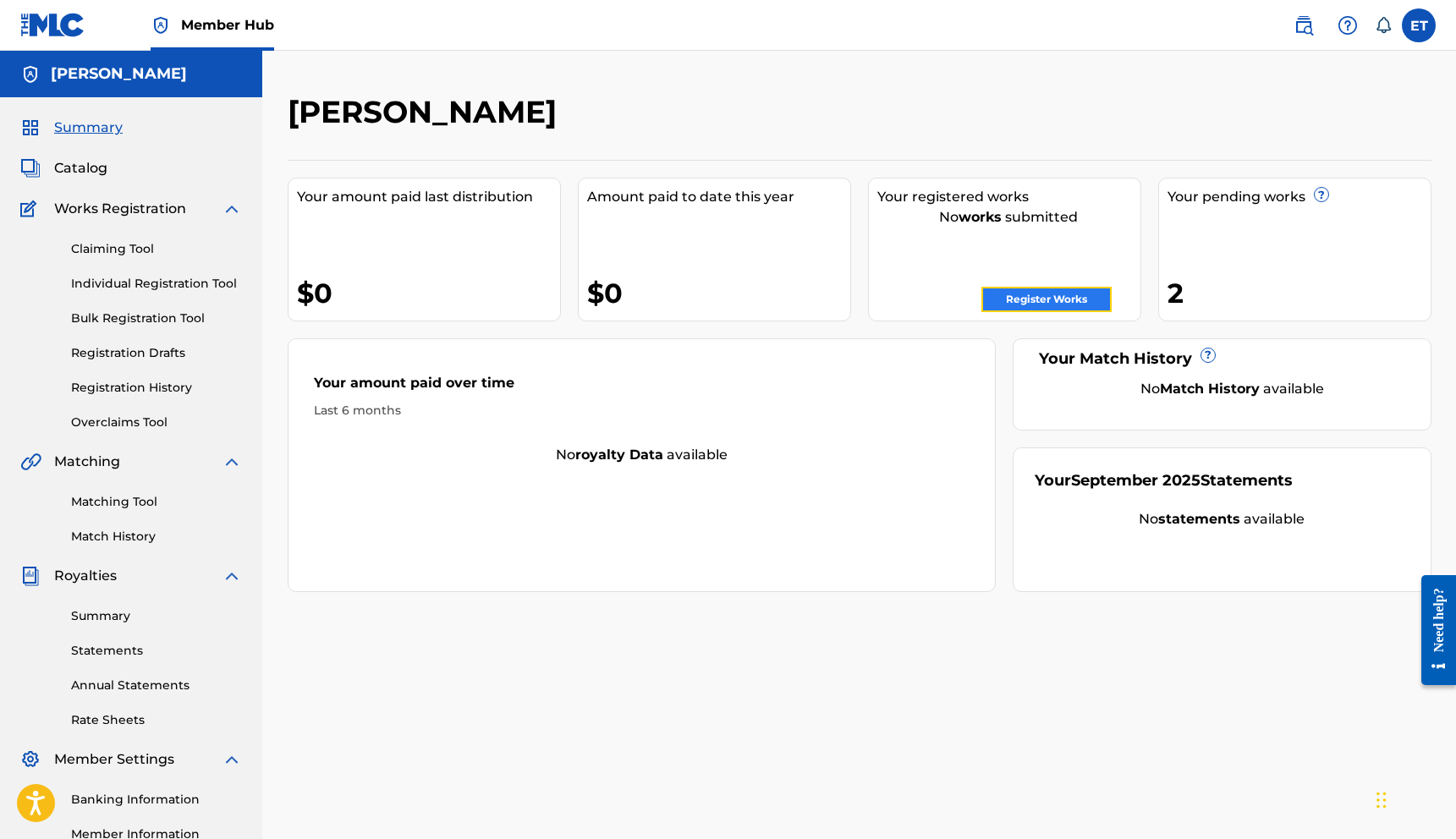
click at [1073, 300] on link "Register Works" at bounding box center [1046, 299] width 131 height 26
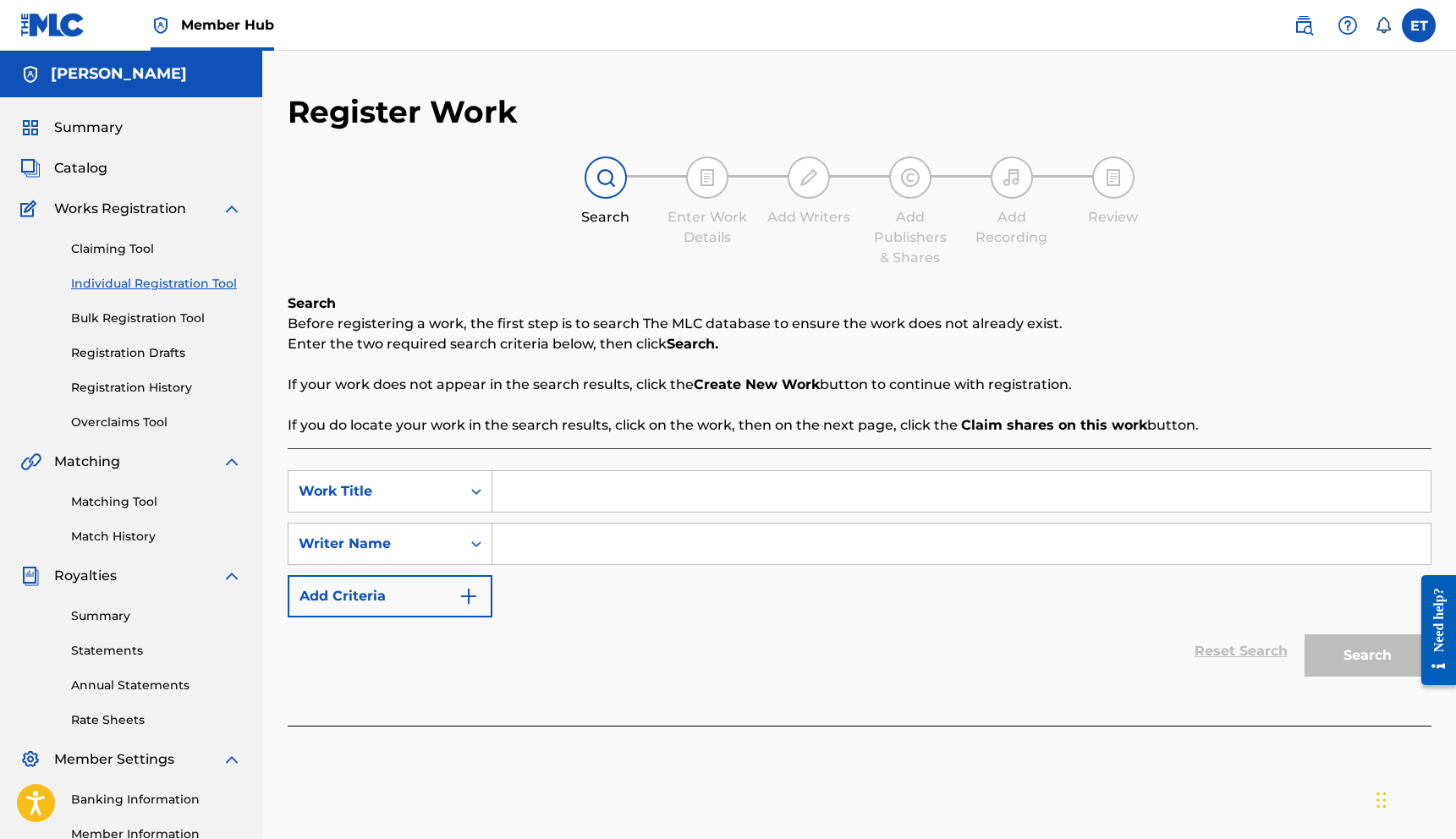
click at [533, 492] on input "Search Form" at bounding box center [961, 491] width 938 height 41
type input "Roses & Chrysanthemums"
click at [540, 549] on input "Search Form" at bounding box center [961, 543] width 938 height 41
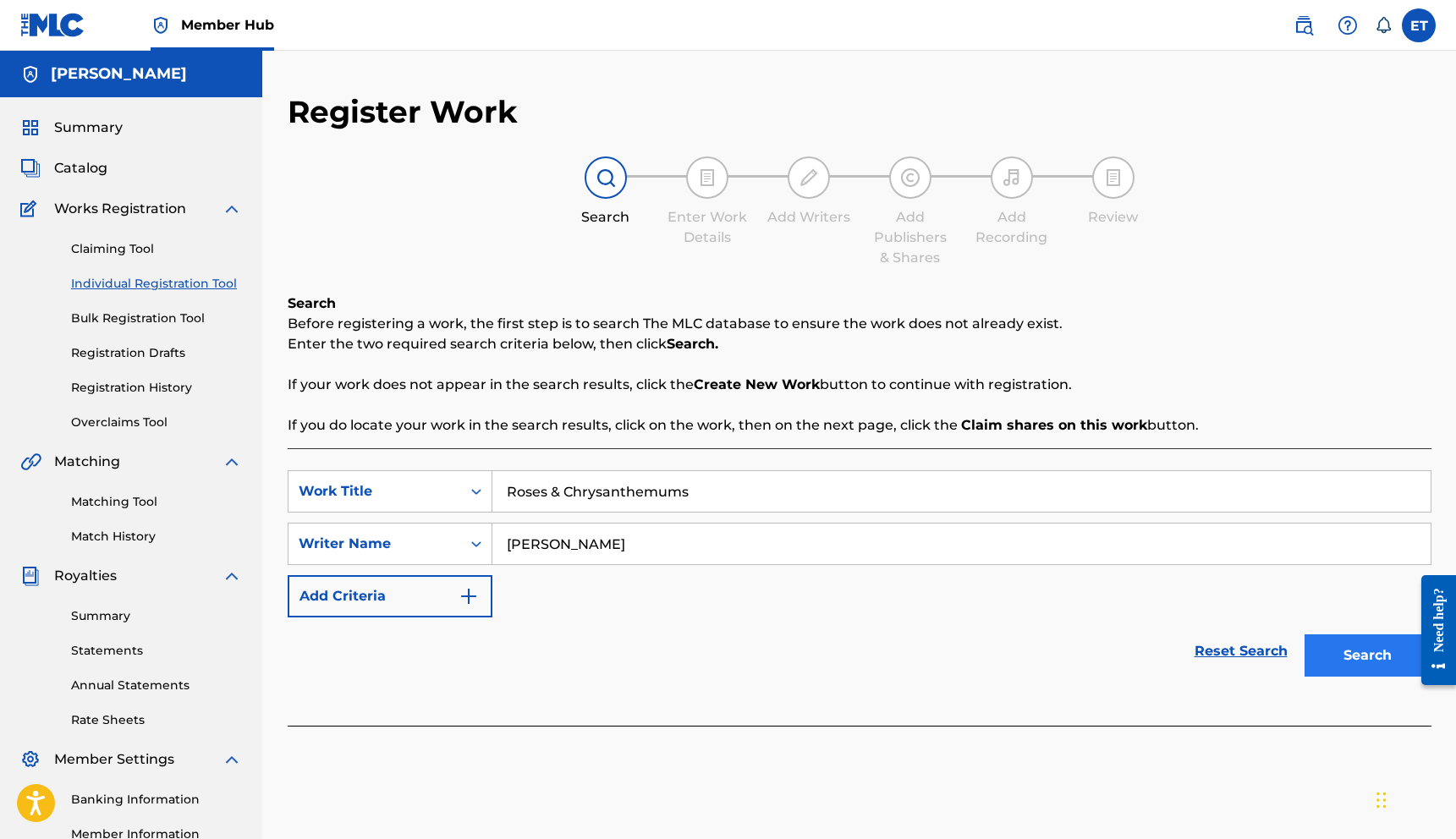
type input "[PERSON_NAME]"
click at [1381, 647] on button "Search" at bounding box center [1367, 655] width 127 height 42
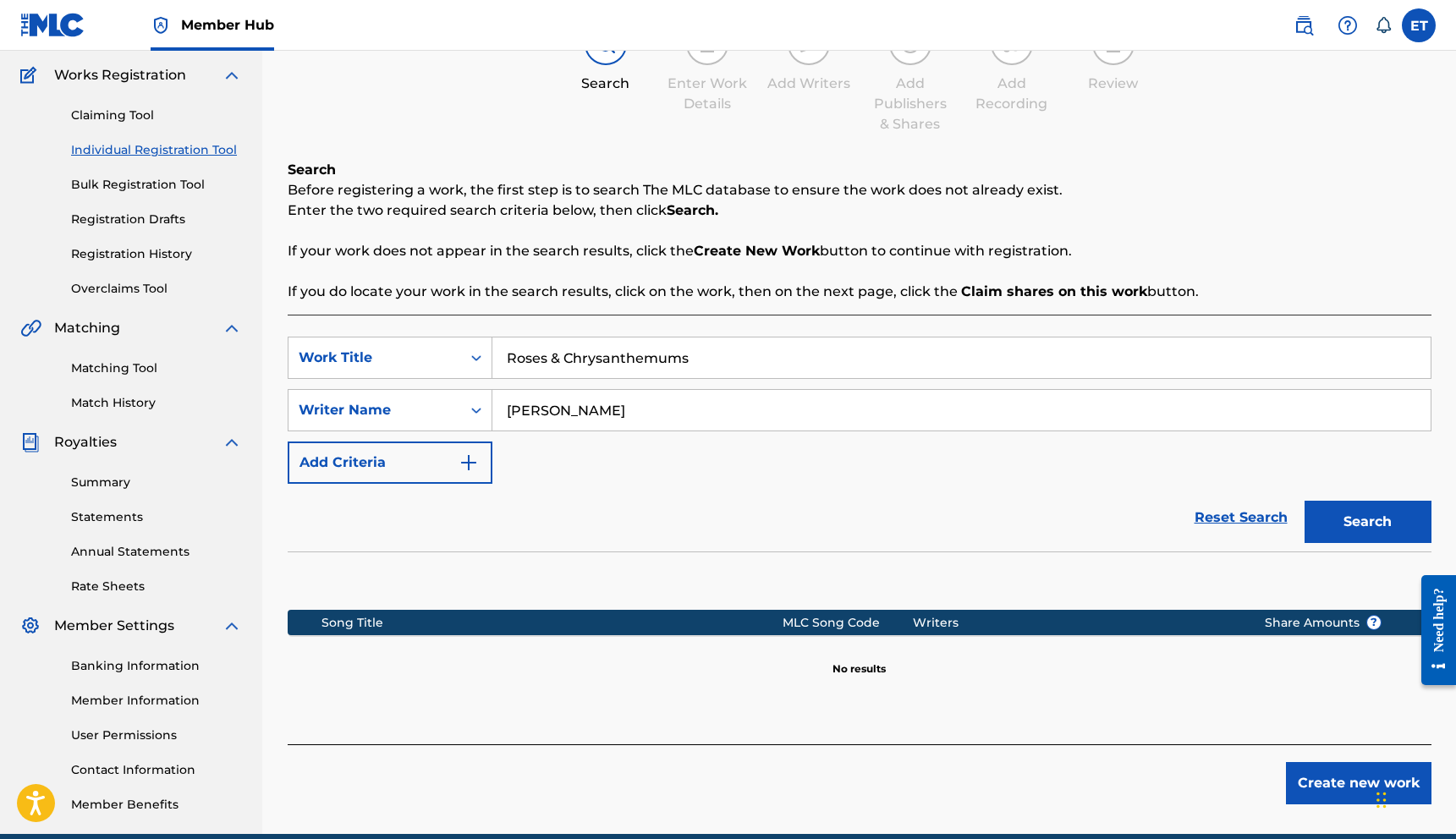
scroll to position [210, 0]
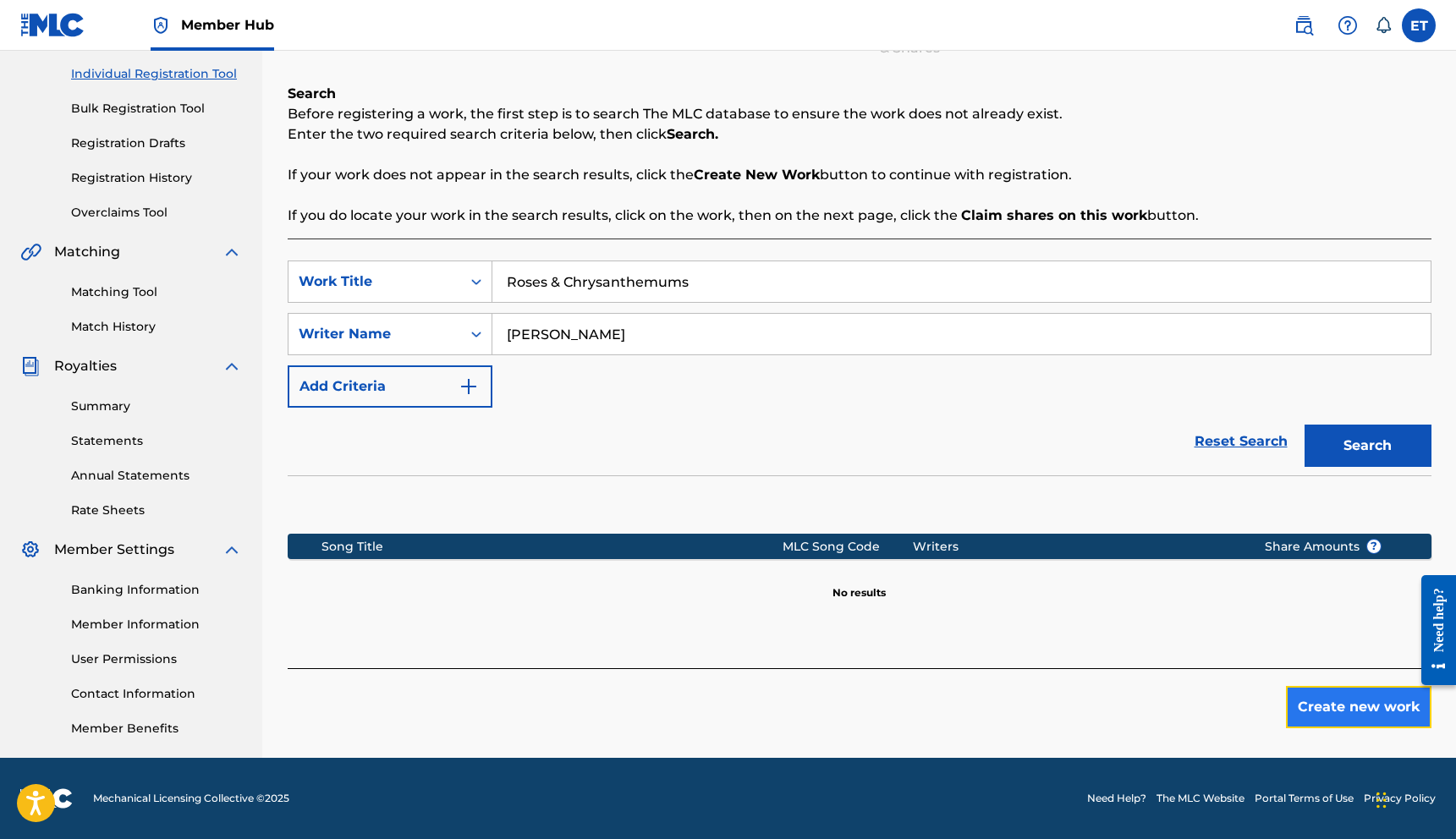
click at [1367, 700] on button "Create new work" at bounding box center [1358, 706] width 146 height 42
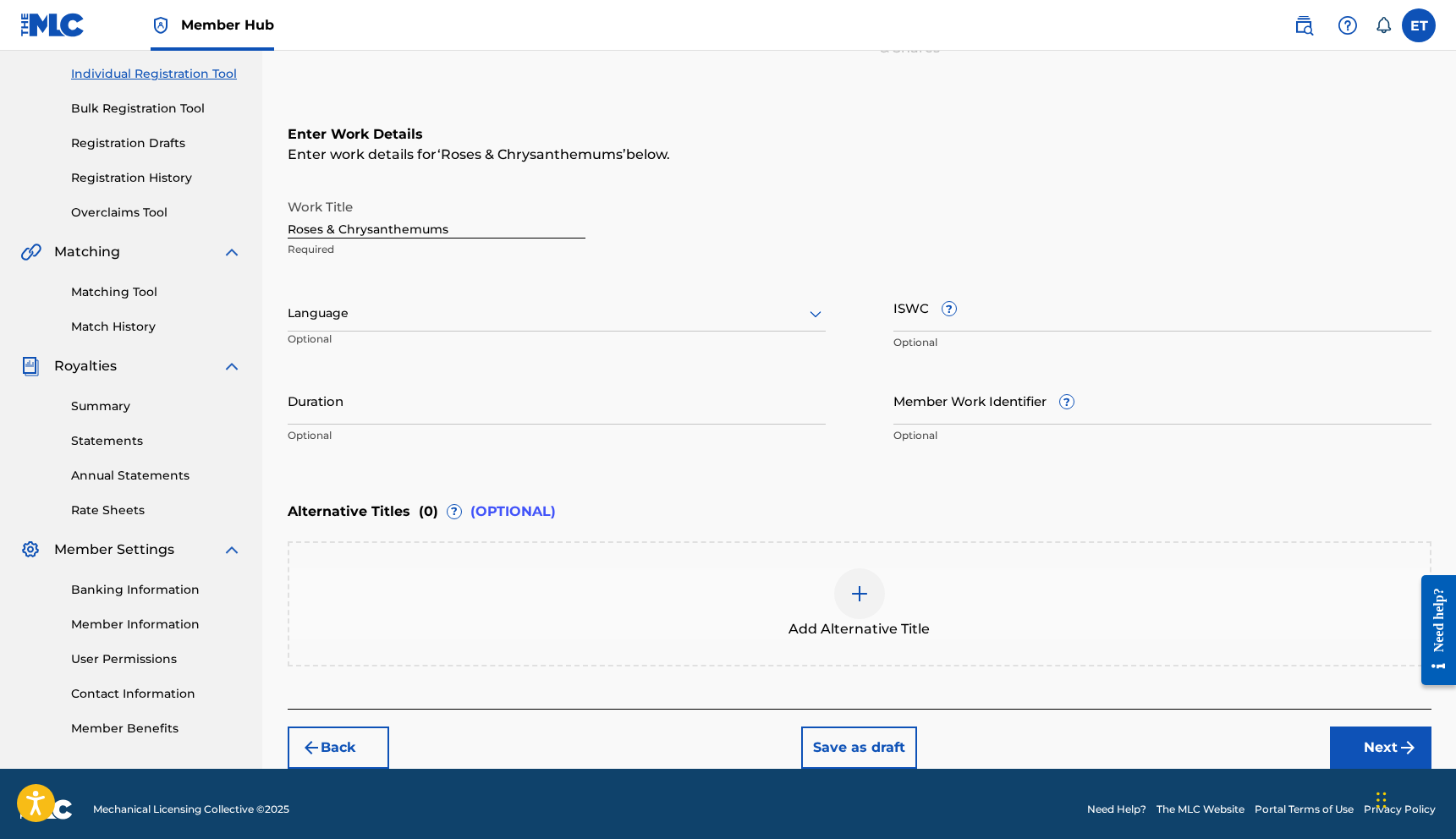
click at [367, 310] on div at bounding box center [557, 314] width 538 height 21
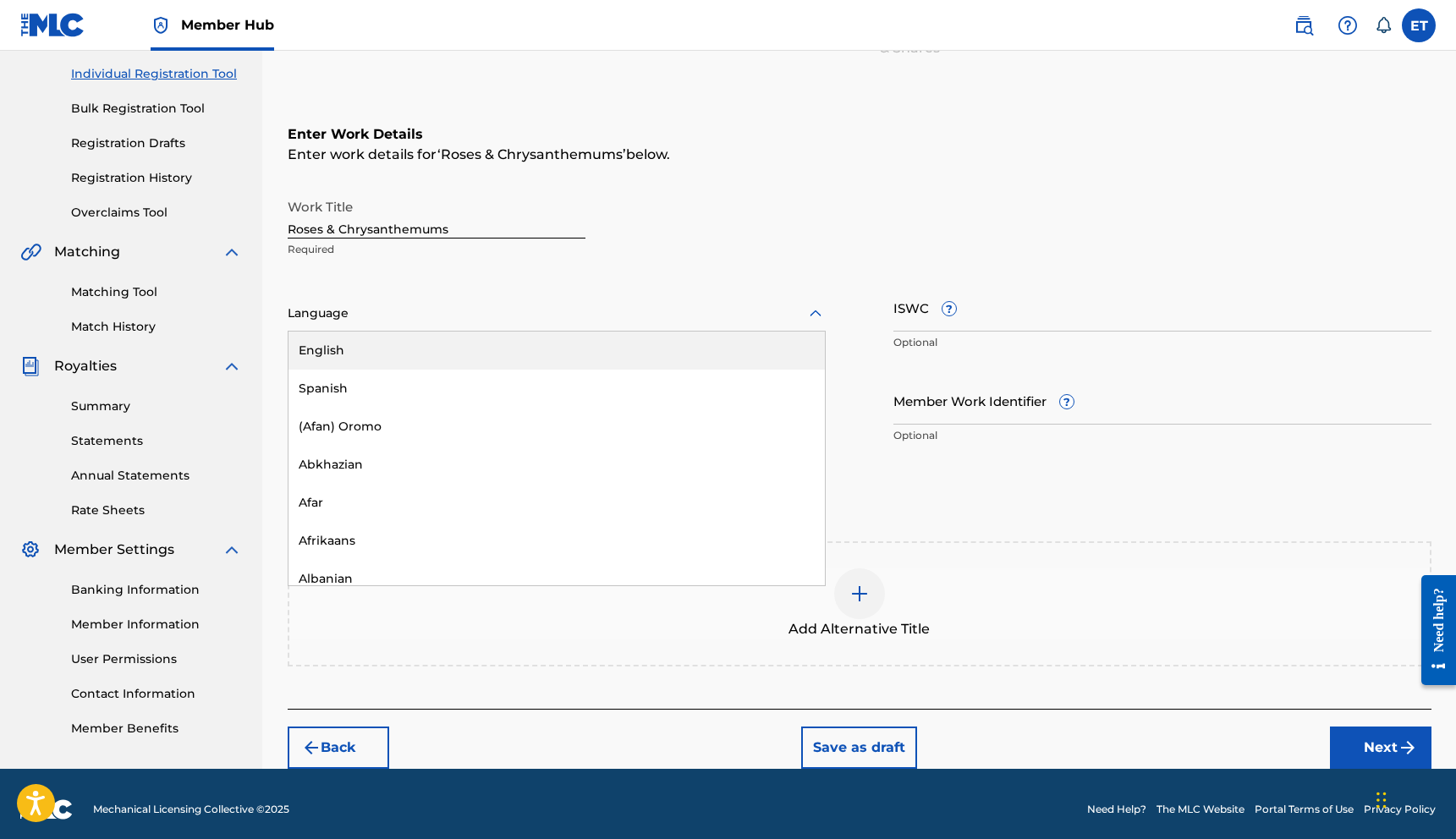
click at [388, 346] on div "English" at bounding box center [556, 351] width 536 height 38
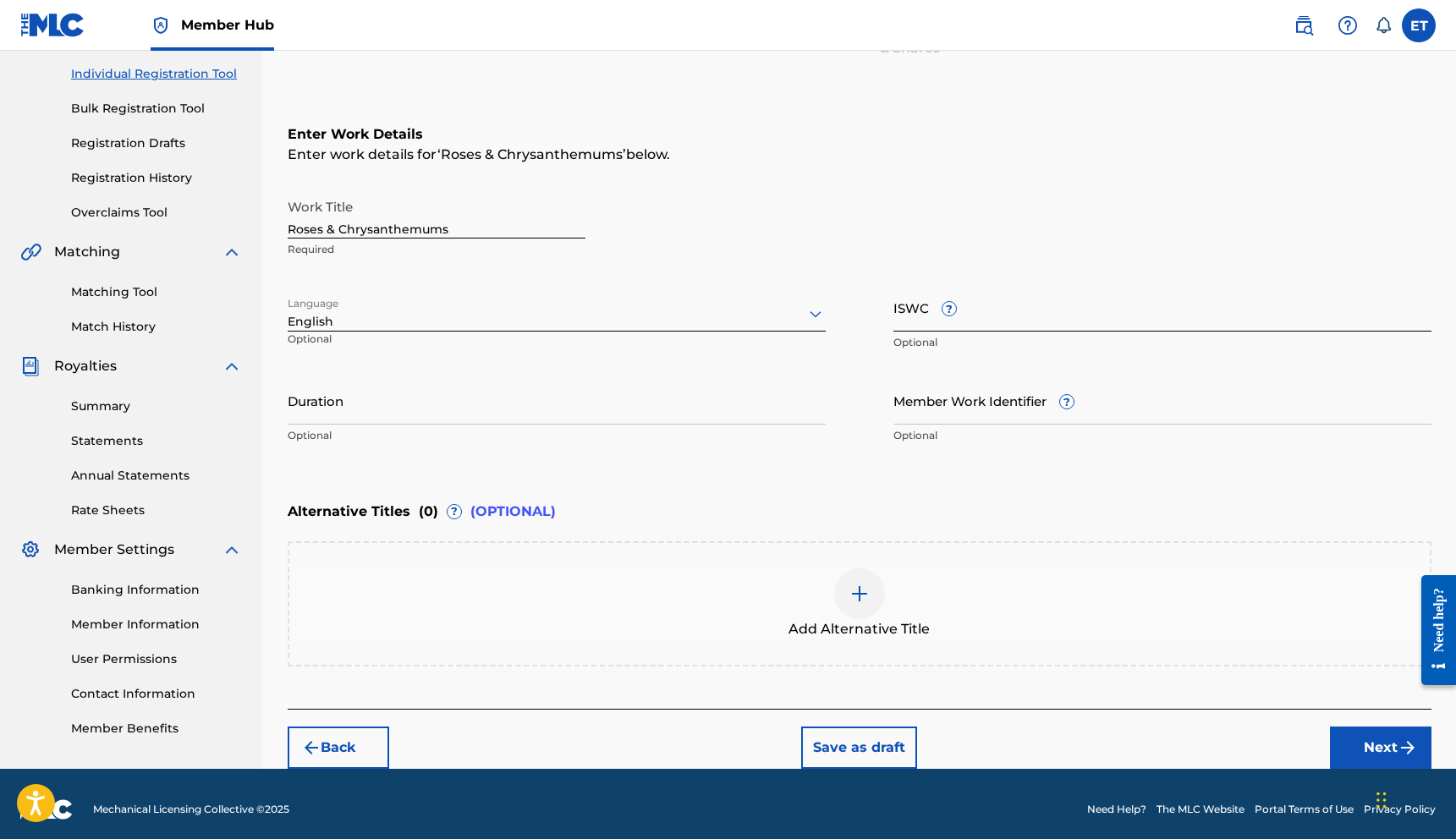
click at [968, 305] on input "ISWC ?" at bounding box center [1162, 307] width 538 height 49
paste input "T3349085305"
type input "T3349085305"
click at [431, 426] on div "Duration Optional" at bounding box center [557, 415] width 538 height 76
click at [431, 417] on input "Duration" at bounding box center [557, 400] width 538 height 49
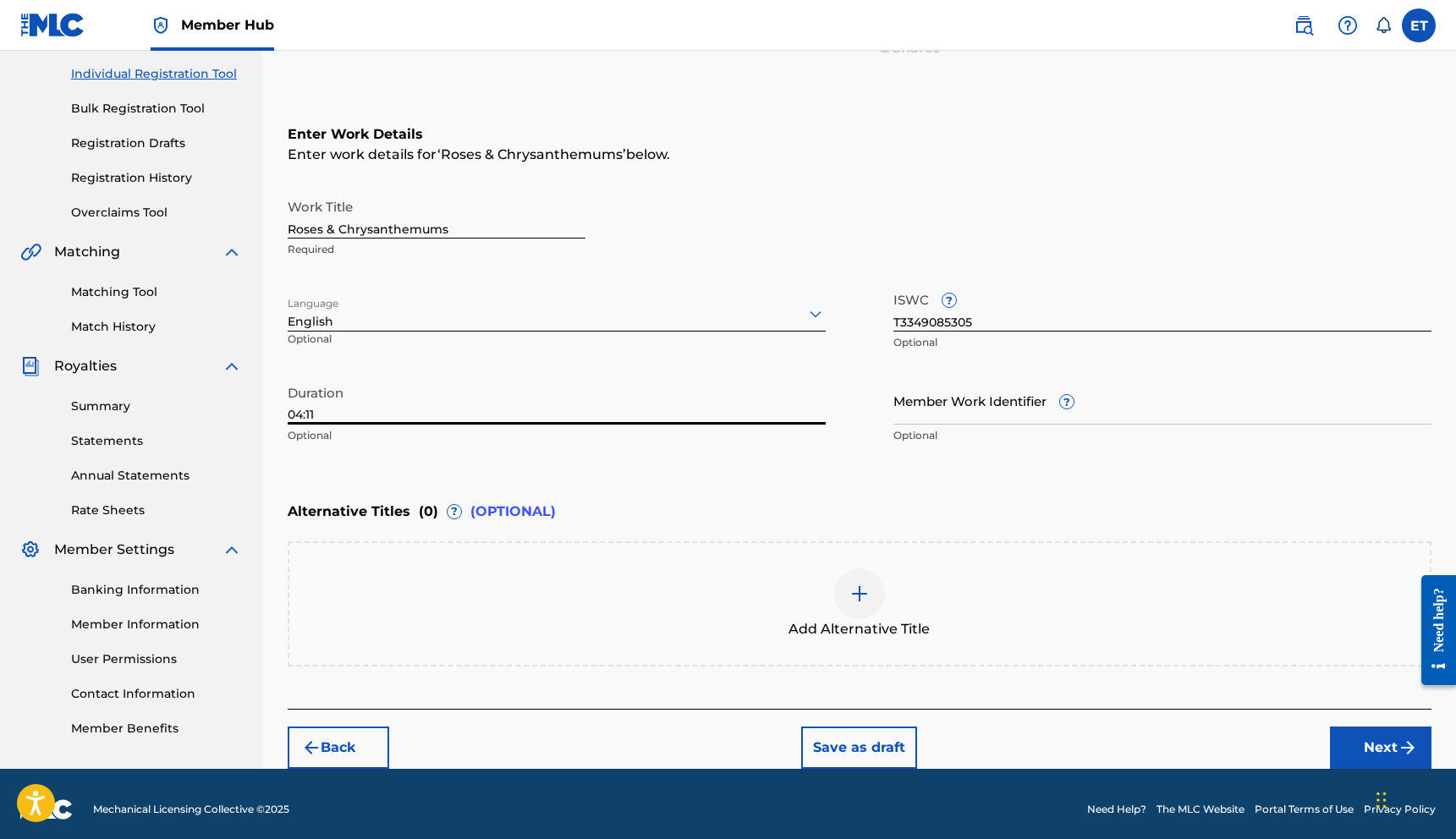
type input "04:11"
click at [768, 465] on div "Enter Work Details Enter work details for ‘ Roses & Chrysanthemums ’ below. Wor…" at bounding box center [859, 288] width 1143 height 409
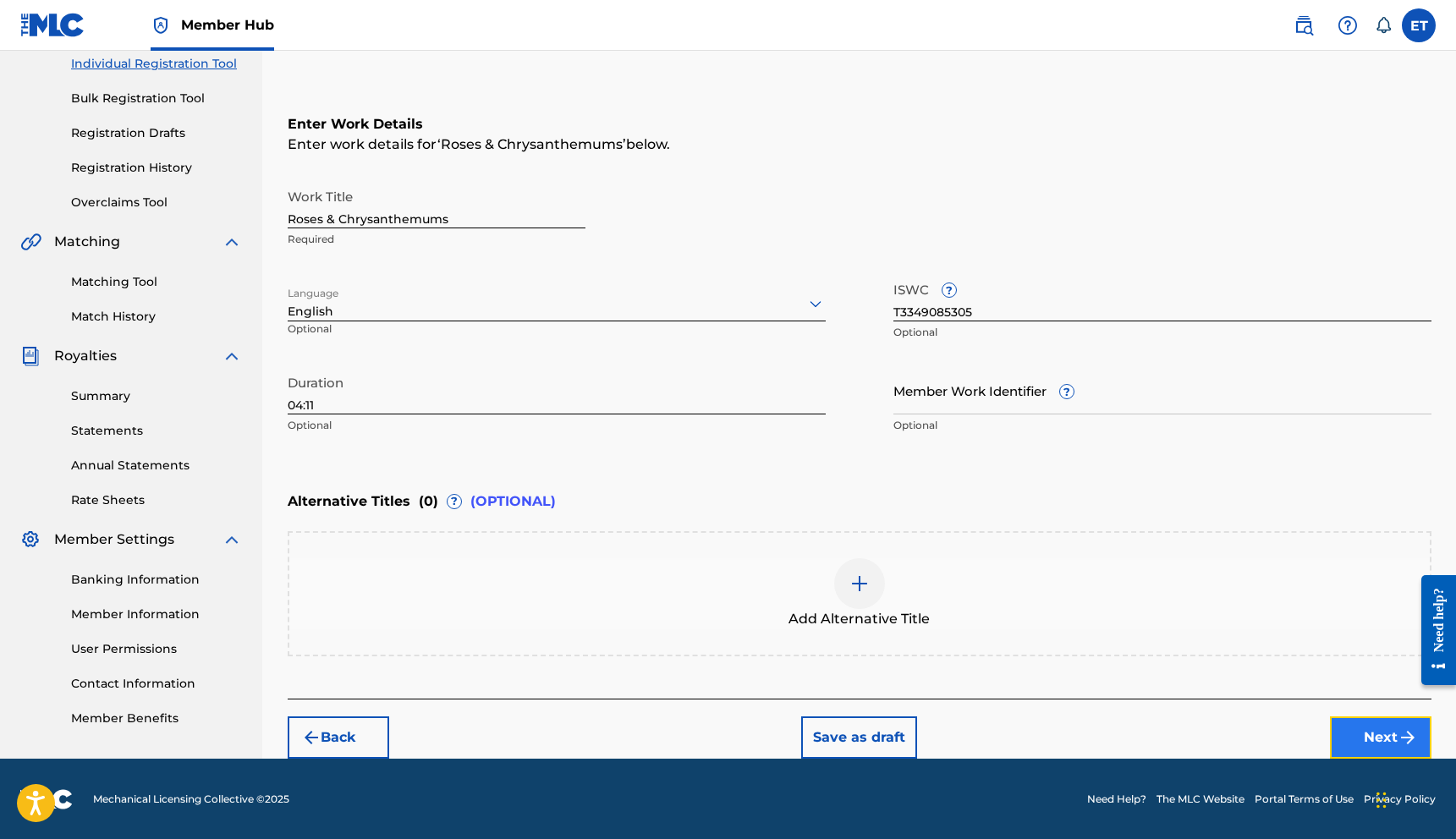
click at [1366, 732] on button "Next" at bounding box center [1380, 737] width 101 height 42
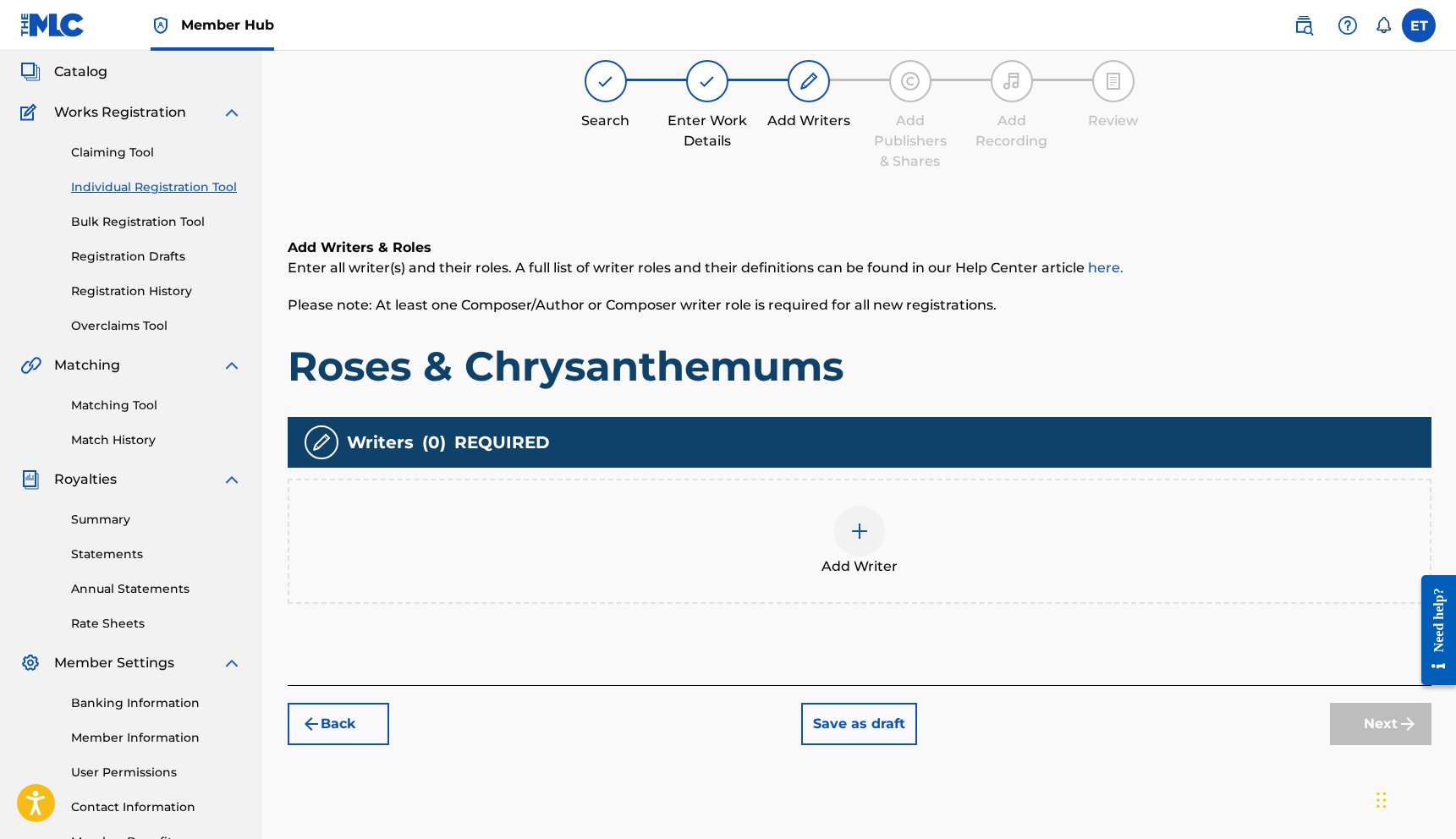
scroll to position [76, 0]
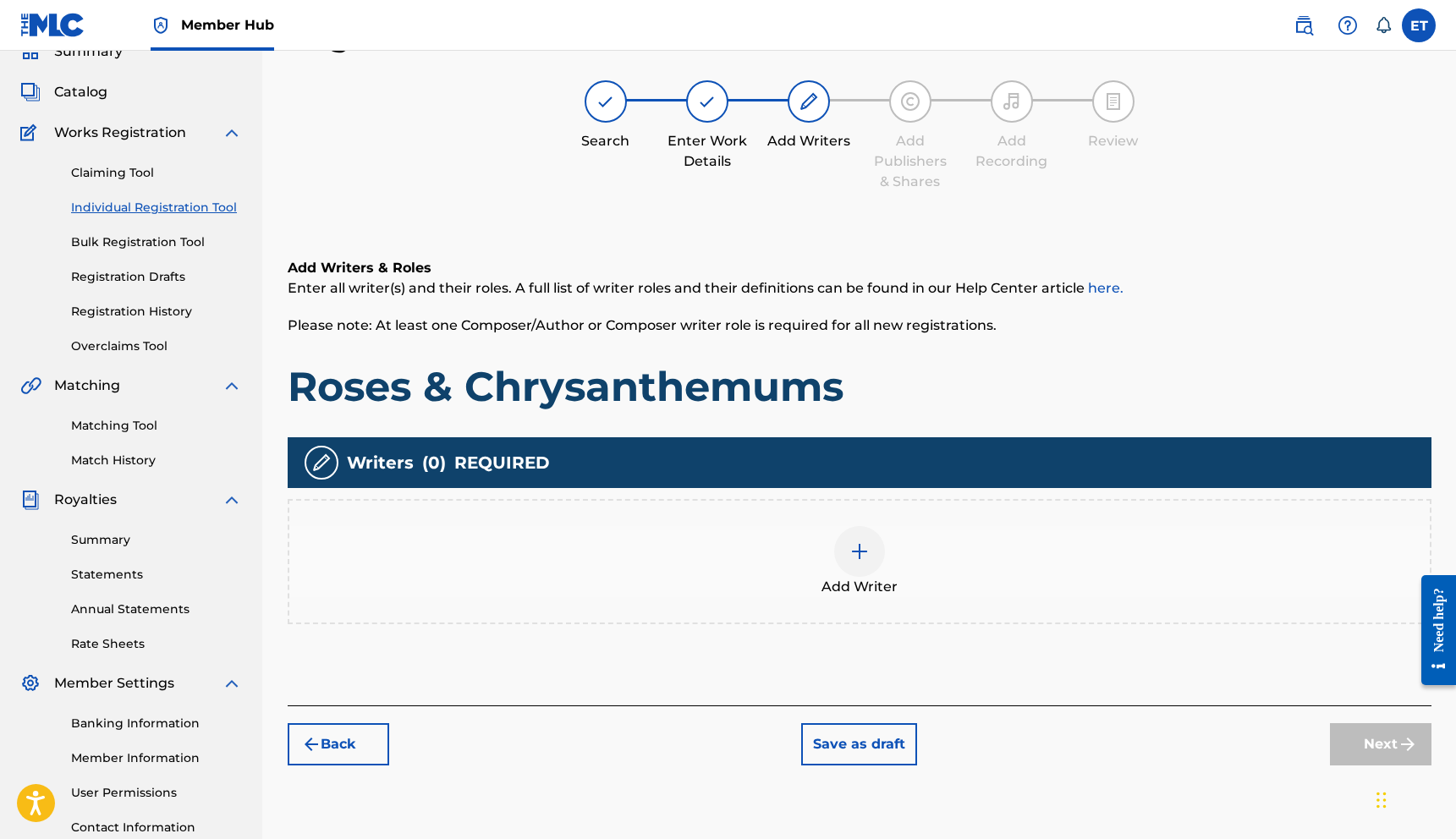
click at [837, 554] on div at bounding box center [859, 551] width 51 height 51
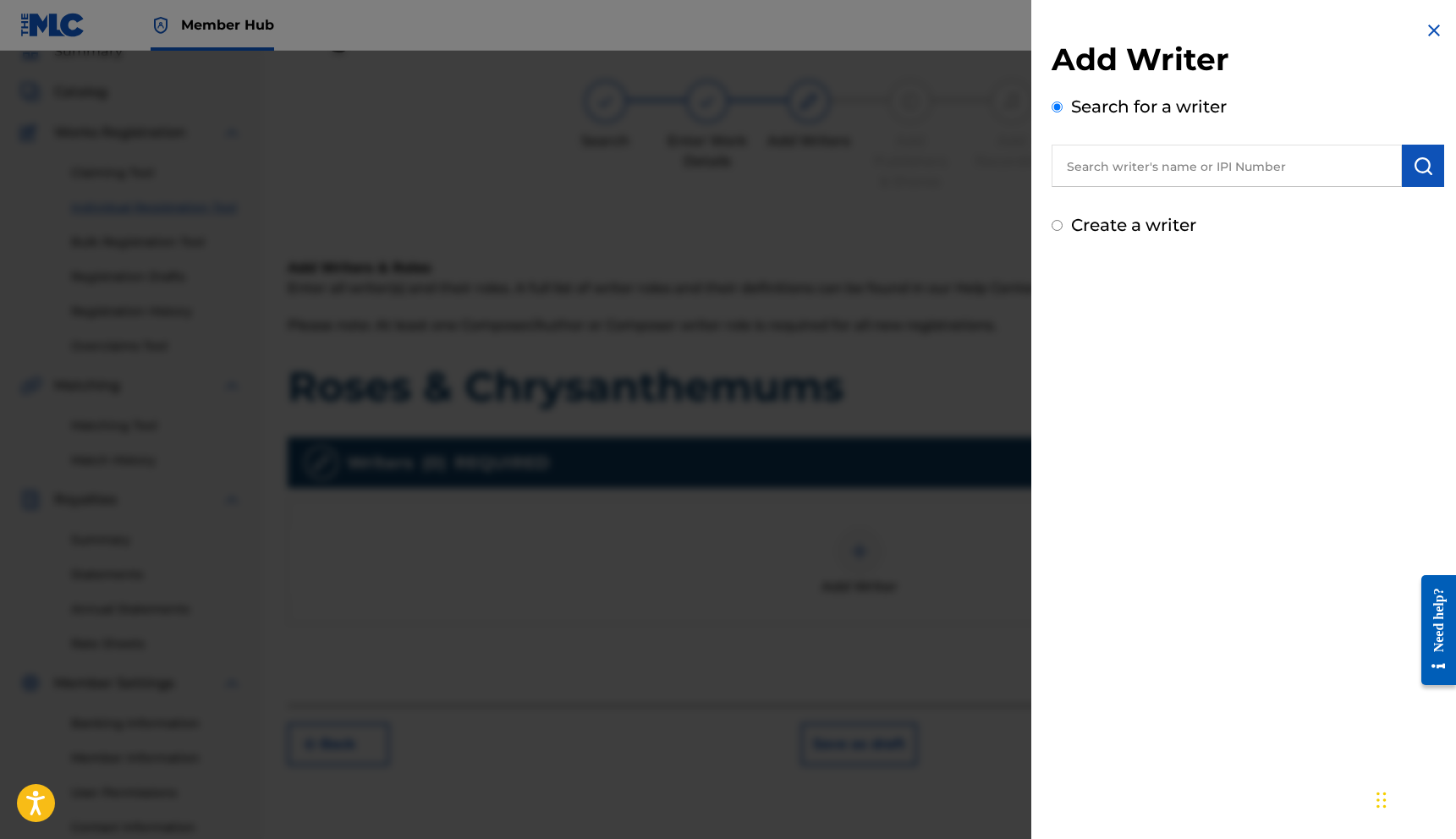
click at [1222, 169] on input "text" at bounding box center [1226, 166] width 350 height 42
click at [1164, 218] on label "Create a writer" at bounding box center [1133, 224] width 125 height 20
radio input "true"
click at [1062, 220] on input "Create a writer" at bounding box center [1057, 226] width 11 height 11
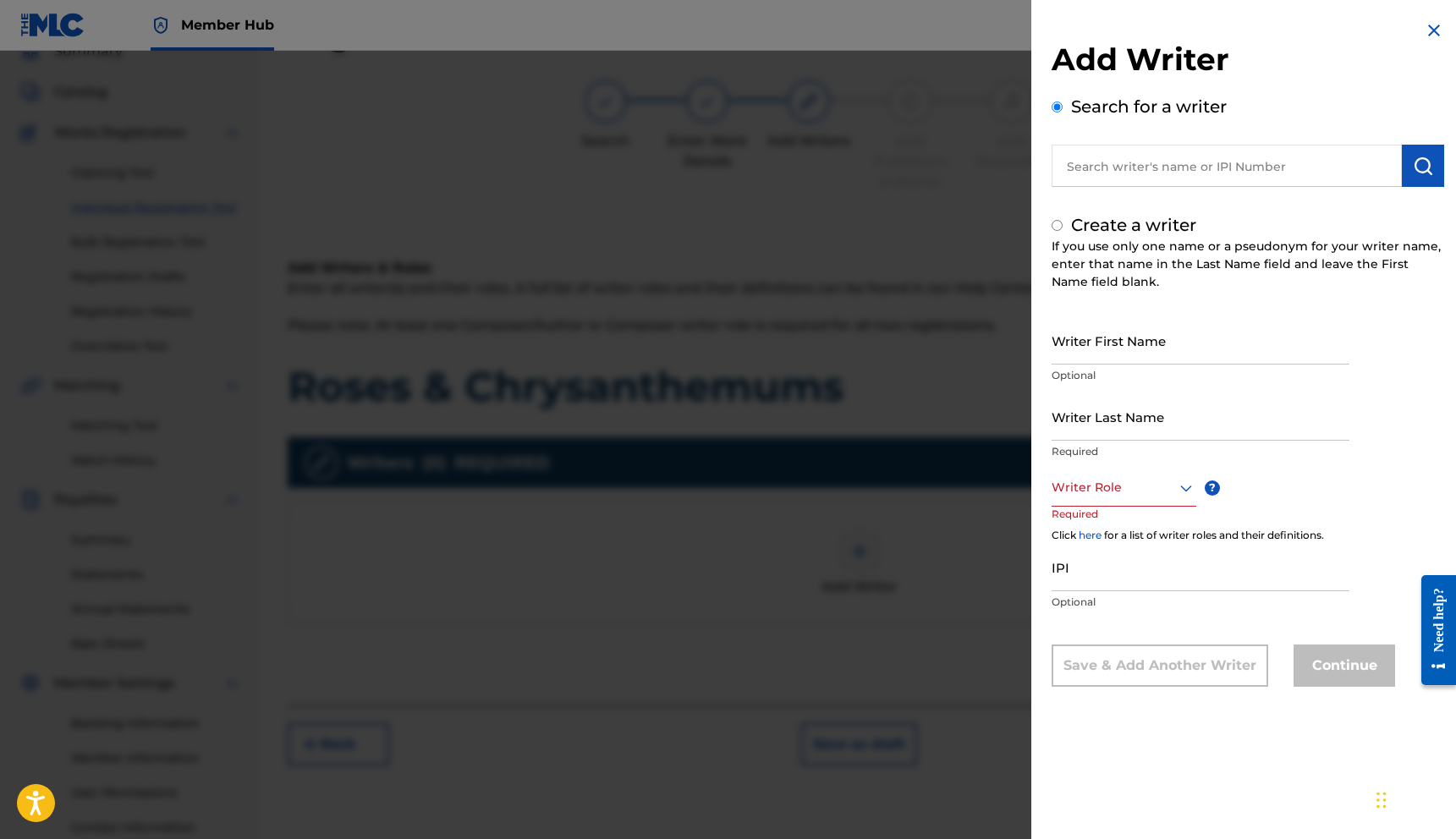
radio input "false"
radio input "true"
click at [1147, 339] on input "Writer First Name" at bounding box center [1200, 340] width 297 height 49
type input "[PERSON_NAME]"
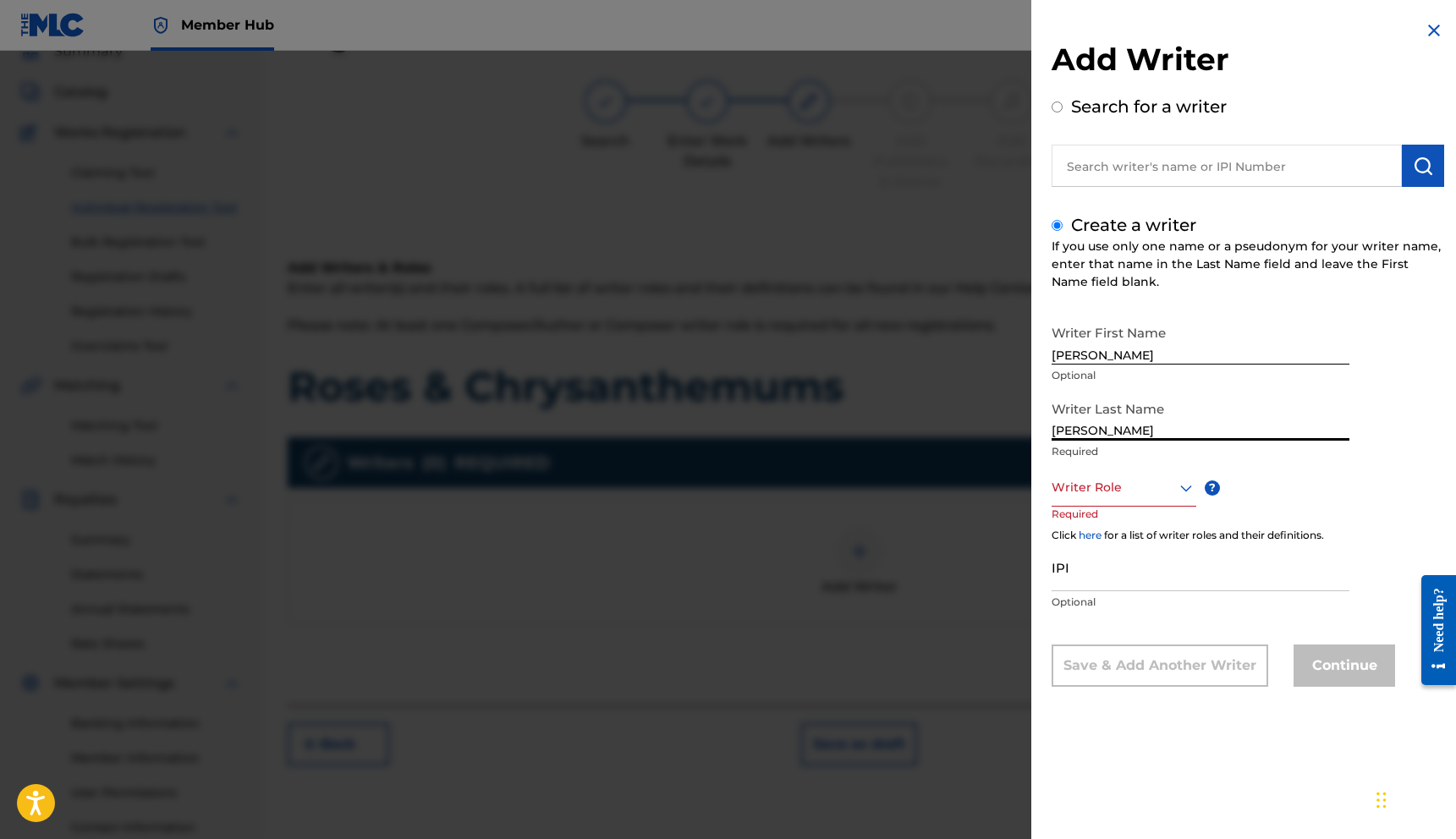
click at [1101, 476] on div "Writer Role" at bounding box center [1124, 487] width 145 height 38
click at [1103, 519] on div "Composer/Author" at bounding box center [1124, 525] width 143 height 38
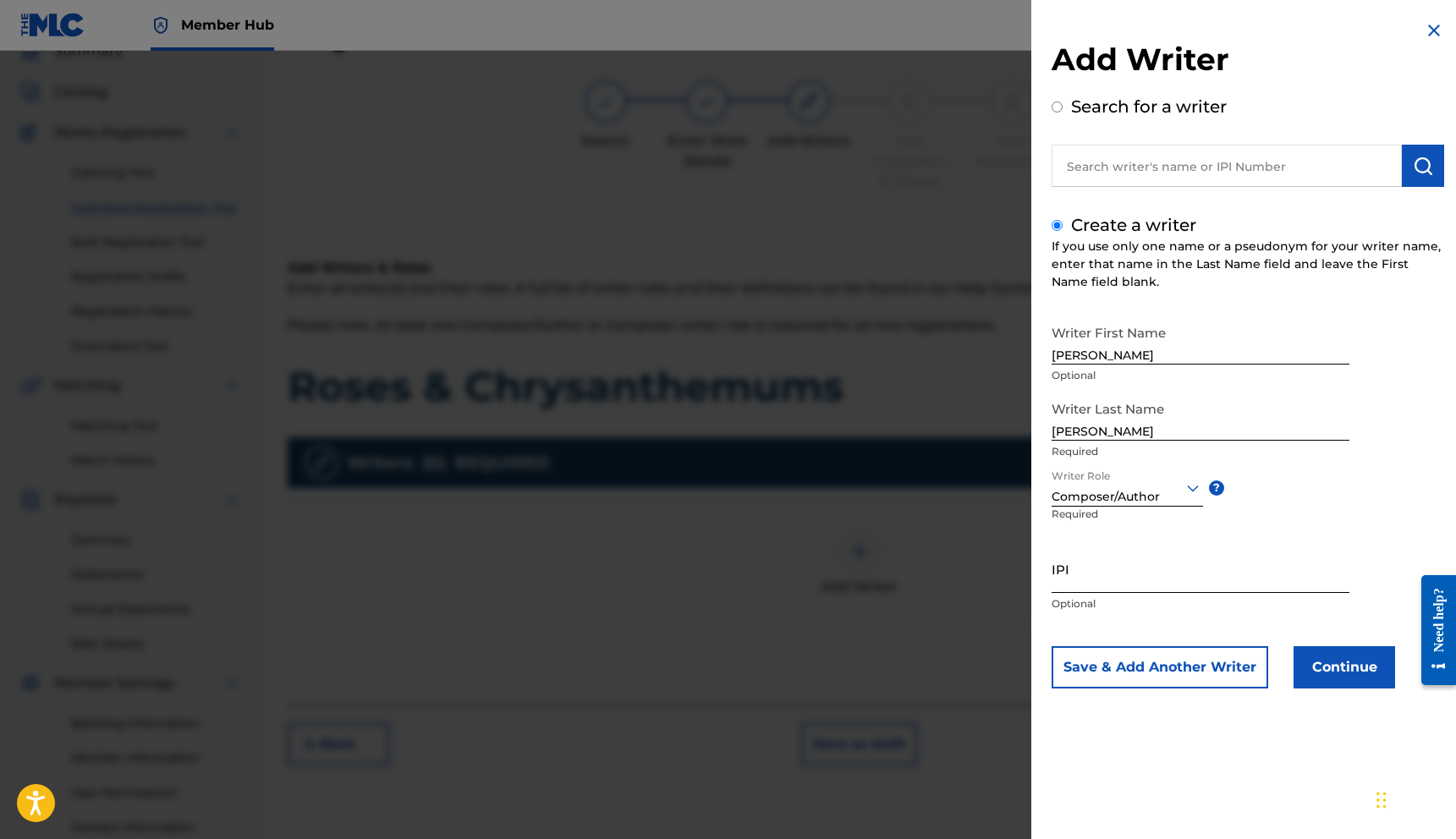
click at [1103, 588] on input "IPI" at bounding box center [1200, 568] width 297 height 49
paste input "1252123400"
type input "1252123400"
click at [1322, 670] on button "Continue" at bounding box center [1343, 667] width 101 height 42
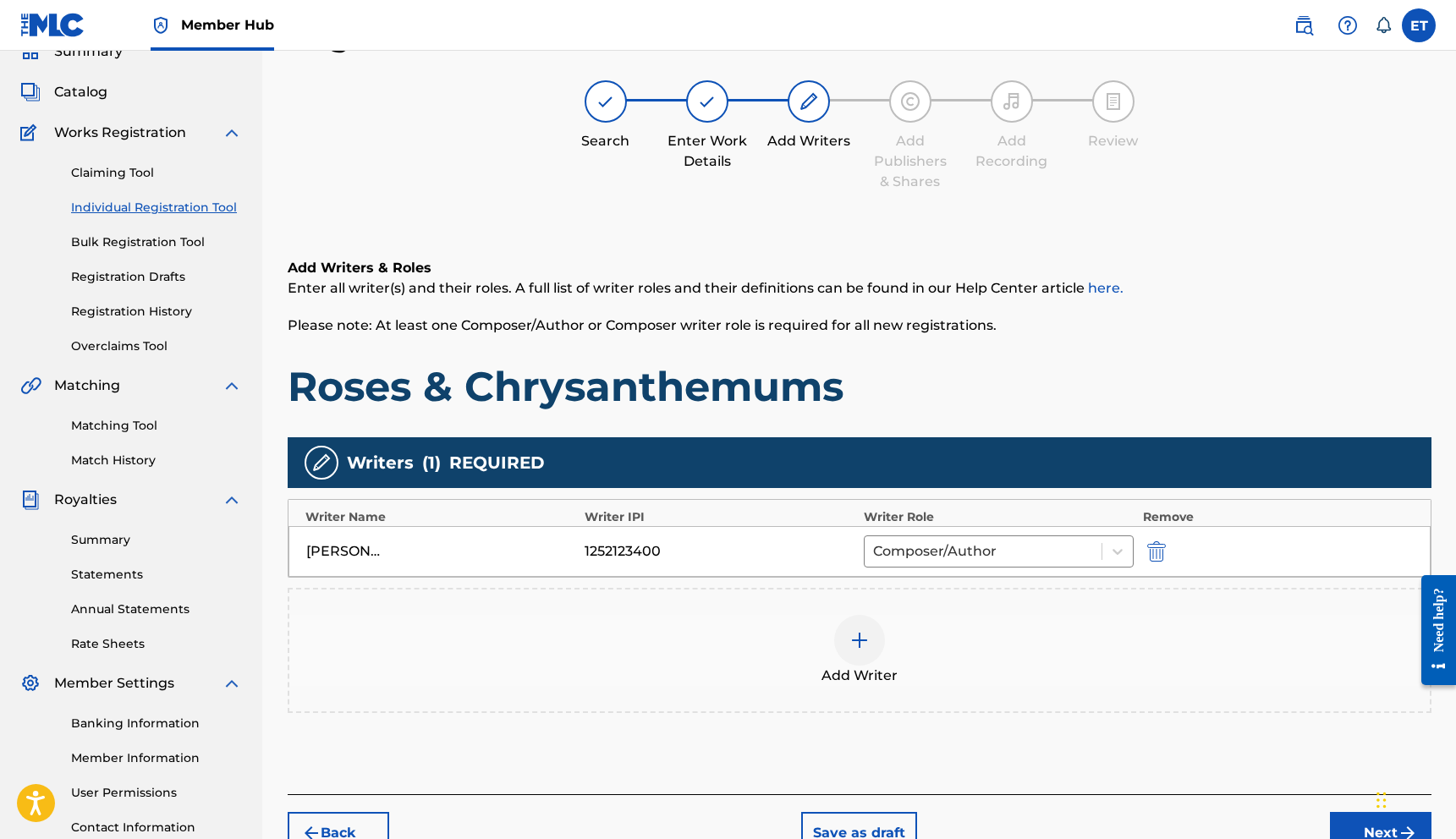
scroll to position [210, 0]
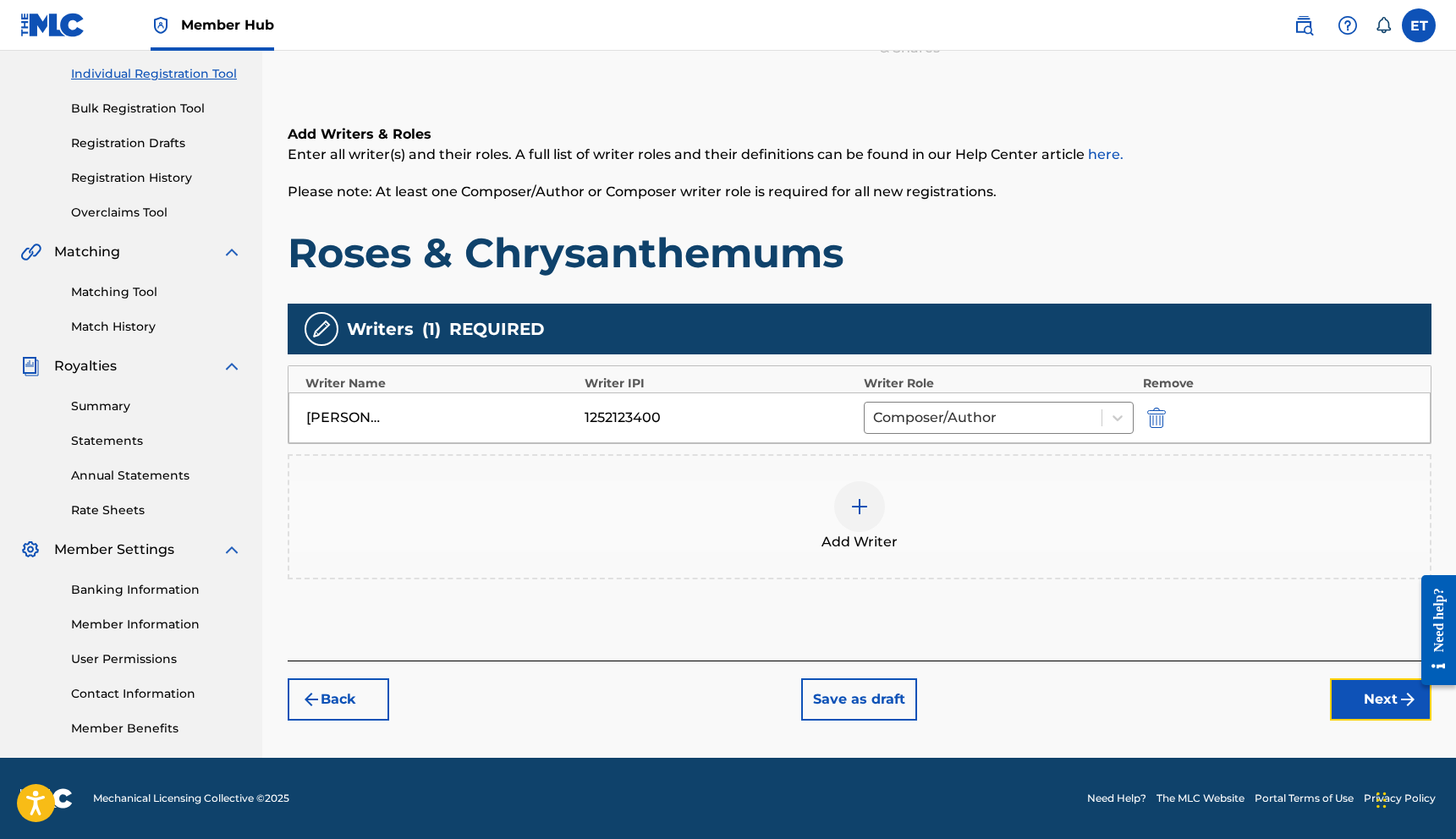
click at [1372, 699] on button "Next" at bounding box center [1380, 699] width 101 height 42
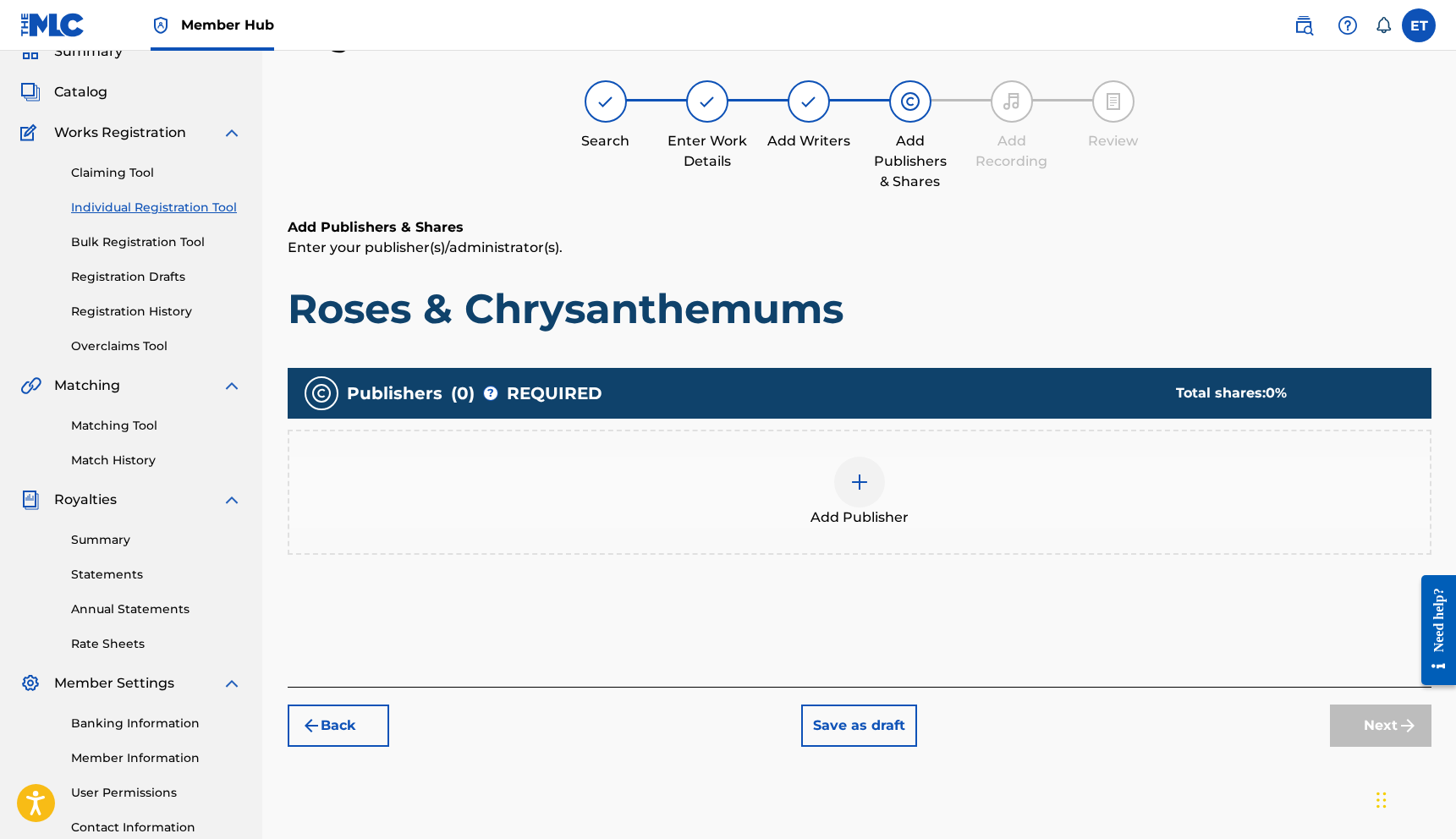
scroll to position [76, 0]
click at [853, 489] on img at bounding box center [859, 481] width 20 height 20
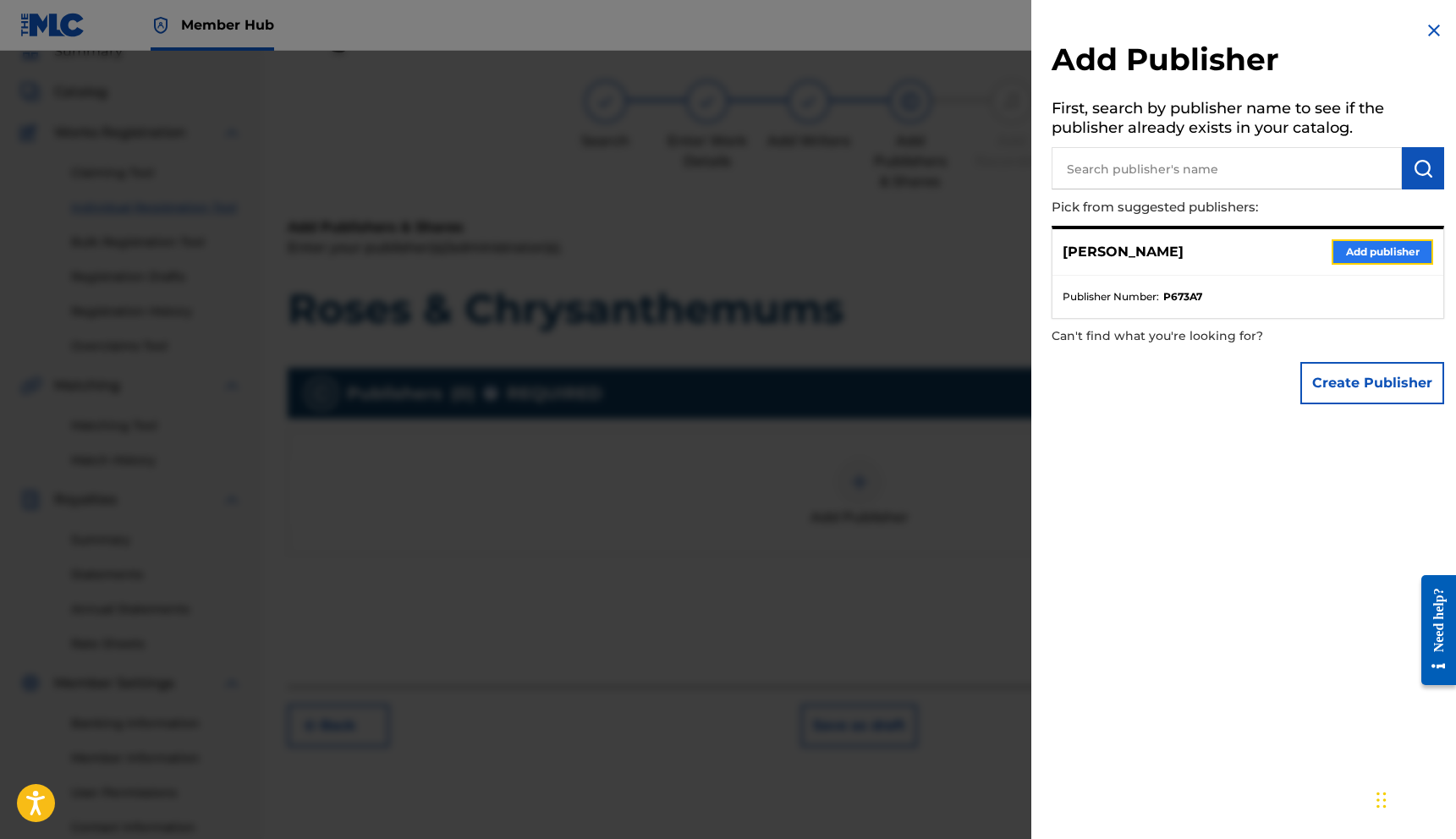
click at [1351, 241] on button "Add publisher" at bounding box center [1382, 252] width 101 height 26
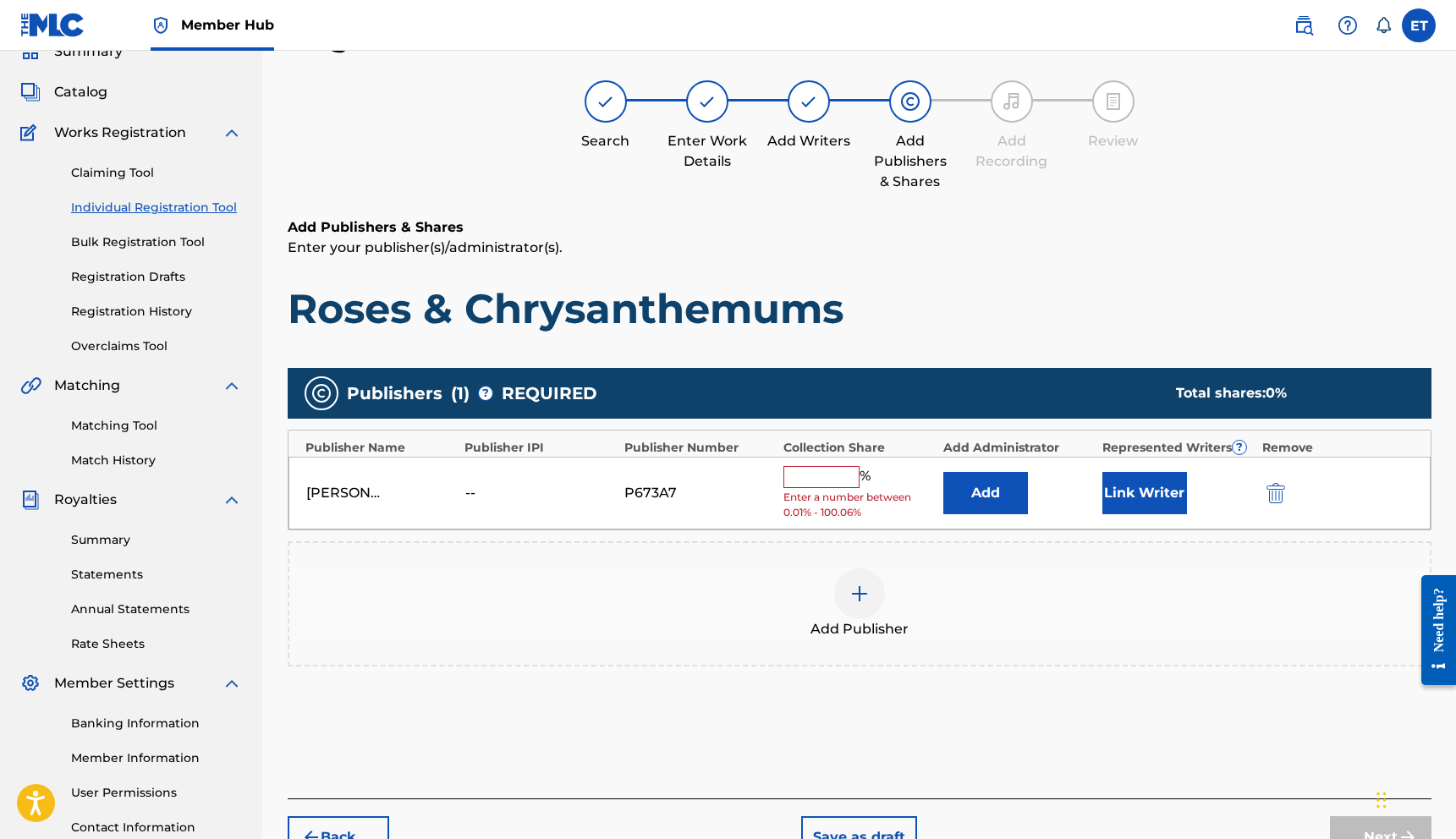
click at [839, 481] on input "text" at bounding box center [821, 477] width 76 height 22
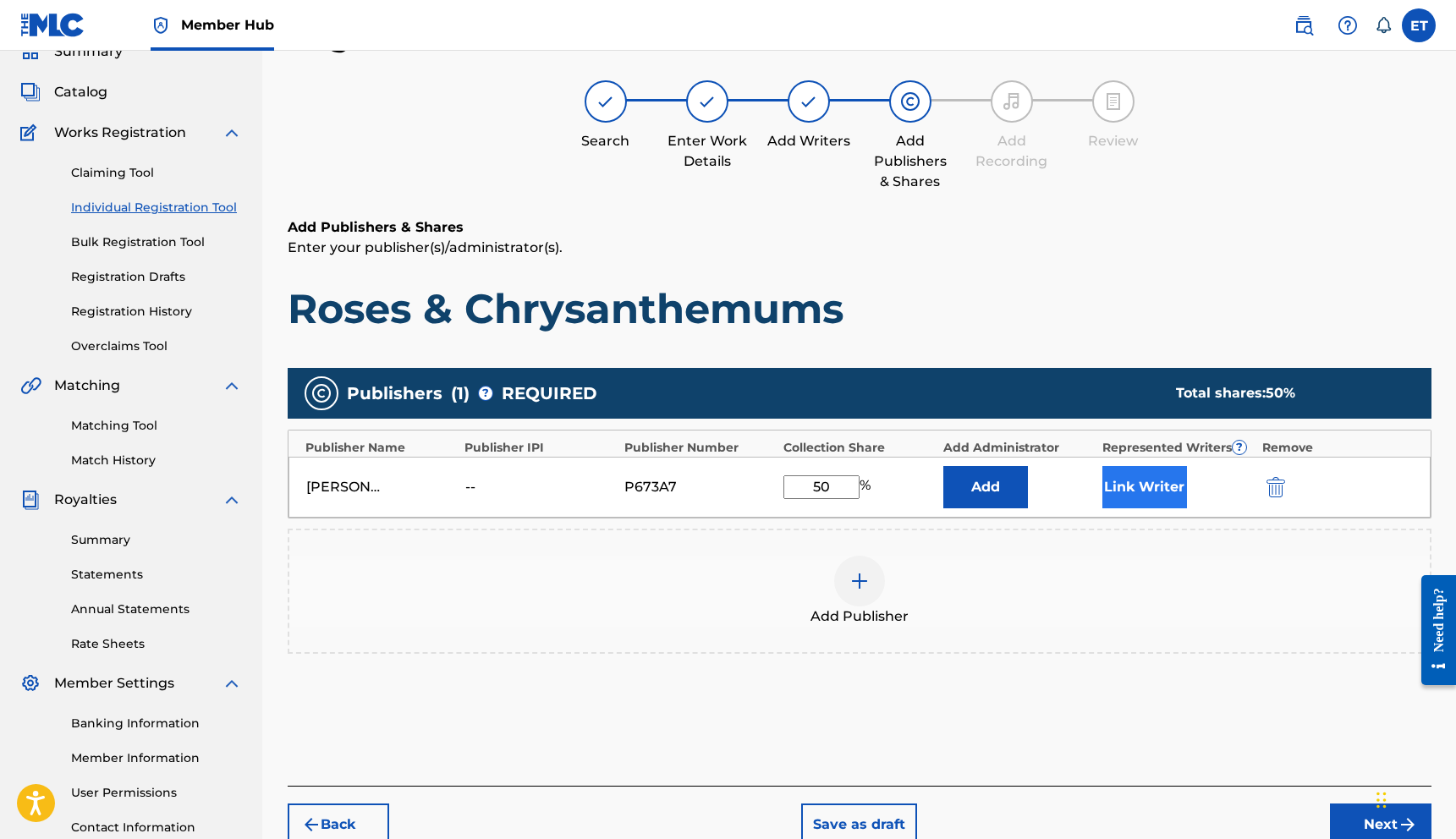
type input "50"
click at [1127, 498] on button "Link Writer" at bounding box center [1144, 487] width 85 height 42
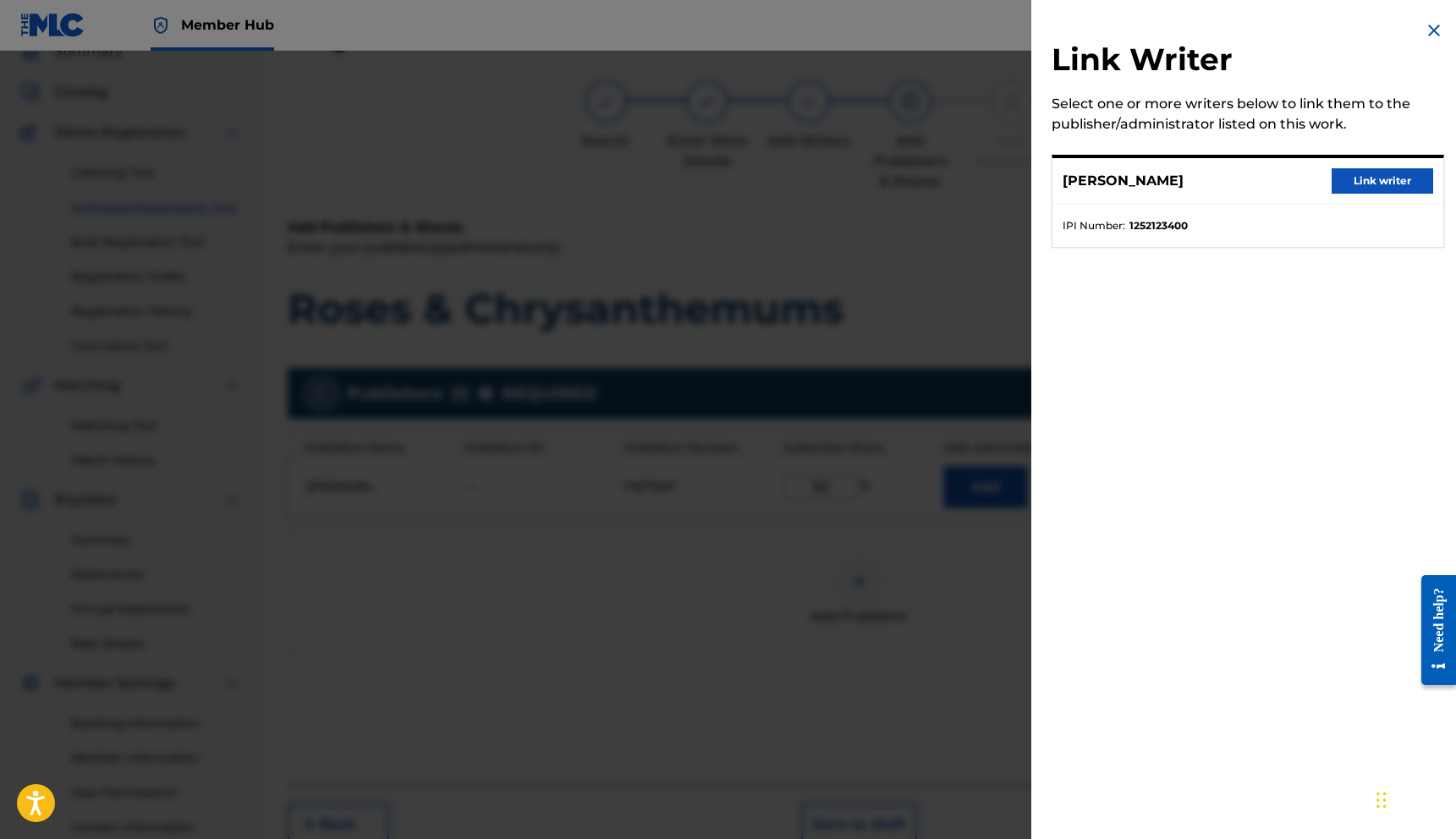
click at [1323, 192] on div "[PERSON_NAME] Link writer" at bounding box center [1248, 181] width 391 height 47
click at [1382, 180] on button "Link writer" at bounding box center [1382, 181] width 101 height 26
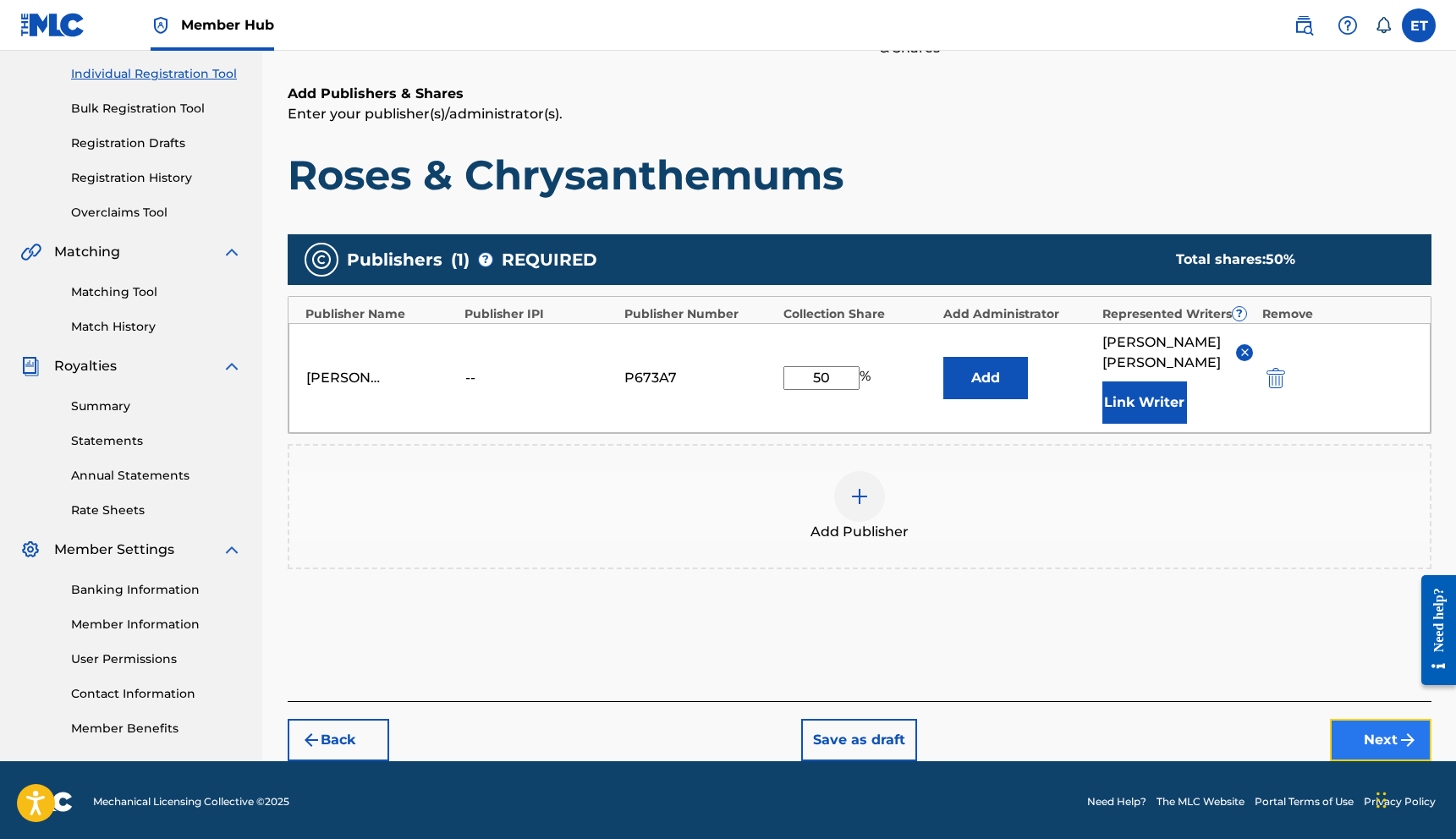
click at [1360, 724] on button "Next" at bounding box center [1380, 740] width 101 height 42
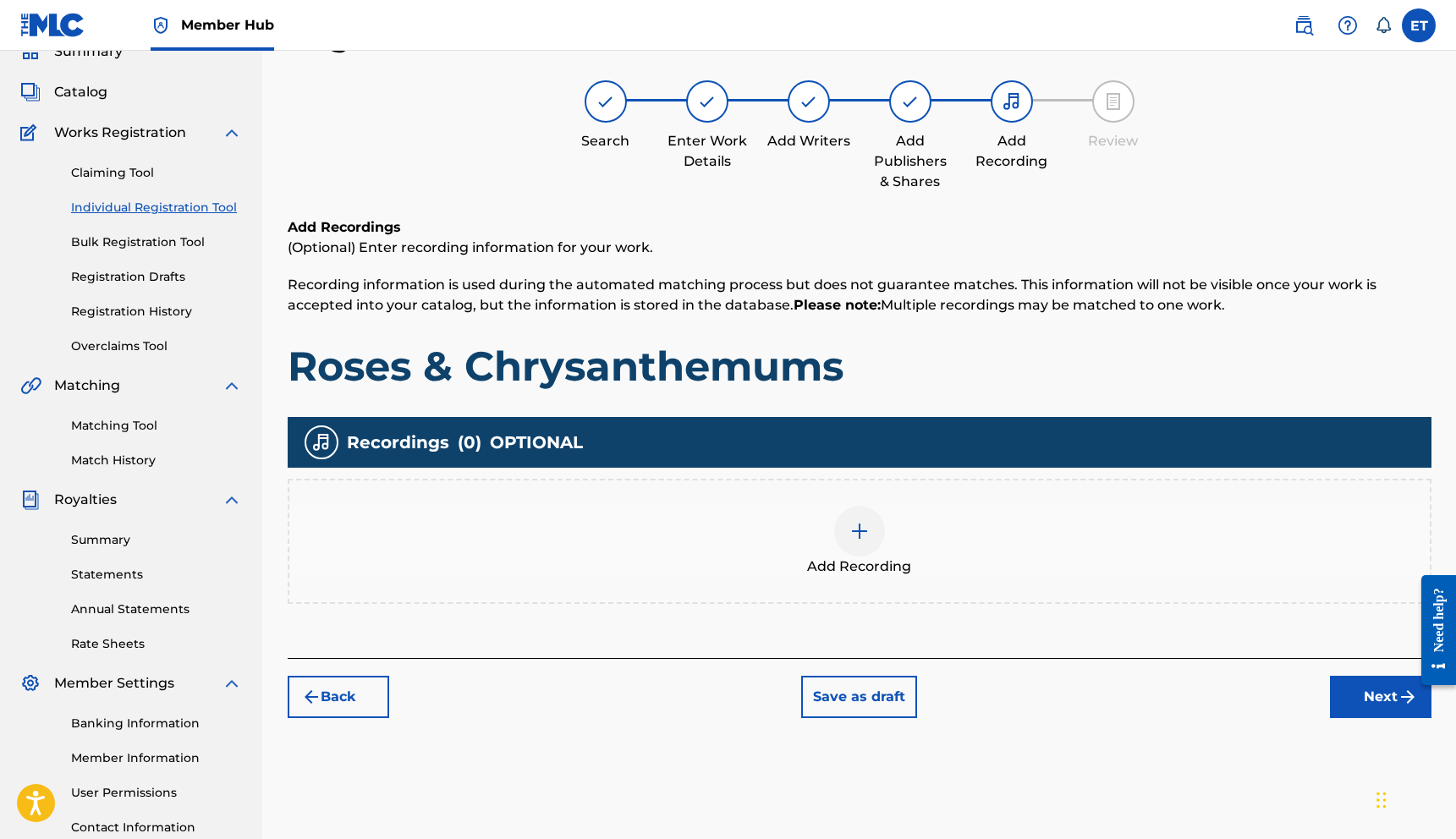
click at [827, 562] on span "Add Recording" at bounding box center [858, 566] width 104 height 20
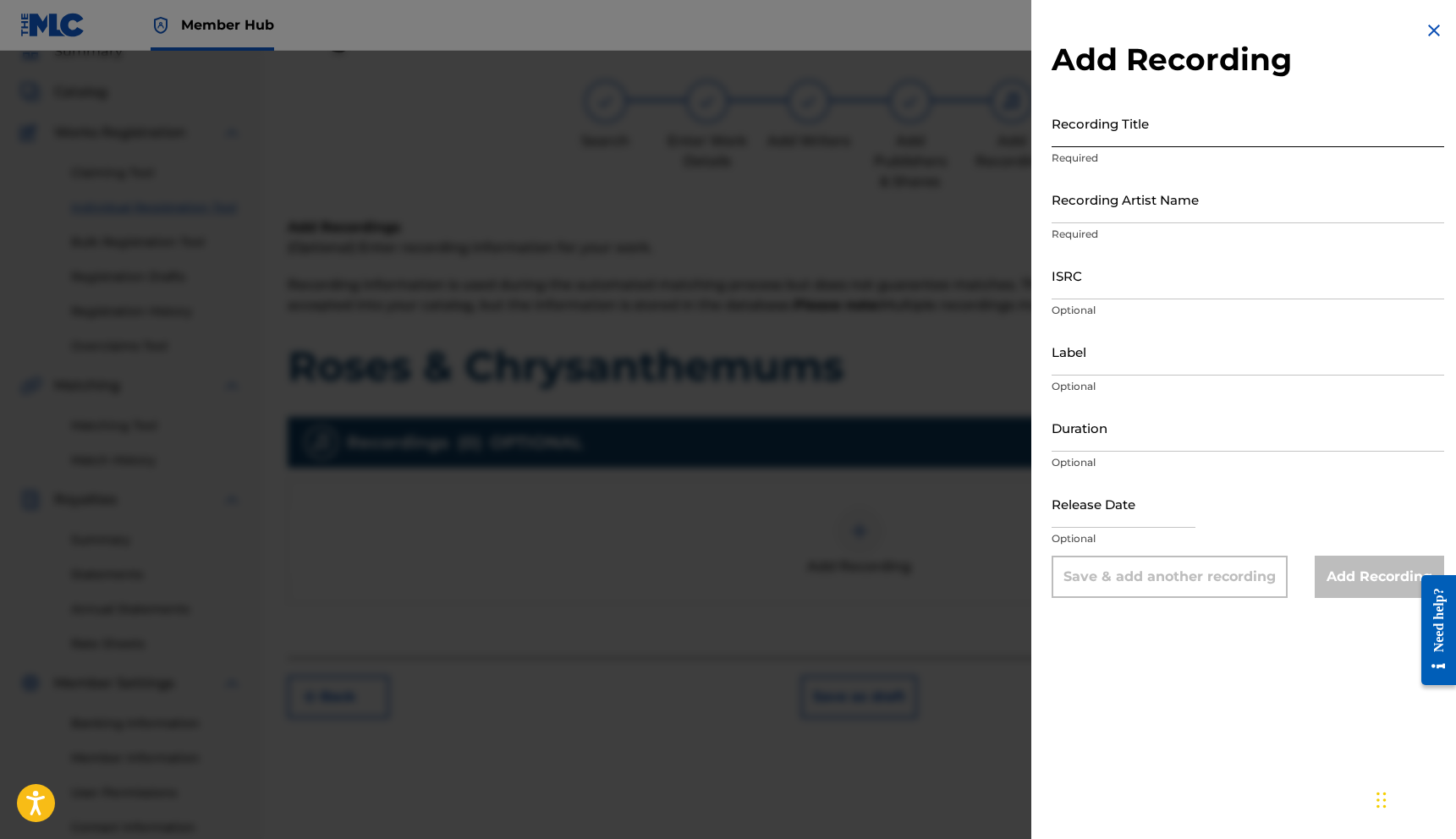
click at [1145, 143] on input "Recording Title" at bounding box center [1248, 123] width 393 height 49
type input "Roses & Chrysanthemums"
click at [1143, 201] on input "Recording Artist Name" at bounding box center [1248, 199] width 393 height 49
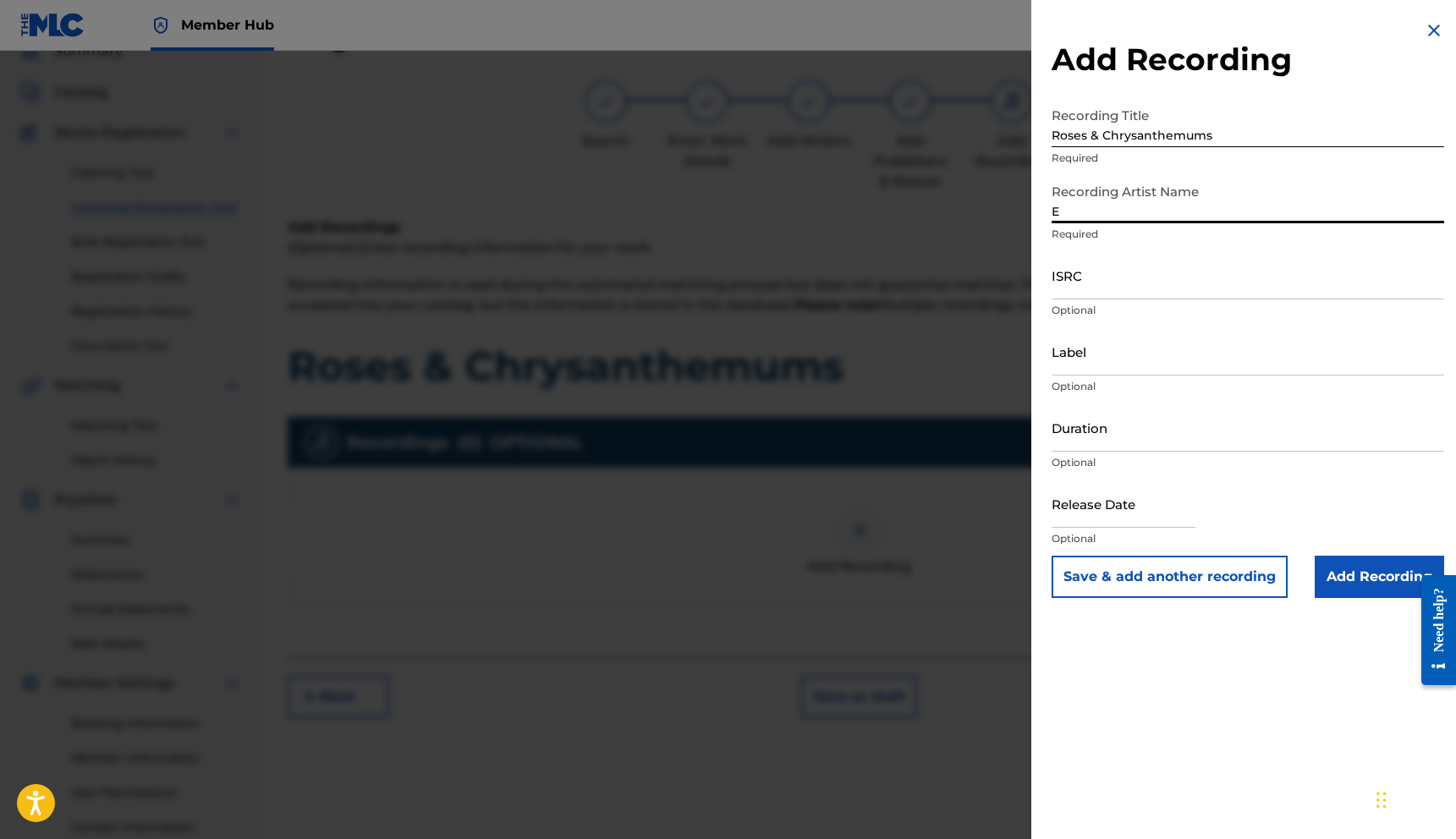
type input "[PERSON_NAME]"
click at [1119, 298] on input "ISRC" at bounding box center [1248, 275] width 393 height 49
paste input "QZWFG2543522"
type input "QZWFG2543522"
click at [1162, 376] on div "Label Optional" at bounding box center [1248, 365] width 393 height 76
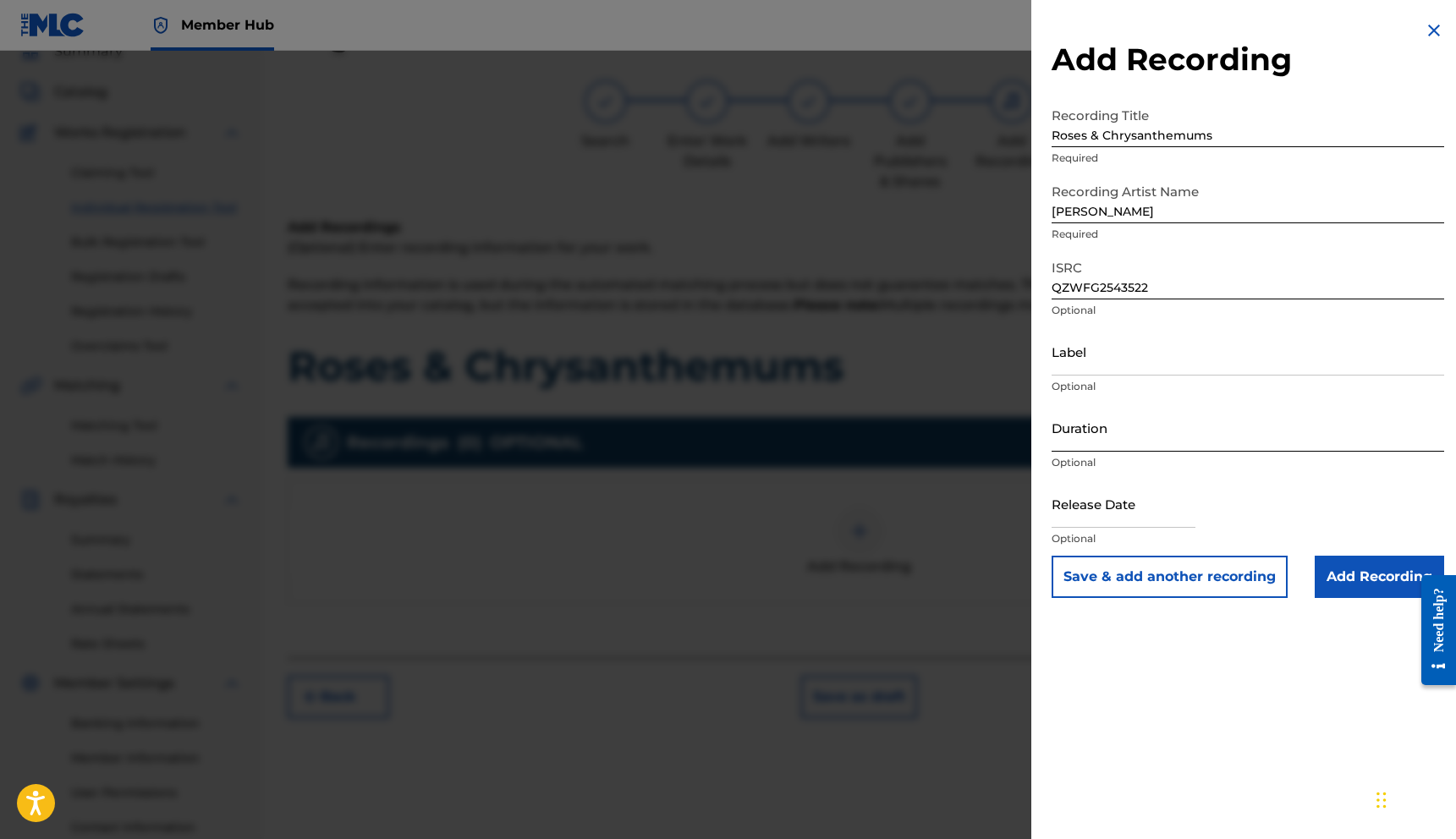
click at [1142, 431] on input "Duration" at bounding box center [1248, 427] width 393 height 49
click at [1135, 456] on p "Optional" at bounding box center [1248, 462] width 393 height 15
click at [1131, 445] on input "Duration" at bounding box center [1248, 427] width 393 height 49
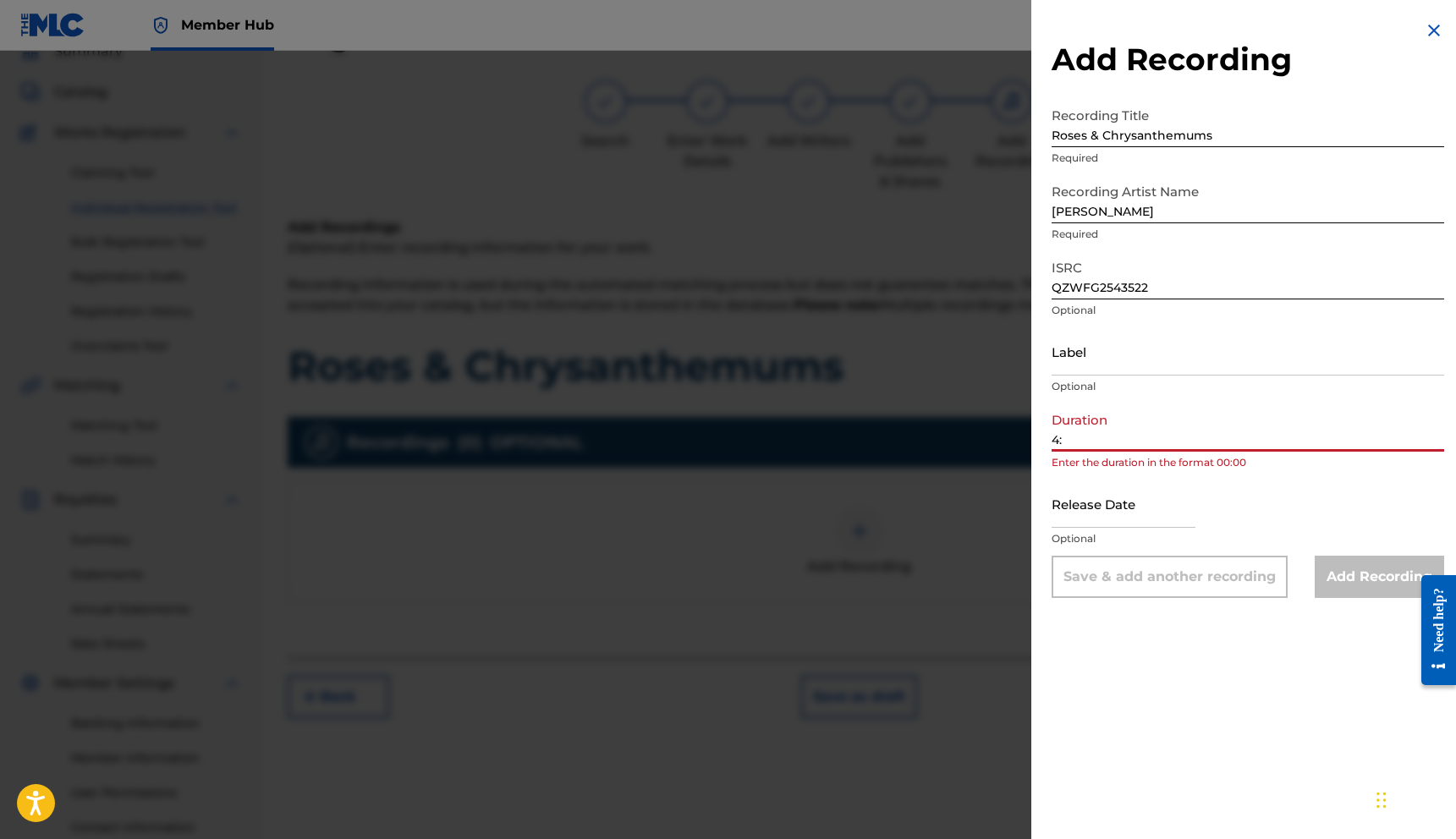
type input "4"
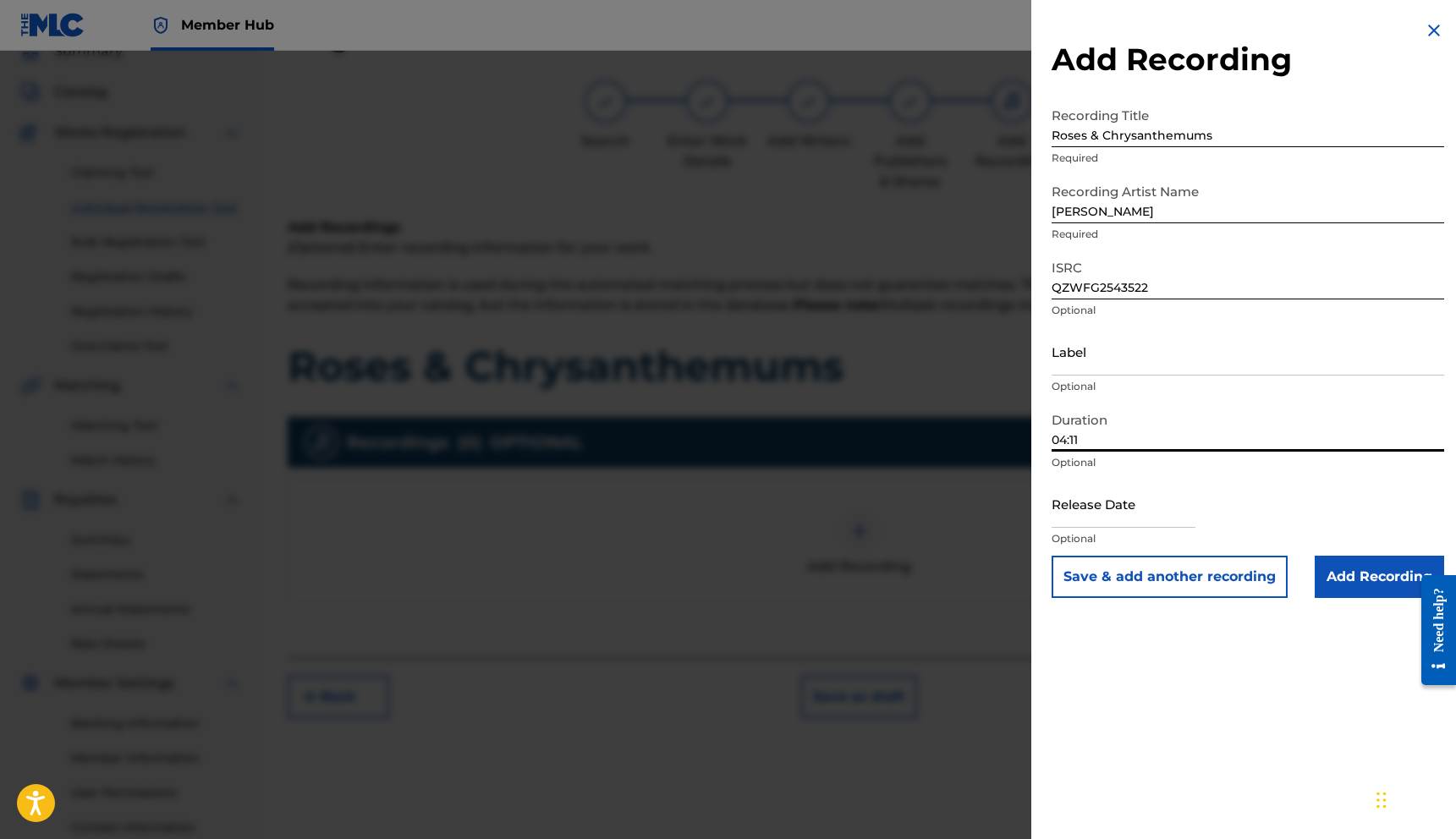
type input "04:11"
drag, startPoint x: 1081, startPoint y: 531, endPoint x: 1082, endPoint y: 521, distance: 10.0
click at [1081, 531] on p "Optional" at bounding box center [1248, 539] width 393 height 15
click at [1082, 521] on input "text" at bounding box center [1123, 503] width 144 height 49
select select "8"
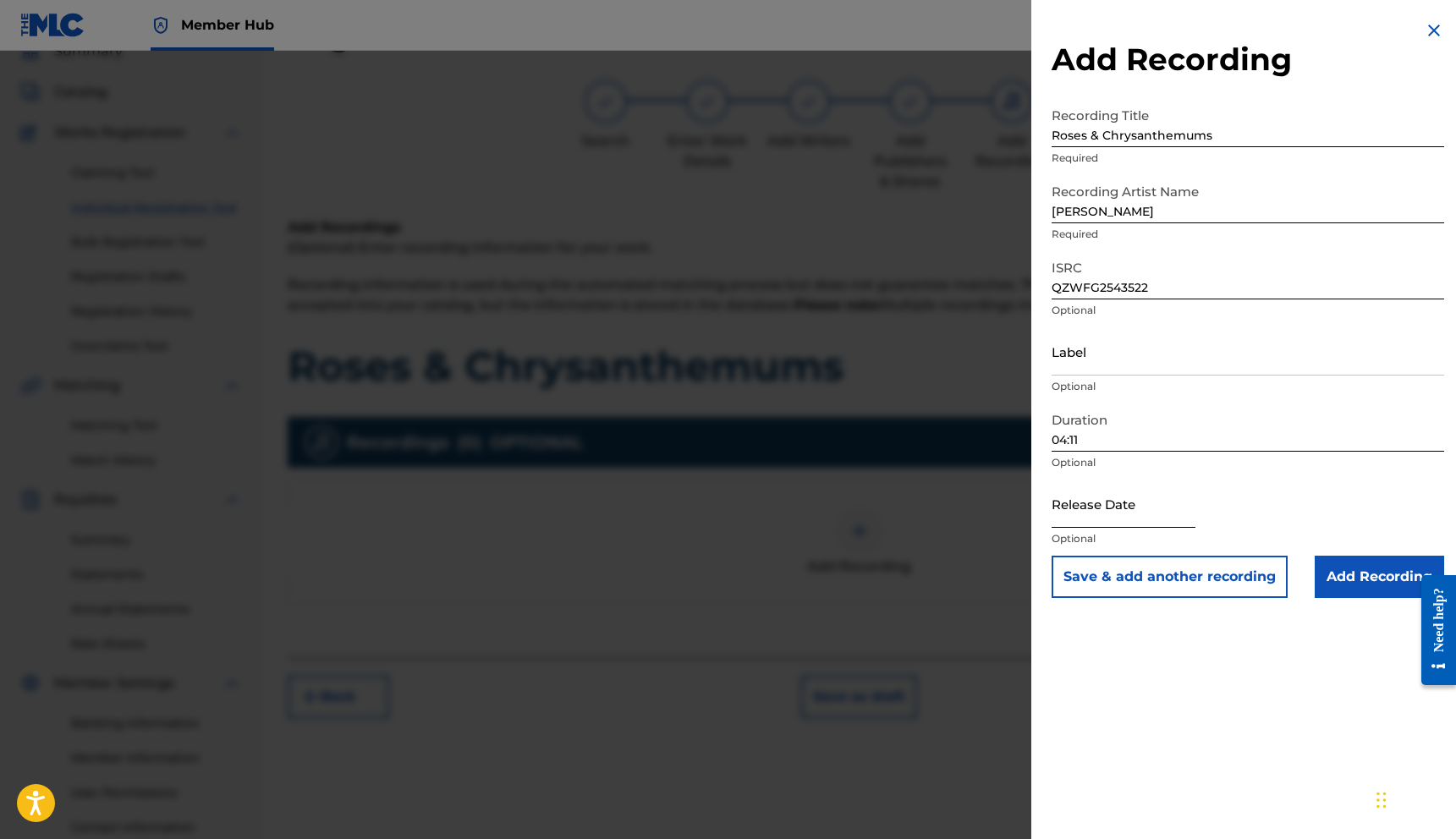
select select "2025"
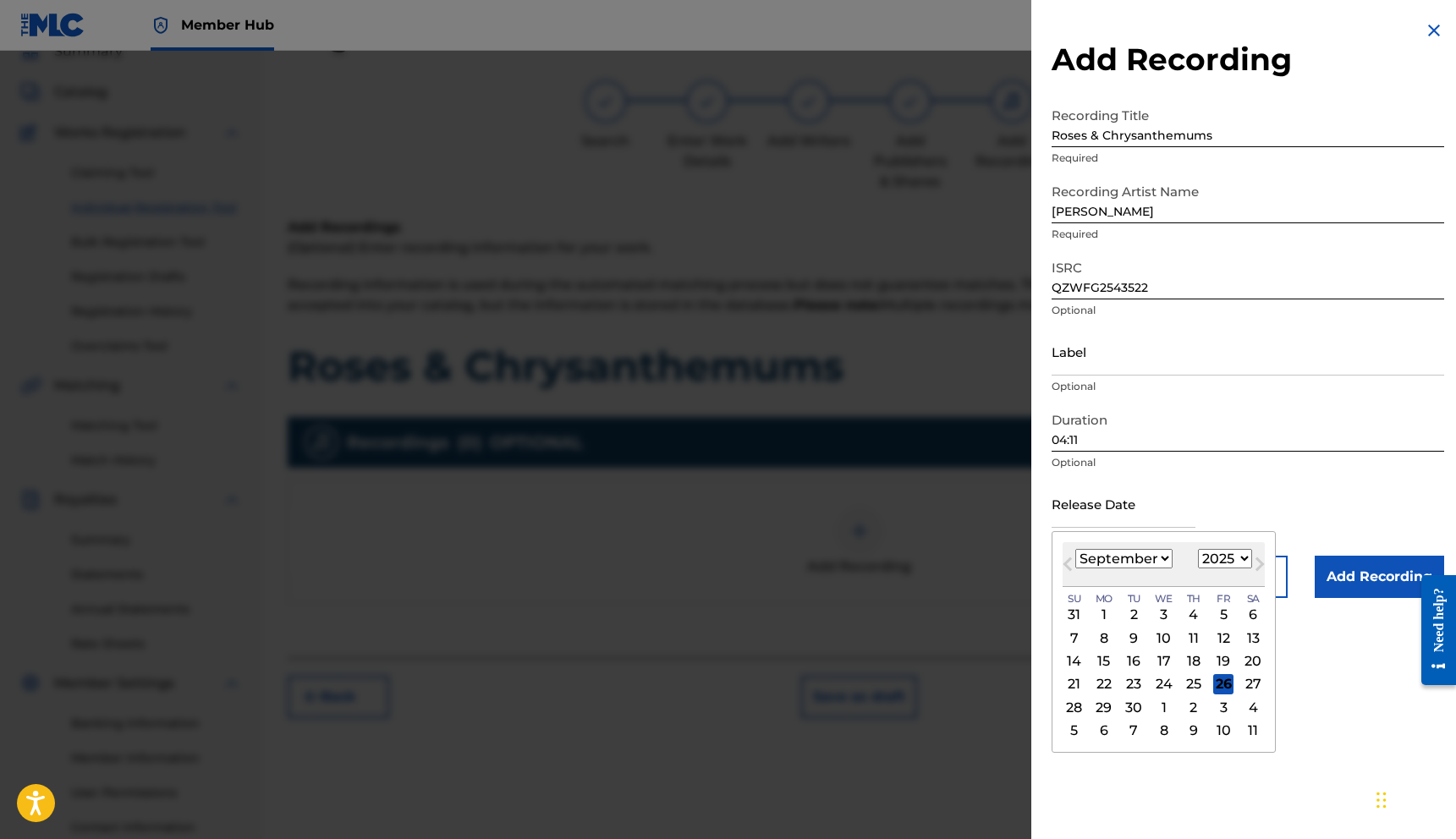
click at [1127, 559] on select "January February March April May June July August September October November De…" at bounding box center [1123, 559] width 97 height 19
select select "7"
click at [1075, 549] on select "January February March April May June July August September October November De…" at bounding box center [1123, 559] width 97 height 19
click at [1215, 612] on div "1" at bounding box center [1222, 614] width 20 height 20
type input "[DATE]"
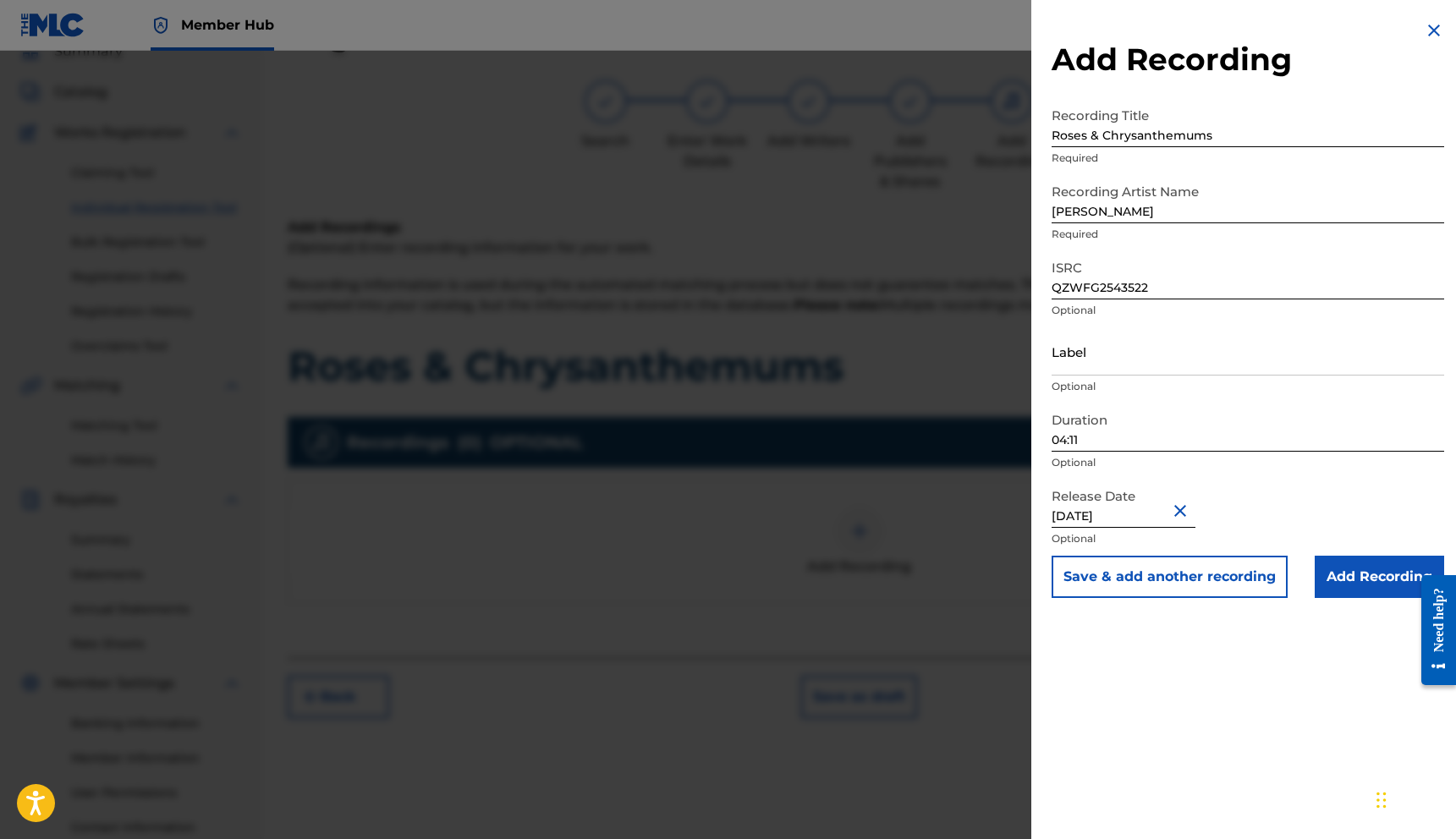
drag, startPoint x: 1320, startPoint y: 524, endPoint x: 1343, endPoint y: 547, distance: 32.5
click at [1320, 524] on div "Release Date [DATE] Optional" at bounding box center [1248, 518] width 393 height 76
click at [1350, 574] on input "Add Recording" at bounding box center [1380, 577] width 130 height 42
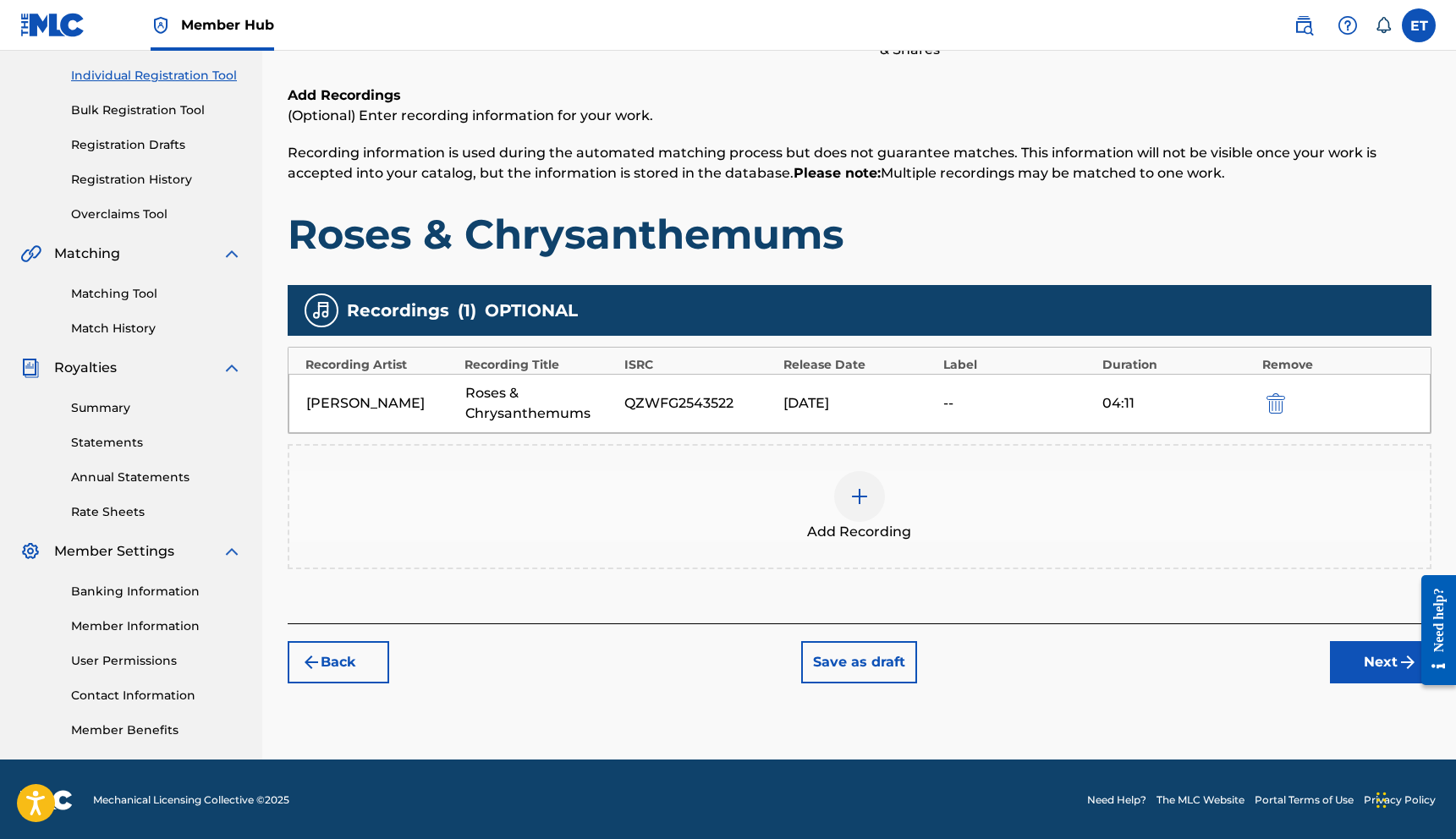
scroll to position [210, 0]
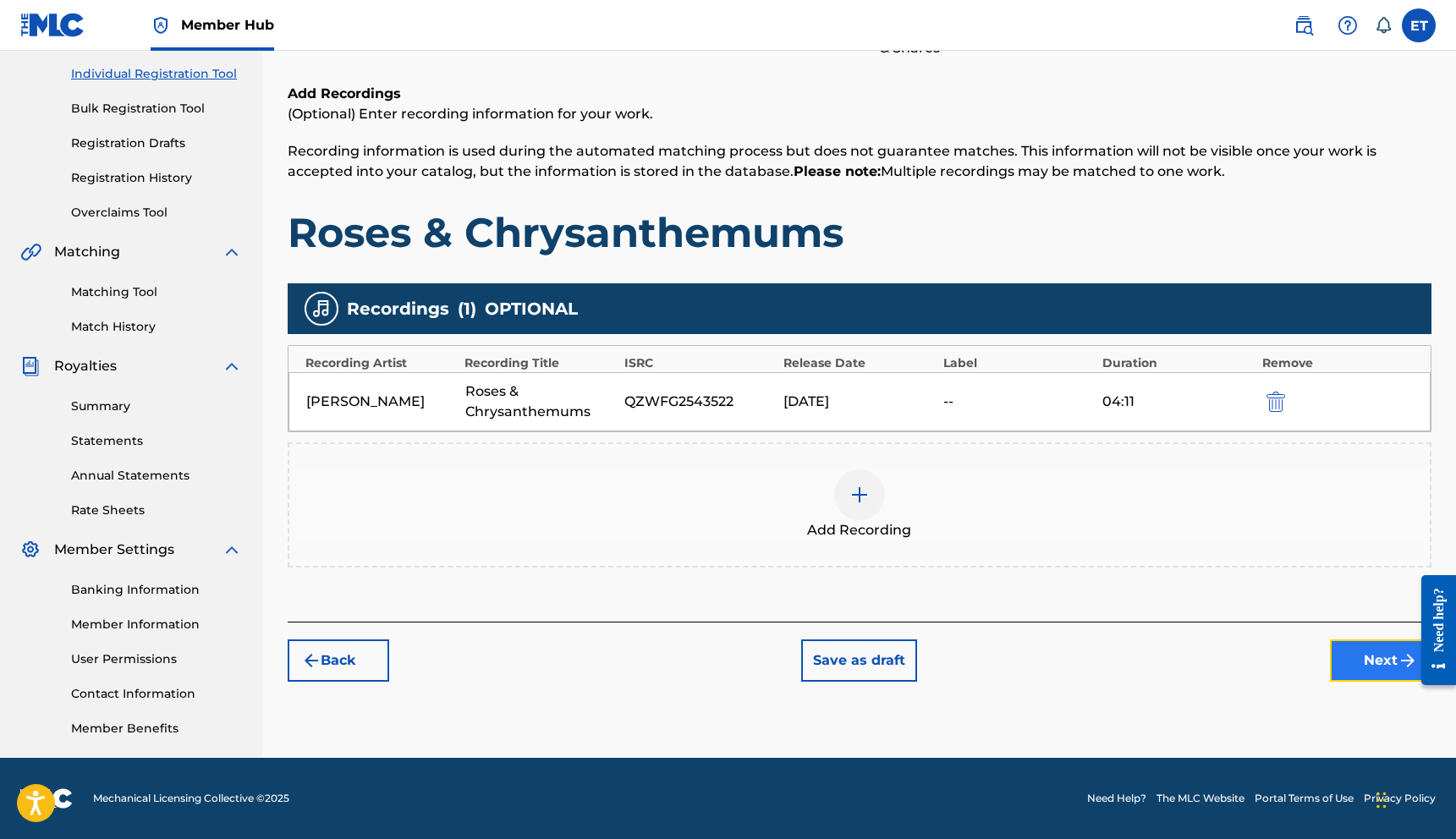
click at [1346, 654] on button "Next" at bounding box center [1380, 661] width 101 height 42
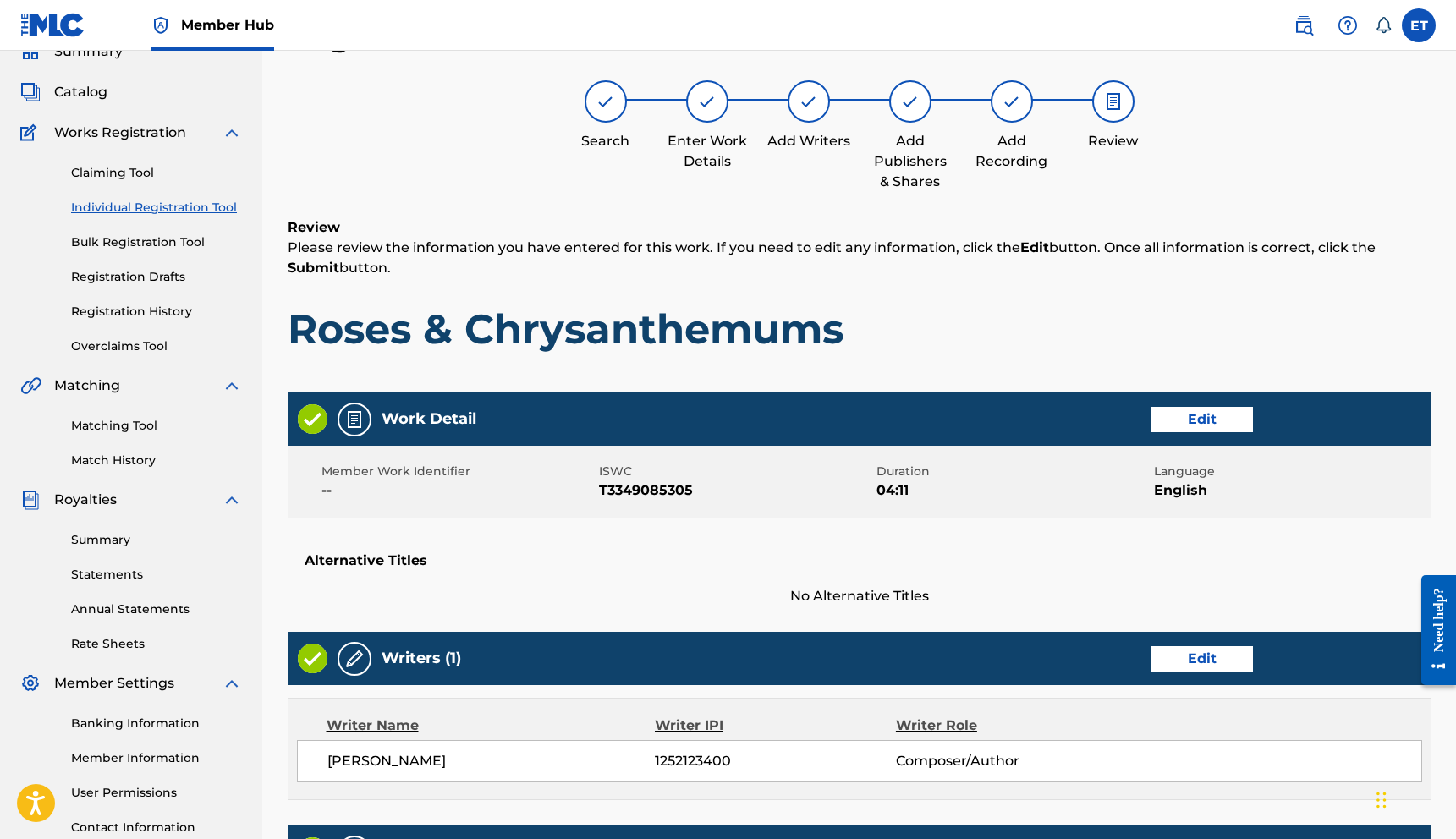
scroll to position [589, 0]
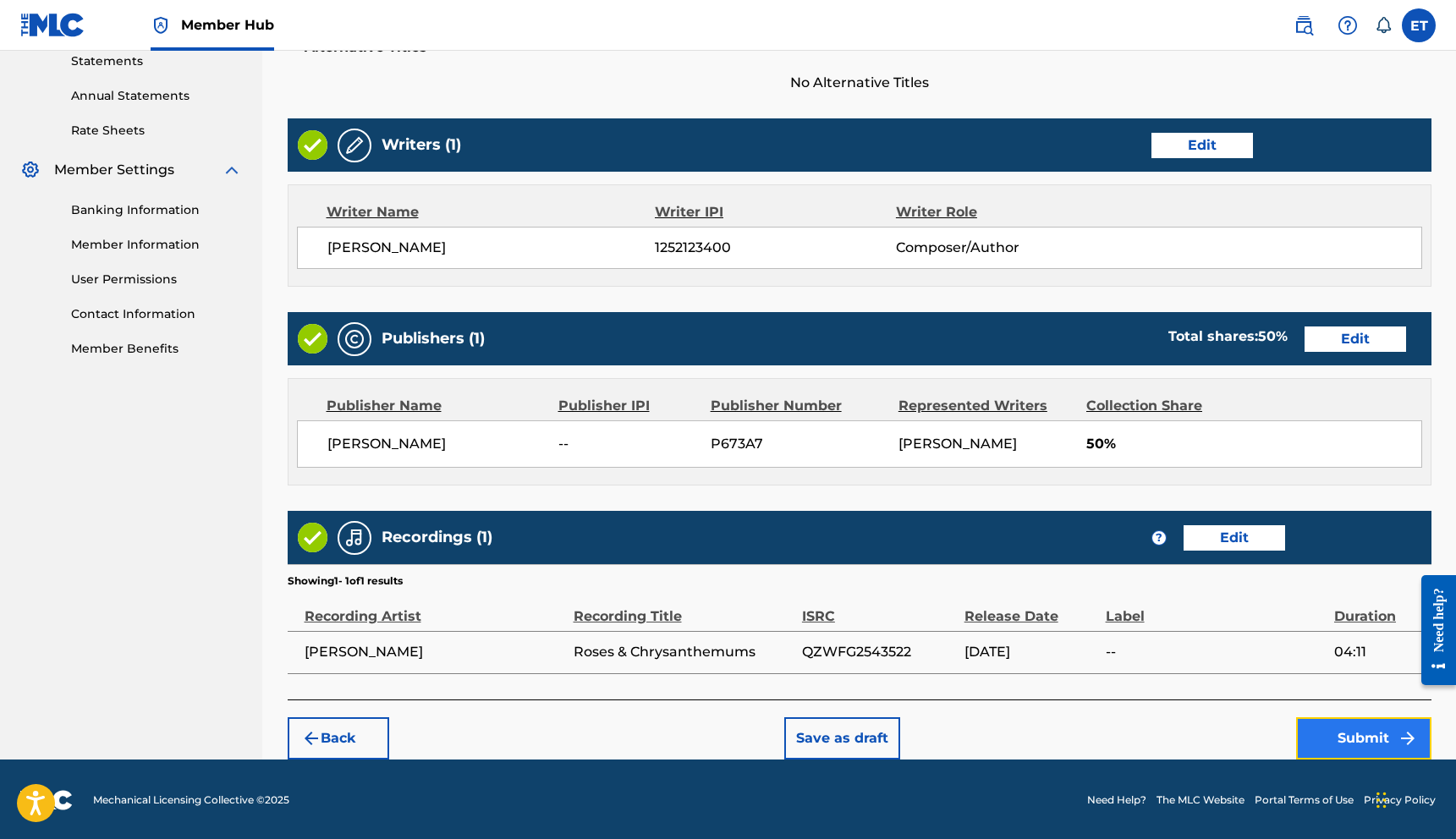
click at [1364, 727] on button "Submit" at bounding box center [1364, 738] width 135 height 42
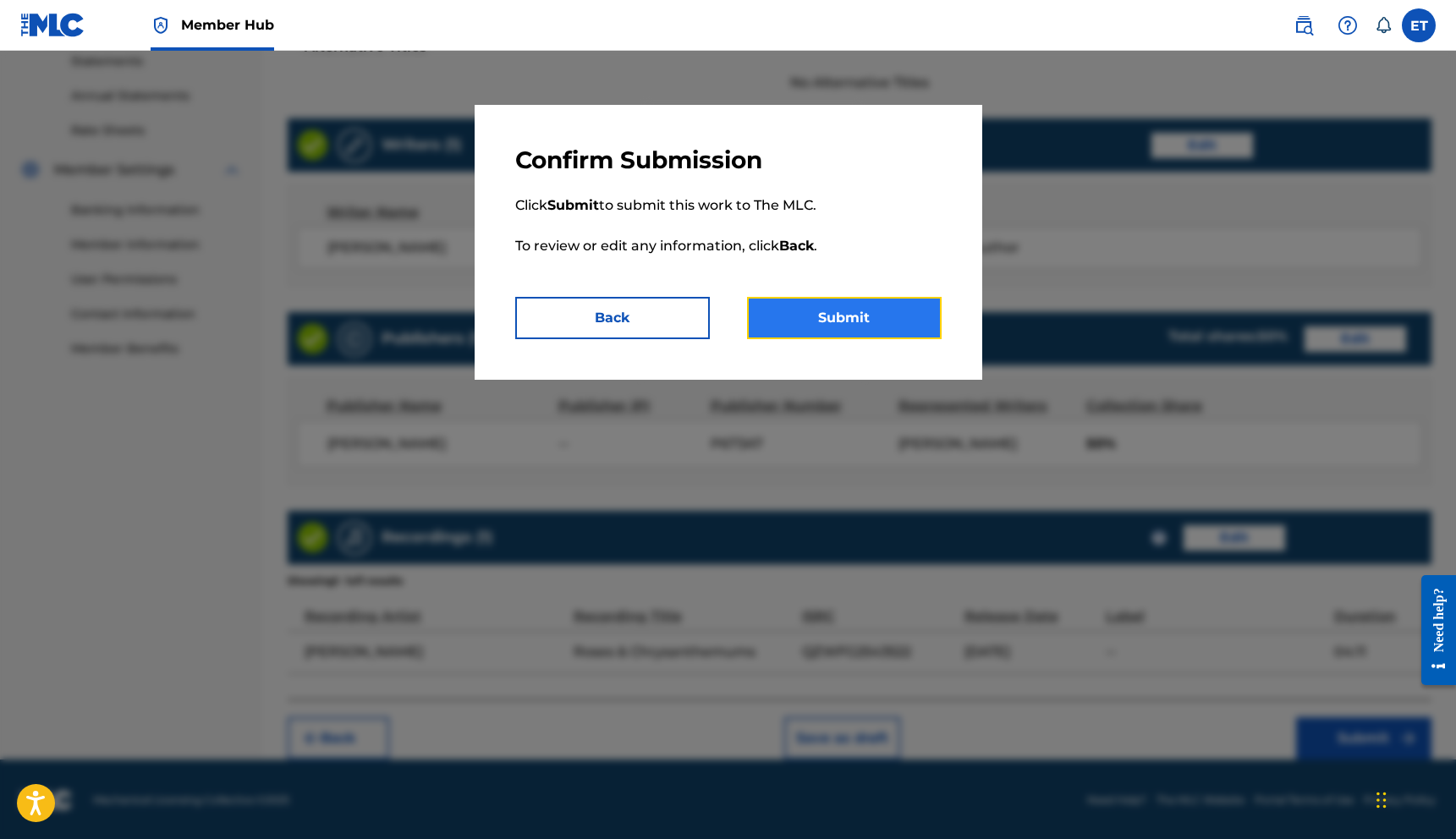
click at [794, 318] on button "Submit" at bounding box center [844, 317] width 195 height 42
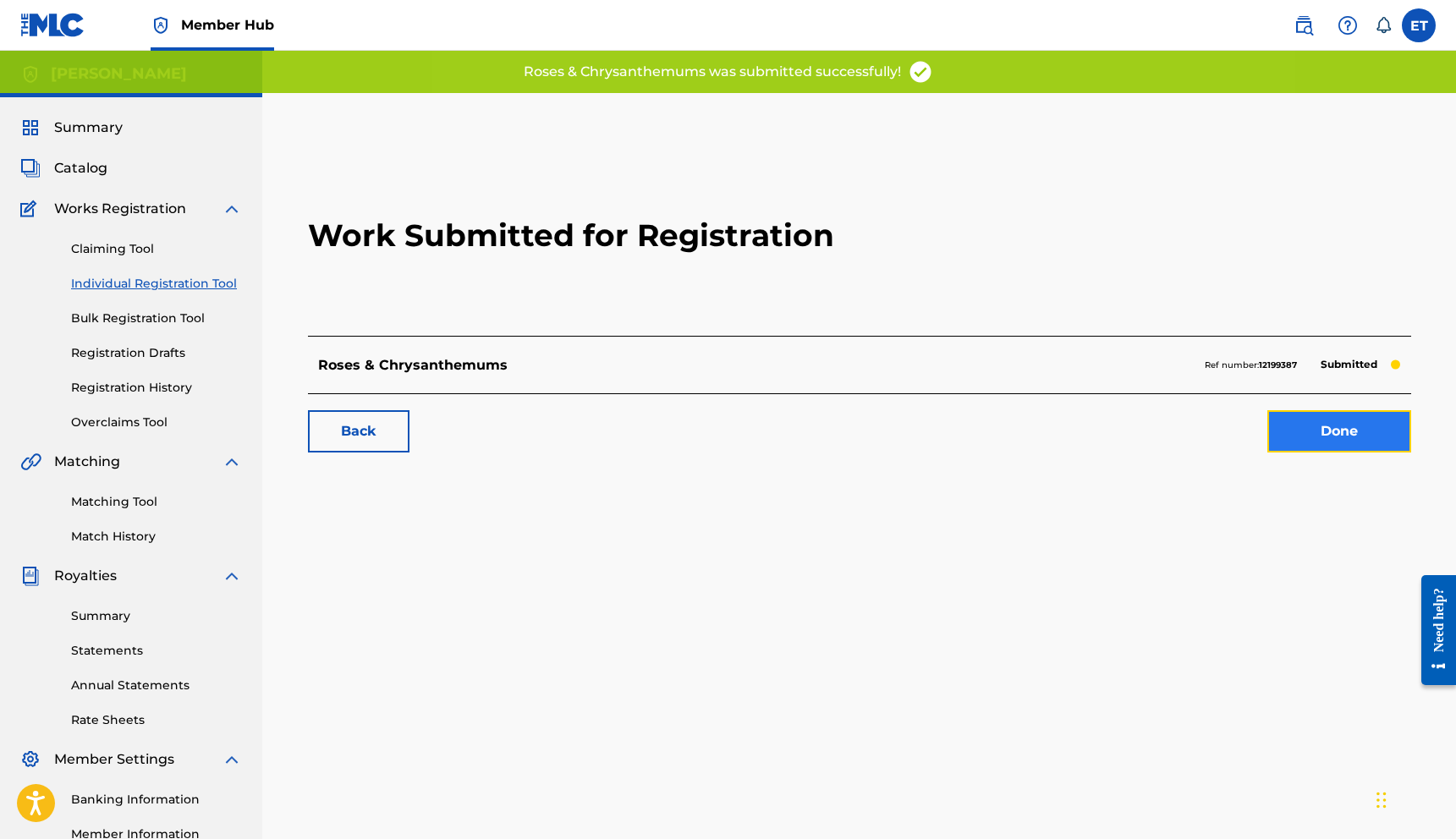
click at [1297, 434] on link "Done" at bounding box center [1339, 431] width 144 height 42
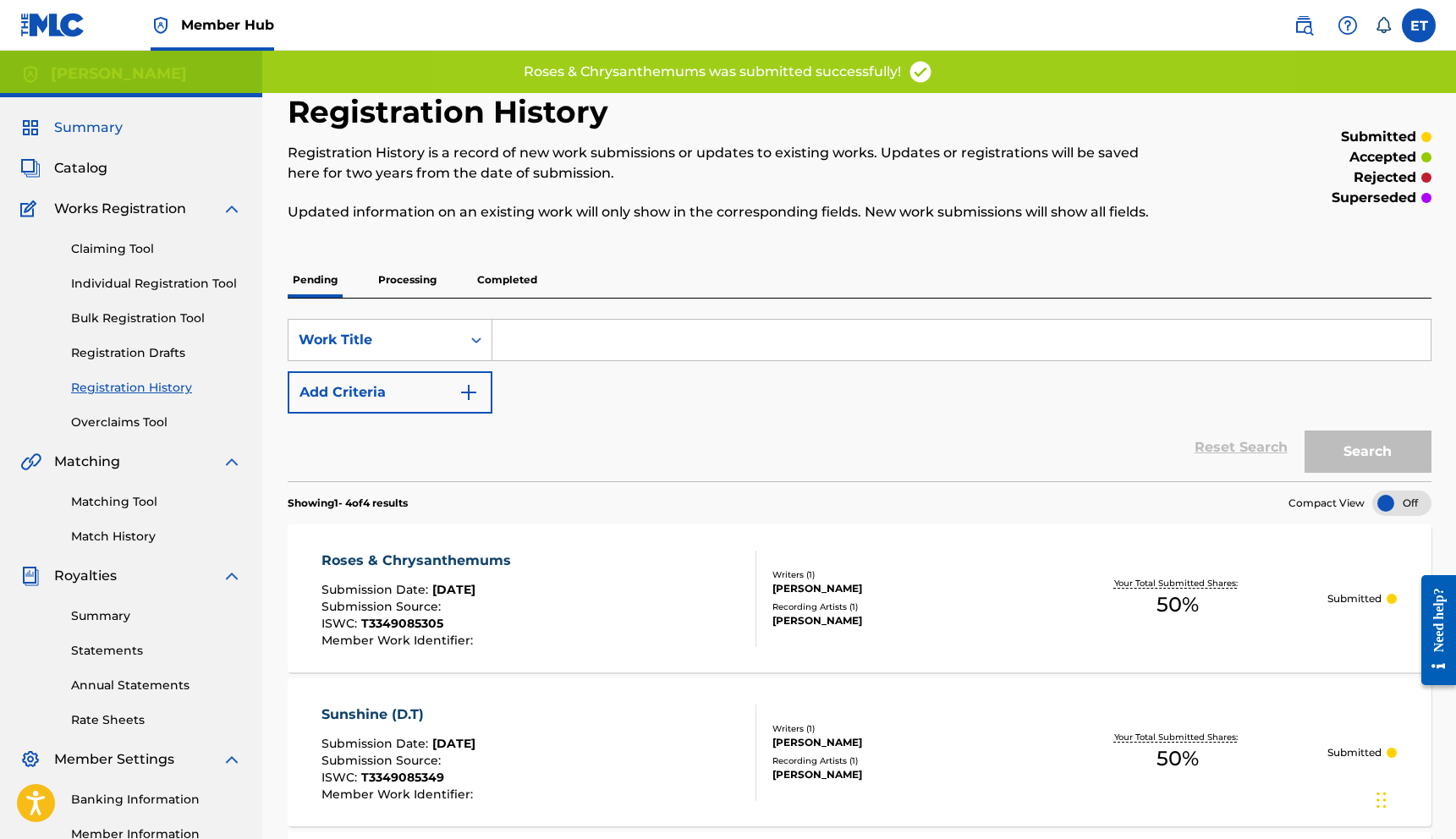
click at [89, 124] on span "Summary" at bounding box center [89, 127] width 69 height 20
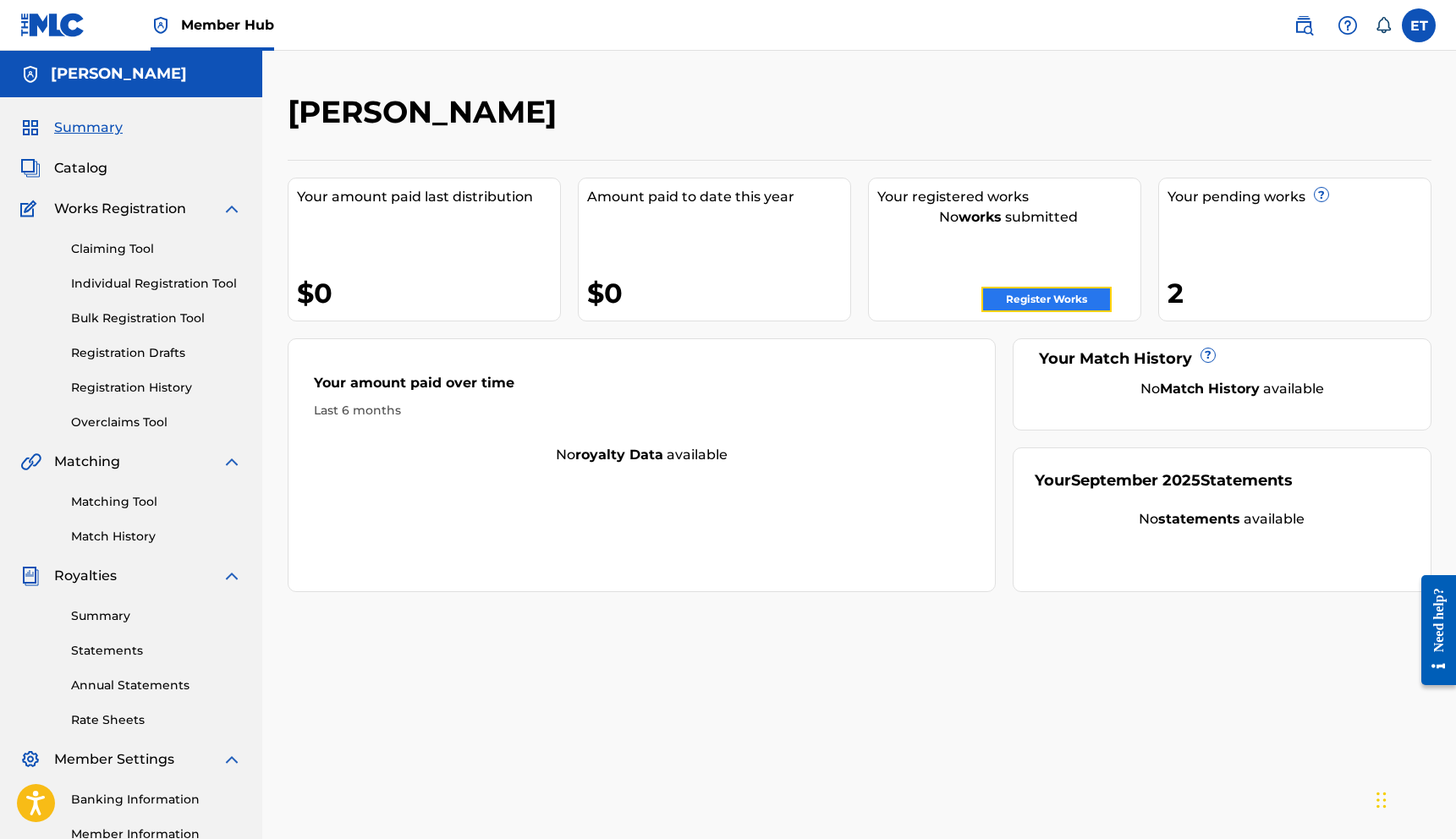
click at [1056, 297] on link "Register Works" at bounding box center [1046, 299] width 131 height 26
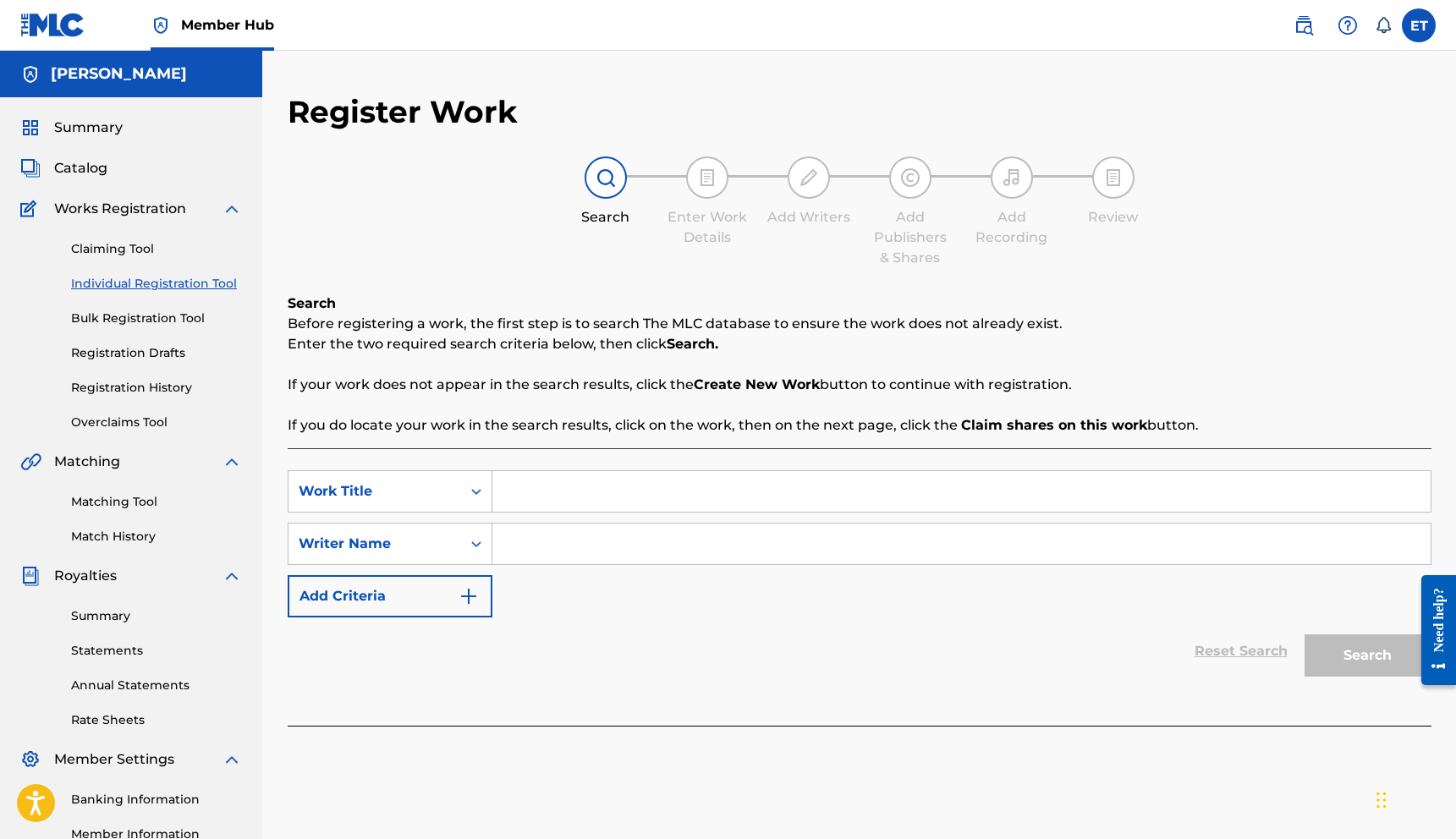
click at [585, 493] on input "Search Form" at bounding box center [961, 491] width 938 height 41
type input "King Ivory"
type input "[PERSON_NAME]"
click at [1349, 651] on button "Search" at bounding box center [1367, 655] width 127 height 42
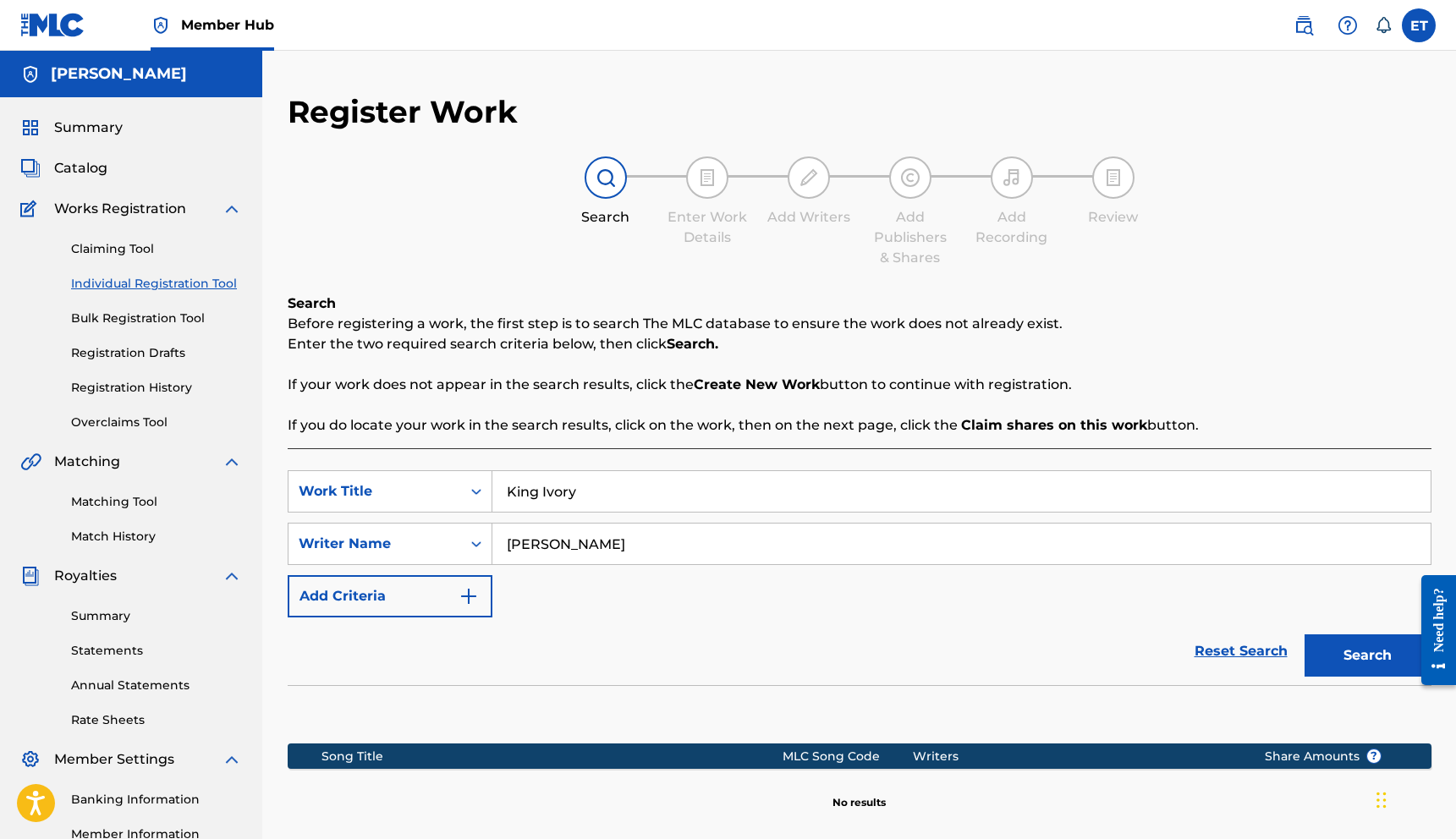
scroll to position [210, 0]
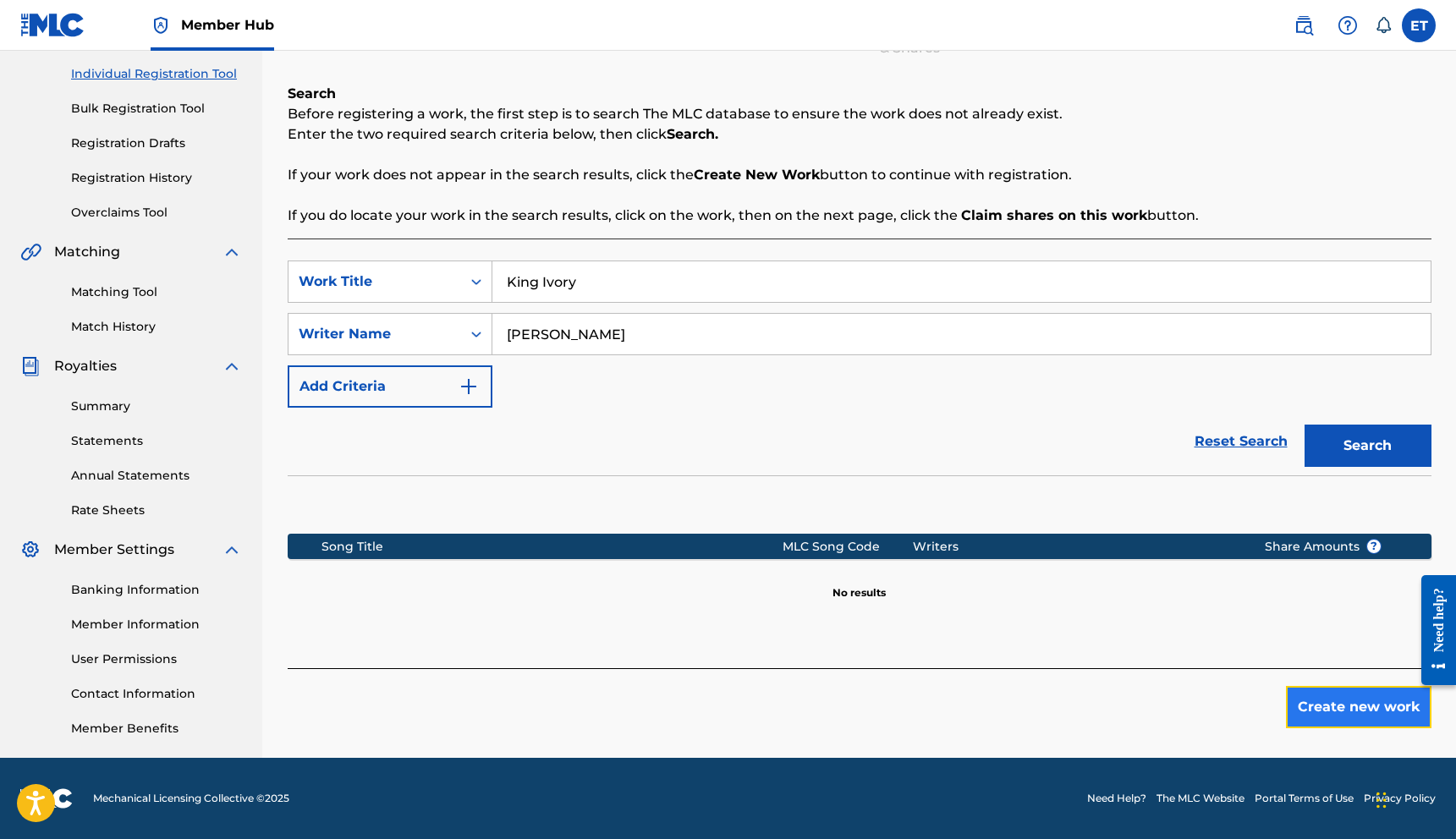
click at [1341, 707] on button "Create new work" at bounding box center [1358, 706] width 146 height 42
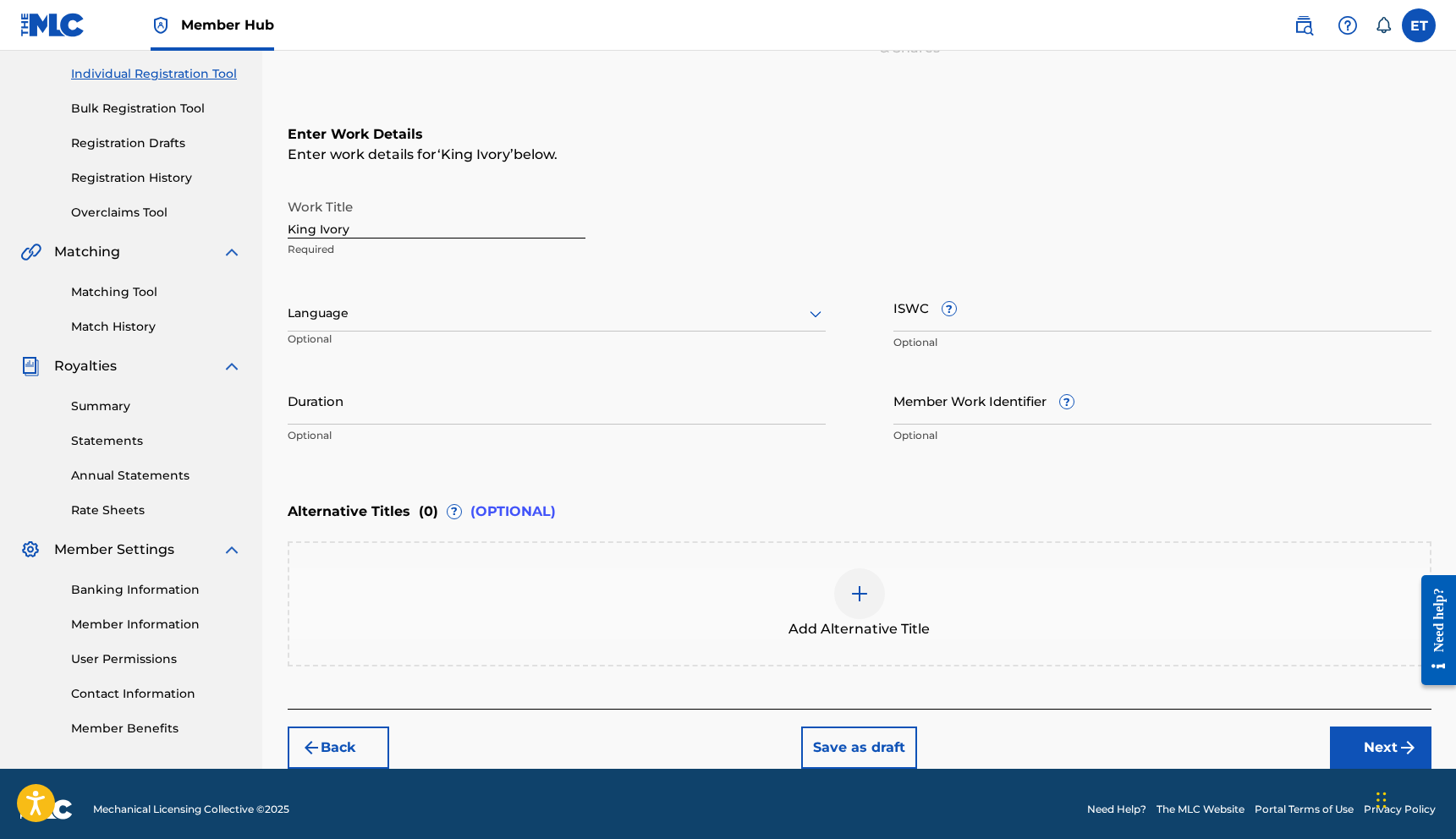
click at [391, 324] on div "Language" at bounding box center [557, 313] width 538 height 35
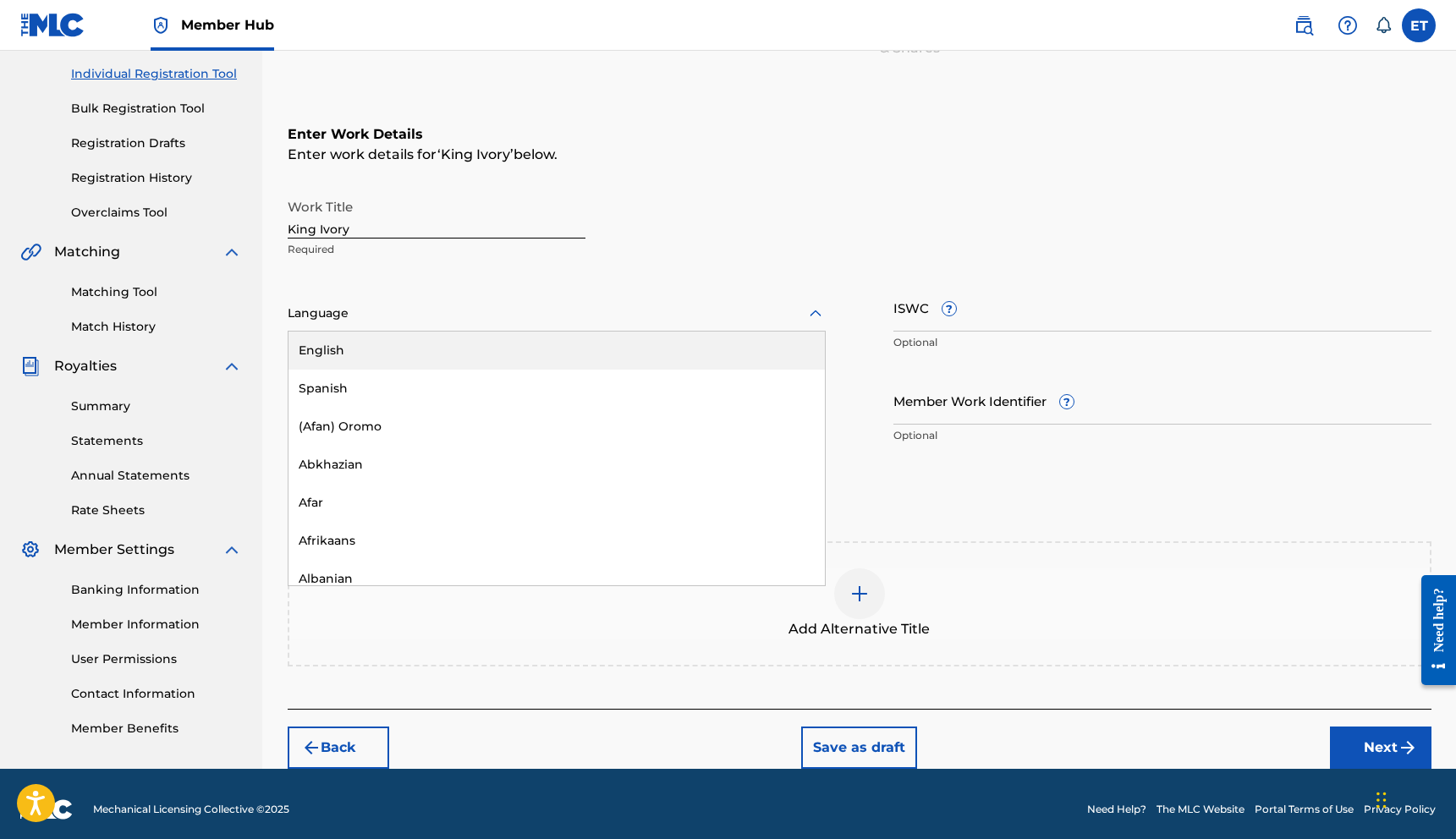
click at [398, 342] on div "English" at bounding box center [556, 351] width 536 height 38
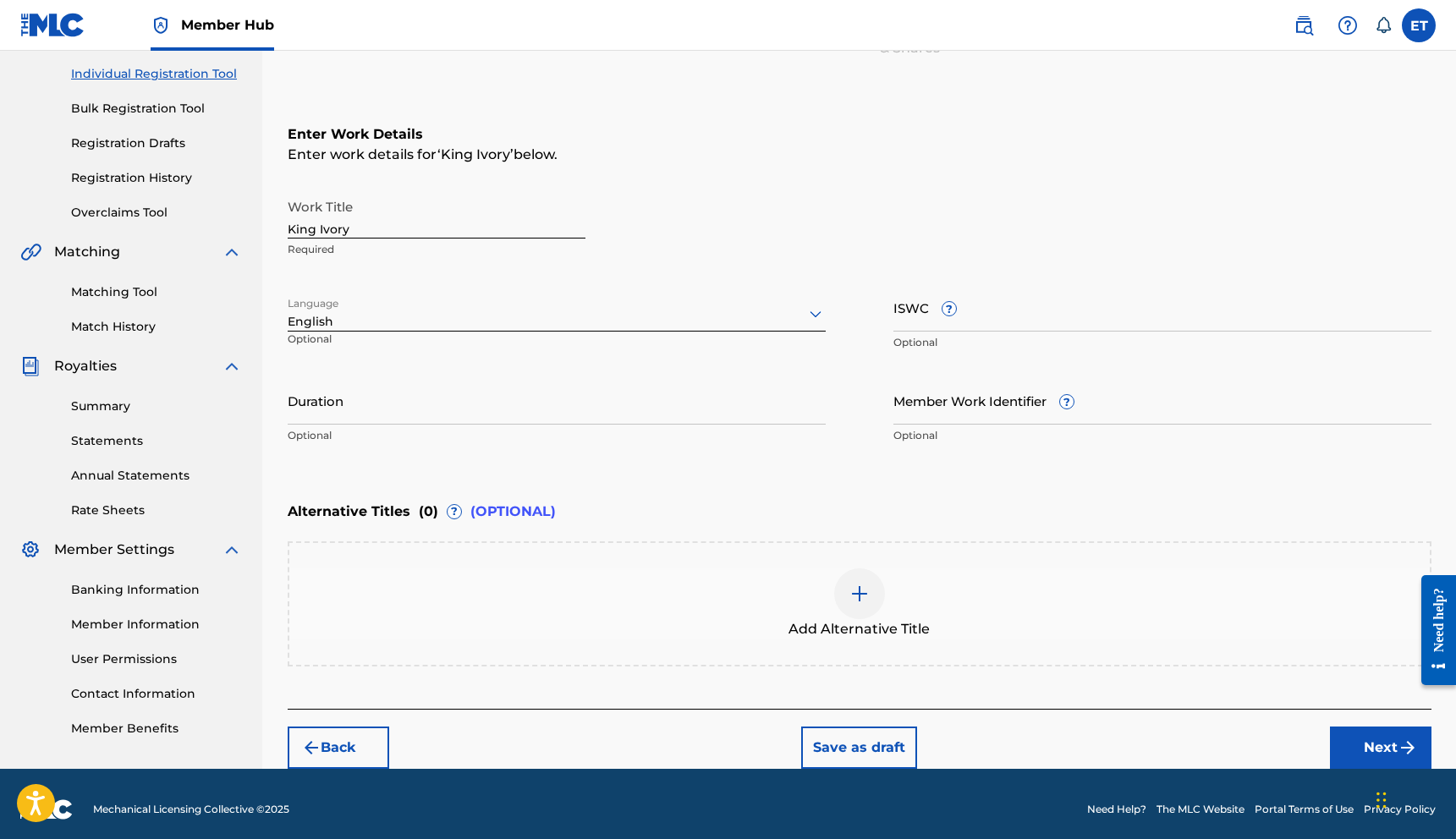
drag, startPoint x: 1036, startPoint y: 319, endPoint x: 793, endPoint y: 115, distance: 317.3
click at [1035, 318] on input "ISWC ?" at bounding box center [1162, 307] width 538 height 49
paste input "T3348918792"
type input "T3348918792"
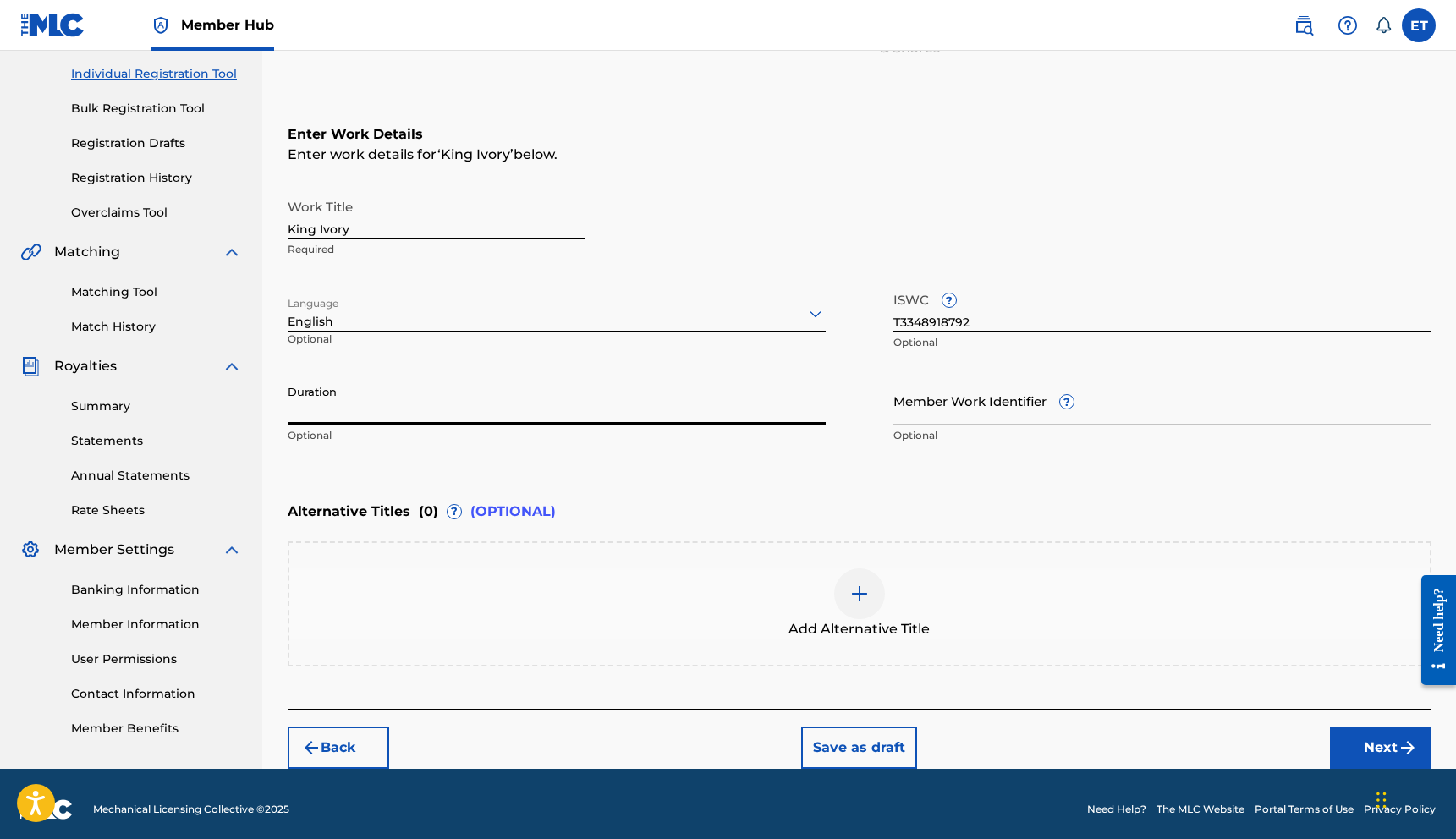
click at [523, 422] on input "Duration" at bounding box center [557, 400] width 538 height 49
type input "04:46"
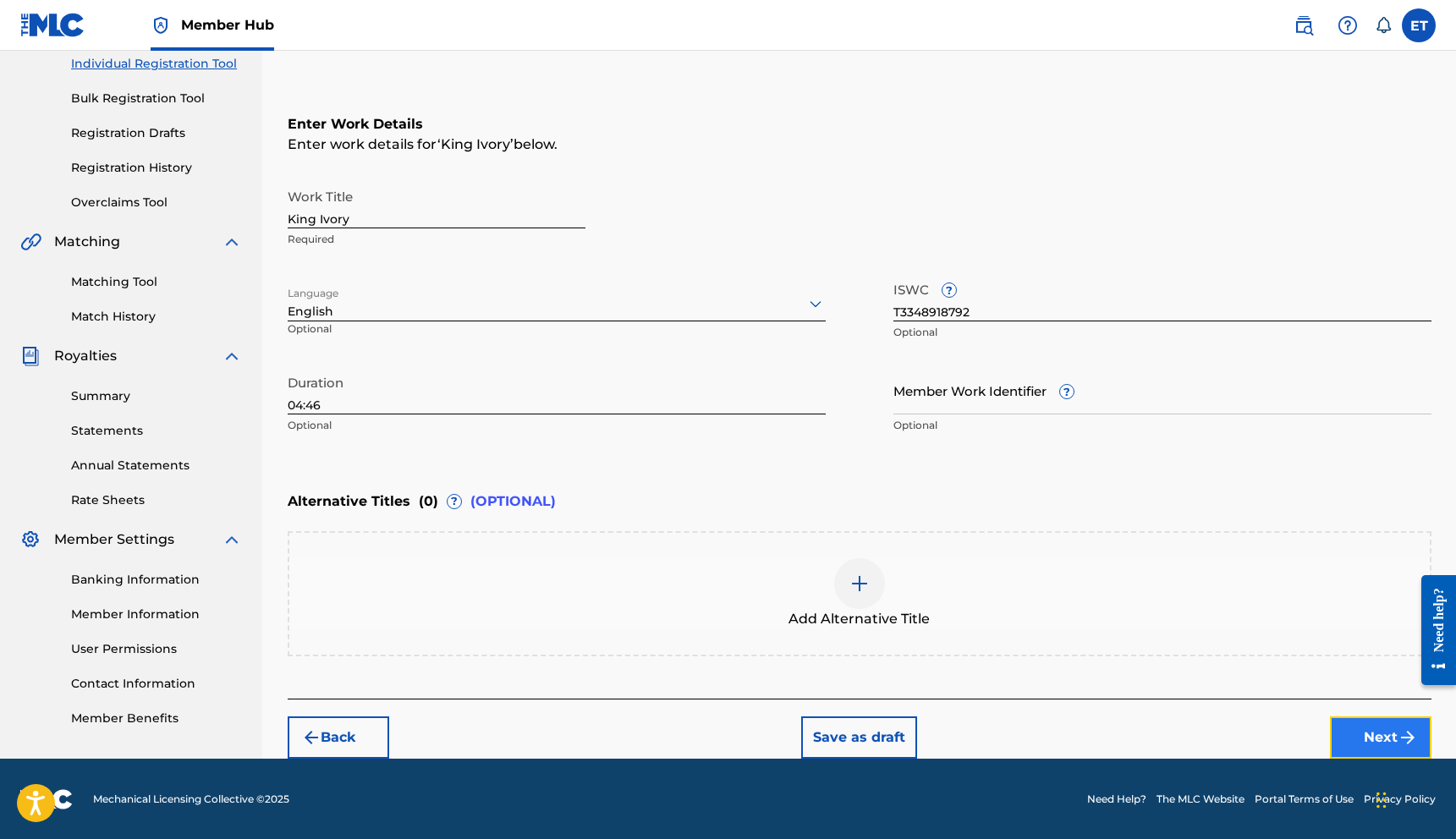
click at [1368, 741] on button "Next" at bounding box center [1380, 737] width 101 height 42
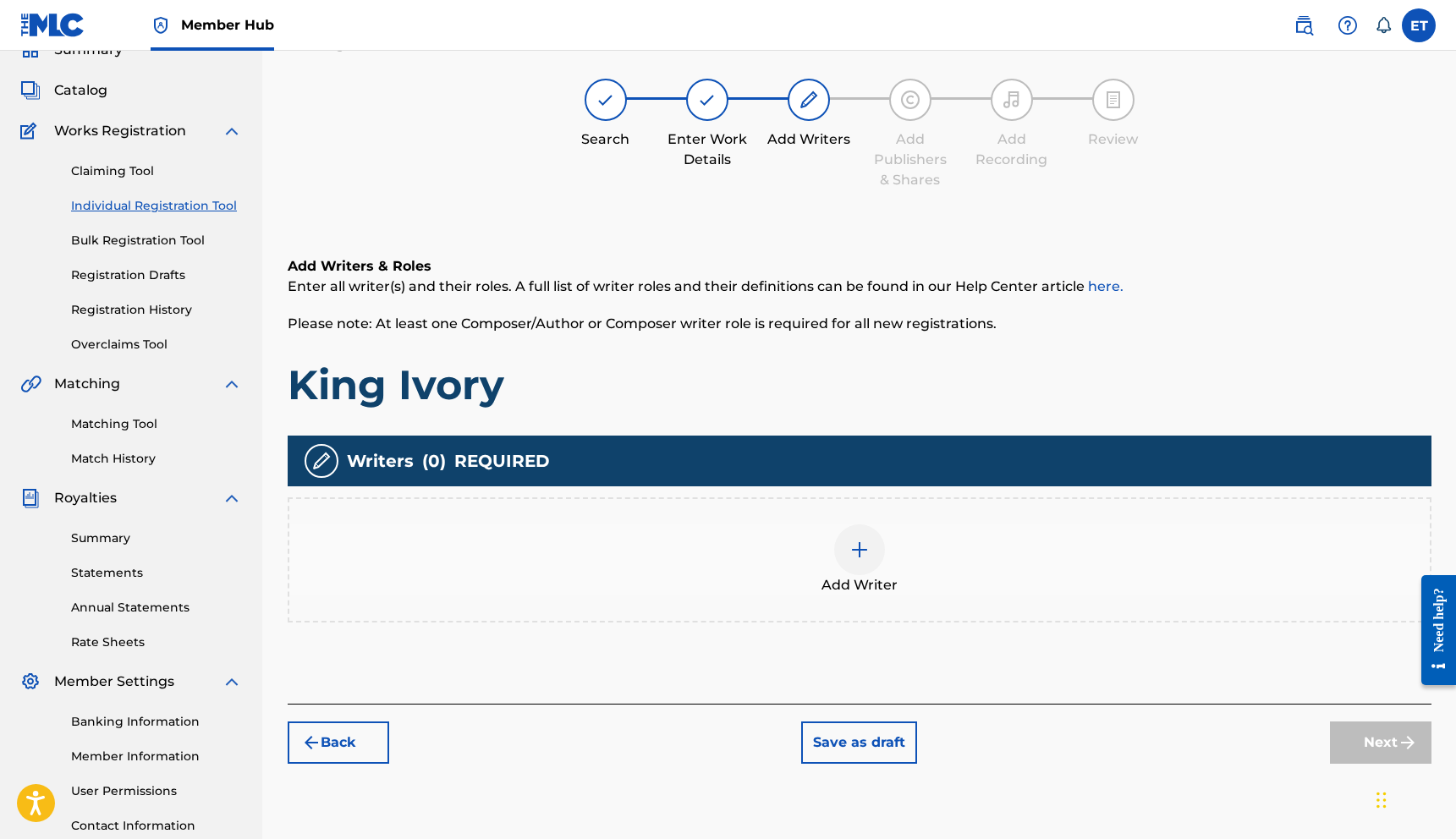
scroll to position [79, 0]
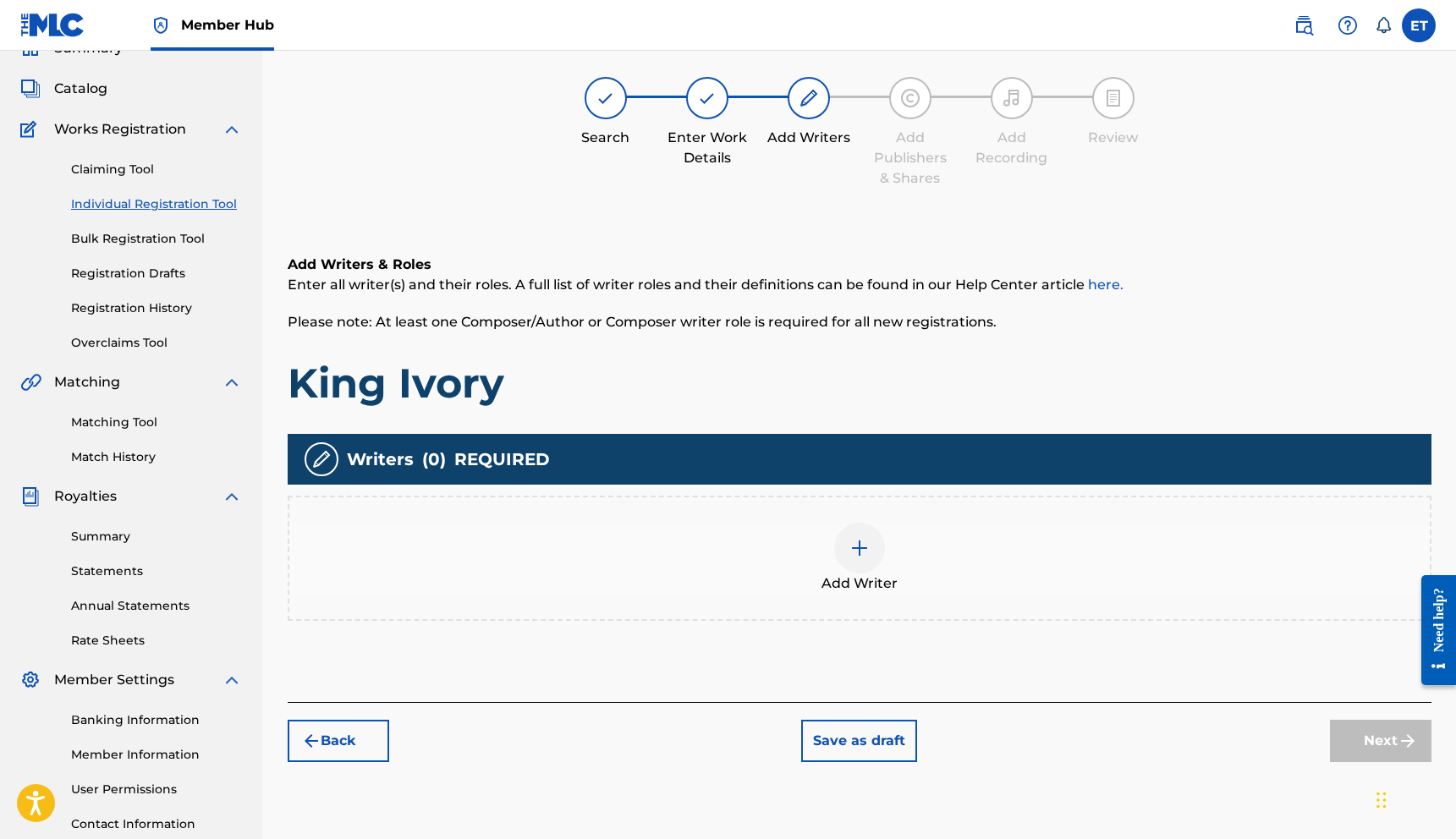
click at [868, 565] on div at bounding box center [859, 547] width 51 height 51
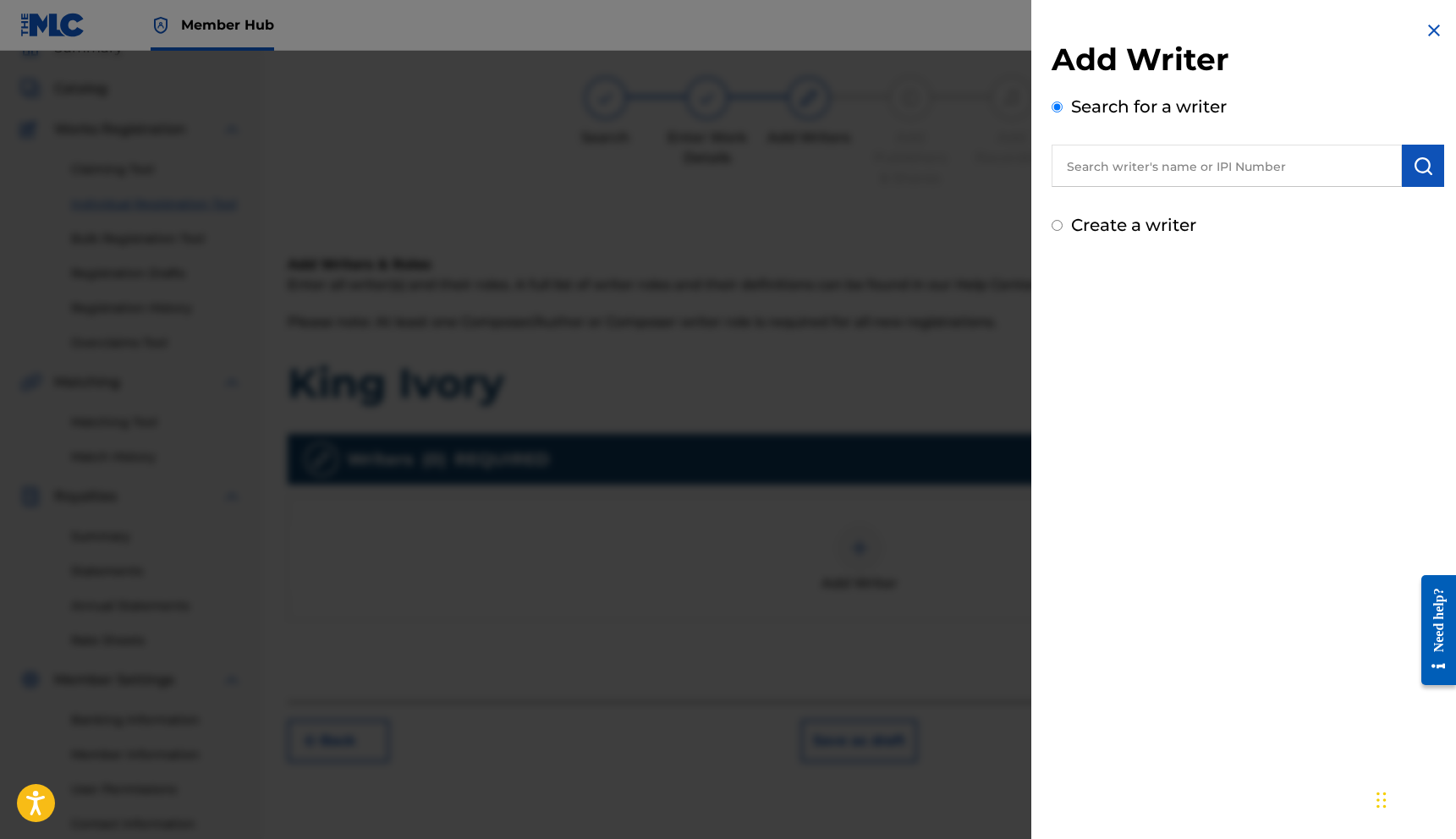
click at [1131, 225] on label "Create a writer" at bounding box center [1133, 224] width 125 height 20
radio input "true"
click at [1062, 225] on input "Create a writer" at bounding box center [1057, 226] width 11 height 11
radio input "false"
radio input "true"
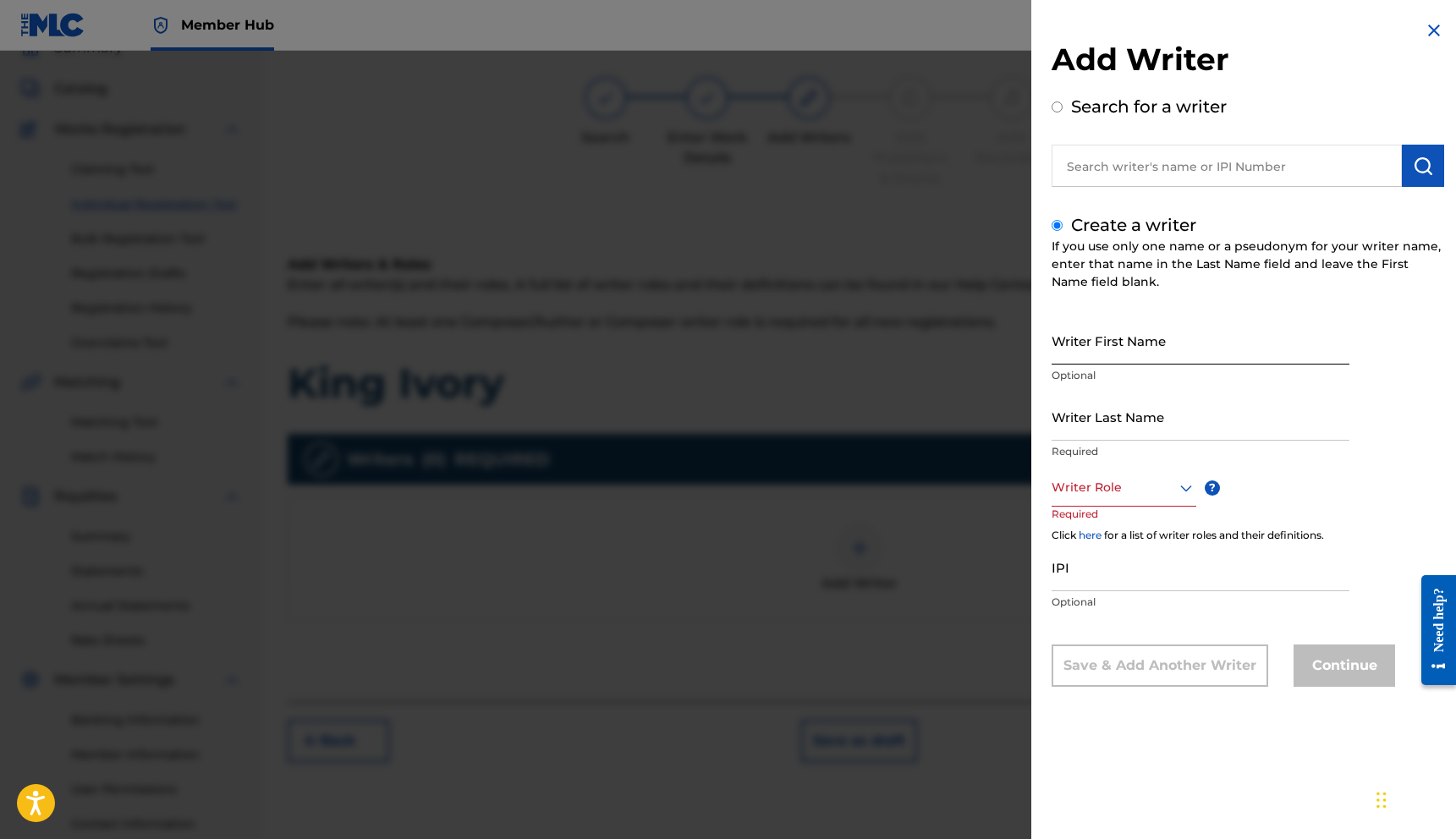
click at [1135, 334] on input "Writer First Name" at bounding box center [1200, 340] width 297 height 49
type input "[PERSON_NAME]"
drag, startPoint x: 1058, startPoint y: 521, endPoint x: 1072, endPoint y: 509, distance: 18.4
click at [1059, 520] on p "Required" at bounding box center [1083, 525] width 64 height 38
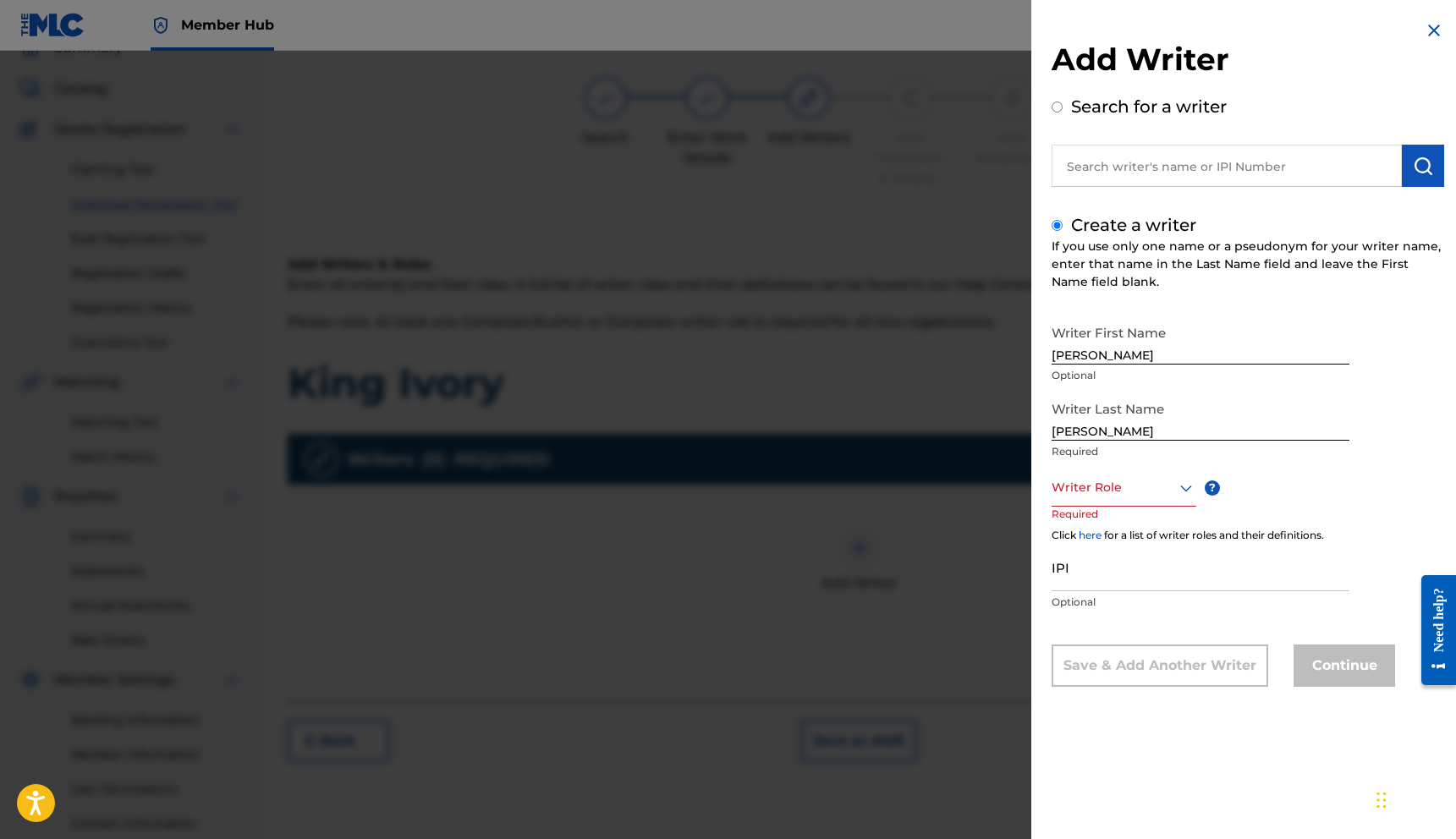
click at [1073, 508] on p "Required" at bounding box center [1083, 525] width 64 height 38
click at [1089, 500] on div "Writer Role" at bounding box center [1124, 487] width 145 height 38
click at [1098, 521] on div "Composer/Author" at bounding box center [1124, 525] width 143 height 38
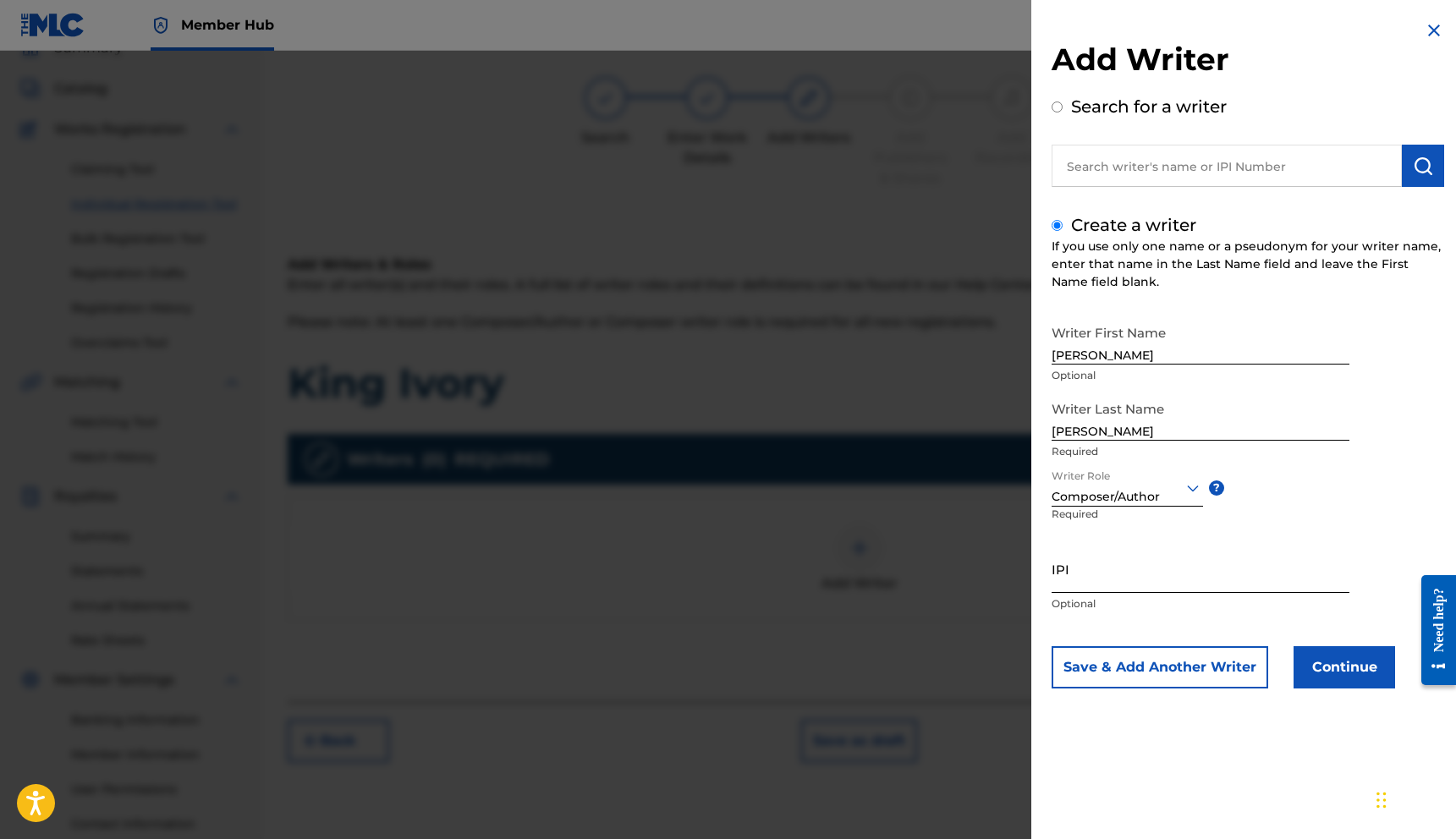
click at [1114, 579] on input "IPI" at bounding box center [1200, 568] width 297 height 49
paste input "1252123400"
type input "1252123400"
click at [1339, 661] on button "Continue" at bounding box center [1343, 667] width 101 height 42
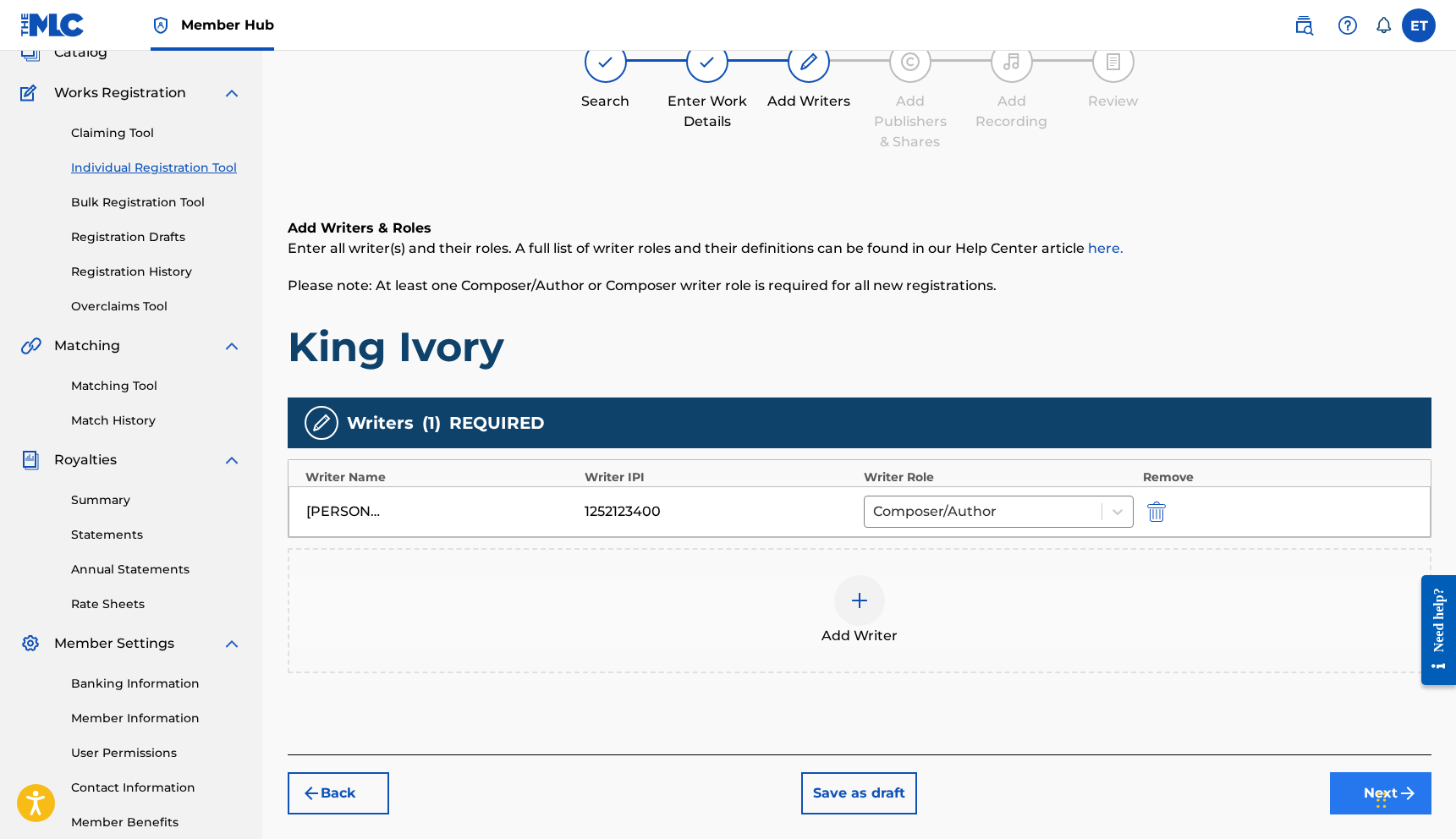
scroll to position [210, 0]
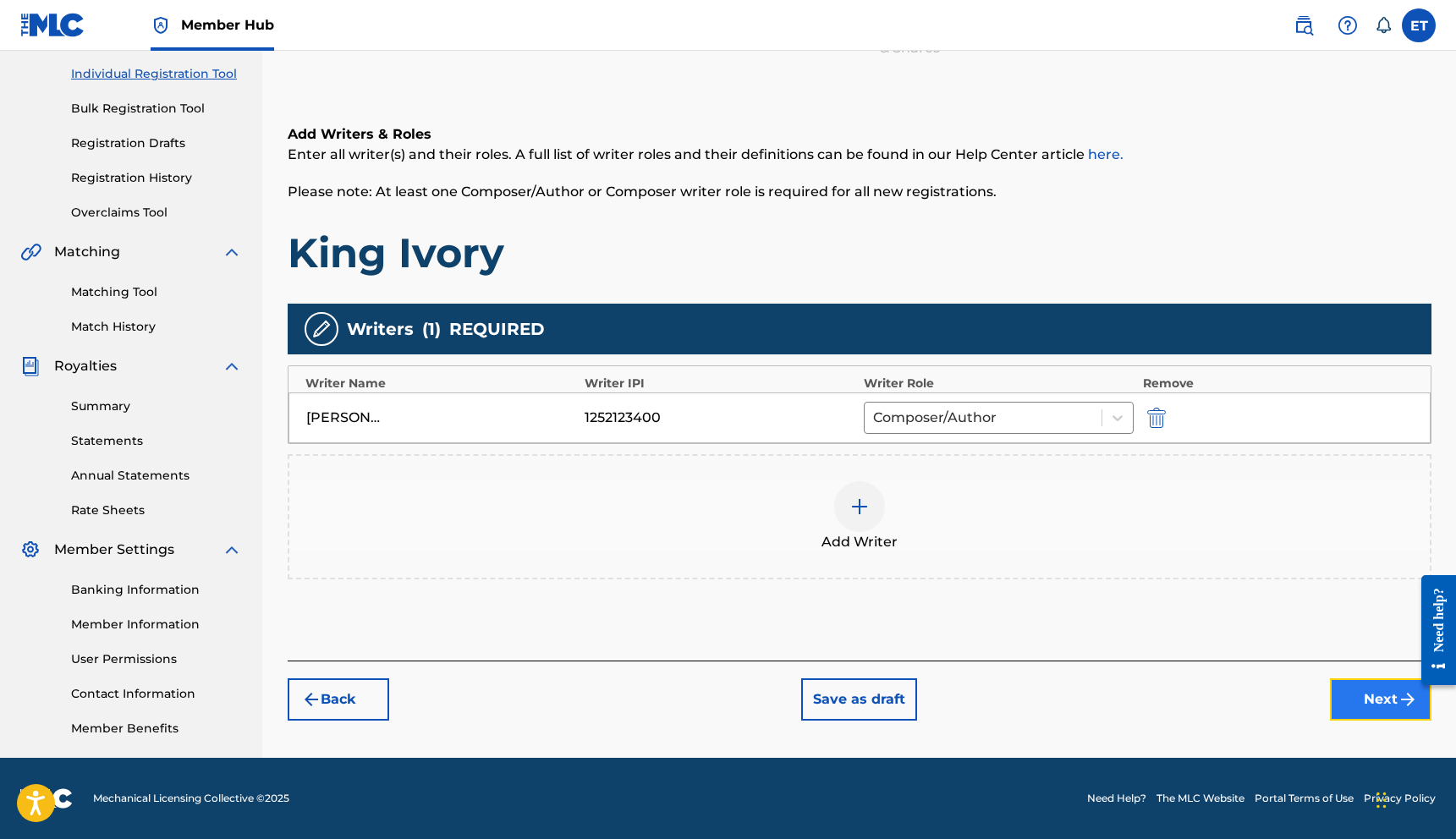
click at [1380, 708] on button "Next" at bounding box center [1380, 699] width 101 height 42
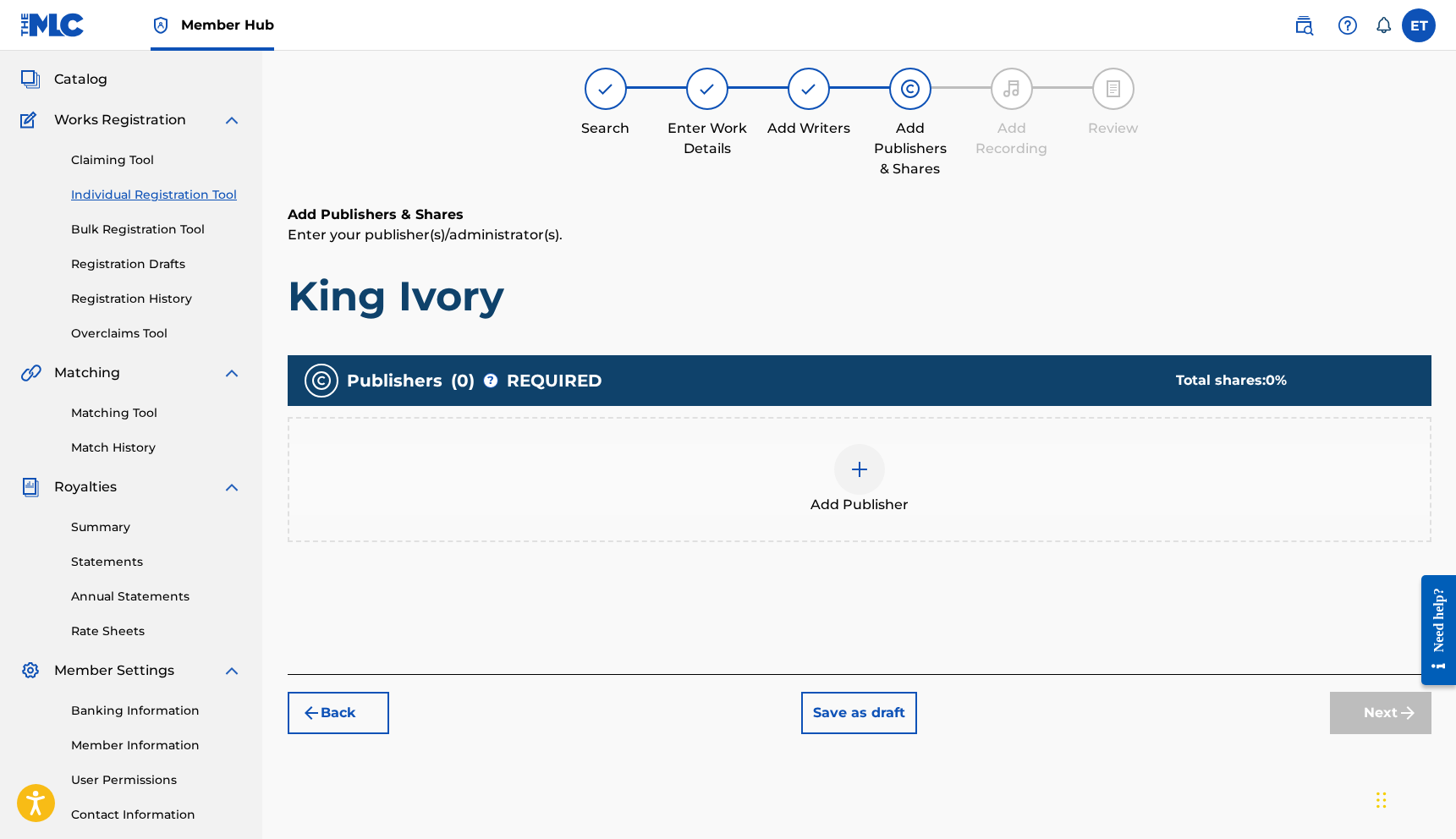
scroll to position [76, 0]
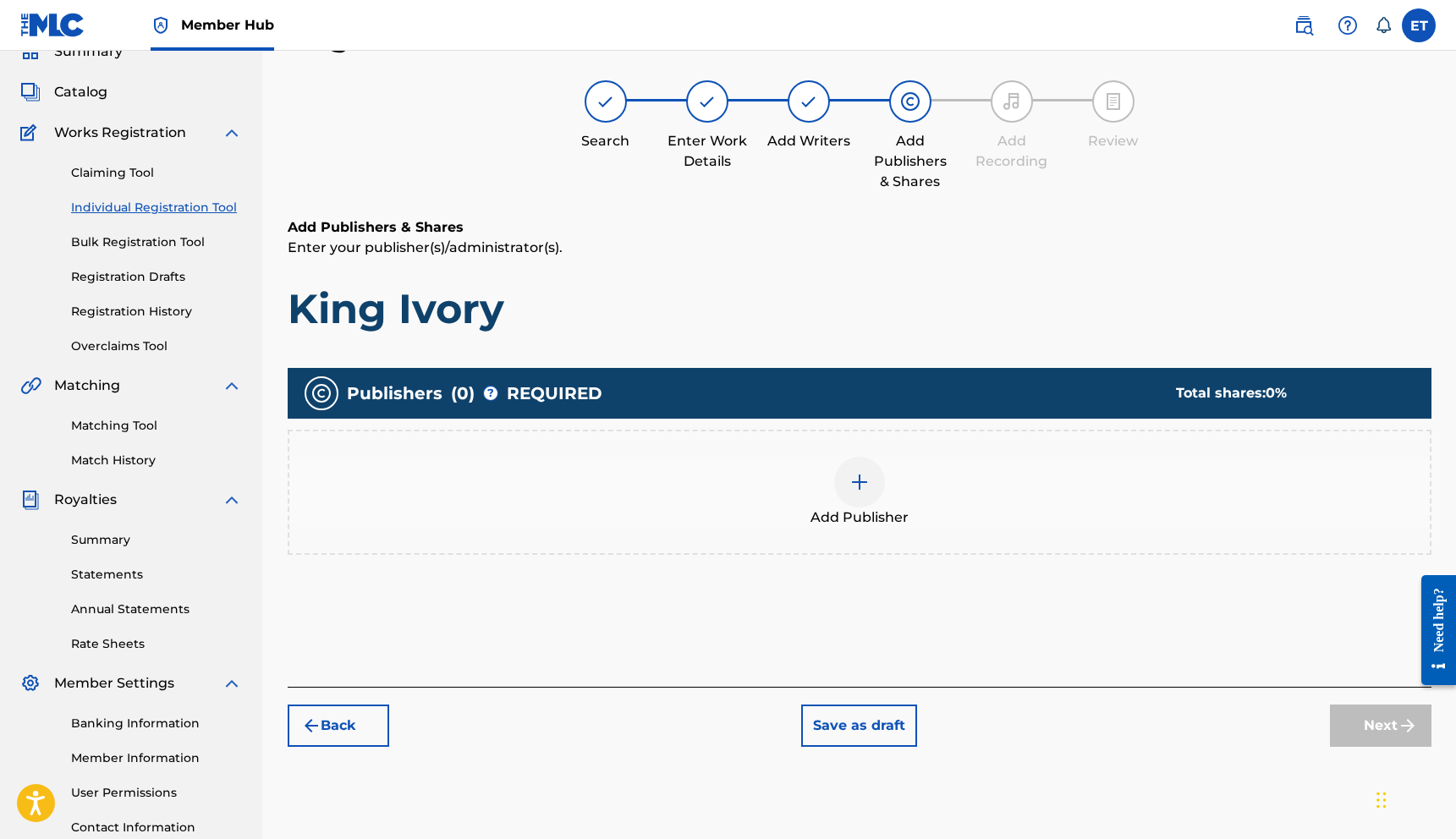
click at [872, 490] on div at bounding box center [859, 481] width 51 height 51
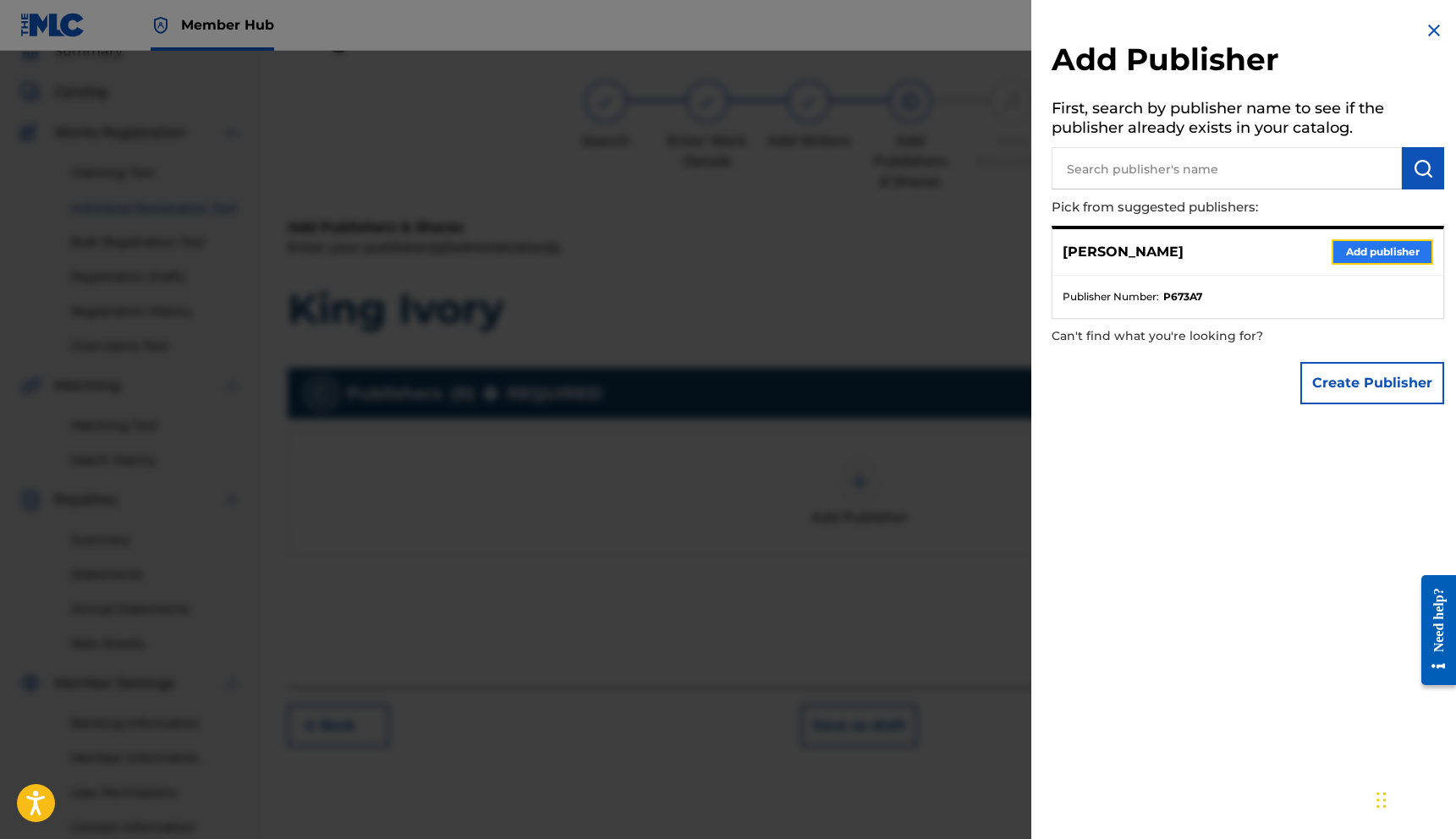
click at [1342, 254] on button "Add publisher" at bounding box center [1382, 252] width 101 height 26
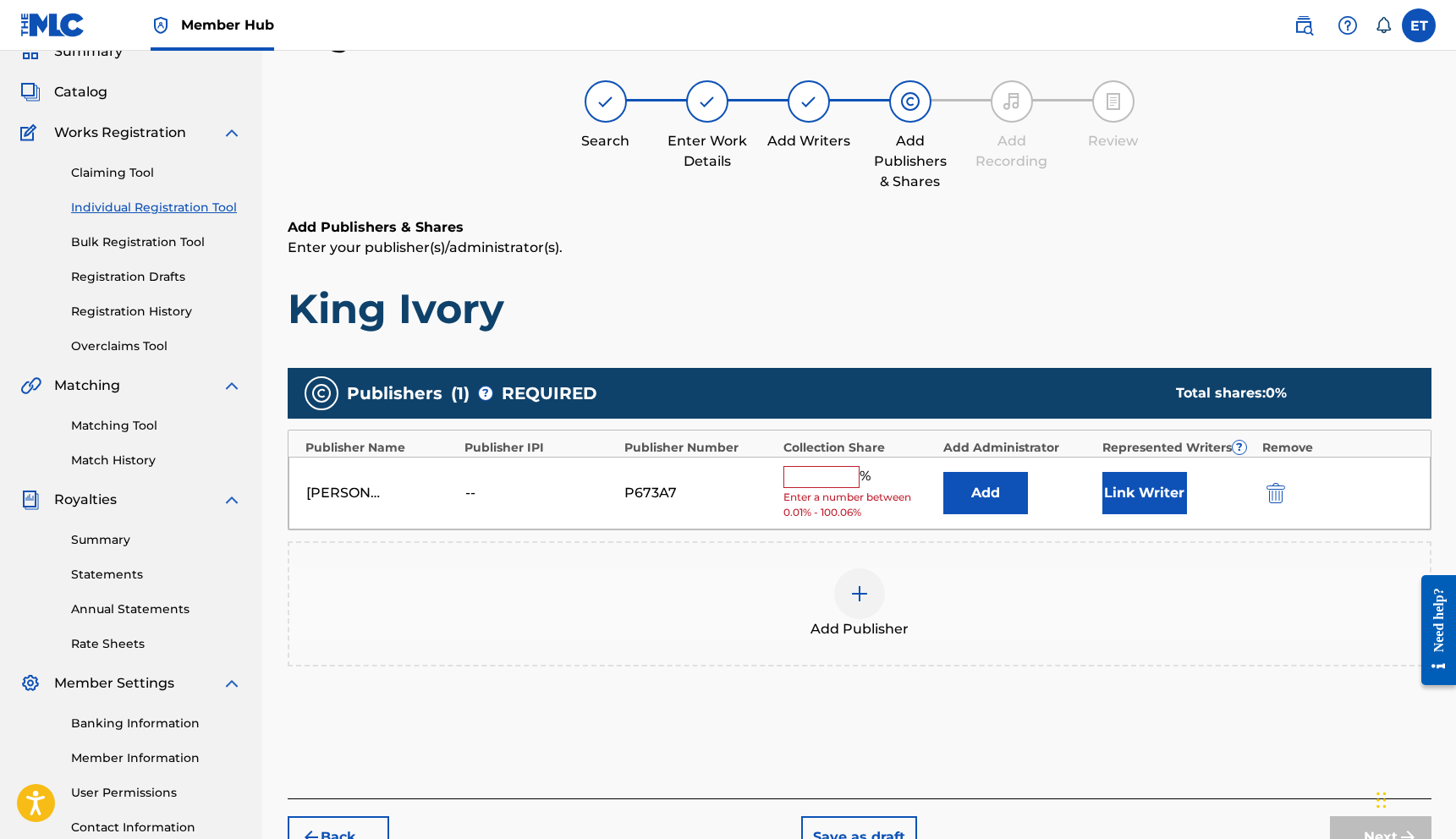
drag, startPoint x: 826, startPoint y: 478, endPoint x: 846, endPoint y: 451, distance: 33.6
click at [825, 478] on input "text" at bounding box center [821, 477] width 76 height 22
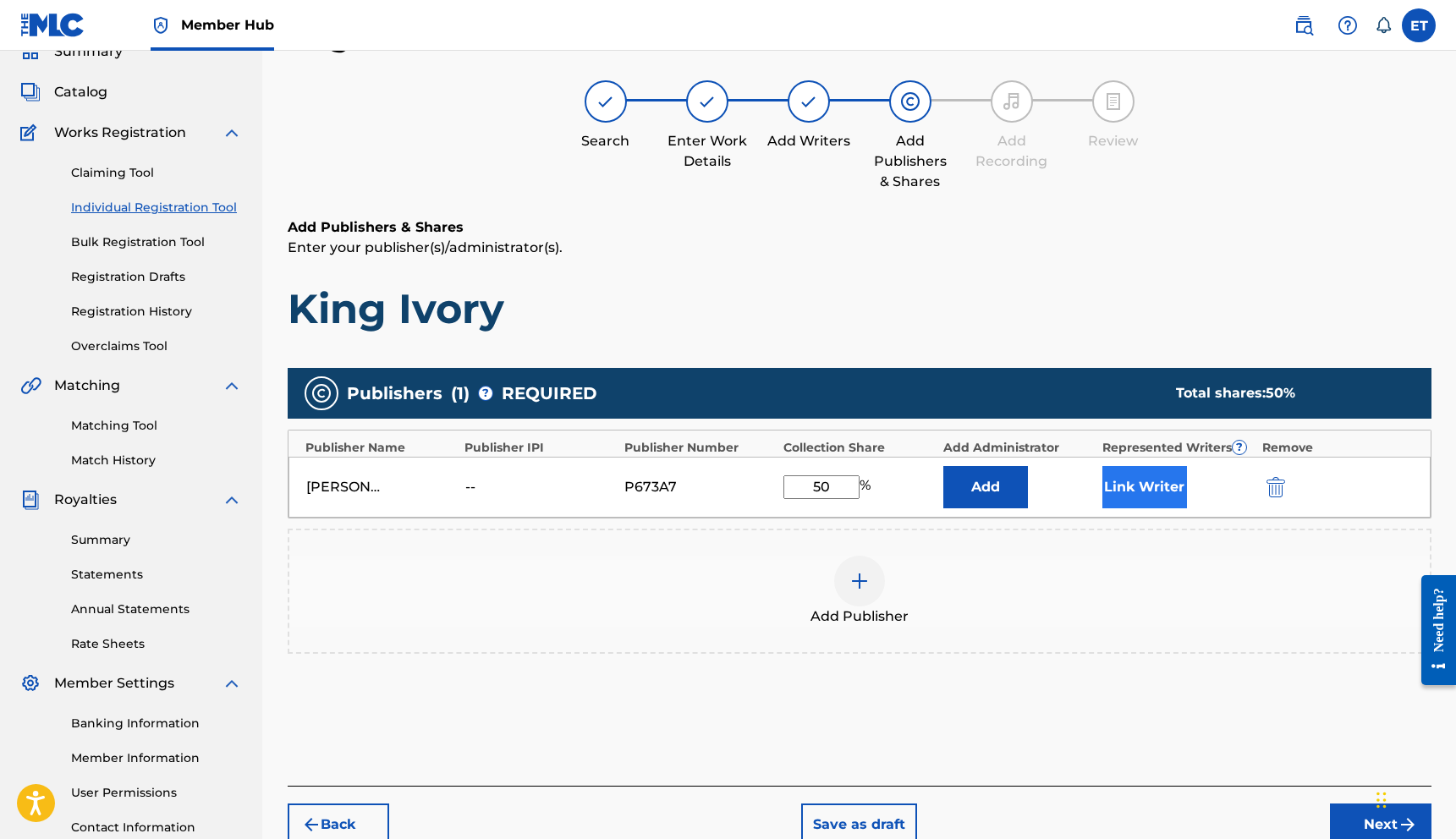
type input "50"
click at [1105, 492] on button "Link Writer" at bounding box center [1144, 487] width 85 height 42
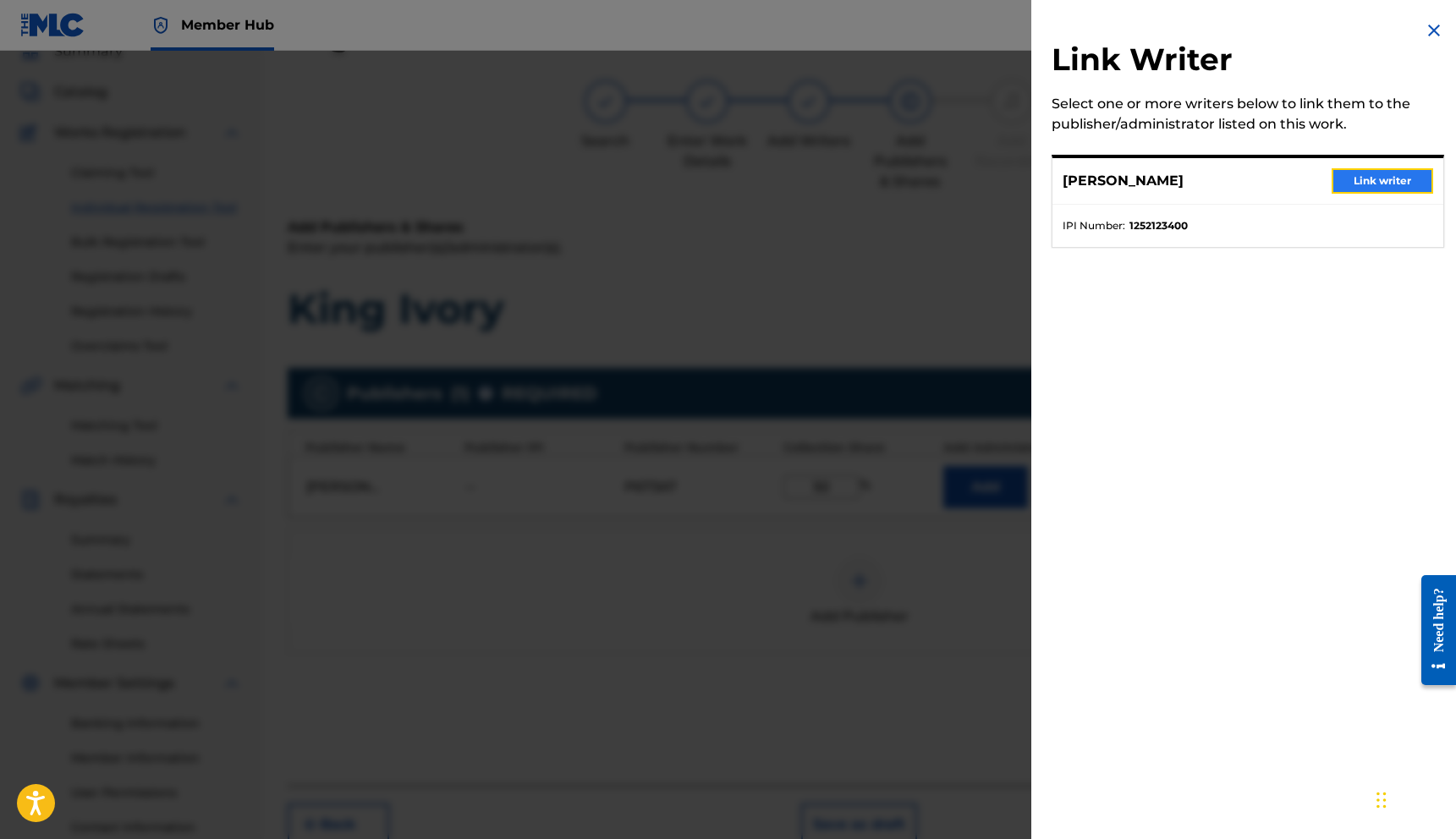
click at [1354, 176] on button "Link writer" at bounding box center [1382, 181] width 101 height 26
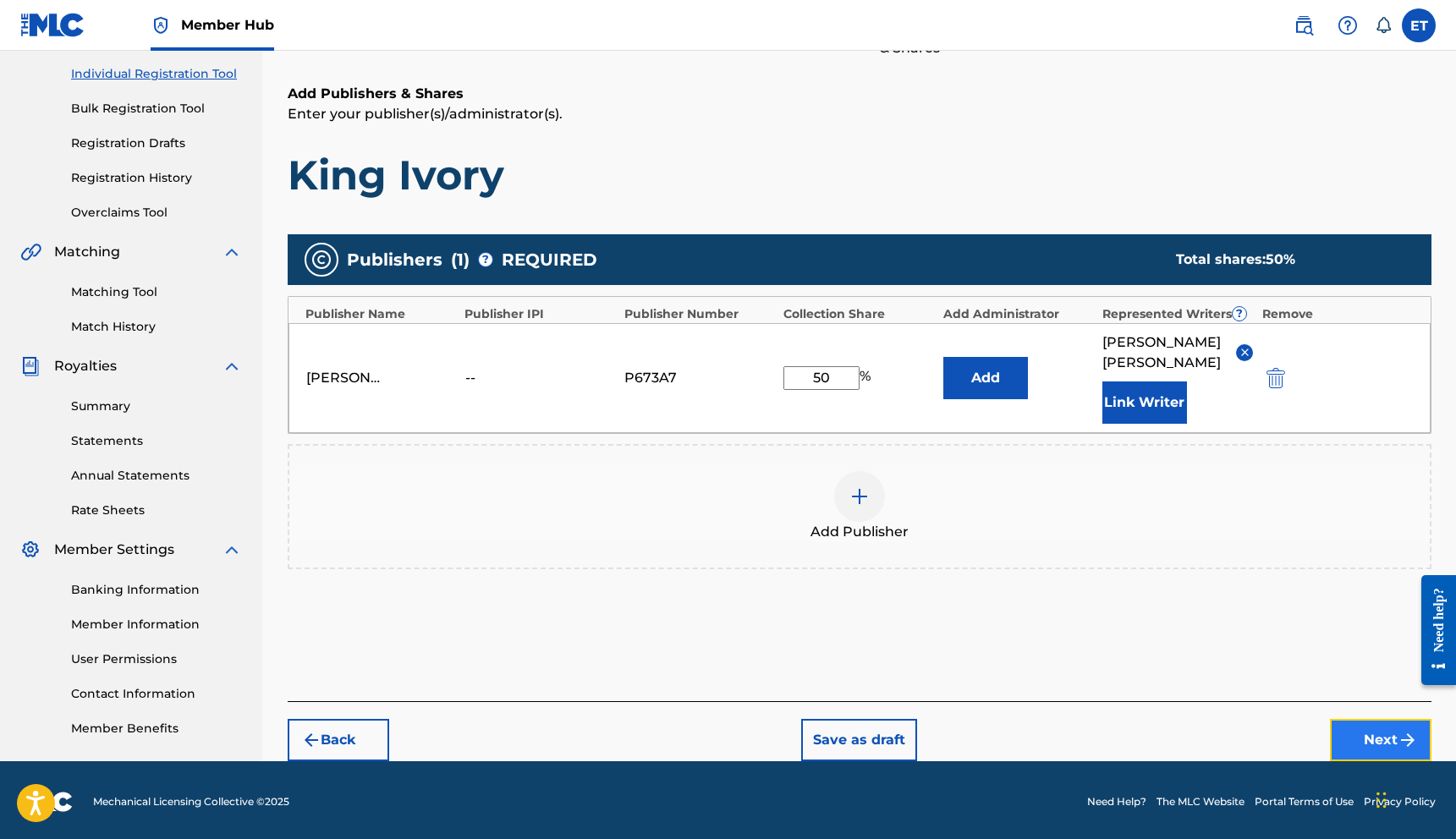
click at [1371, 730] on button "Next" at bounding box center [1380, 740] width 101 height 42
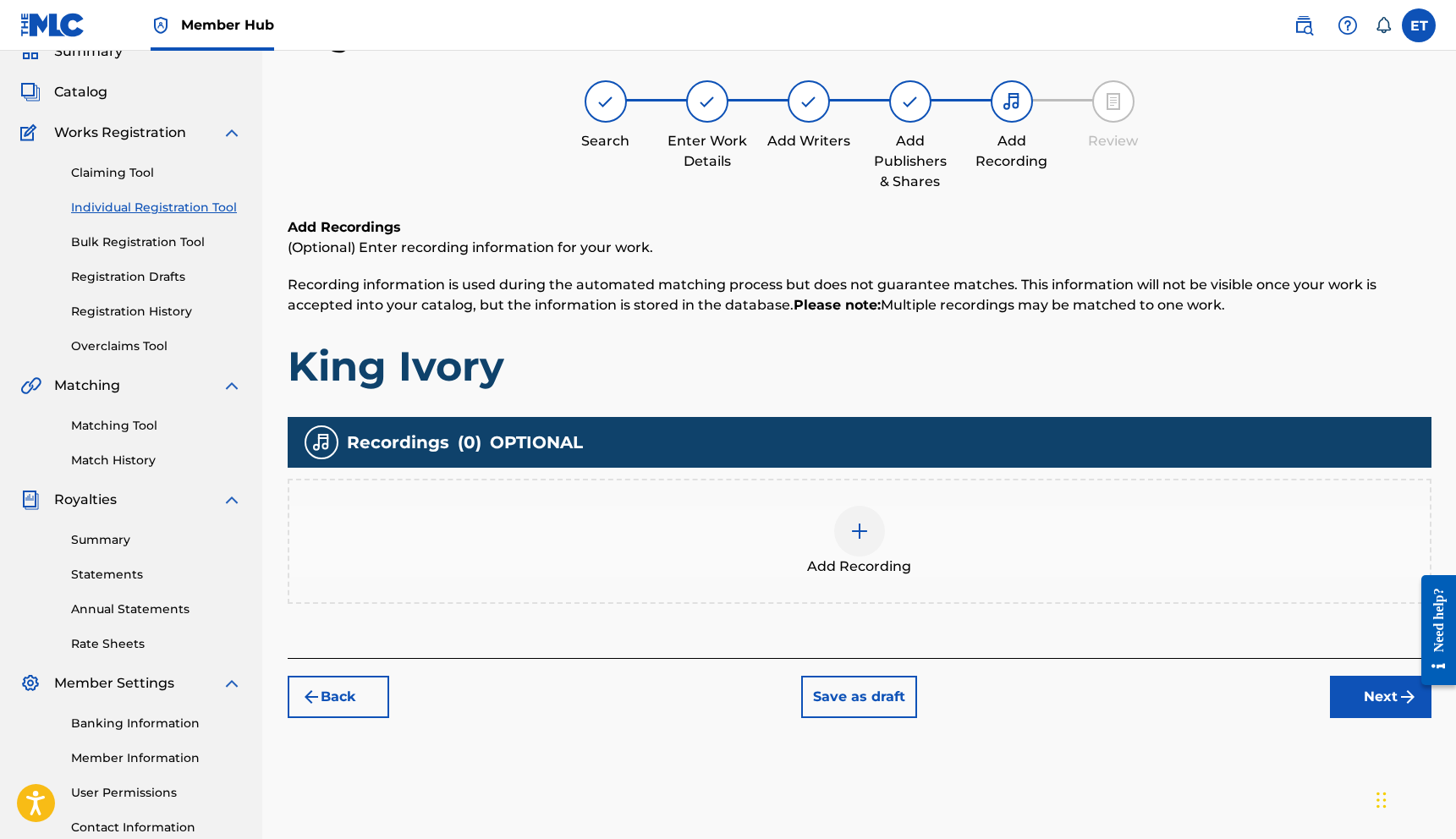
click at [869, 510] on div at bounding box center [859, 530] width 51 height 51
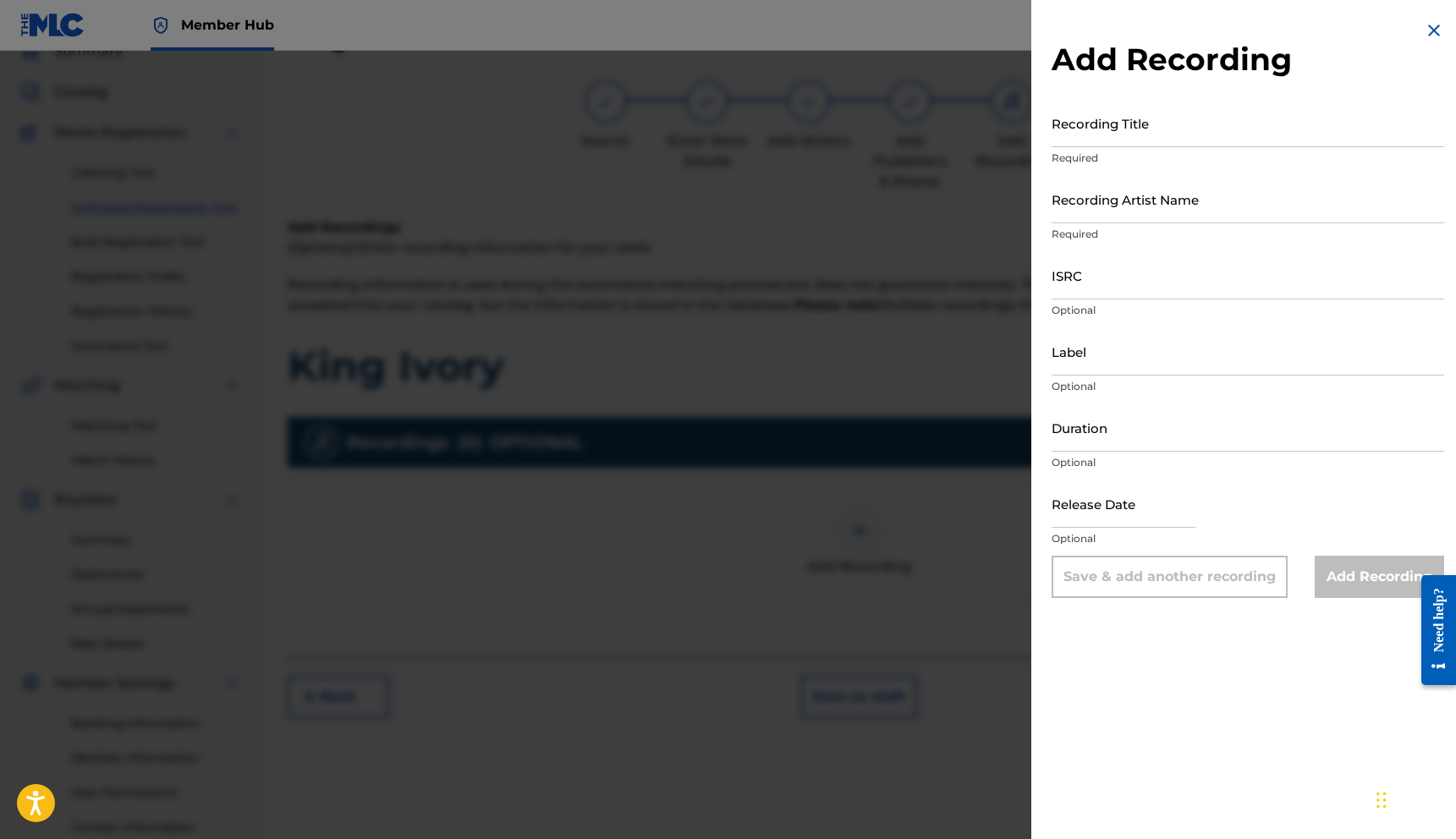
click at [1211, 144] on input "Recording Title" at bounding box center [1248, 123] width 393 height 49
type input "King Ivory"
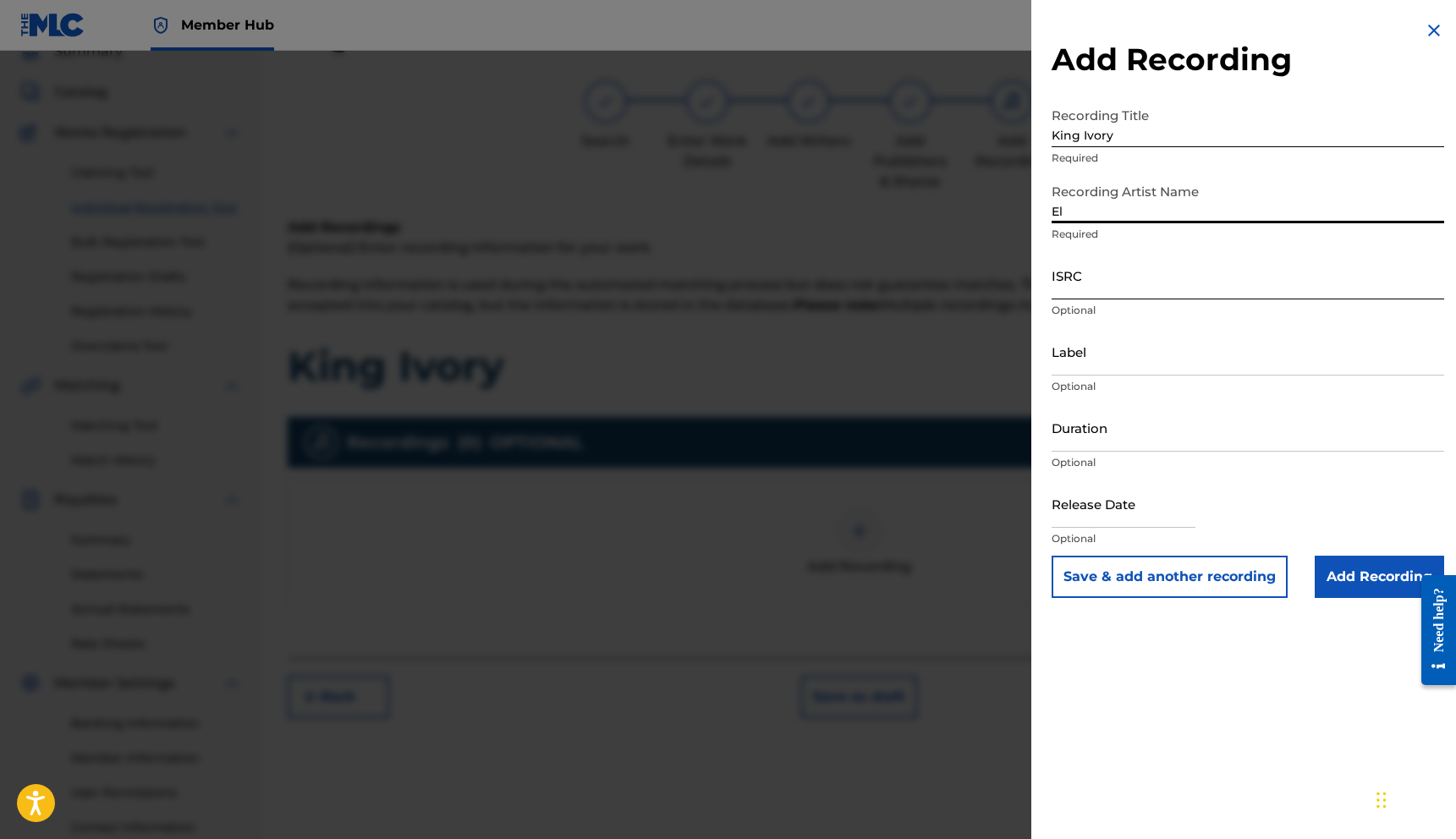
type input "[PERSON_NAME]"
click at [1152, 287] on input "ISRC" at bounding box center [1248, 275] width 393 height 49
paste input "QZWFS2577135"
type input "QZWFS2577135"
click at [1111, 420] on input "Duration" at bounding box center [1248, 427] width 393 height 49
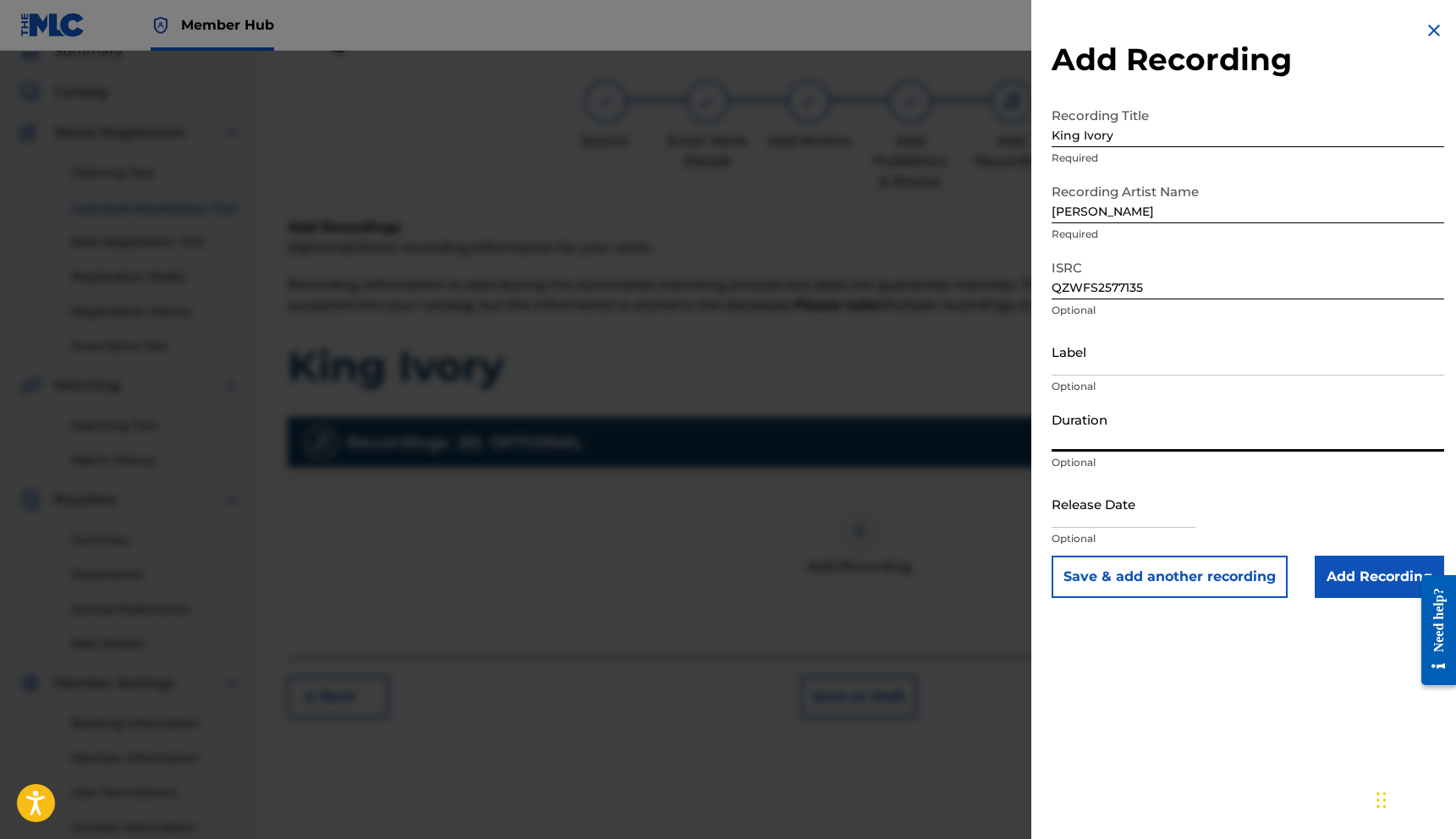
click at [1108, 431] on input "Duration" at bounding box center [1248, 427] width 393 height 49
type input "04:46"
click at [1147, 501] on input "text" at bounding box center [1123, 503] width 144 height 49
select select "8"
select select "2025"
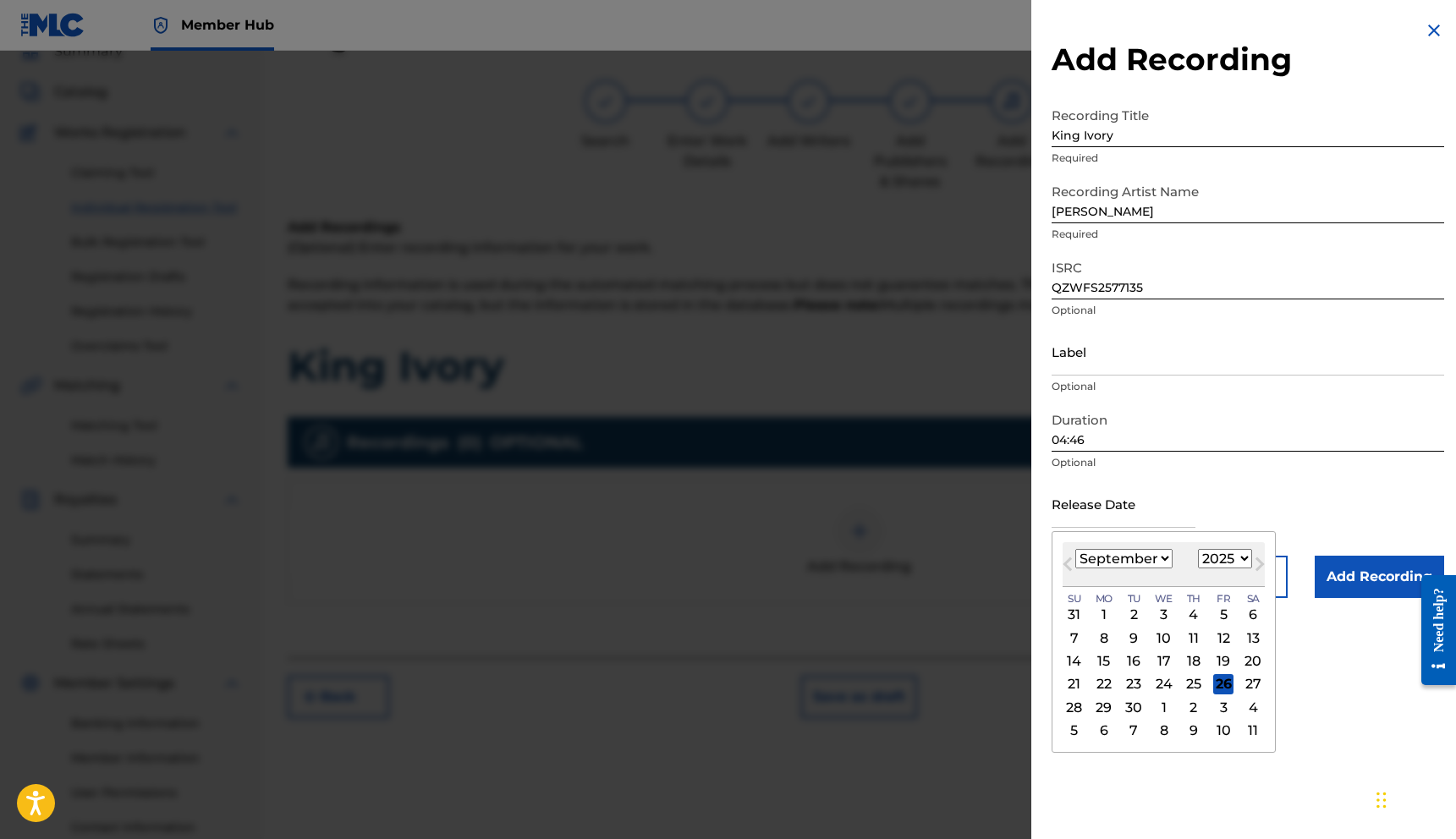
click at [1167, 564] on select "January February March April May June July August September October November De…" at bounding box center [1123, 559] width 97 height 19
select select "7"
click at [1075, 549] on select "January February March April May June July August September October November De…" at bounding box center [1123, 559] width 97 height 19
click at [1218, 707] on div "29" at bounding box center [1222, 706] width 20 height 20
type input "[DATE]"
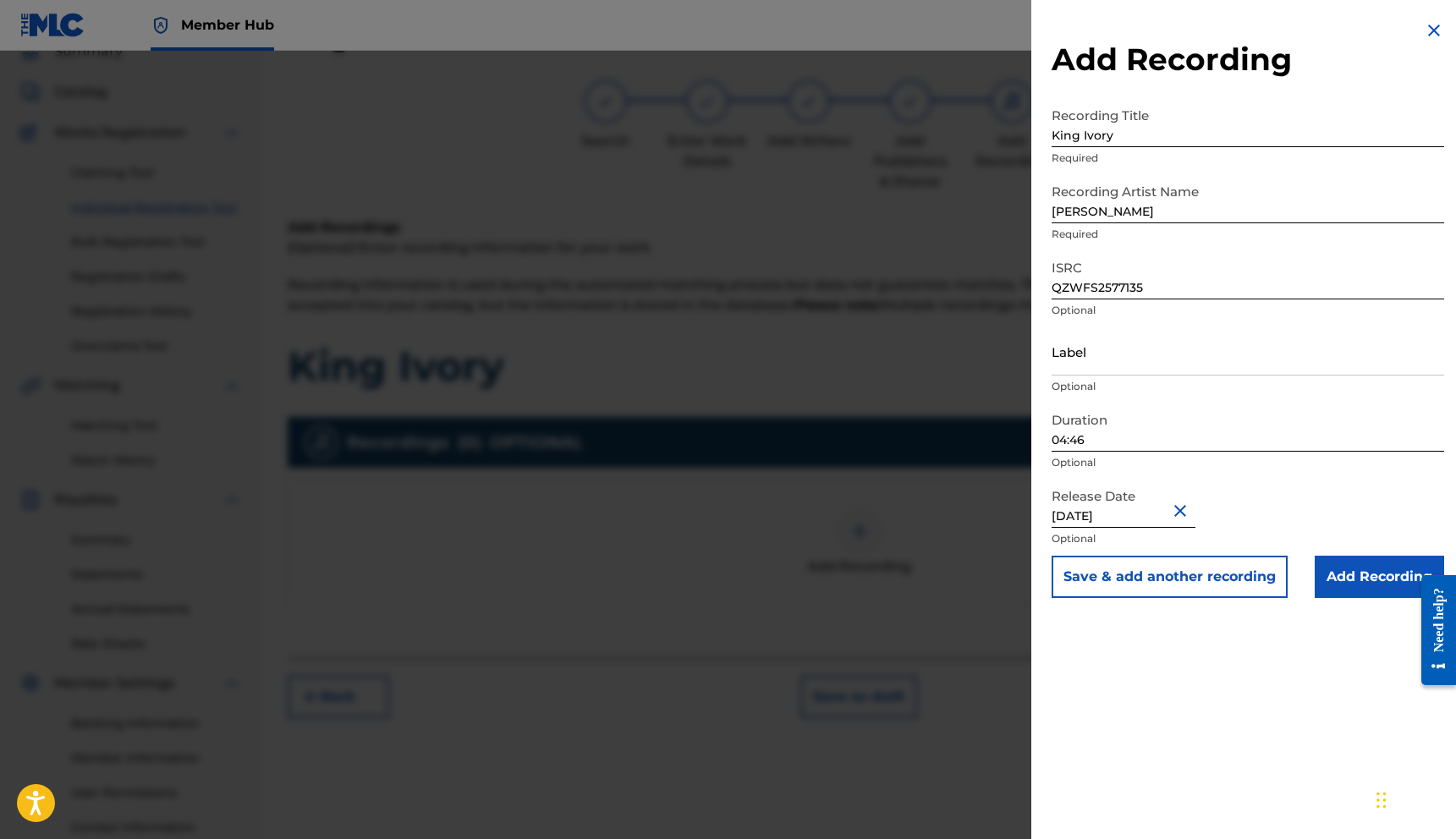
click at [1323, 519] on div "Release Date [DATE] Optional" at bounding box center [1248, 518] width 393 height 76
click at [1346, 580] on input "Add Recording" at bounding box center [1380, 577] width 130 height 42
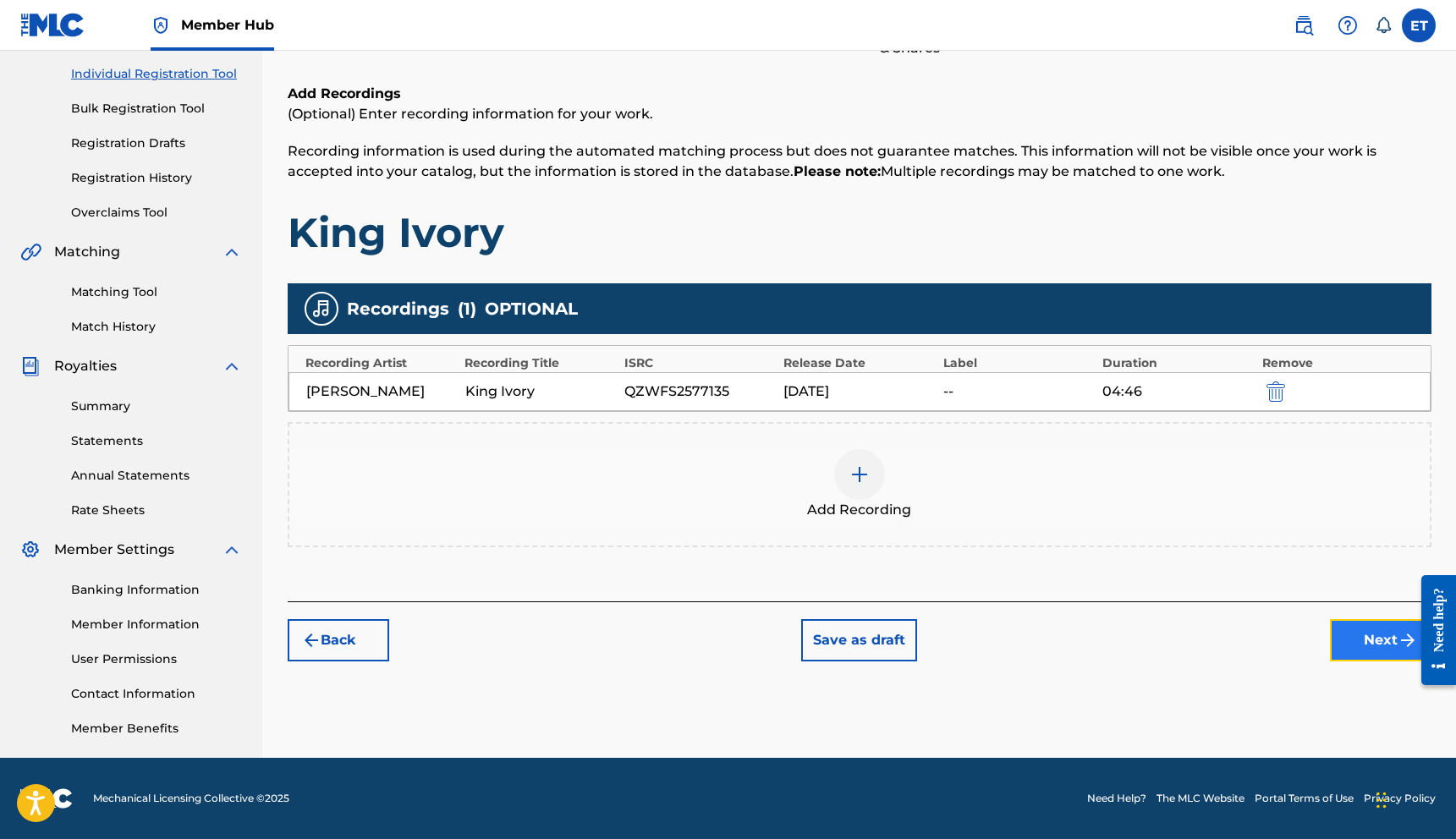
click at [1342, 629] on button "Next" at bounding box center [1380, 640] width 101 height 42
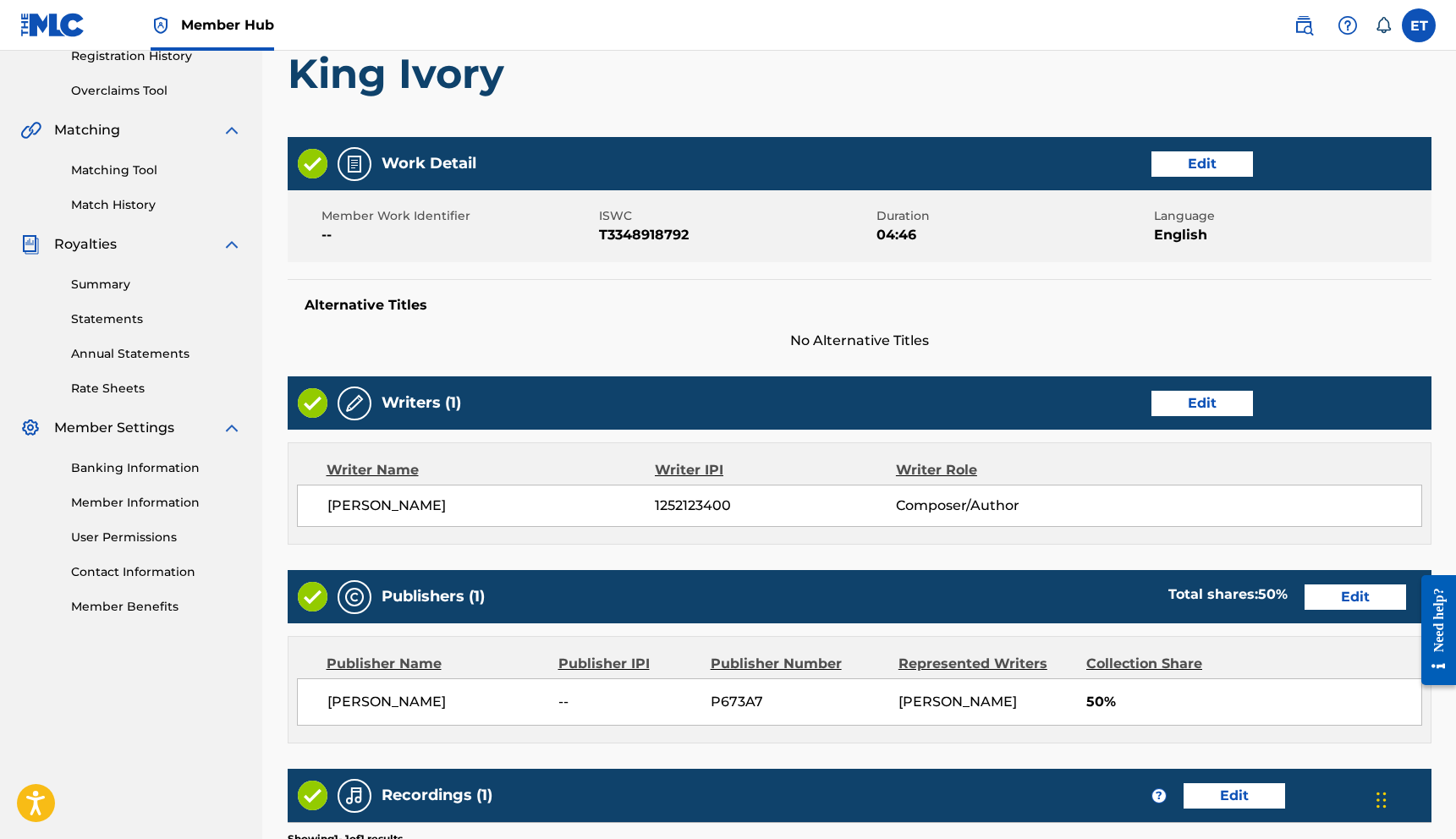
scroll to position [589, 0]
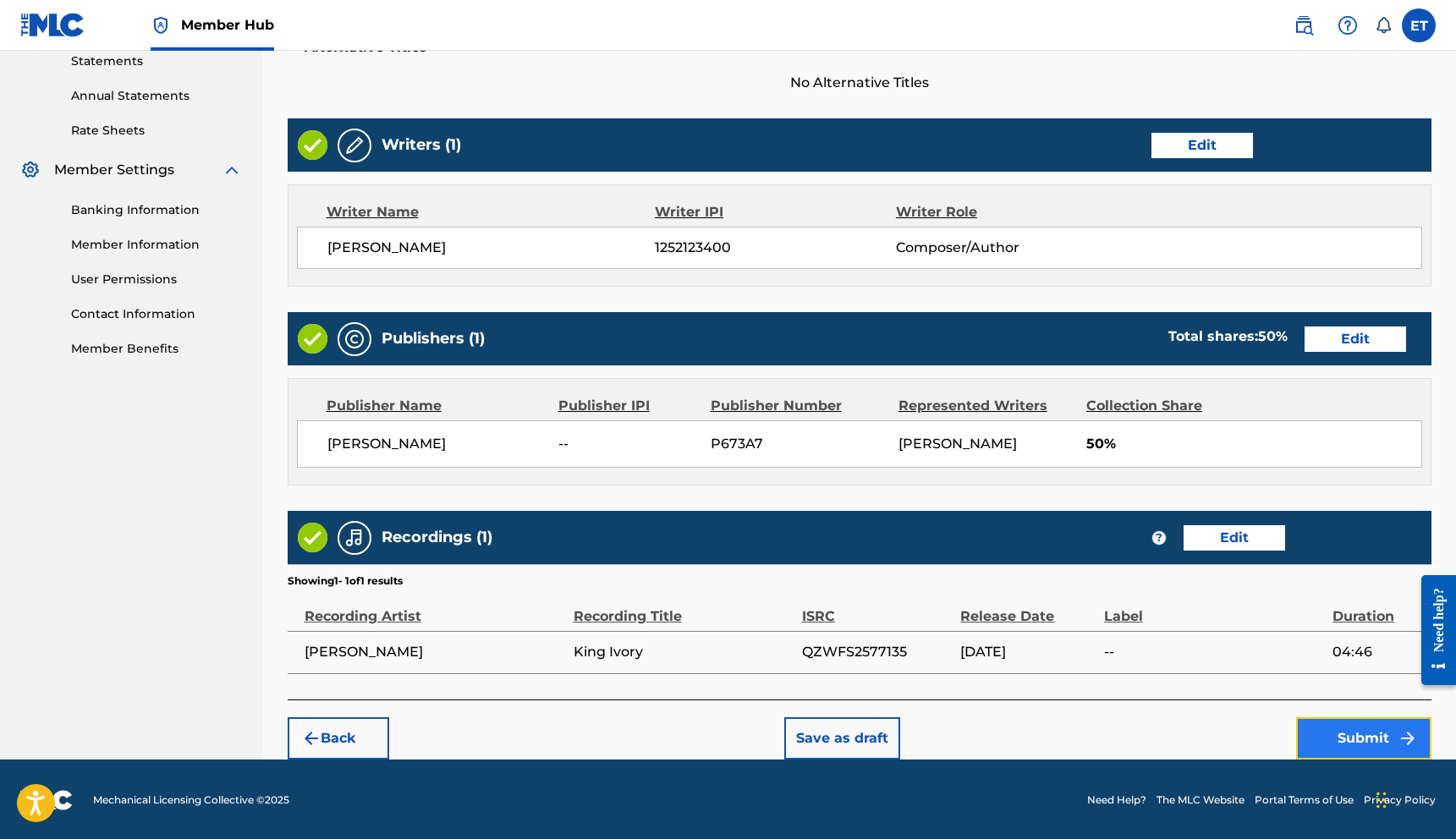
click at [1406, 756] on button "Submit" at bounding box center [1364, 738] width 135 height 42
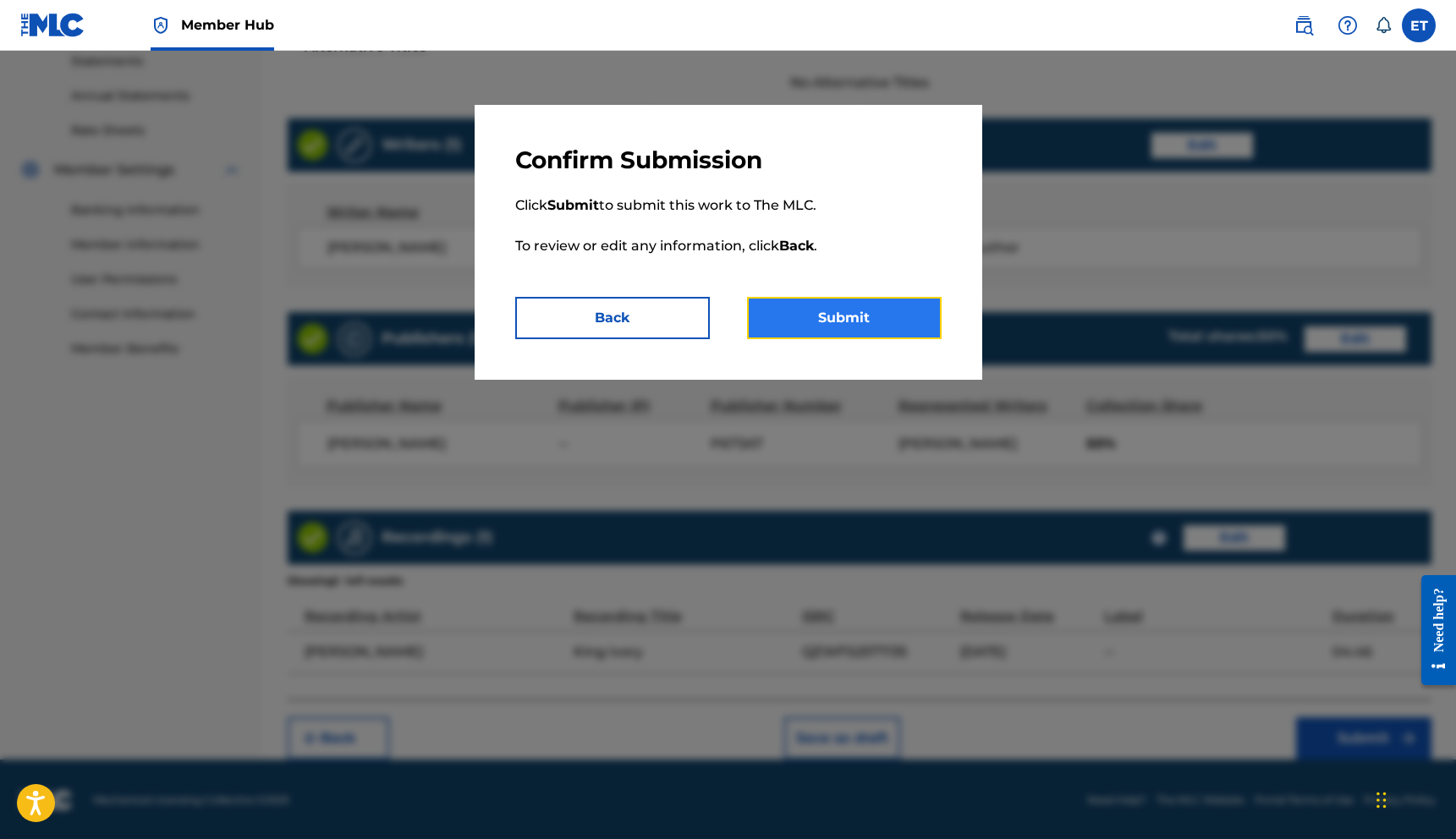
click at [850, 318] on button "Submit" at bounding box center [844, 317] width 195 height 42
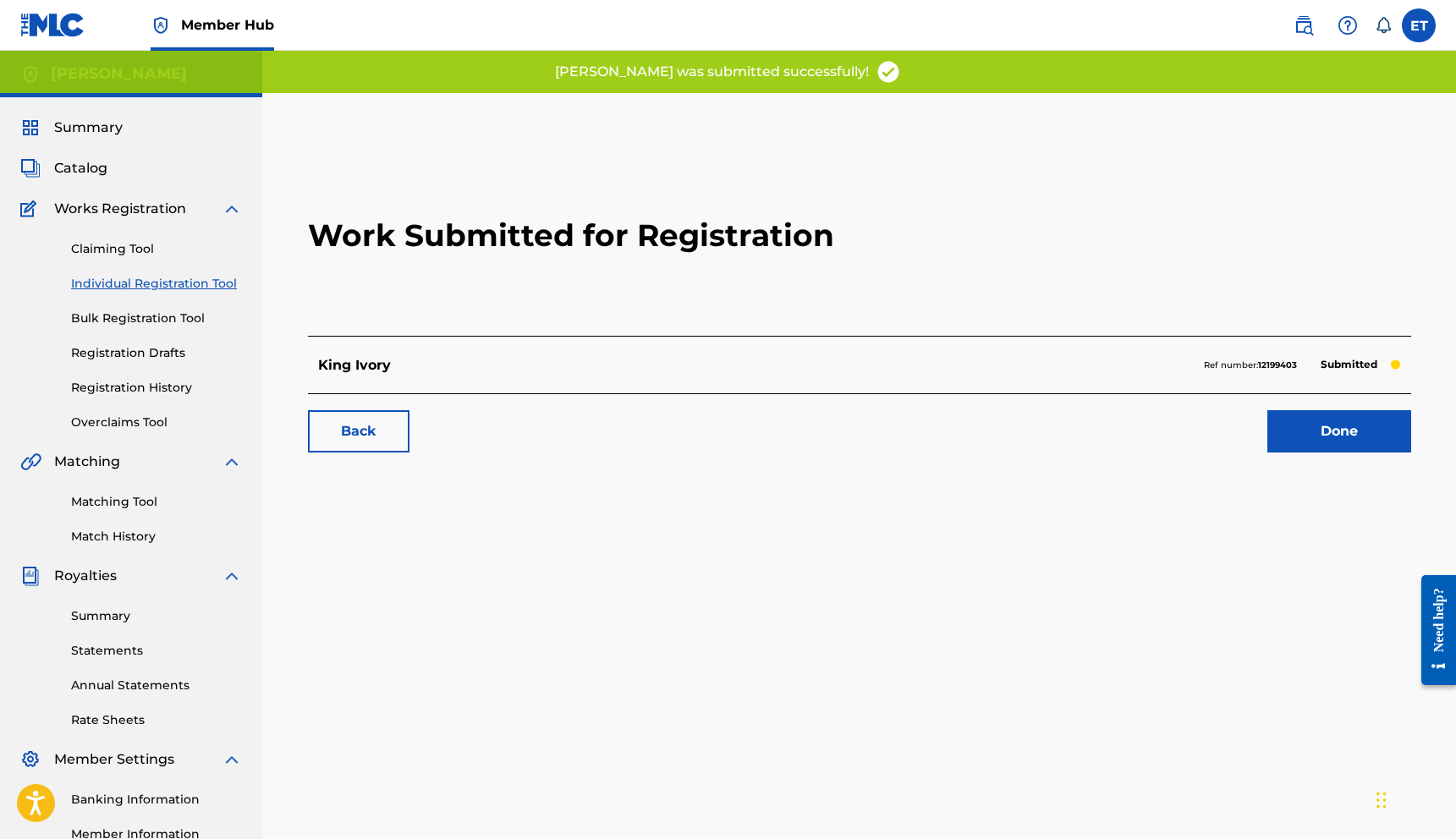
click at [108, 176] on div "Catalog" at bounding box center [131, 168] width 221 height 20
drag, startPoint x: 81, startPoint y: 146, endPoint x: 85, endPoint y: 153, distance: 8.1
click at [83, 148] on div "Summary Catalog Works Registration Claiming Tool Individual Registration Tool B…" at bounding box center [131, 532] width 262 height 870
click at [85, 158] on span "Catalog" at bounding box center [81, 168] width 53 height 20
